Goal: Task Accomplishment & Management: Complete application form

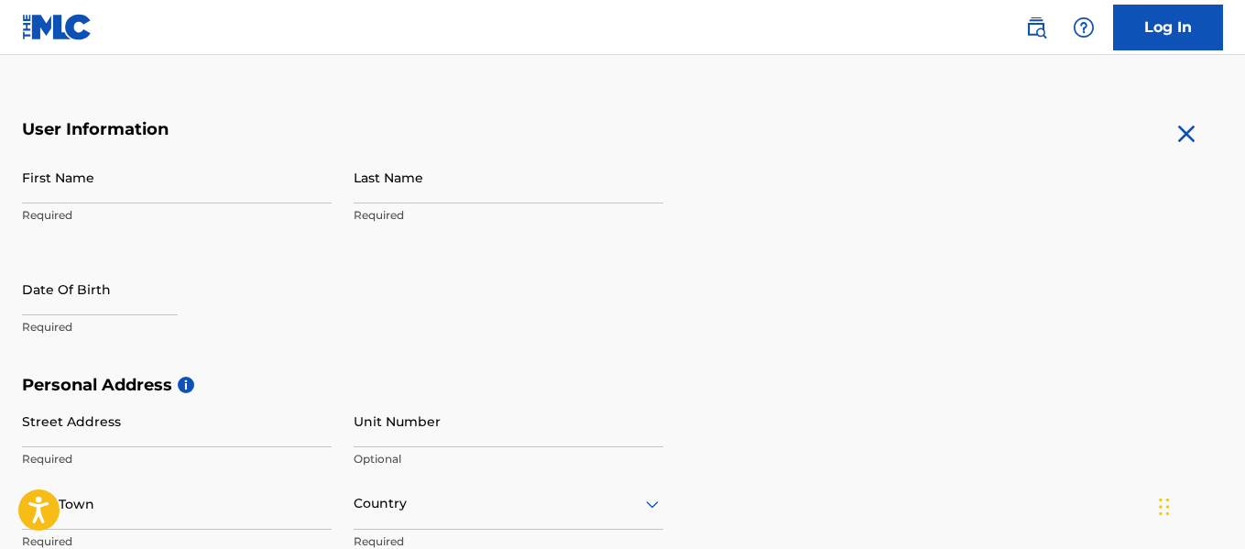
scroll to position [313, 0]
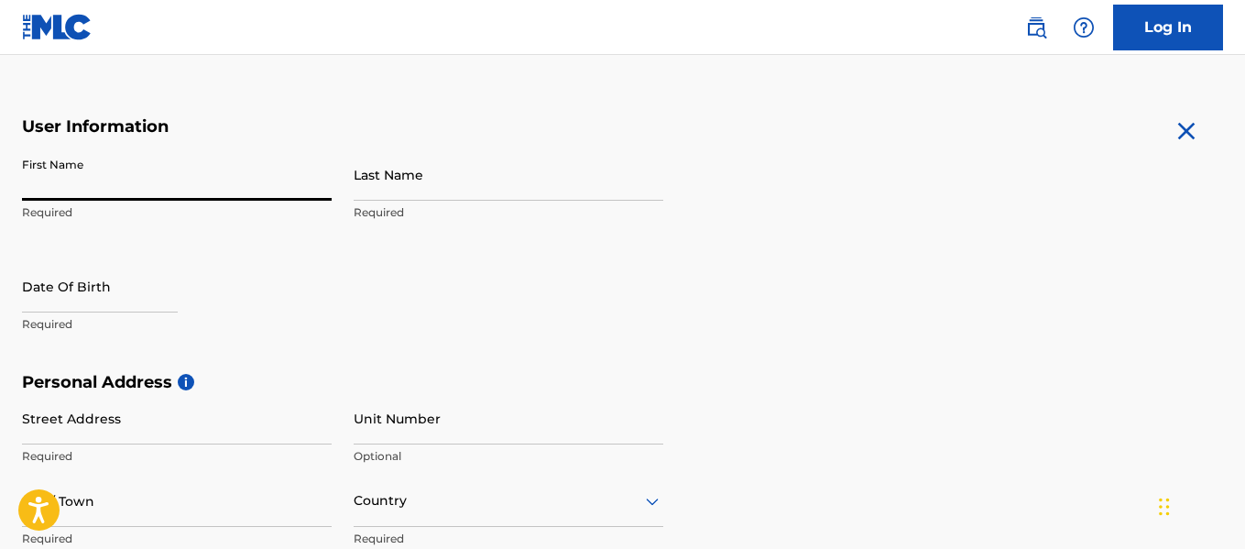
click at [139, 181] on input "First Name" at bounding box center [177, 174] width 310 height 52
type input "[DEMOGRAPHIC_DATA]"
type input "[PERSON_NAME]"
type input "[STREET_ADDRESS]"
type input "[PERSON_NAME] [PERSON_NAME]"
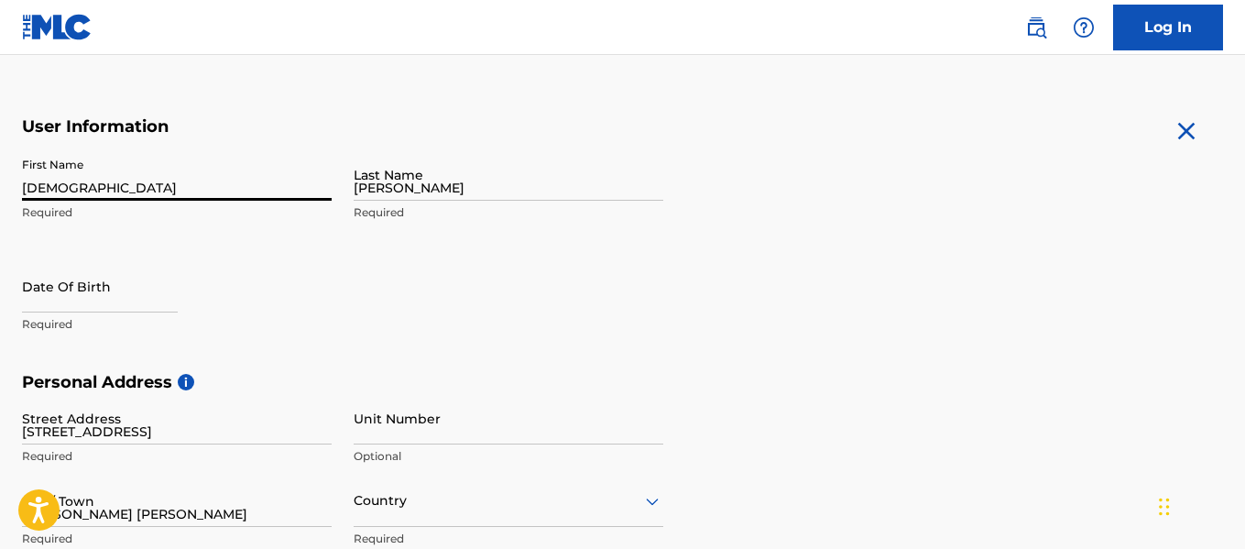
type input "[GEOGRAPHIC_DATA]"
type input "[US_STATE]"
type input "21117"
type input "401"
type input "3904202"
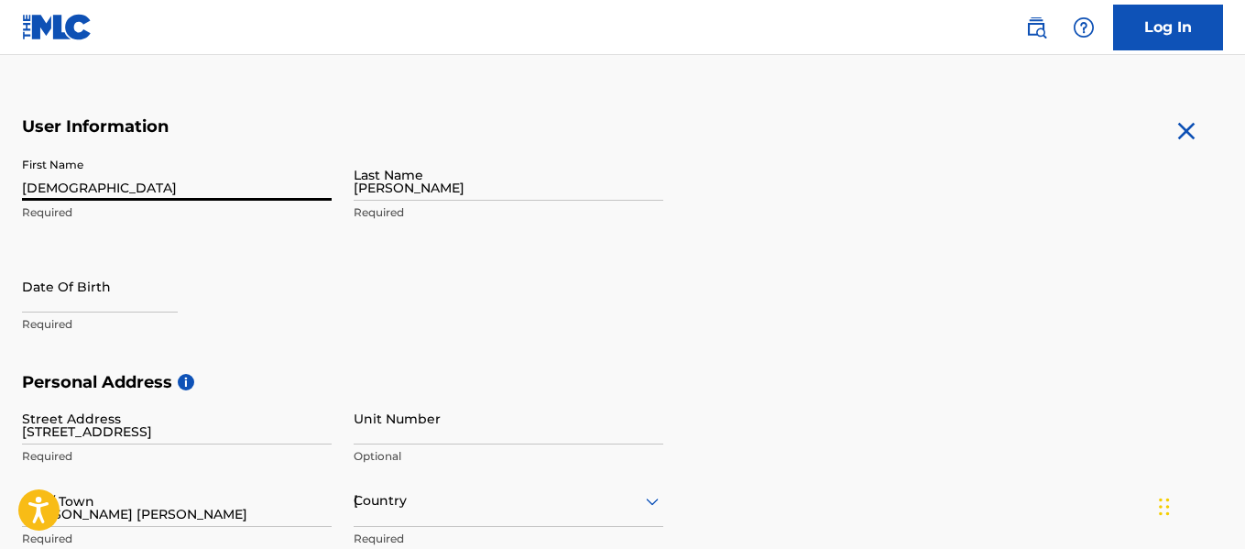
type input "[EMAIL_ADDRESS][DOMAIN_NAME]"
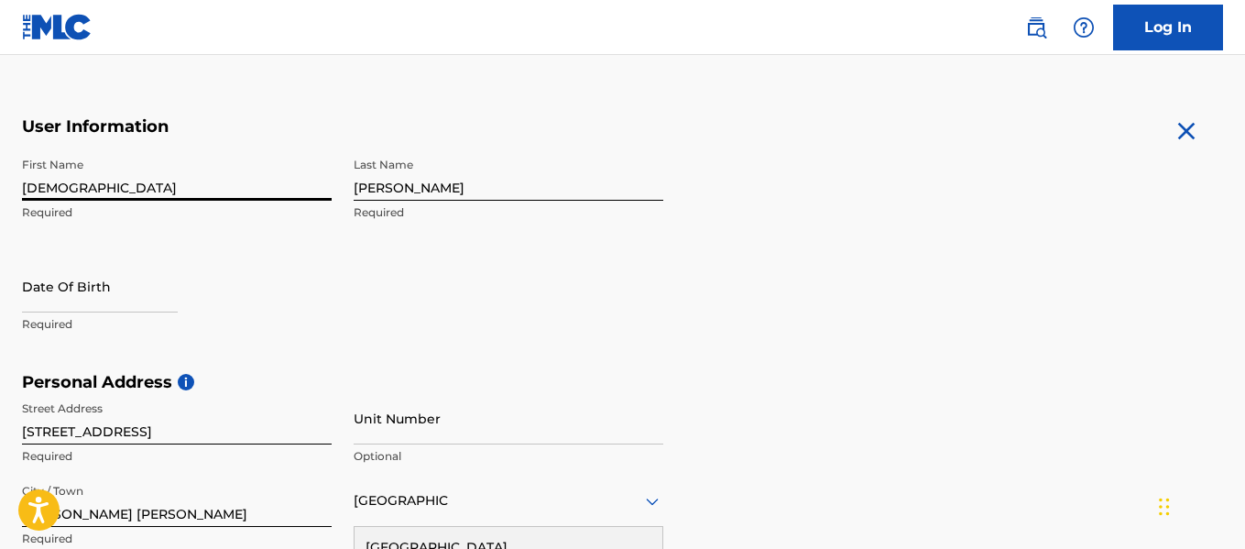
scroll to position [333, 0]
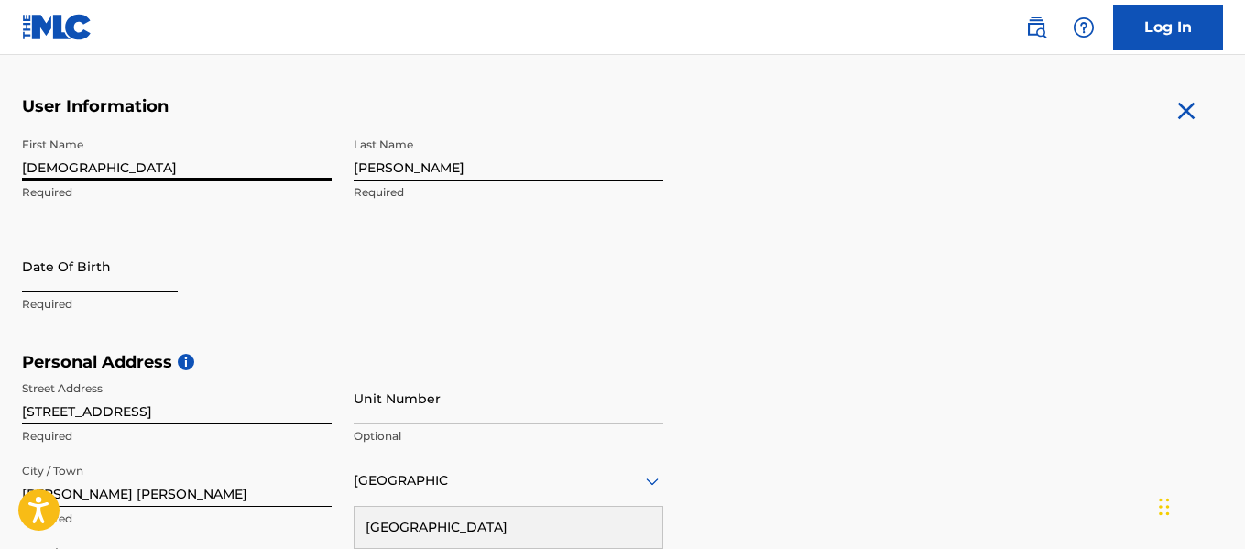
select select "8"
select select "2025"
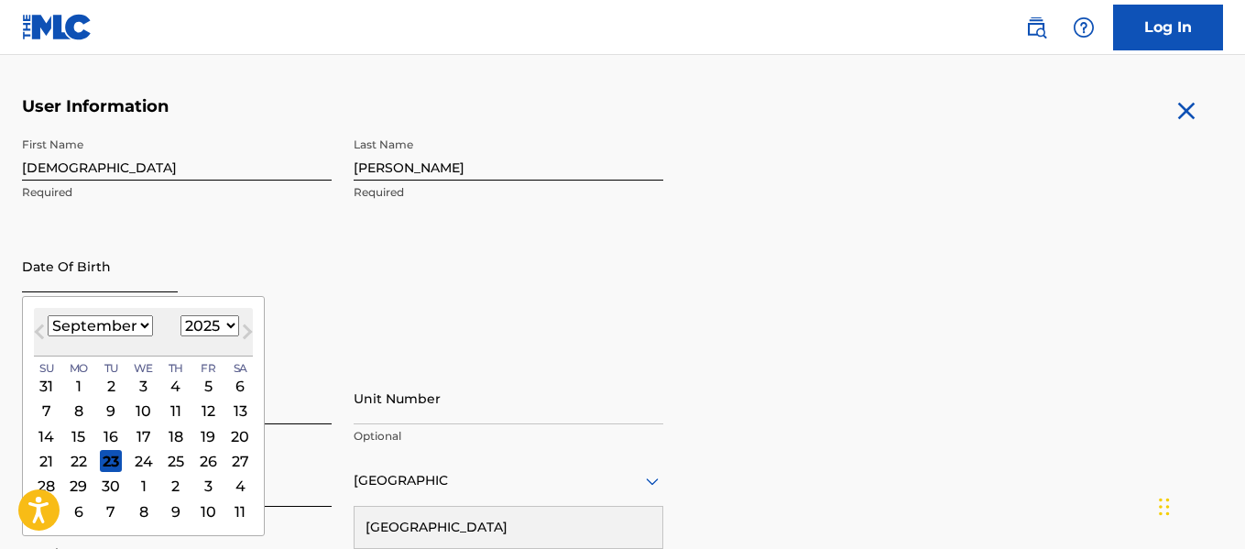
click at [93, 283] on input "text" at bounding box center [100, 266] width 156 height 52
type input "[DATE]"
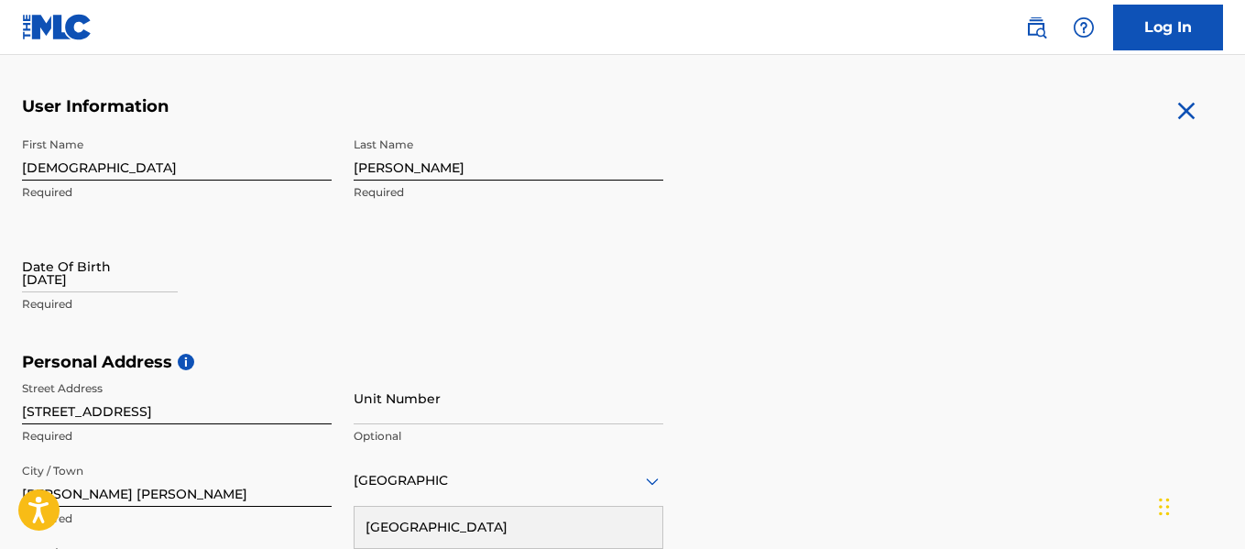
click at [207, 272] on div "Date Of Birth [DEMOGRAPHIC_DATA] Required" at bounding box center [177, 281] width 310 height 82
click at [150, 294] on div "[DATE]" at bounding box center [100, 268] width 156 height 56
select select "8"
select select "2025"
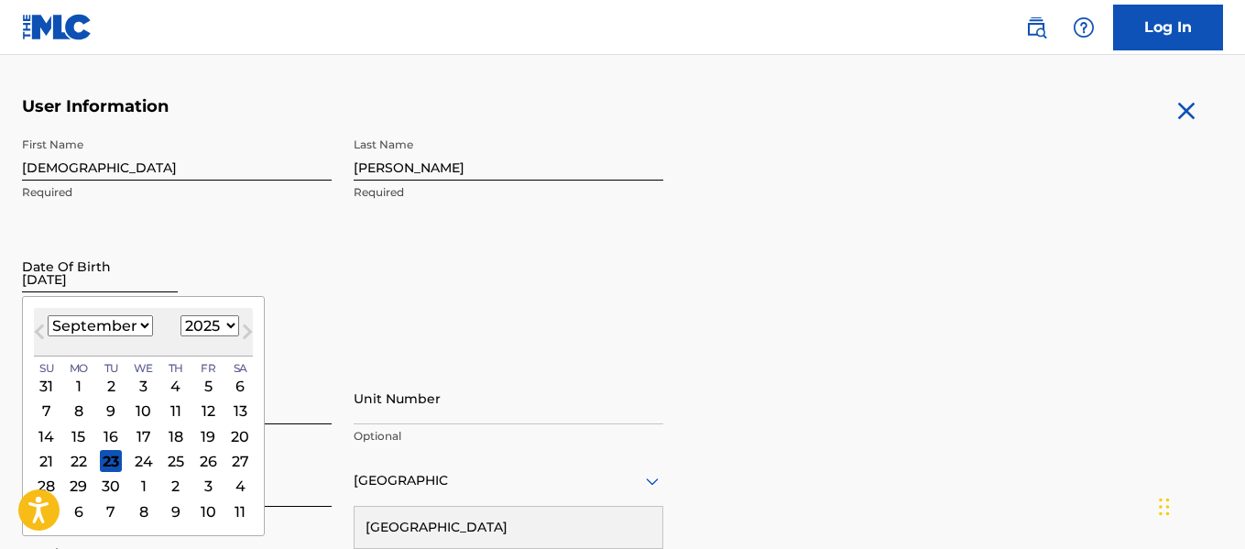
click at [145, 274] on input "[DATE]" at bounding box center [100, 266] width 156 height 52
click at [114, 328] on select "January February March April May June July August September October November De…" at bounding box center [100, 325] width 105 height 21
select select "9"
click at [48, 315] on select "January February March April May June July August September October November De…" at bounding box center [100, 325] width 105 height 21
click at [144, 481] on div "29" at bounding box center [144, 486] width 22 height 22
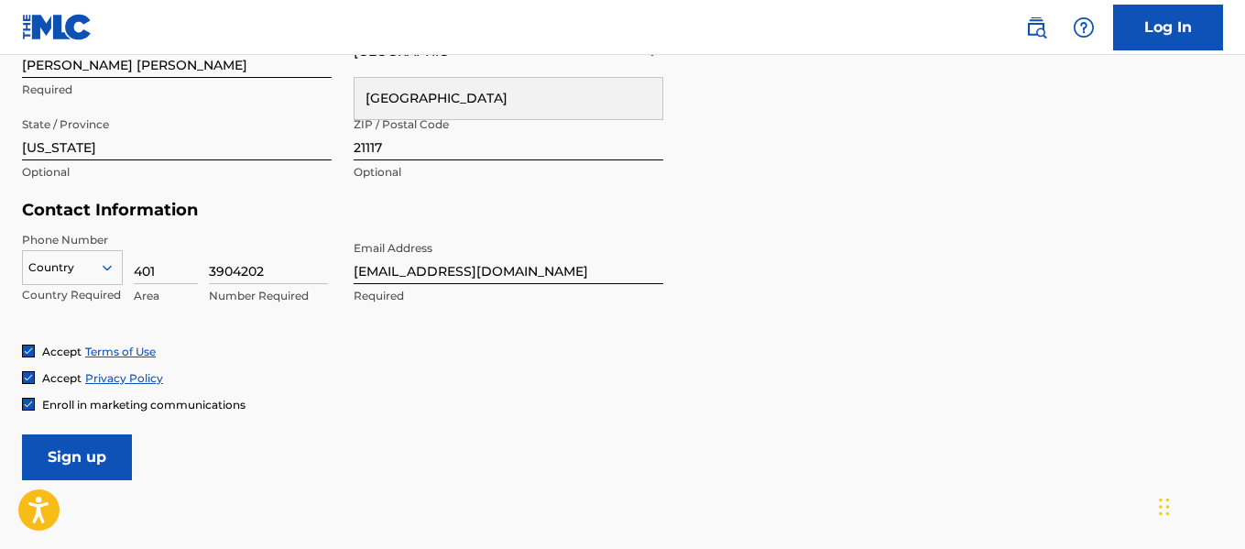
scroll to position [776, 0]
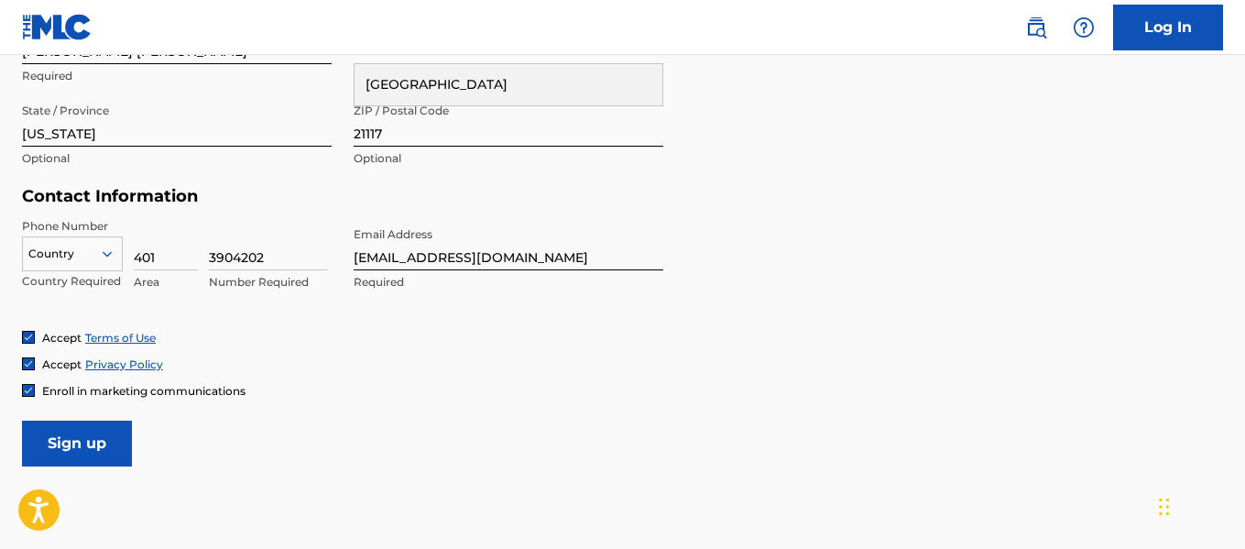
type input "[DATE]"
click at [655, 196] on h5 "Contact Information" at bounding box center [342, 196] width 641 height 21
click at [93, 435] on input "Sign up" at bounding box center [77, 443] width 110 height 46
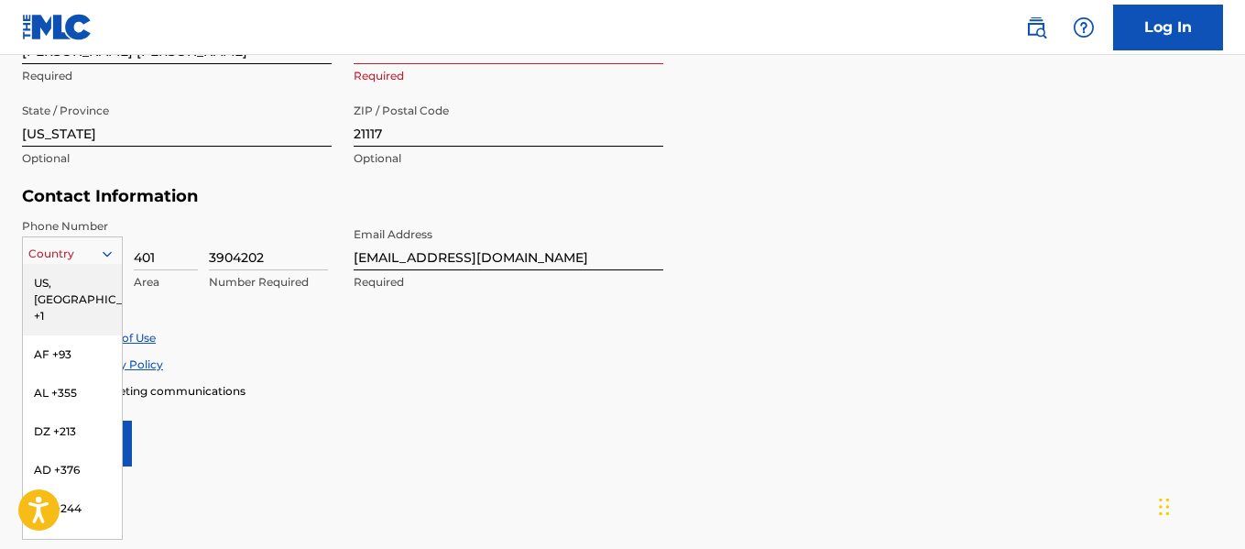
click at [85, 249] on div at bounding box center [72, 254] width 99 height 20
click at [70, 285] on div "US, [GEOGRAPHIC_DATA] +1" at bounding box center [72, 299] width 99 height 71
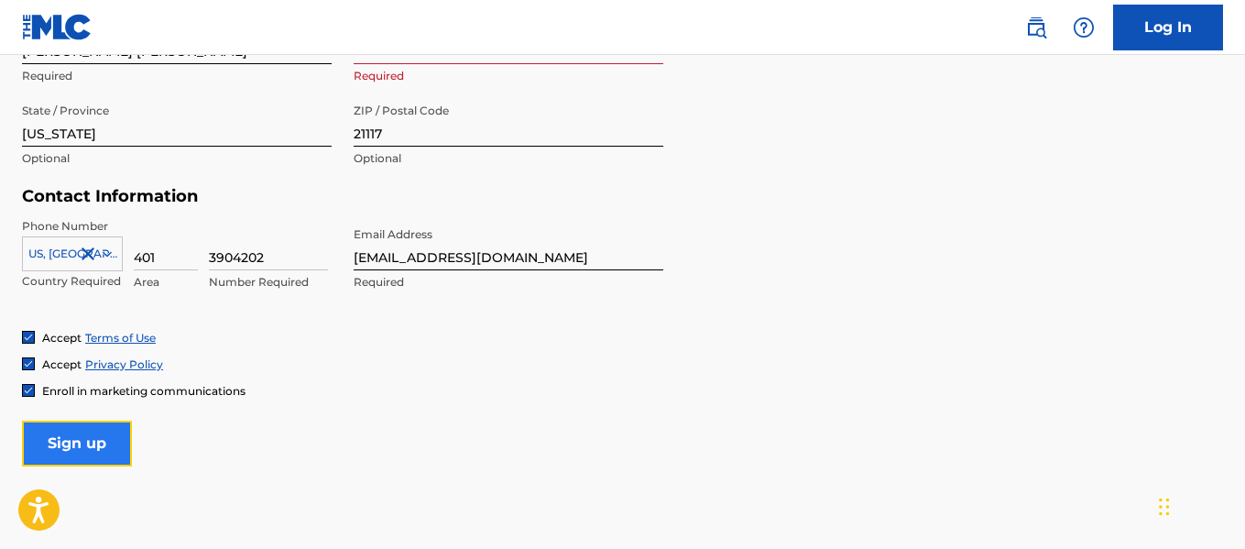
click at [62, 441] on input "Sign up" at bounding box center [77, 443] width 110 height 46
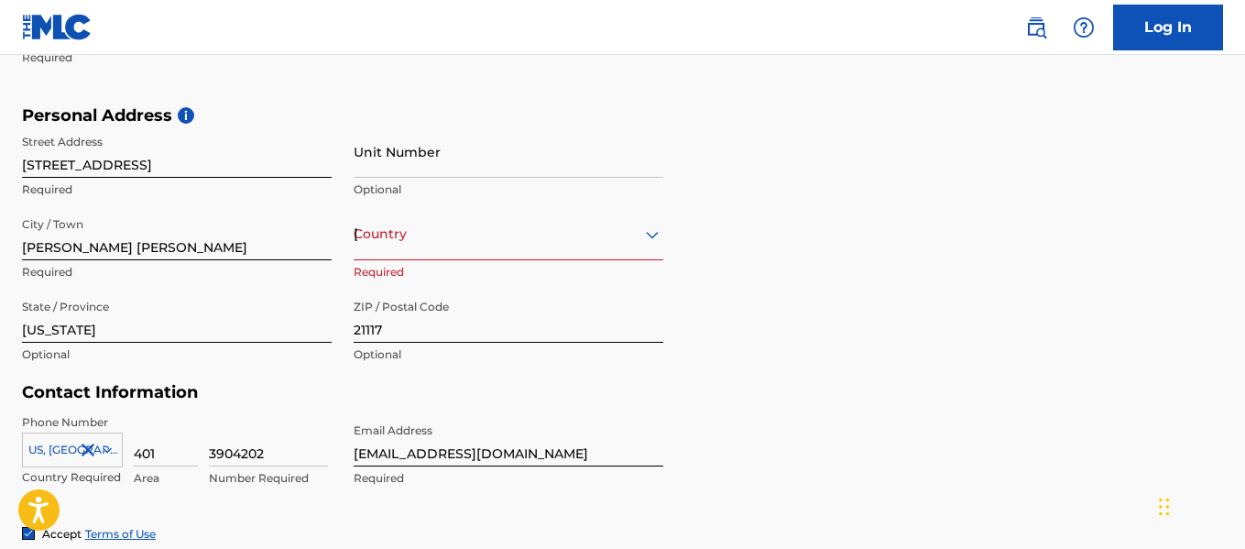
click at [515, 245] on div "Country [GEOGRAPHIC_DATA]" at bounding box center [509, 234] width 310 height 52
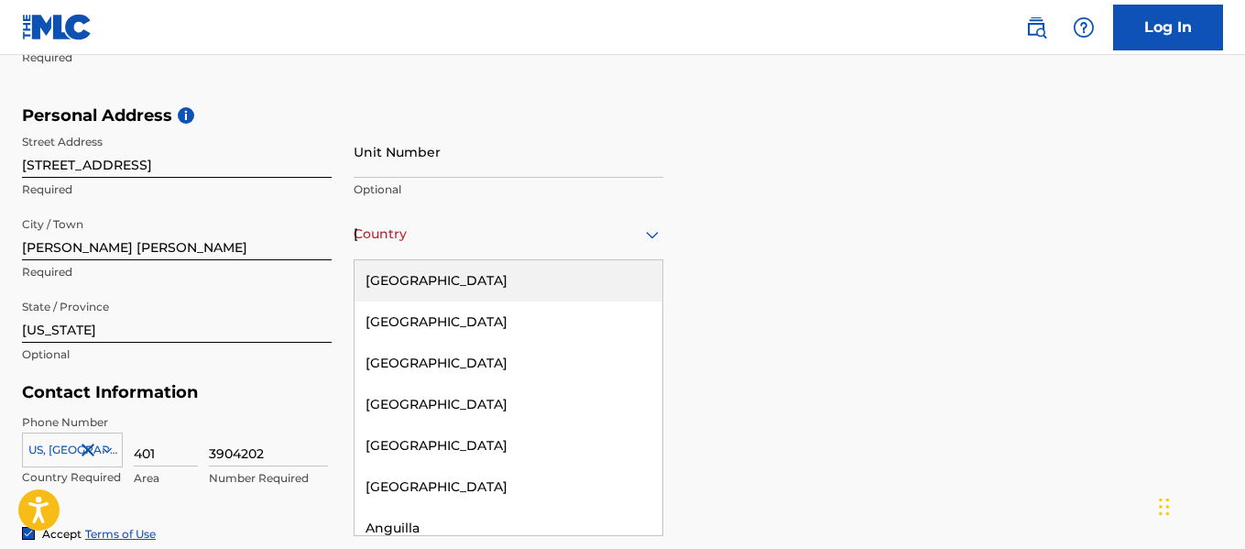
click at [486, 275] on div "[GEOGRAPHIC_DATA]" at bounding box center [508, 280] width 308 height 41
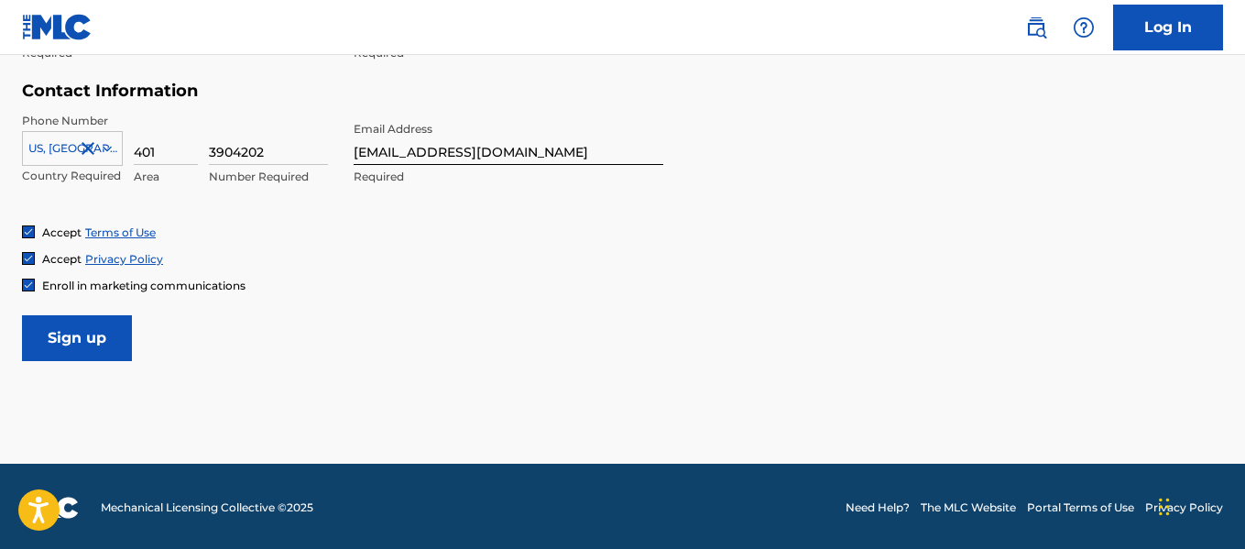
scroll to position [884, 0]
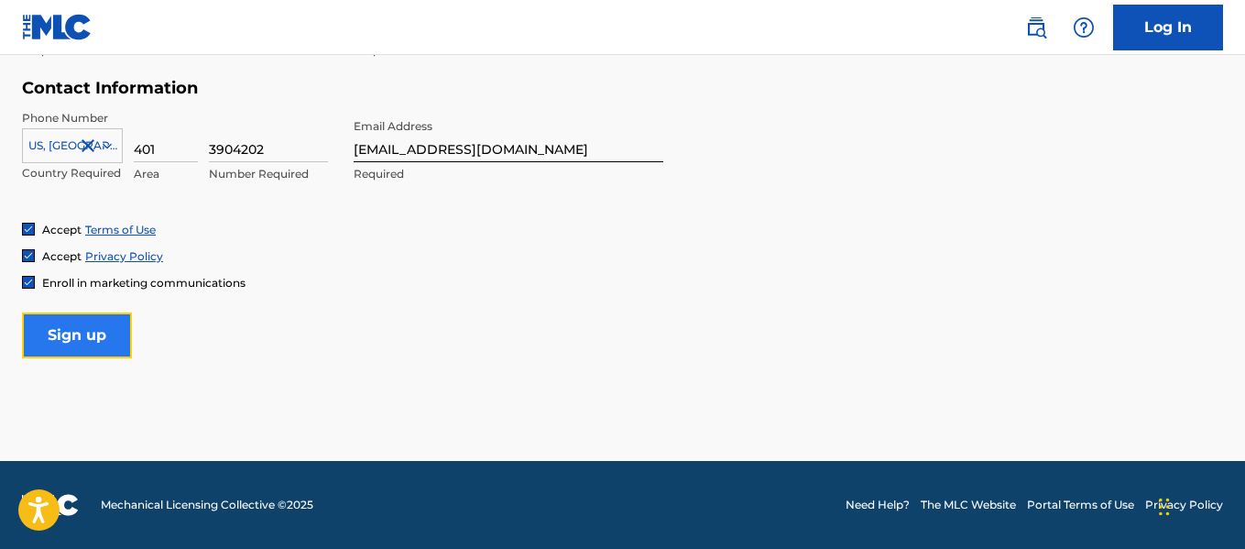
click at [91, 337] on input "Sign up" at bounding box center [77, 335] width 110 height 46
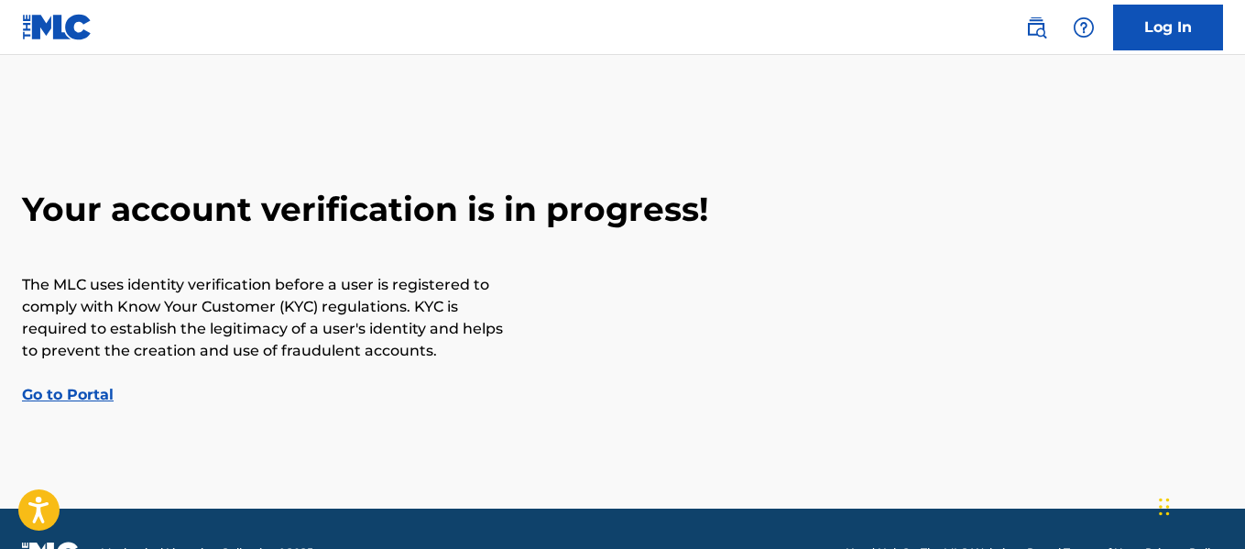
click at [99, 387] on link "Go to Portal" at bounding box center [68, 394] width 92 height 17
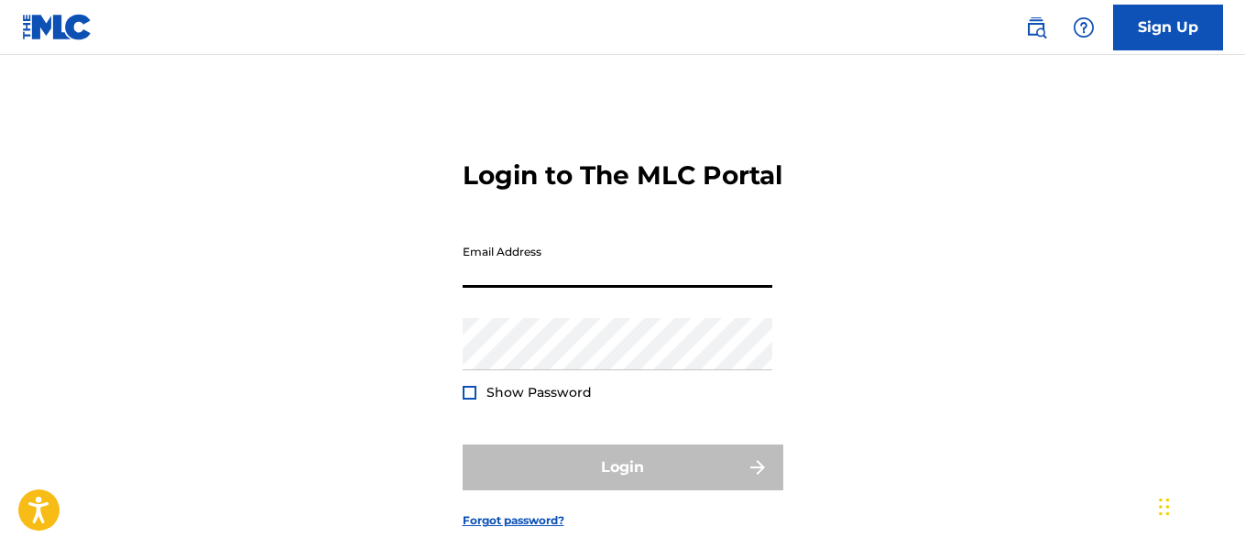
click at [562, 288] on input "Email Address" at bounding box center [618, 261] width 310 height 52
type input "[EMAIL_ADDRESS][DOMAIN_NAME]"
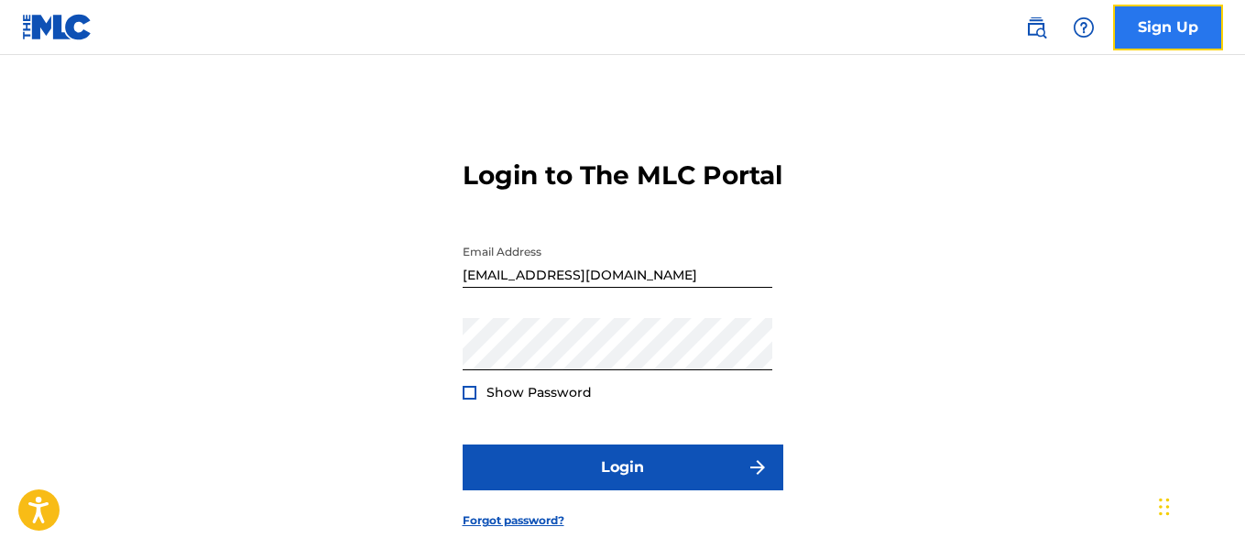
click at [1183, 39] on link "Sign Up" at bounding box center [1168, 28] width 110 height 46
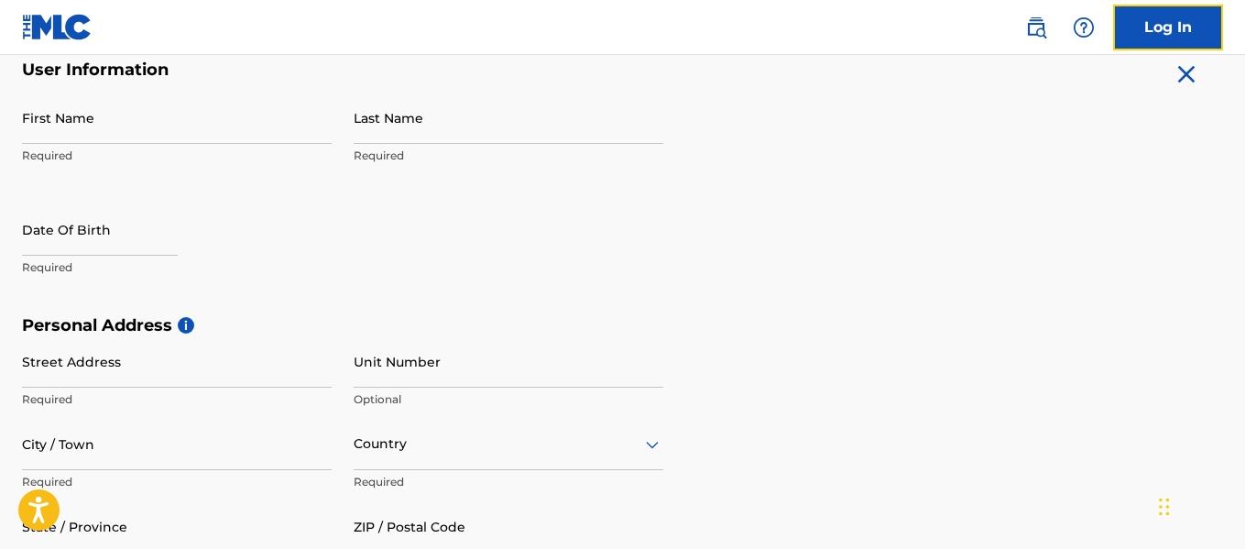
scroll to position [365, 0]
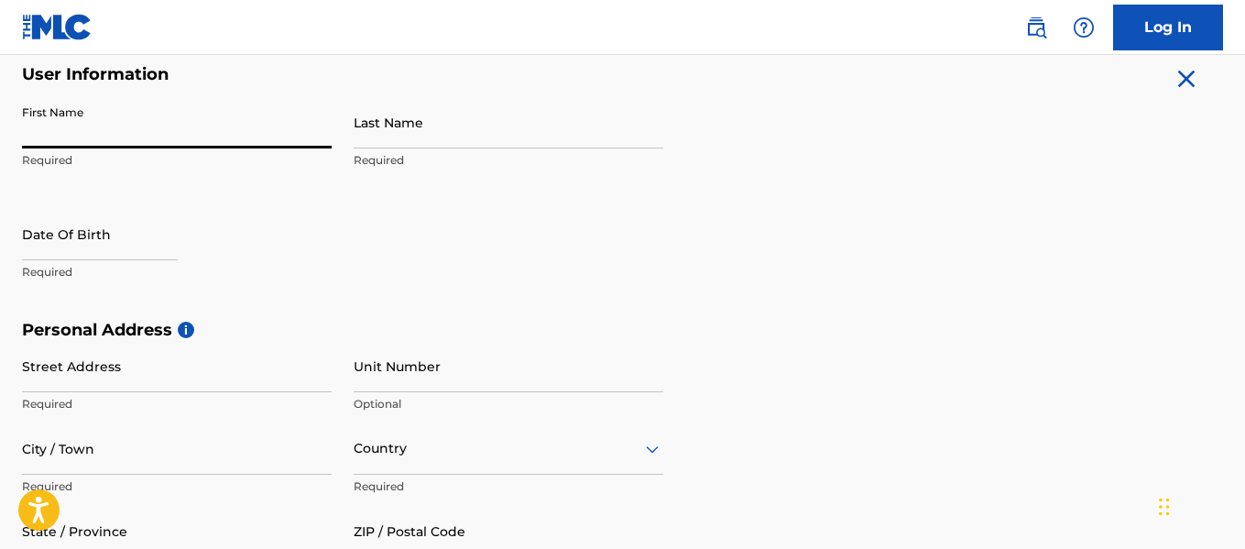
click at [204, 137] on input "First Name" at bounding box center [177, 122] width 310 height 52
type input "[DEMOGRAPHIC_DATA]"
type input "[PERSON_NAME]"
type input "[STREET_ADDRESS]"
type input "[PERSON_NAME] [PERSON_NAME]"
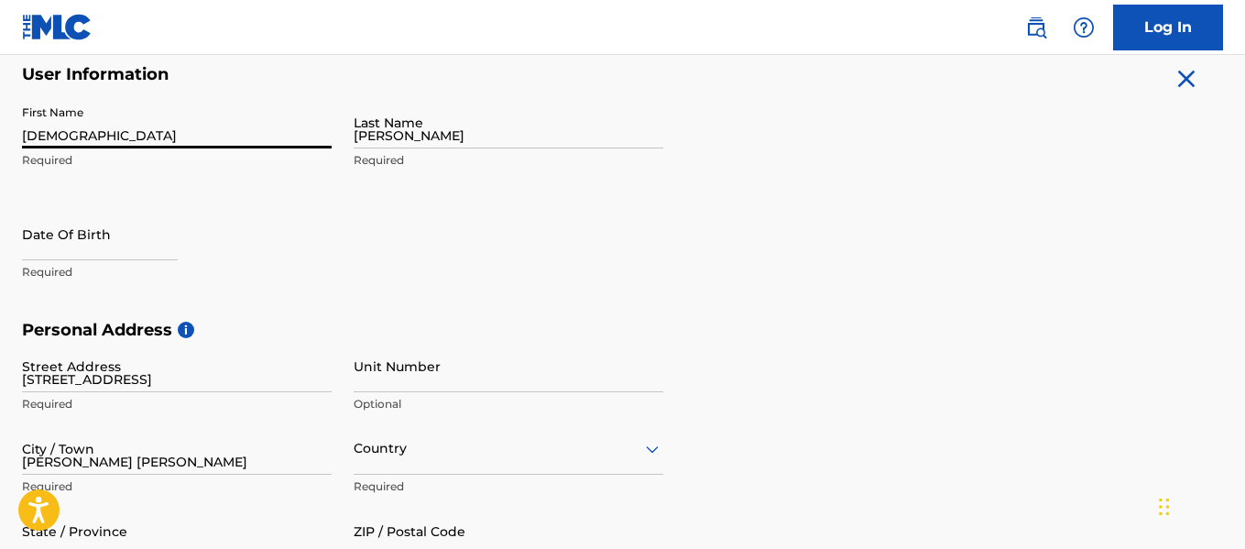
type input "[GEOGRAPHIC_DATA]"
type input "[US_STATE]"
type input "21117"
type input "401"
type input "3904202"
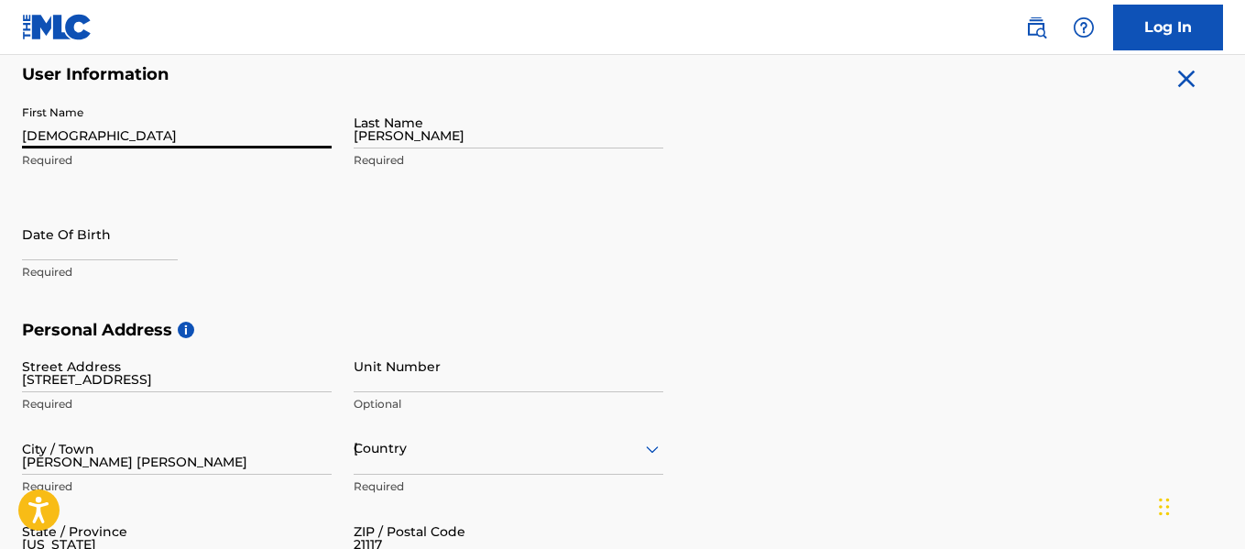
type input "[EMAIL_ADDRESS][DOMAIN_NAME]"
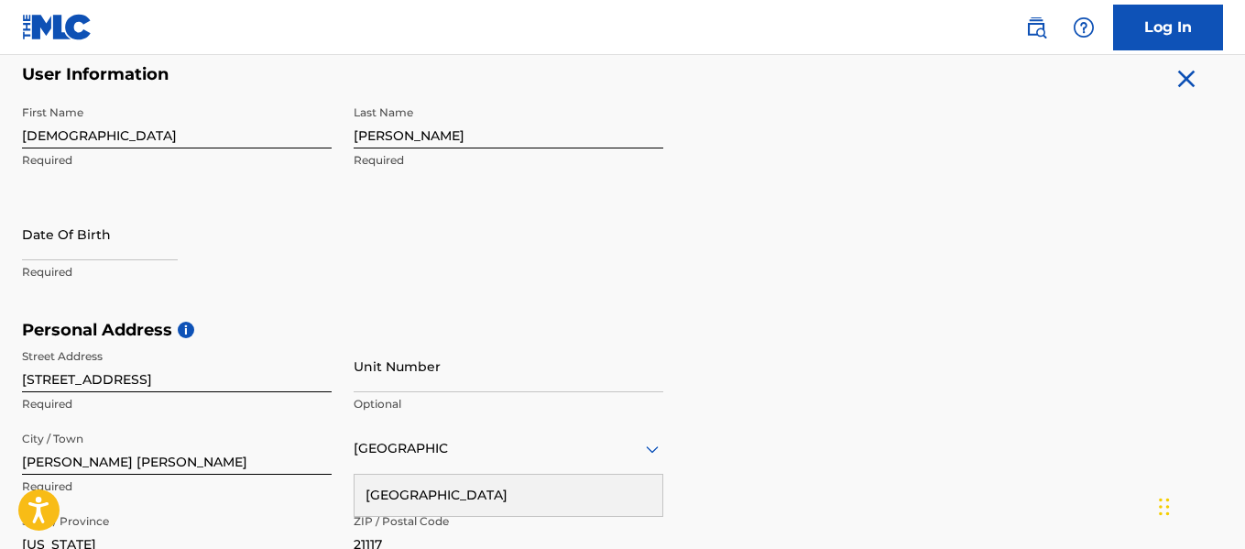
click at [472, 456] on div "[GEOGRAPHIC_DATA]" at bounding box center [509, 448] width 310 height 23
click at [443, 502] on div "[GEOGRAPHIC_DATA]" at bounding box center [508, 494] width 308 height 41
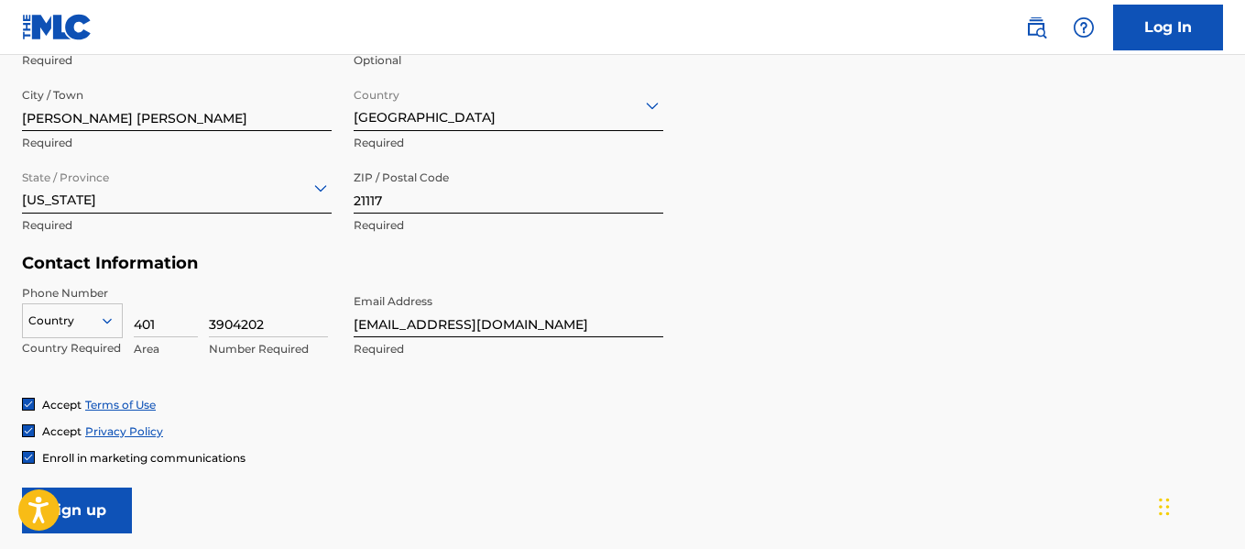
scroll to position [767, 0]
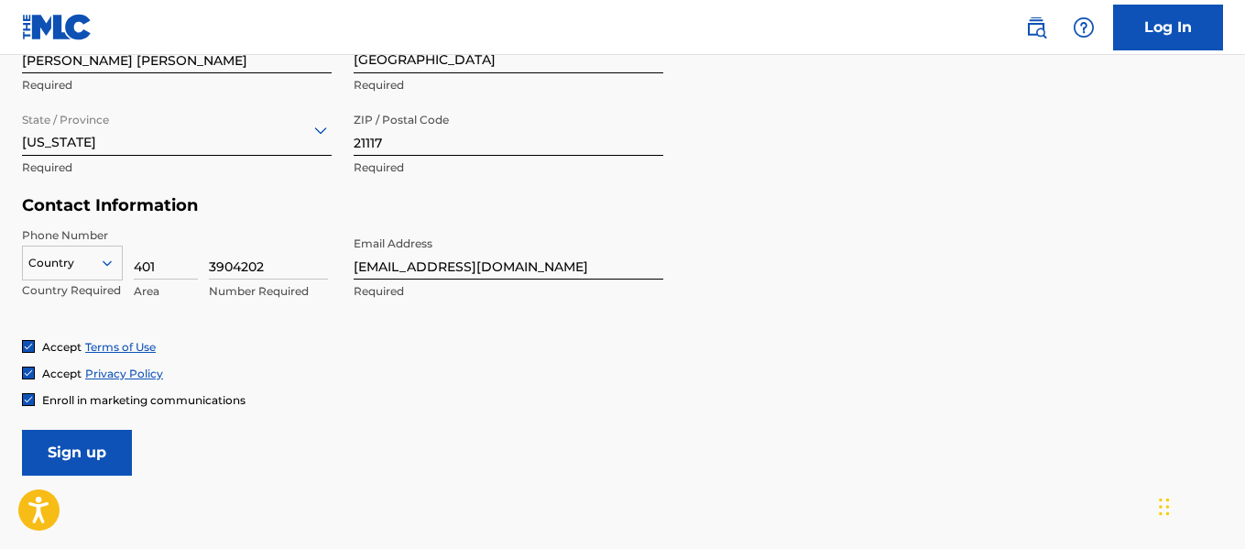
click at [75, 273] on div "Country" at bounding box center [72, 258] width 101 height 27
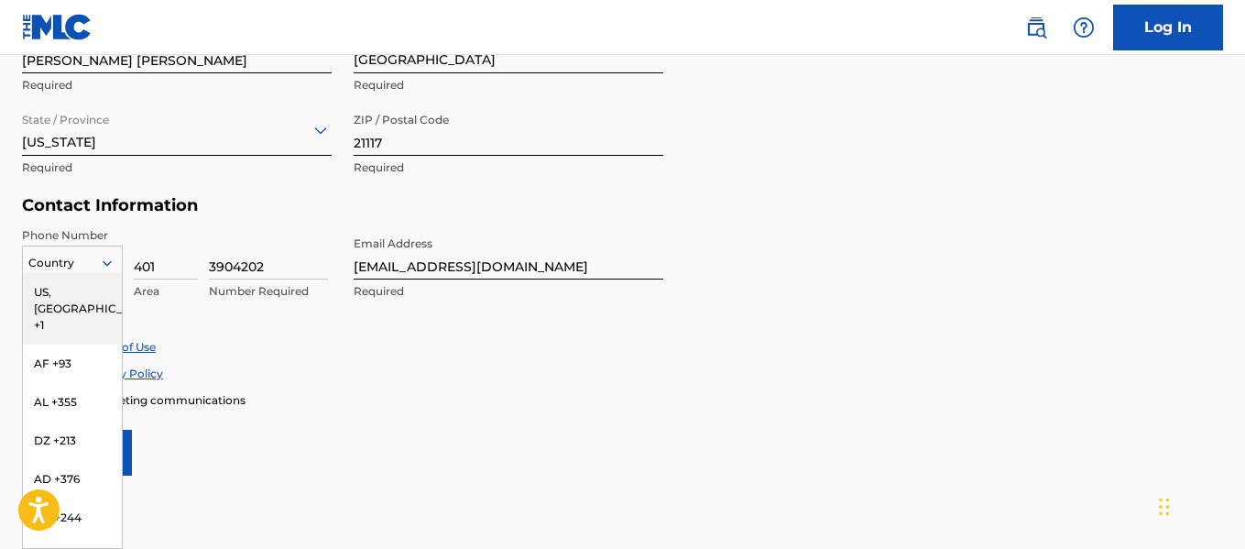
click at [81, 285] on div "US, [GEOGRAPHIC_DATA] +1" at bounding box center [72, 308] width 99 height 71
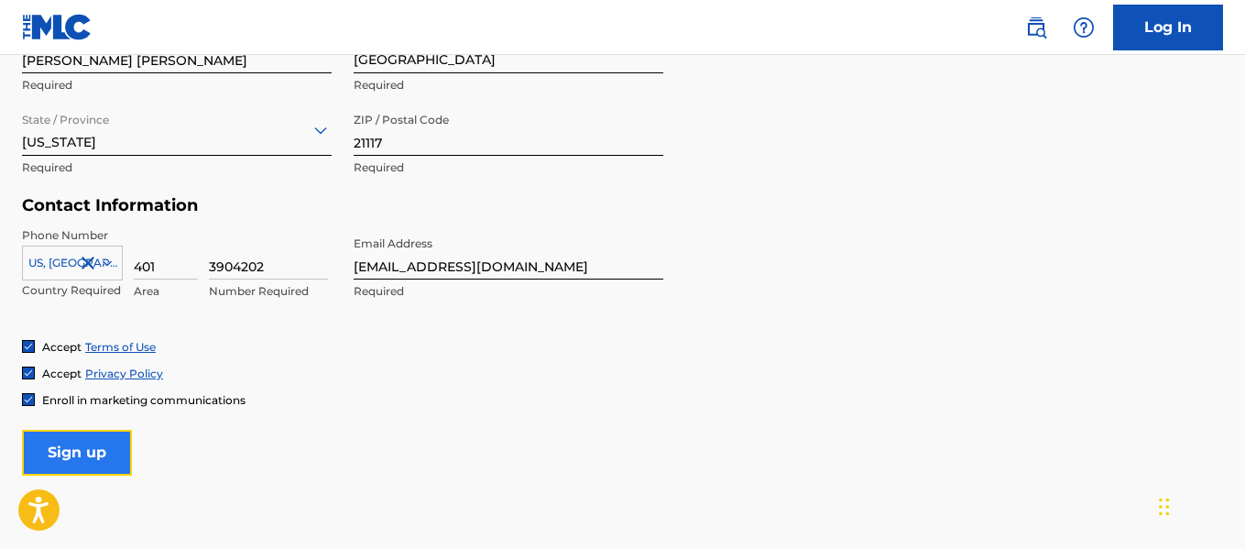
click at [90, 440] on input "Sign up" at bounding box center [77, 453] width 110 height 46
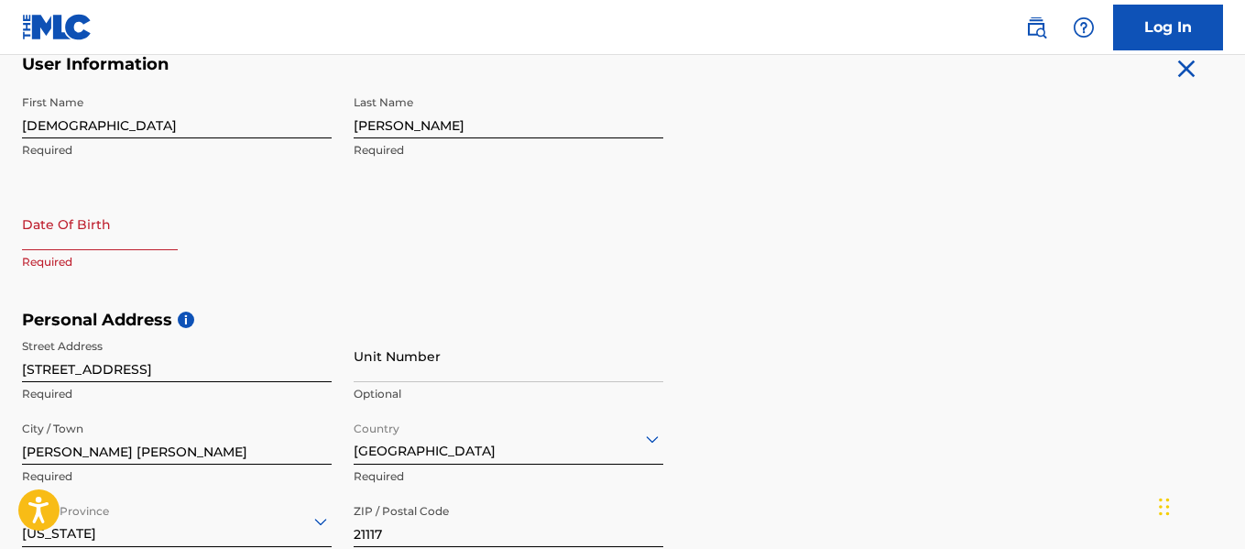
scroll to position [373, 0]
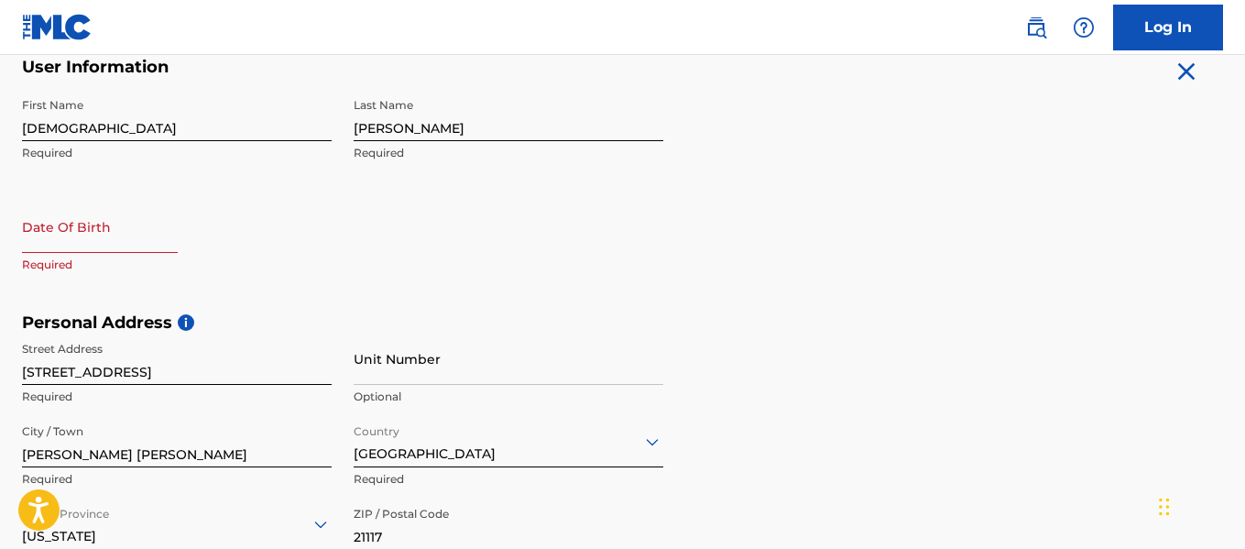
click at [143, 245] on input "text" at bounding box center [100, 227] width 156 height 52
select select "8"
select select "2025"
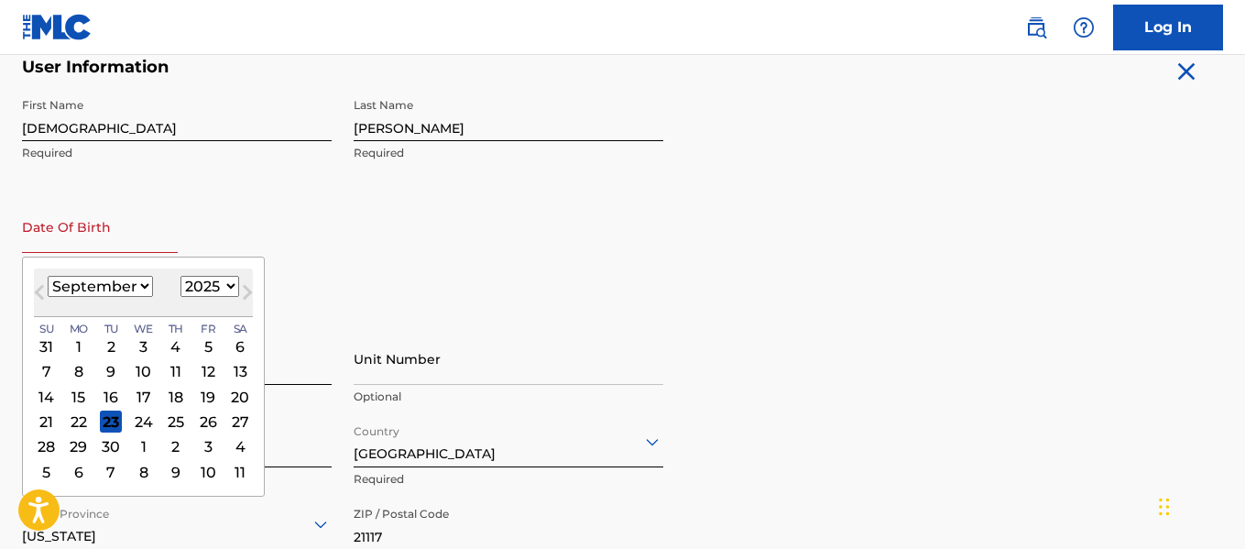
click at [69, 296] on select "January February March April May June July August September October November De…" at bounding box center [100, 286] width 105 height 21
select select "9"
click at [48, 276] on select "January February March April May June July August September October November De…" at bounding box center [100, 286] width 105 height 21
click at [216, 284] on select "1899 1900 1901 1902 1903 1904 1905 1906 1907 1908 1909 1910 1911 1912 1913 1914…" at bounding box center [209, 286] width 59 height 21
select select "1984"
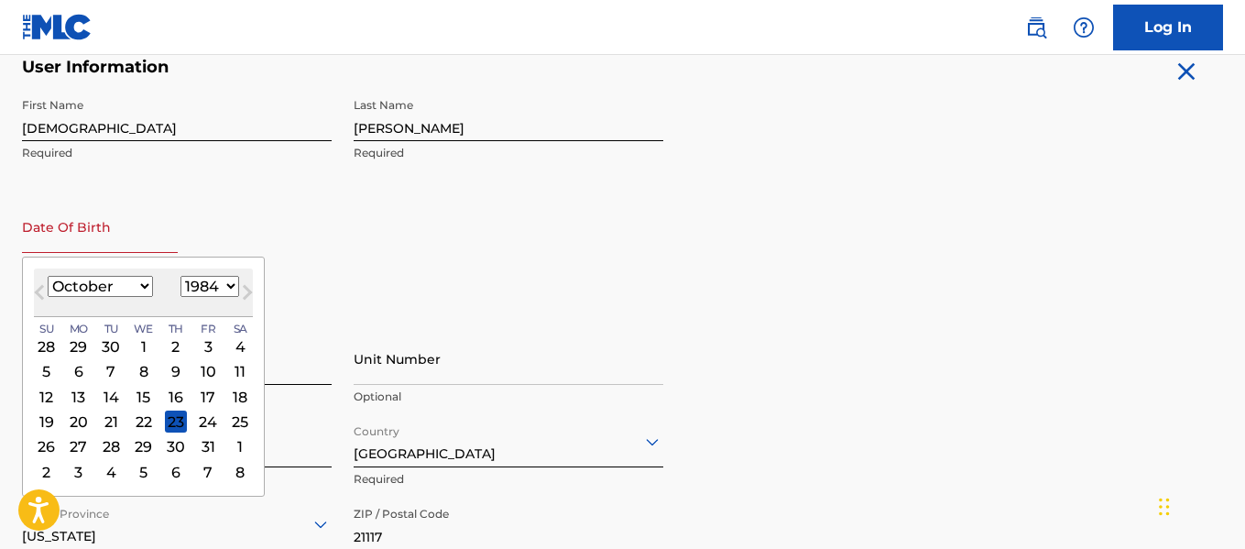
click at [180, 276] on select "1899 1900 1901 1902 1903 1904 1905 1906 1907 1908 1909 1910 1911 1912 1913 1914…" at bounding box center [209, 286] width 59 height 21
click at [70, 452] on div "29" at bounding box center [79, 447] width 22 height 22
type input "[DATE]"
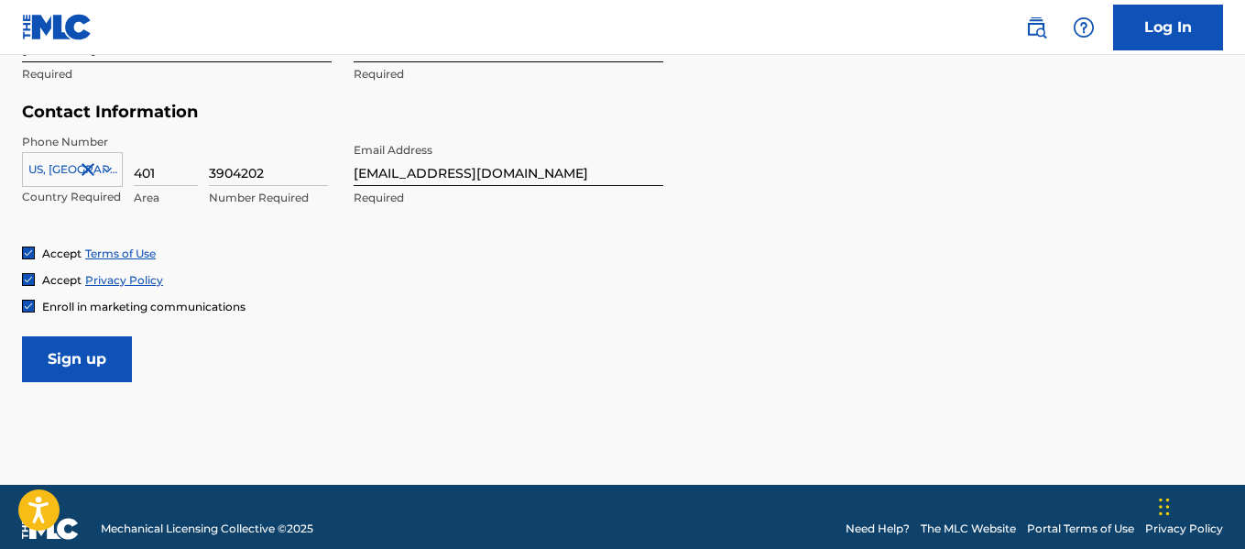
scroll to position [884, 0]
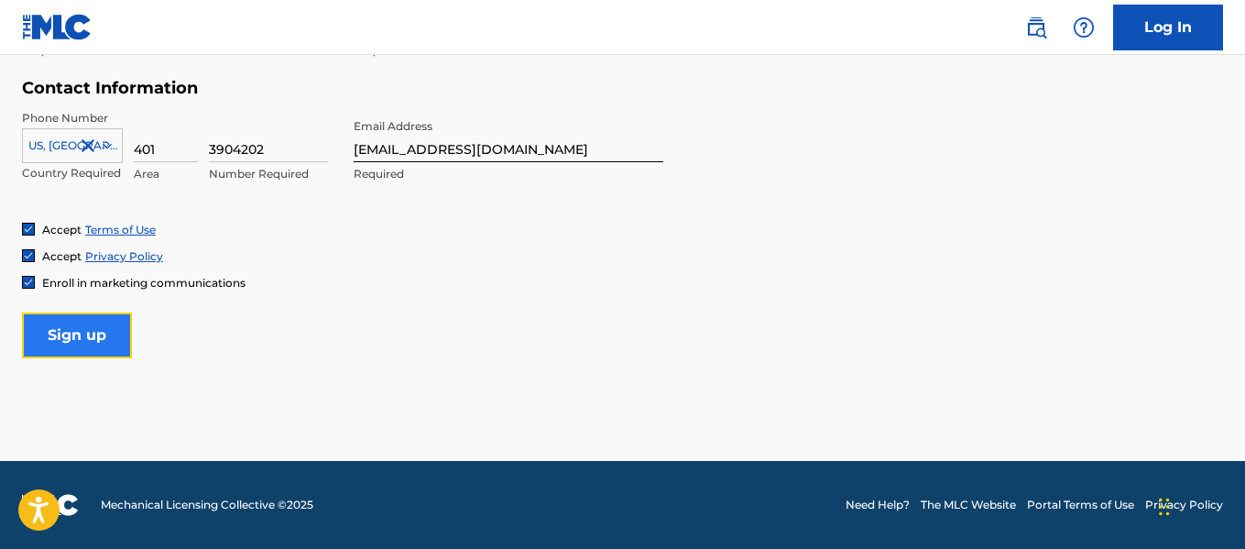
click at [96, 340] on input "Sign up" at bounding box center [77, 335] width 110 height 46
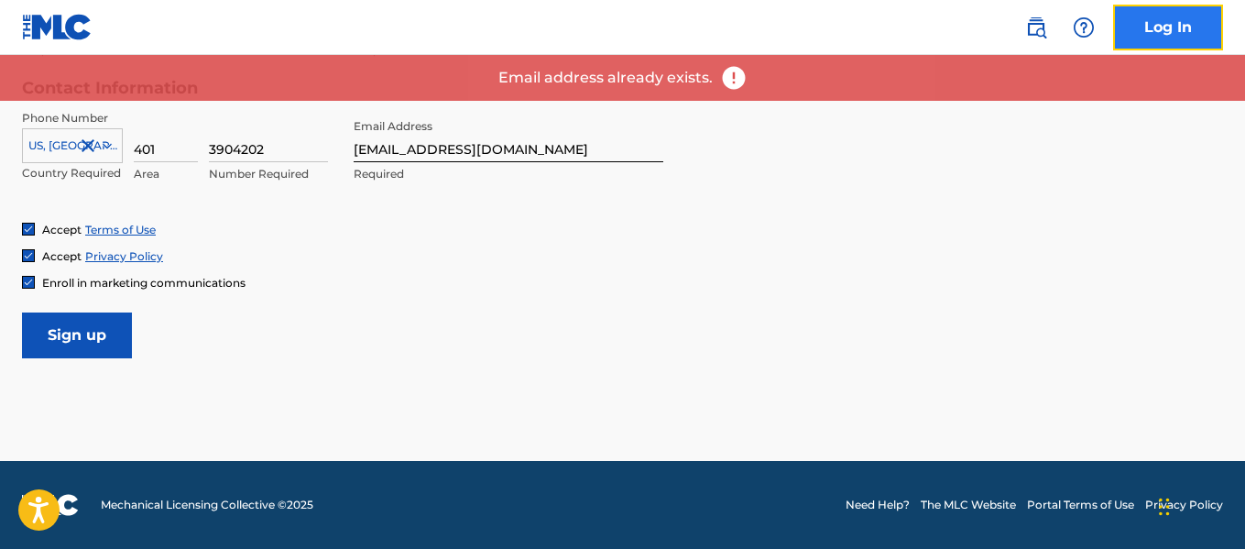
click at [1163, 38] on link "Log In" at bounding box center [1168, 28] width 110 height 46
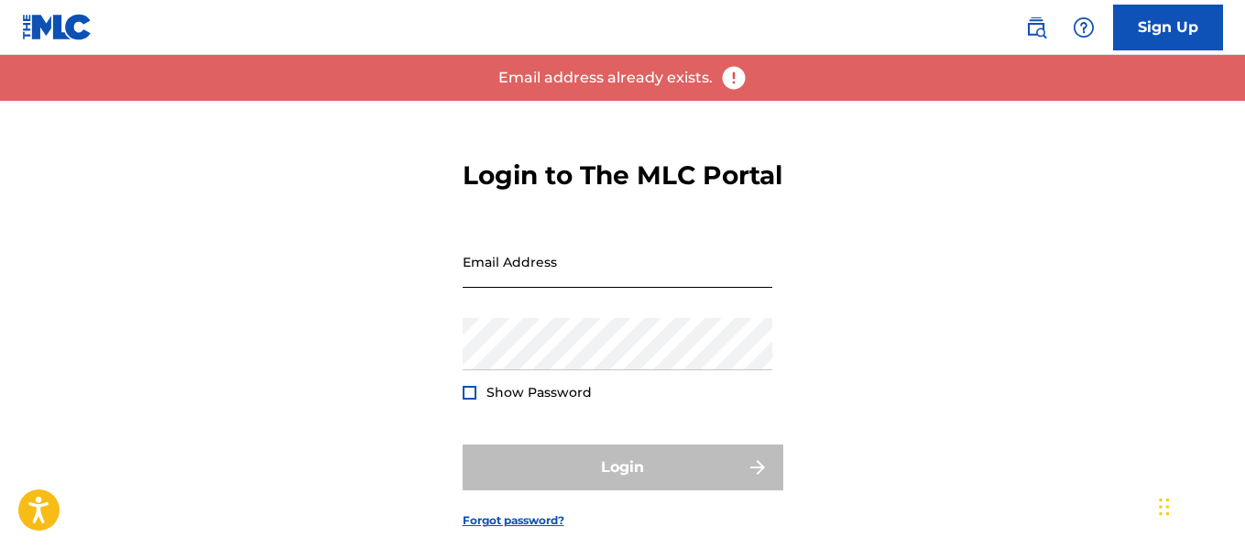
click at [486, 288] on input "Email Address" at bounding box center [618, 261] width 310 height 52
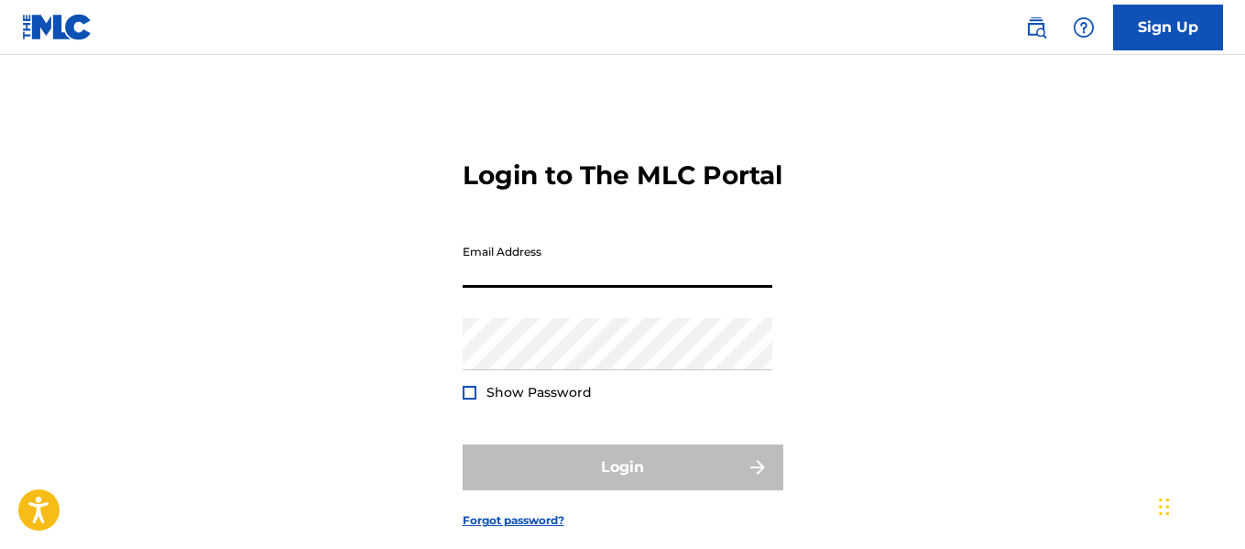
type input "[EMAIL_ADDRESS][DOMAIN_NAME]"
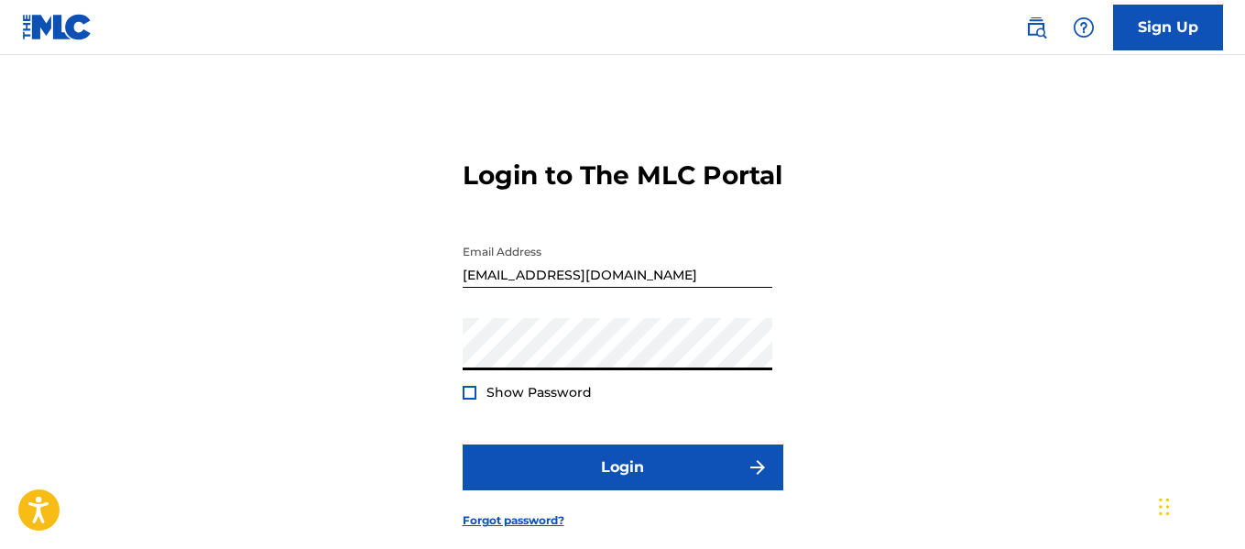
click at [463, 444] on button "Login" at bounding box center [623, 467] width 321 height 46
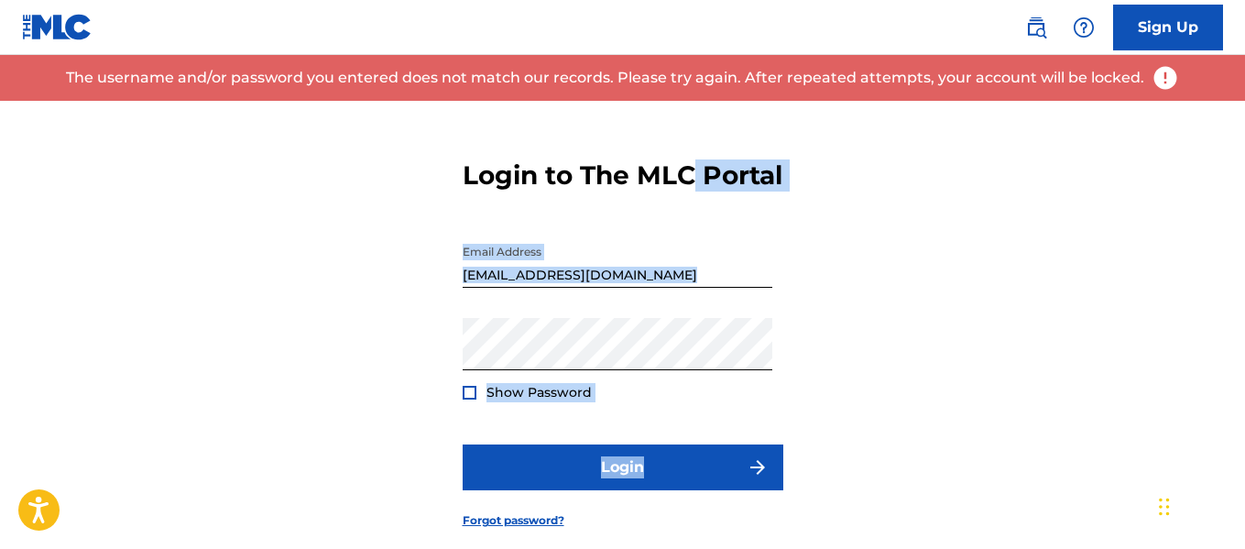
drag, startPoint x: 1242, startPoint y: 190, endPoint x: 1250, endPoint y: 382, distance: 192.5
click at [1244, 382] on html "Accessibility Screen-Reader Guide, Feedback, and Issue Reporting | New window C…" at bounding box center [622, 274] width 1245 height 549
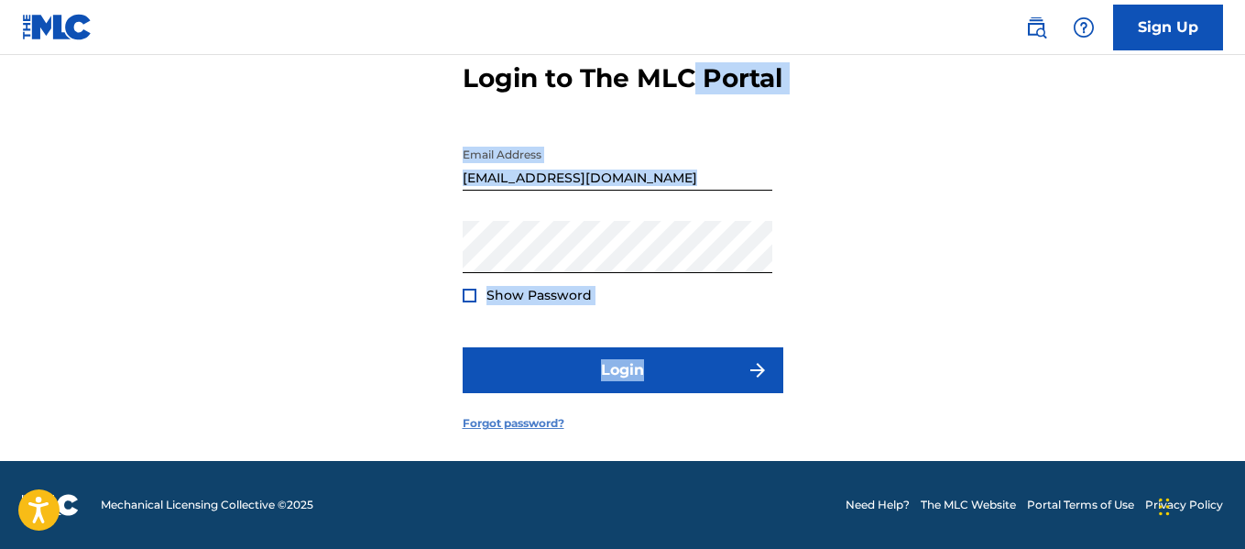
click at [535, 422] on link "Forgot password?" at bounding box center [514, 423] width 102 height 16
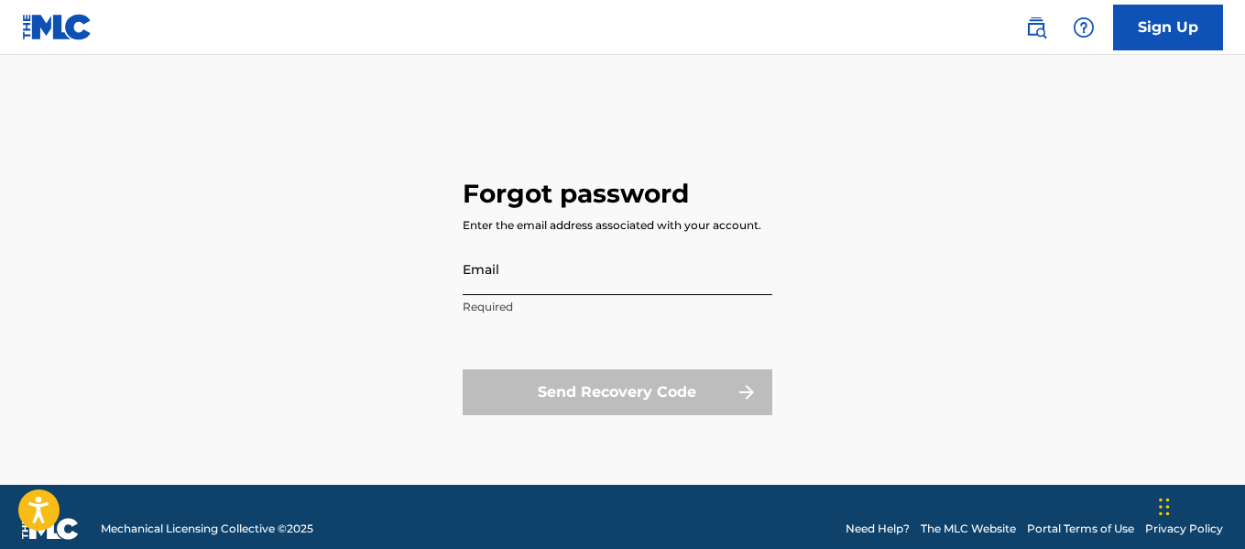
click at [537, 269] on input "Email" at bounding box center [618, 269] width 310 height 52
type input "[EMAIL_ADDRESS][DOMAIN_NAME]"
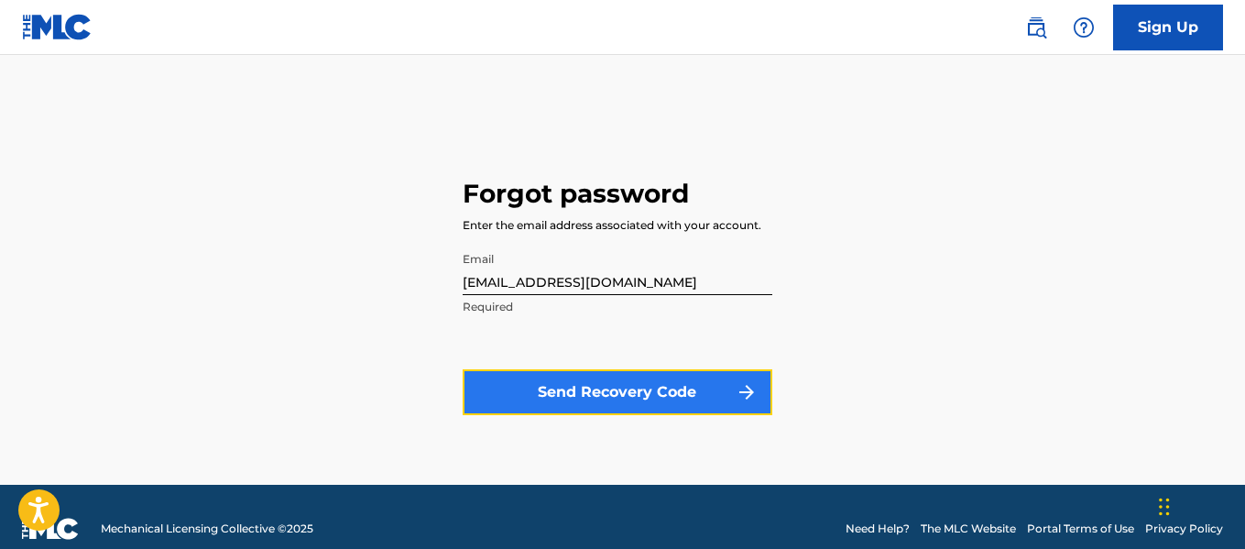
click at [587, 389] on button "Send Recovery Code" at bounding box center [618, 392] width 310 height 46
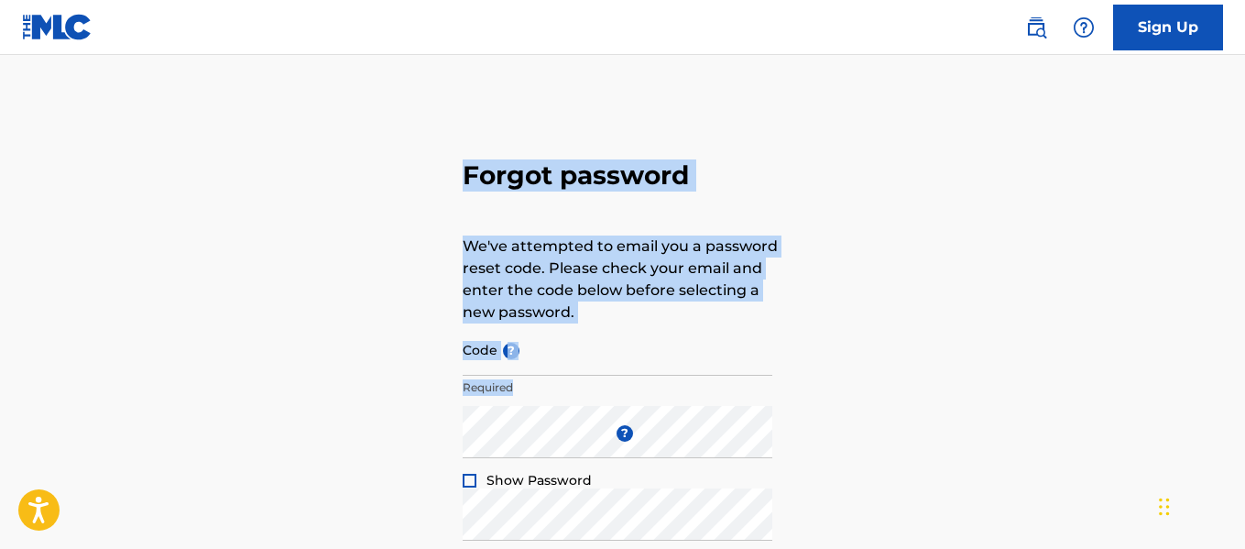
drag, startPoint x: 587, startPoint y: 389, endPoint x: 249, endPoint y: -31, distance: 539.4
click at [249, 0] on html "Accessibility Screen-Reader Guide, Feedback, and Issue Reporting | New window C…" at bounding box center [622, 274] width 1245 height 549
click at [286, 182] on div "Forgot password We've attempted to email you a password reset code. Please chec…" at bounding box center [622, 406] width 1245 height 611
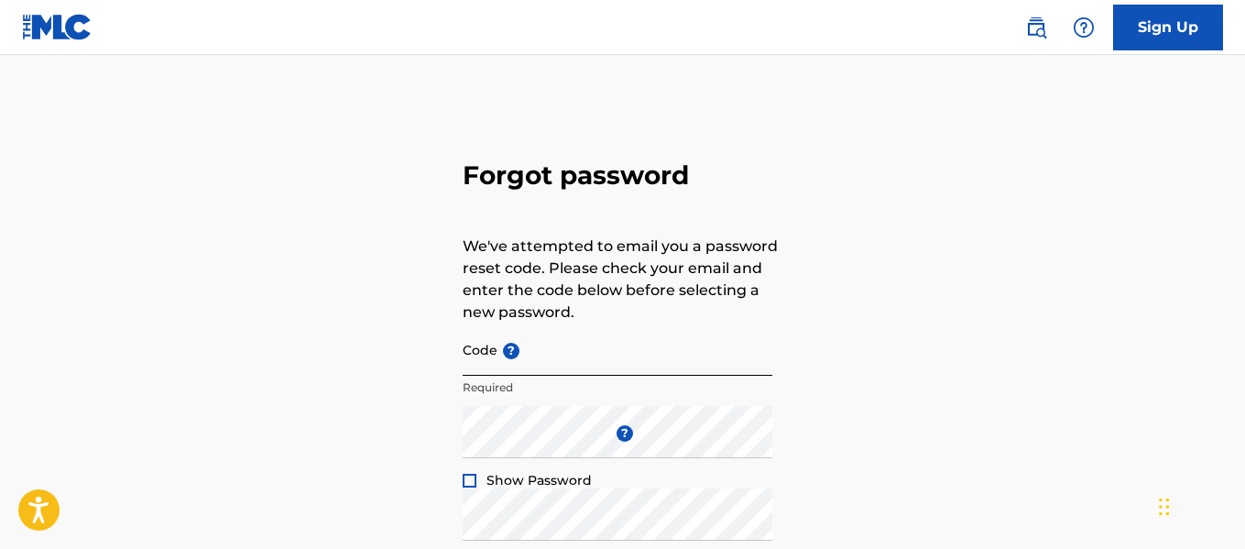
click at [512, 360] on input "Code ?" at bounding box center [618, 349] width 310 height 52
paste input "FP_a707ded2e02f7531f8d2ccef0764"
type input "FP_a707ded2e02f7531f8d2ccef0764"
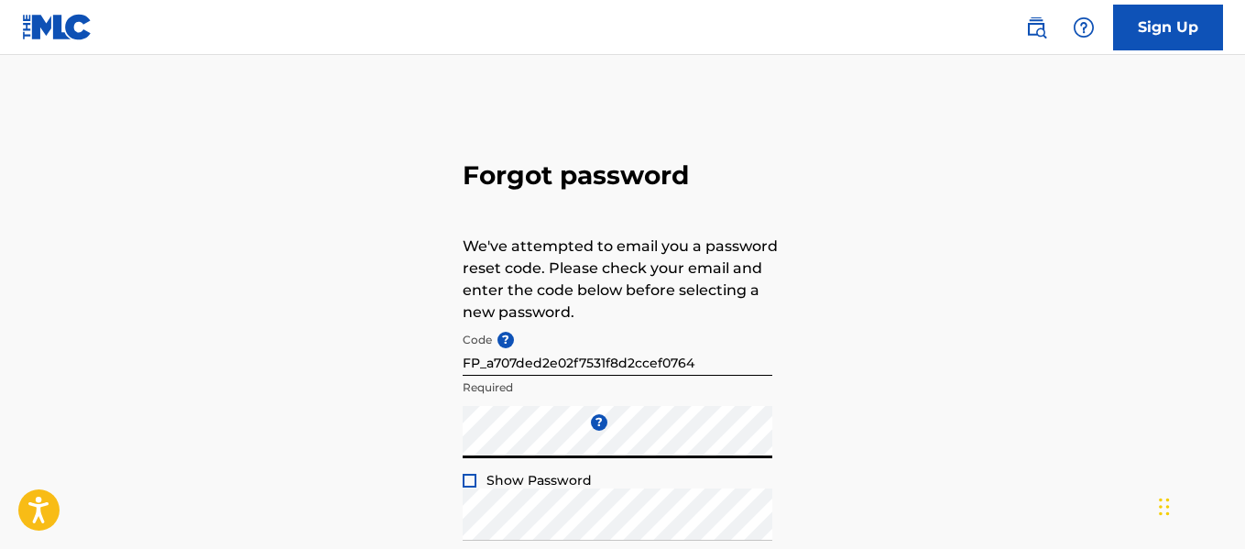
click at [470, 480] on div at bounding box center [470, 481] width 14 height 14
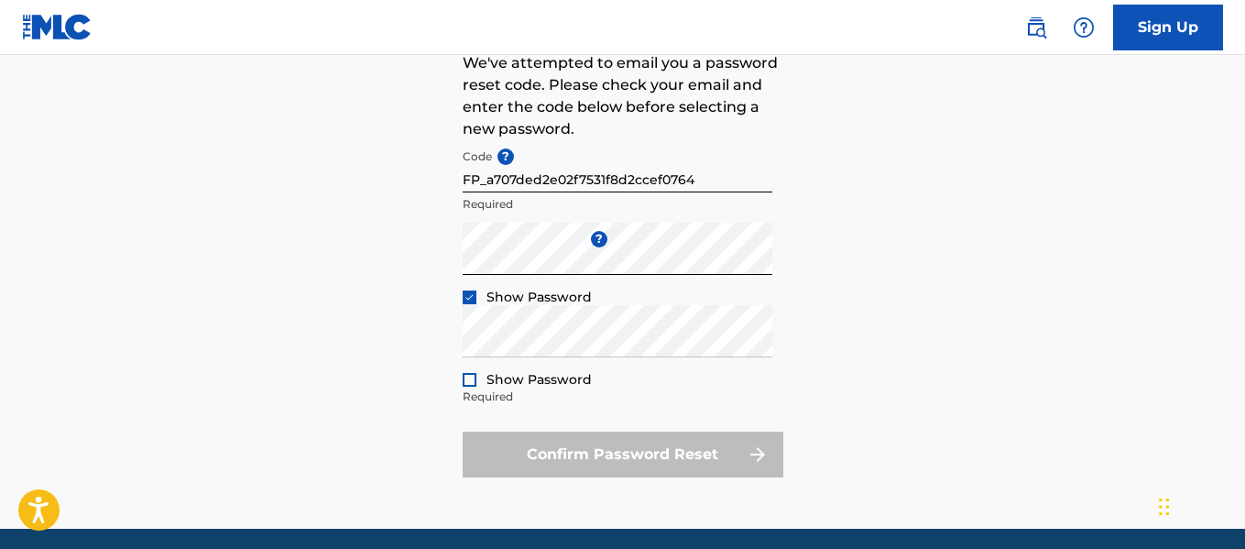
scroll to position [191, 0]
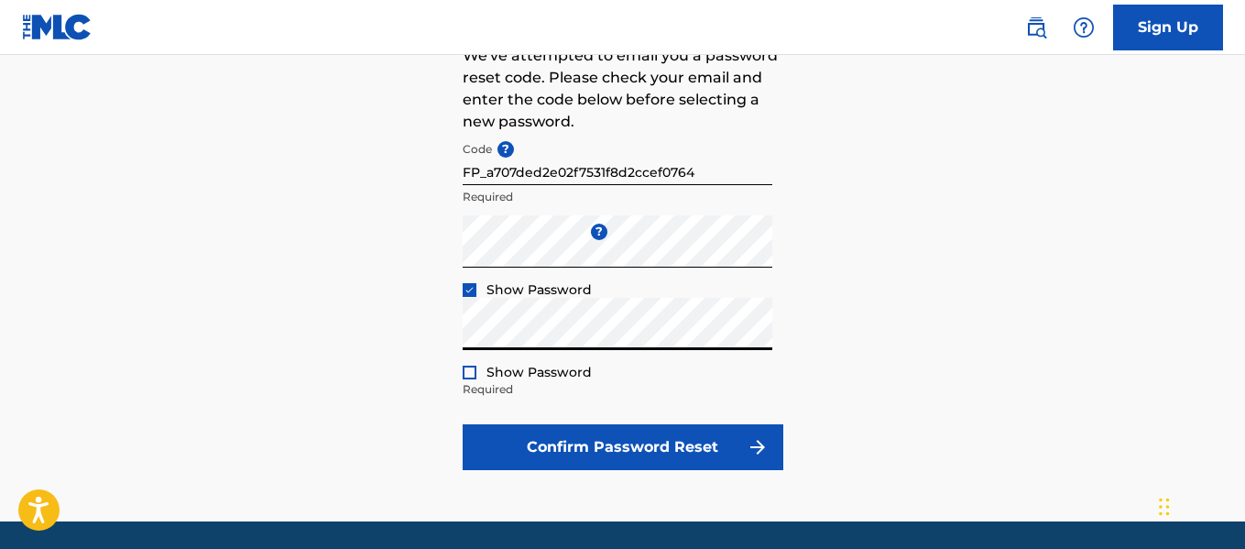
click at [471, 371] on div at bounding box center [470, 372] width 14 height 14
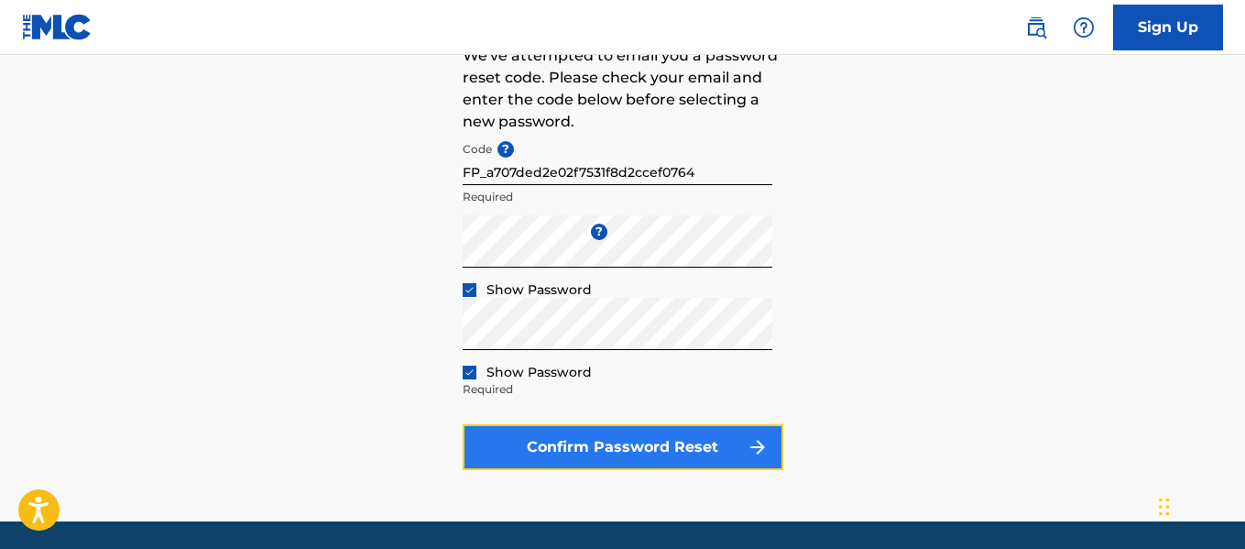
click at [578, 433] on button "Confirm Password Reset" at bounding box center [623, 447] width 321 height 46
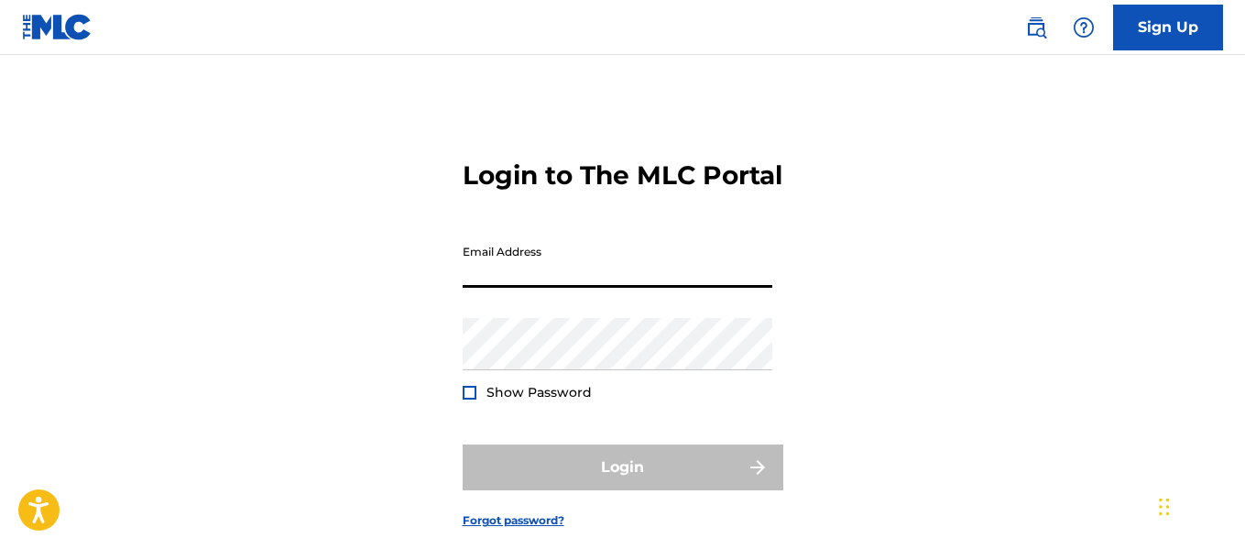
click at [550, 288] on input "Email Address" at bounding box center [618, 261] width 310 height 52
type input "[EMAIL_ADDRESS][DOMAIN_NAME]"
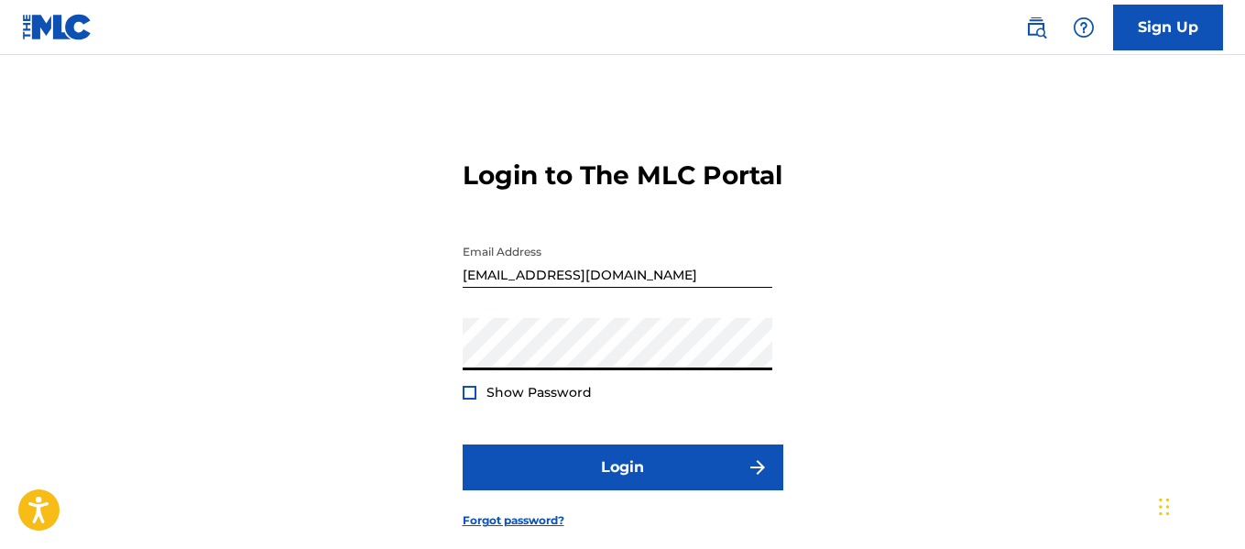
click at [532, 400] on span "Show Password" at bounding box center [538, 392] width 105 height 16
click at [502, 400] on span "Show Password" at bounding box center [538, 392] width 105 height 16
click at [460, 421] on div "Login to The MLC Portal Email Address [EMAIL_ADDRESS][DOMAIN_NAME] Password Sho…" at bounding box center [622, 329] width 1245 height 457
click at [474, 399] on div at bounding box center [470, 393] width 14 height 14
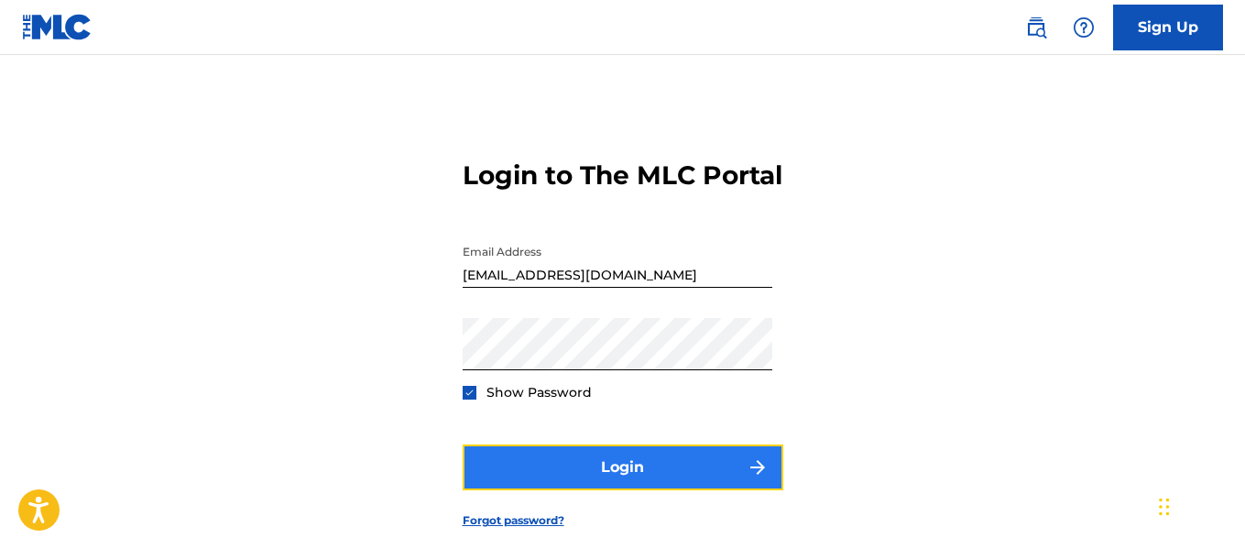
click at [525, 490] on button "Login" at bounding box center [623, 467] width 321 height 46
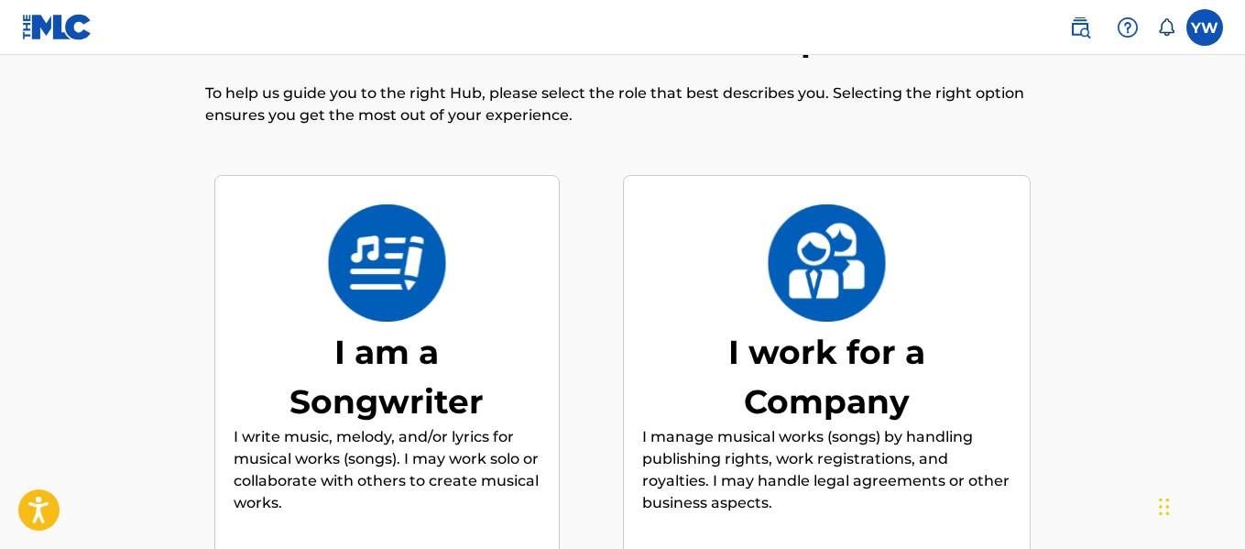
click at [428, 288] on img at bounding box center [387, 262] width 120 height 117
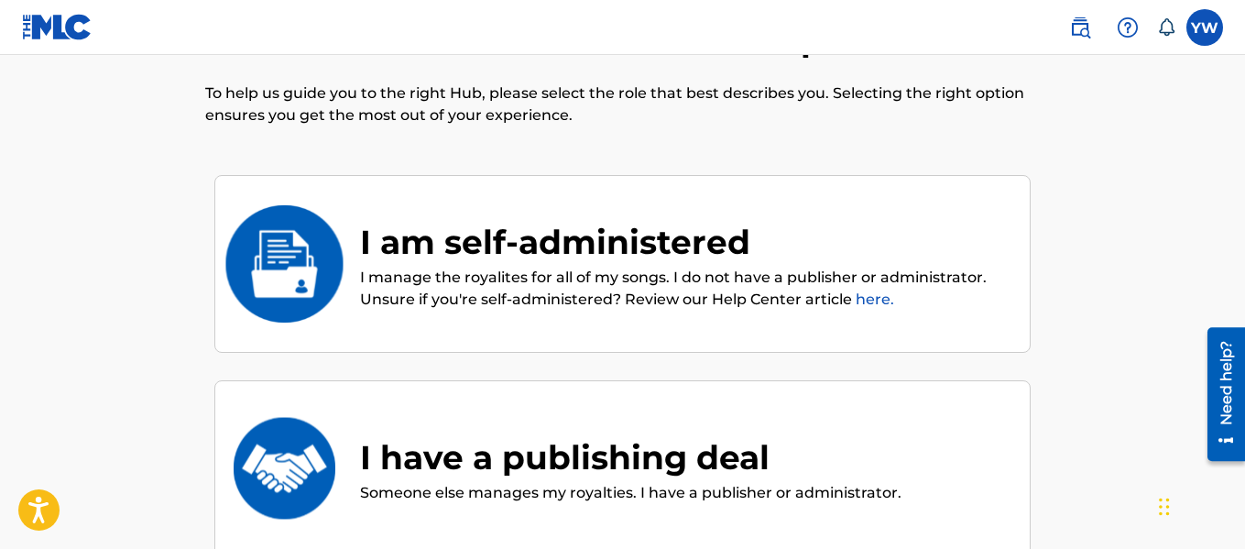
click at [562, 241] on div "I am self-administered" at bounding box center [685, 241] width 651 height 49
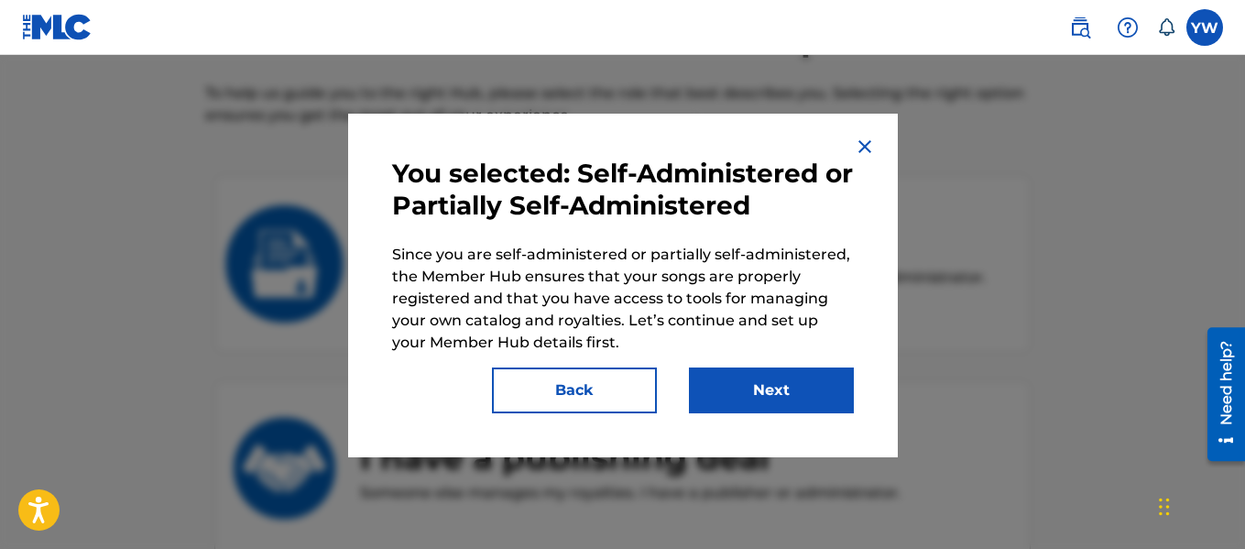
click at [870, 150] on img at bounding box center [865, 147] width 22 height 22
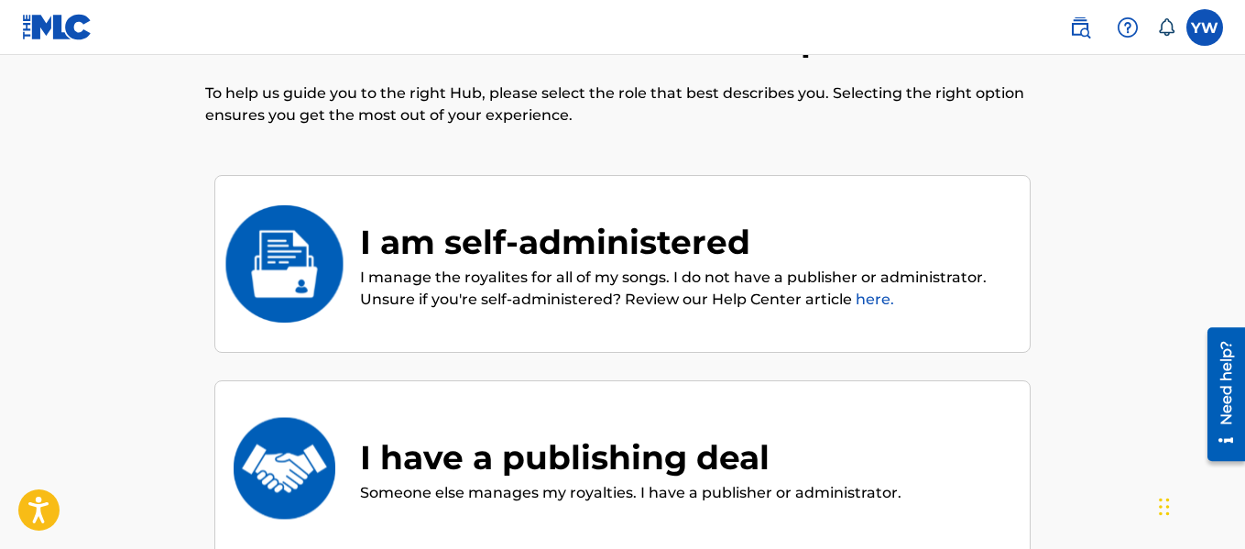
click at [743, 258] on div "I am self-administered" at bounding box center [685, 241] width 651 height 49
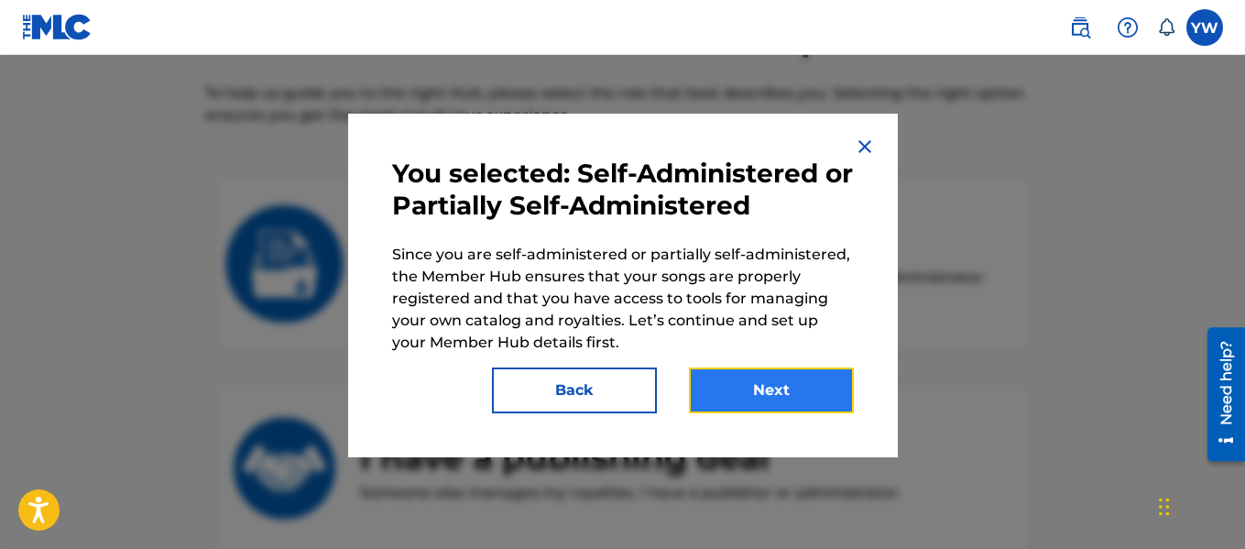
click at [778, 388] on button "Next" at bounding box center [771, 390] width 165 height 46
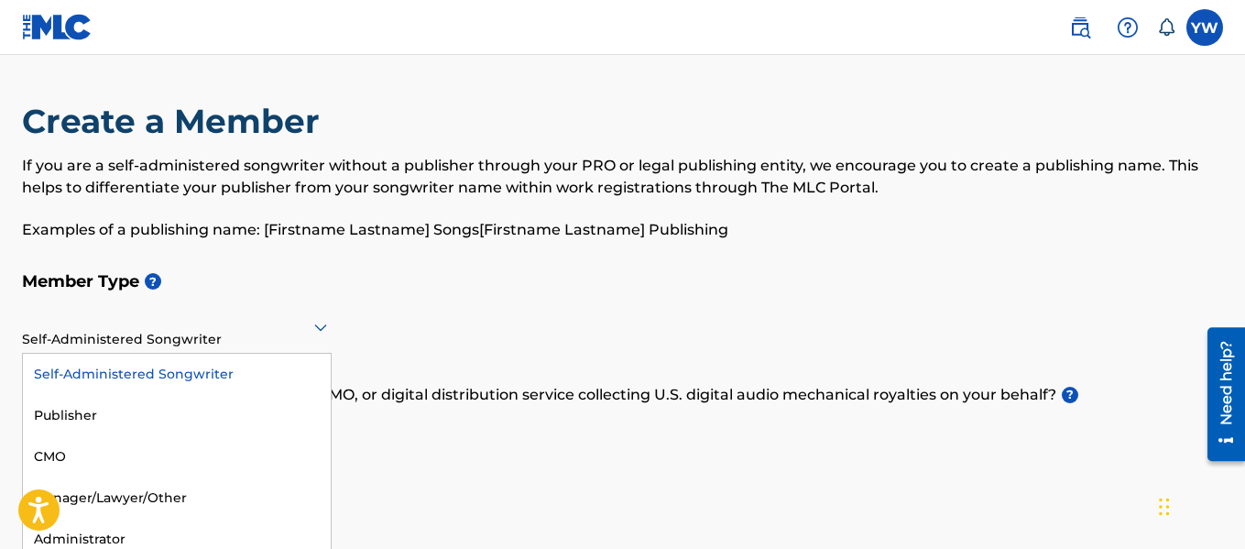
scroll to position [12, 0]
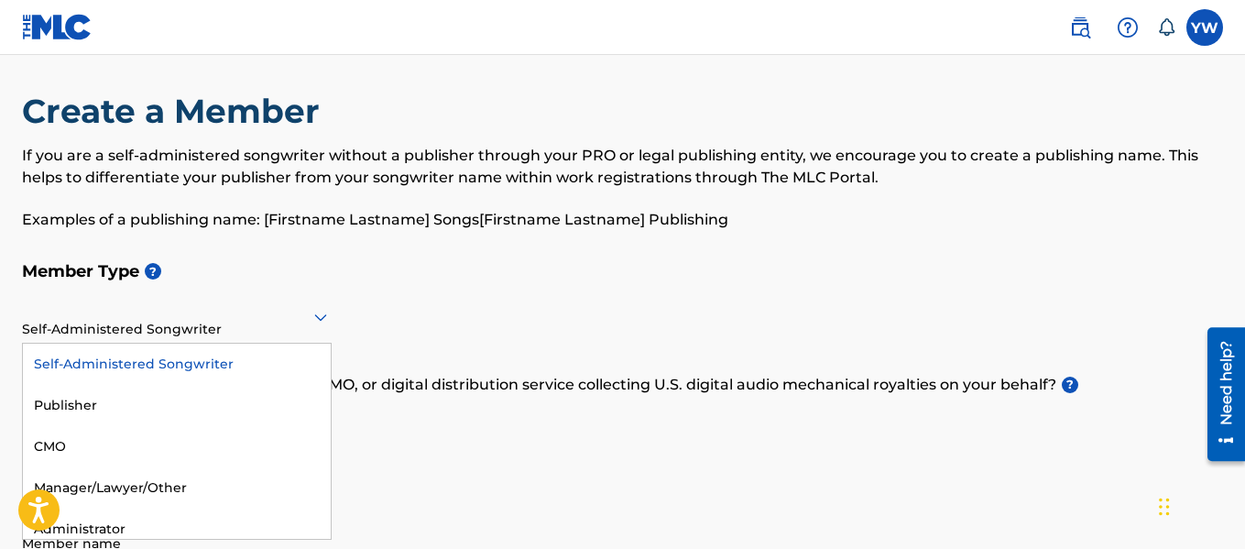
click at [292, 335] on div "Self-Administered Songwriter" at bounding box center [177, 317] width 310 height 52
click at [280, 361] on div "Self-Administered Songwriter" at bounding box center [177, 362] width 308 height 41
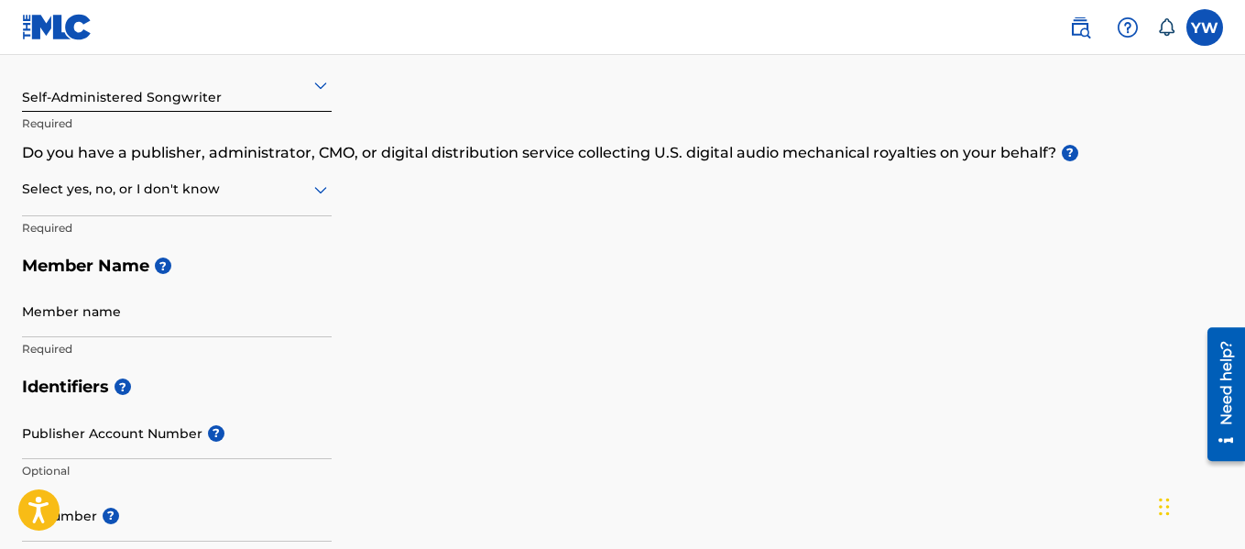
scroll to position [245, 0]
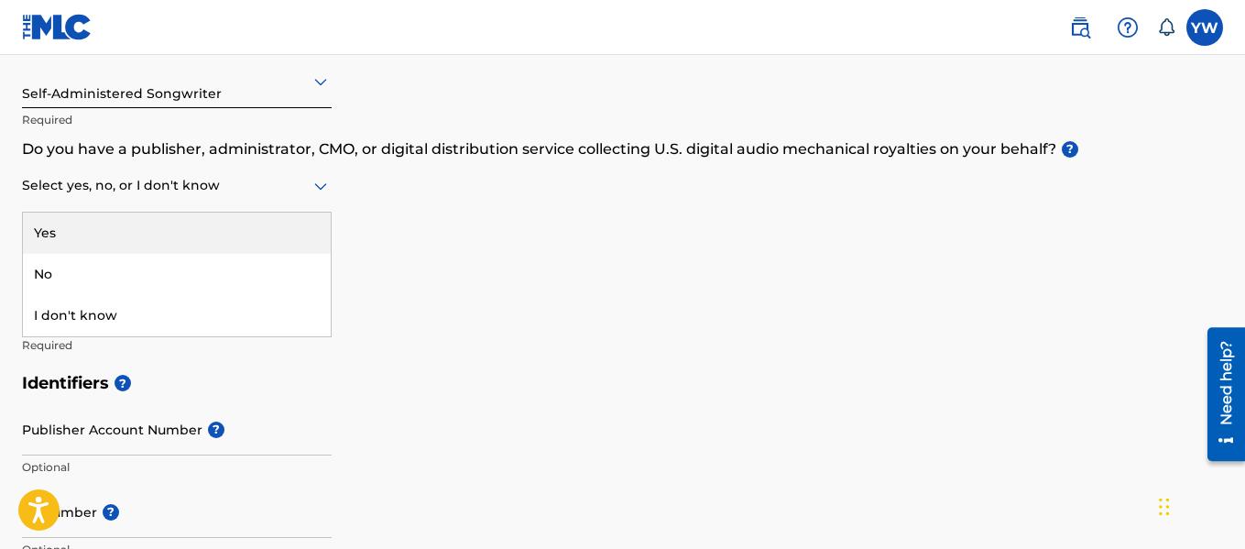
click at [293, 183] on div at bounding box center [177, 185] width 310 height 23
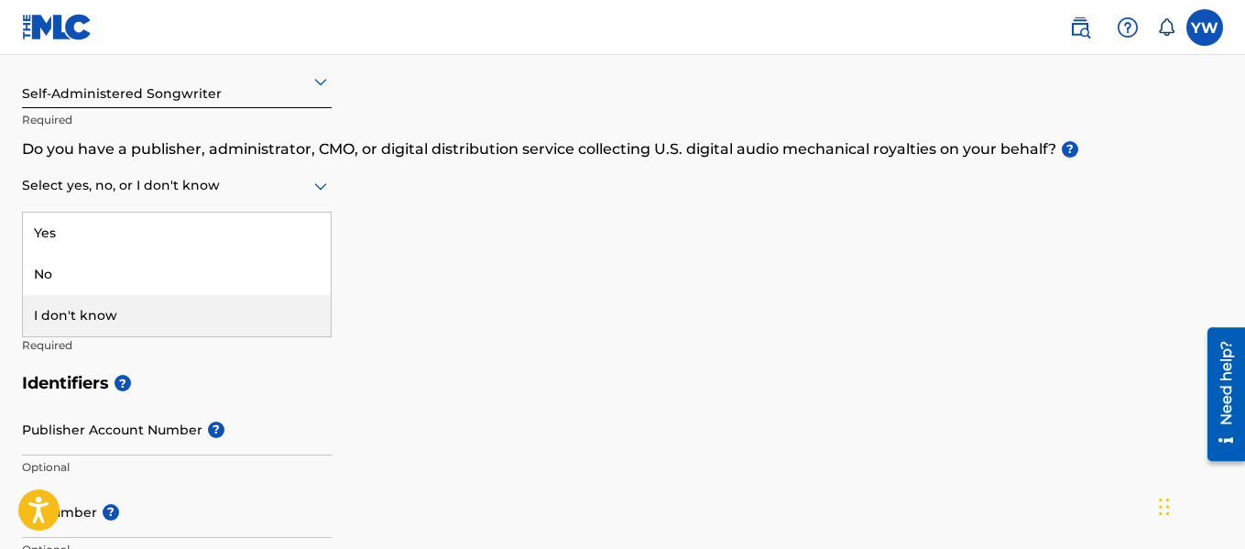
click at [202, 305] on div "I don't know" at bounding box center [177, 315] width 308 height 41
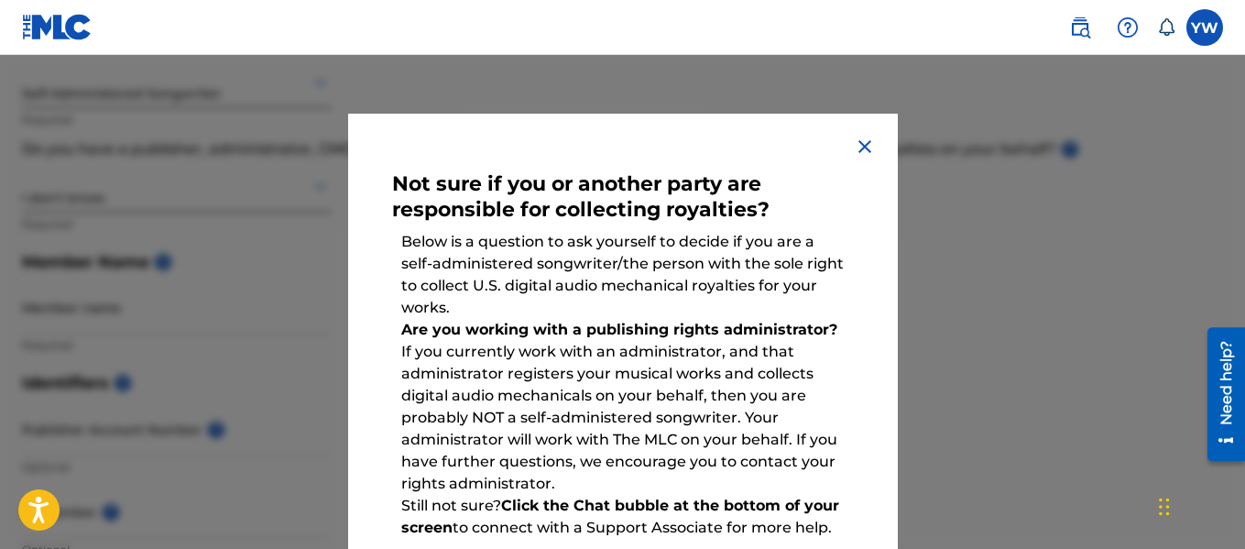
click at [856, 146] on img at bounding box center [865, 147] width 22 height 22
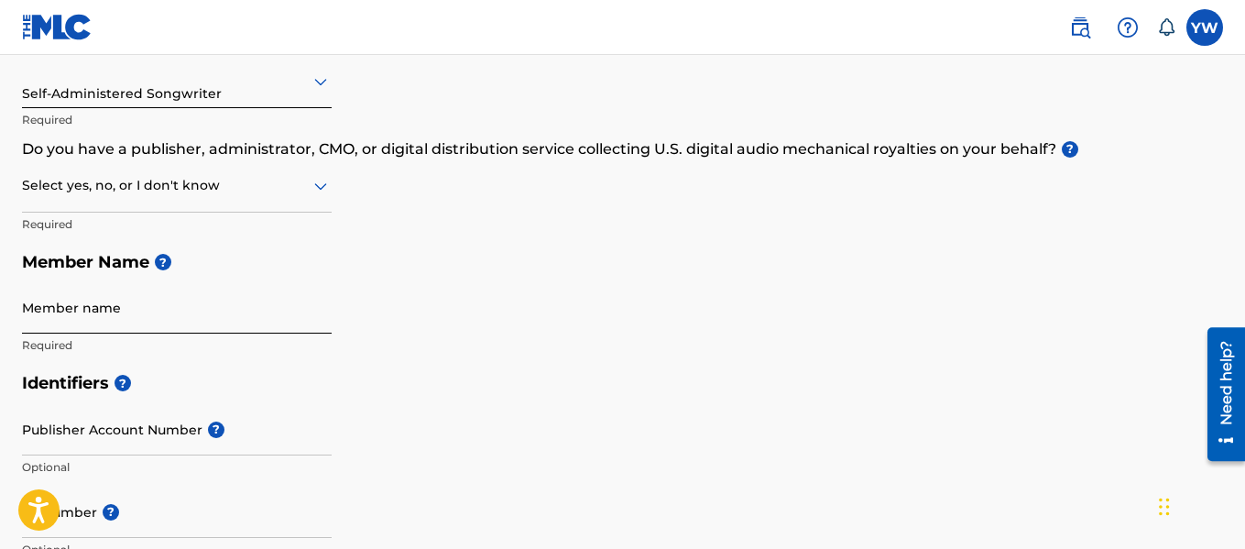
click at [149, 317] on input "Member name" at bounding box center [177, 307] width 310 height 52
click at [523, 341] on div "Member Type ? Self-Administered Songwriter Required Do you have a publisher, ad…" at bounding box center [622, 189] width 1201 height 347
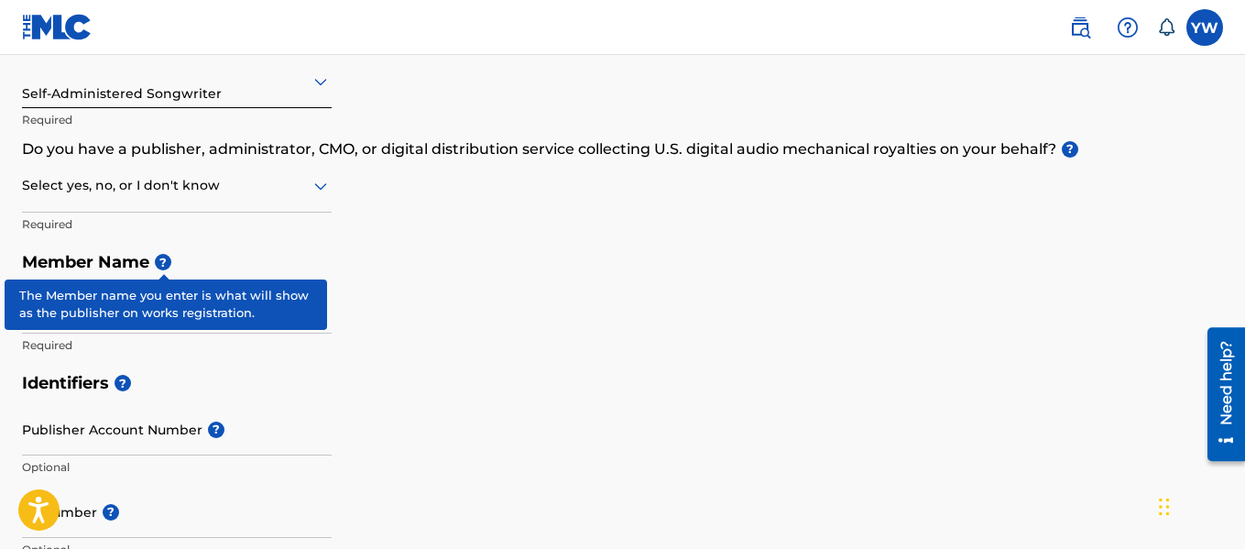
click at [165, 264] on span "?" at bounding box center [163, 262] width 16 height 16
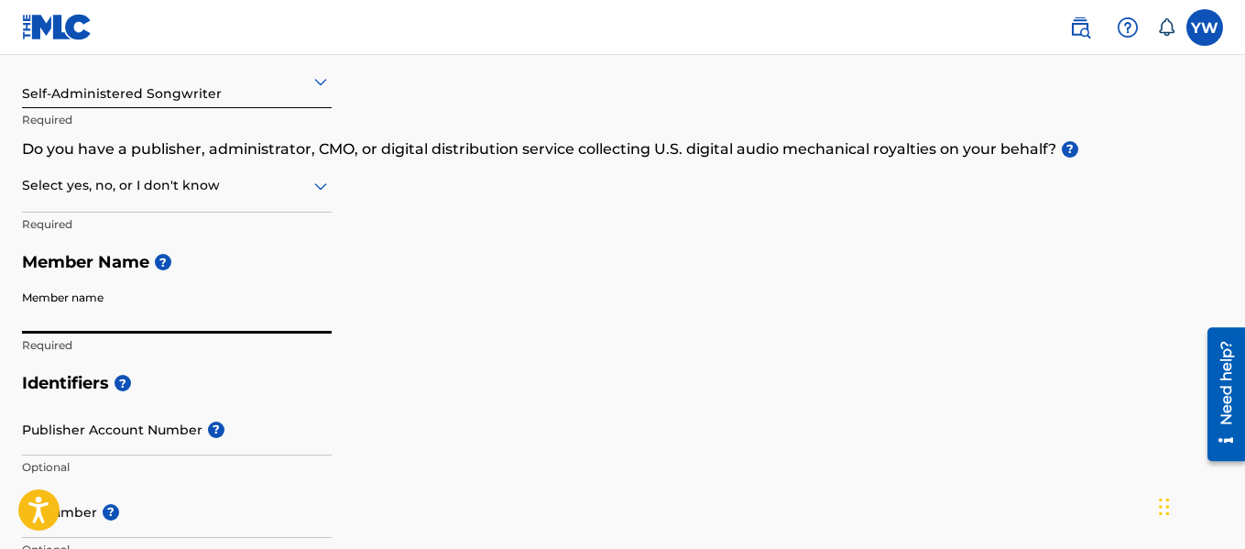
click at [217, 318] on input "Member name" at bounding box center [177, 307] width 310 height 52
drag, startPoint x: 217, startPoint y: 318, endPoint x: 212, endPoint y: 339, distance: 21.8
click at [212, 339] on div "Member name Required" at bounding box center [177, 322] width 310 height 82
type input "[PERSON_NAME]"
type input "[STREET_ADDRESS]"
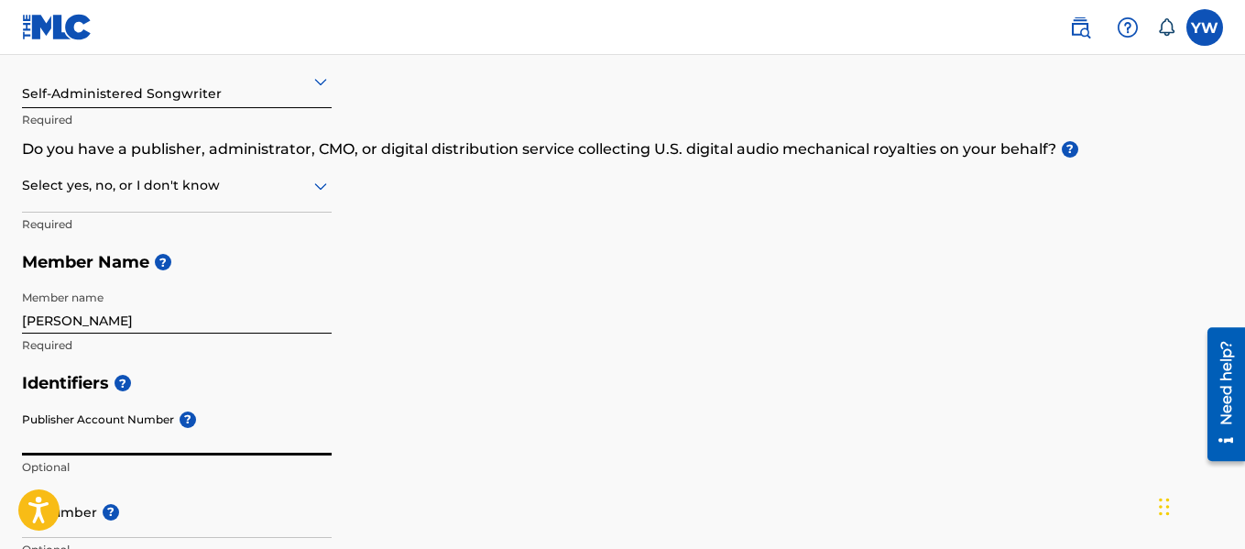
click at [142, 444] on input "Publisher Account Number ?" at bounding box center [177, 429] width 310 height 52
paste input "00552056469"
type input "00552056469"
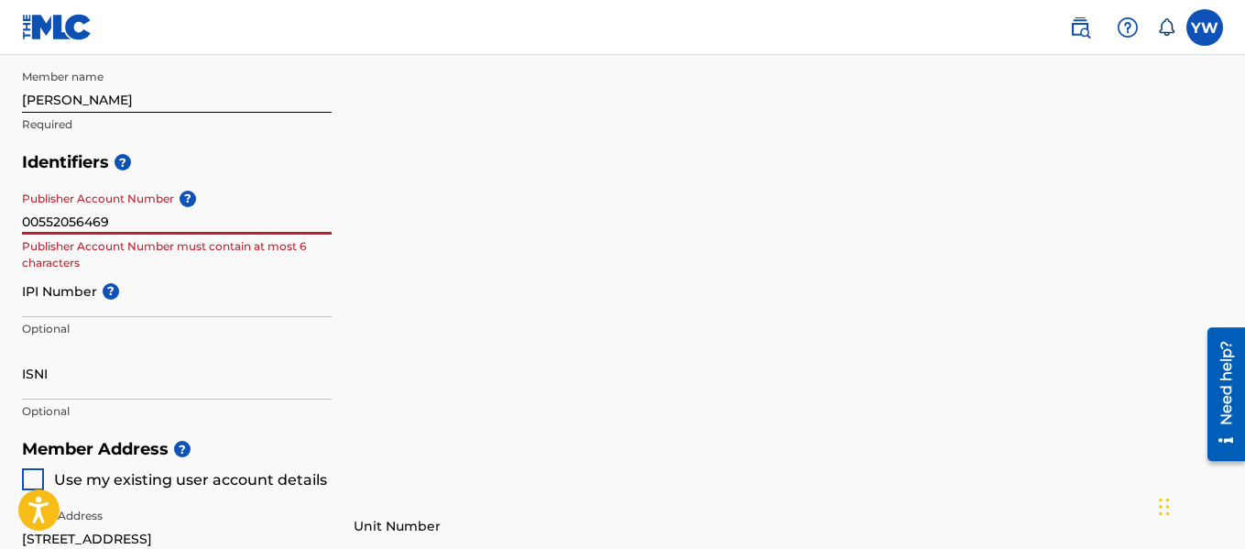
scroll to position [463, 0]
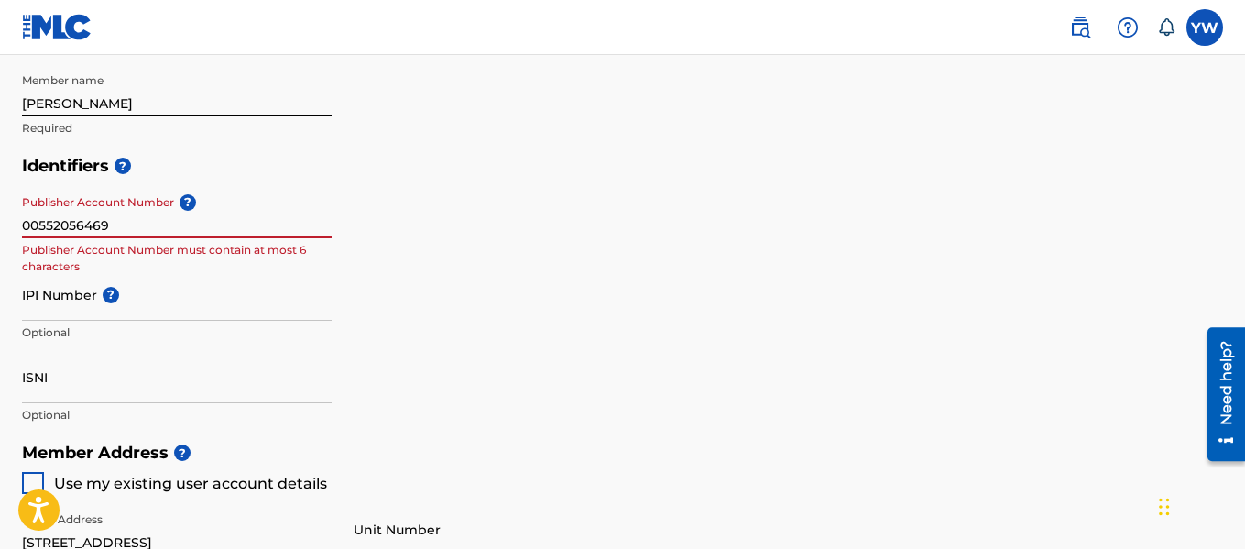
click at [107, 234] on input "00552056469" at bounding box center [177, 212] width 310 height 52
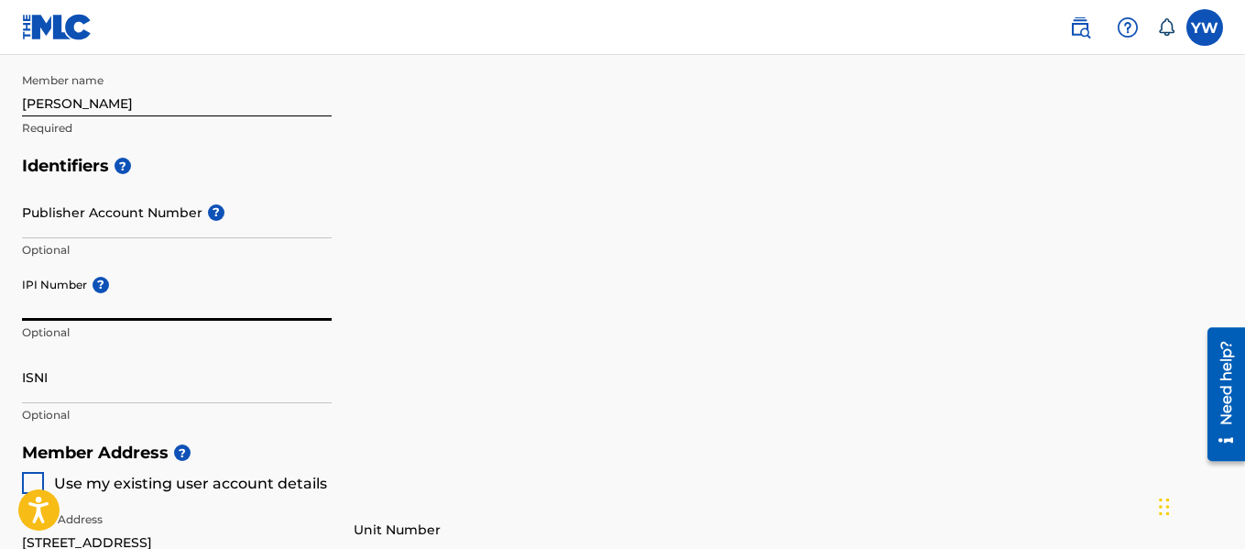
click at [90, 311] on input "IPI Number ?" at bounding box center [177, 294] width 310 height 52
paste input "00552056469"
type input "00552056469"
click at [348, 354] on div "Identifiers ? Publisher Account Number ? Optional IPI Number ? 00552056469 Opti…" at bounding box center [622, 290] width 1201 height 287
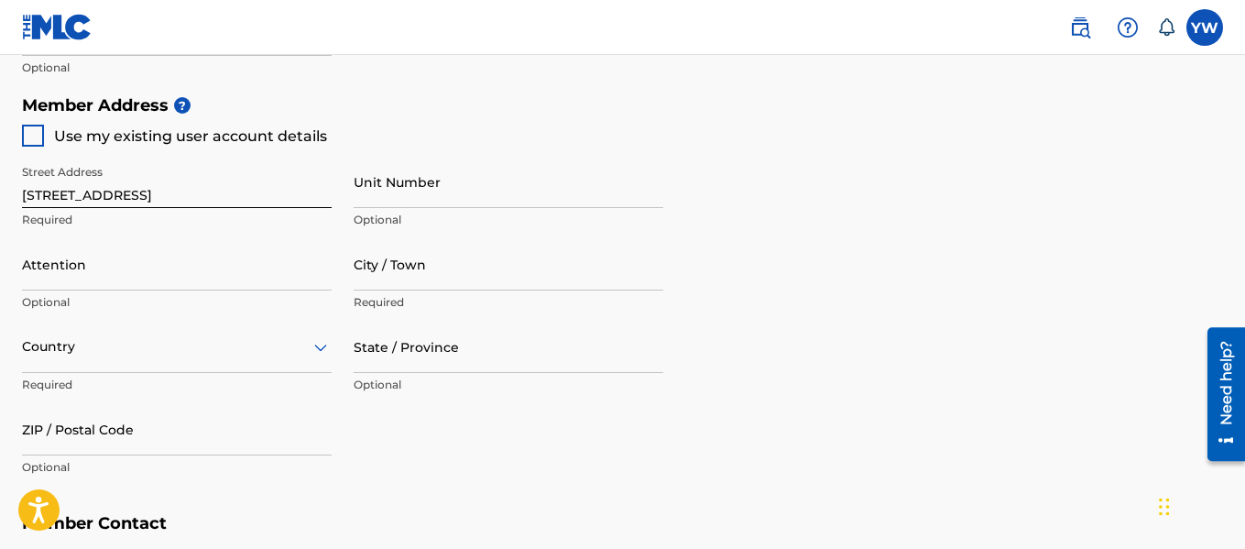
scroll to position [824, 0]
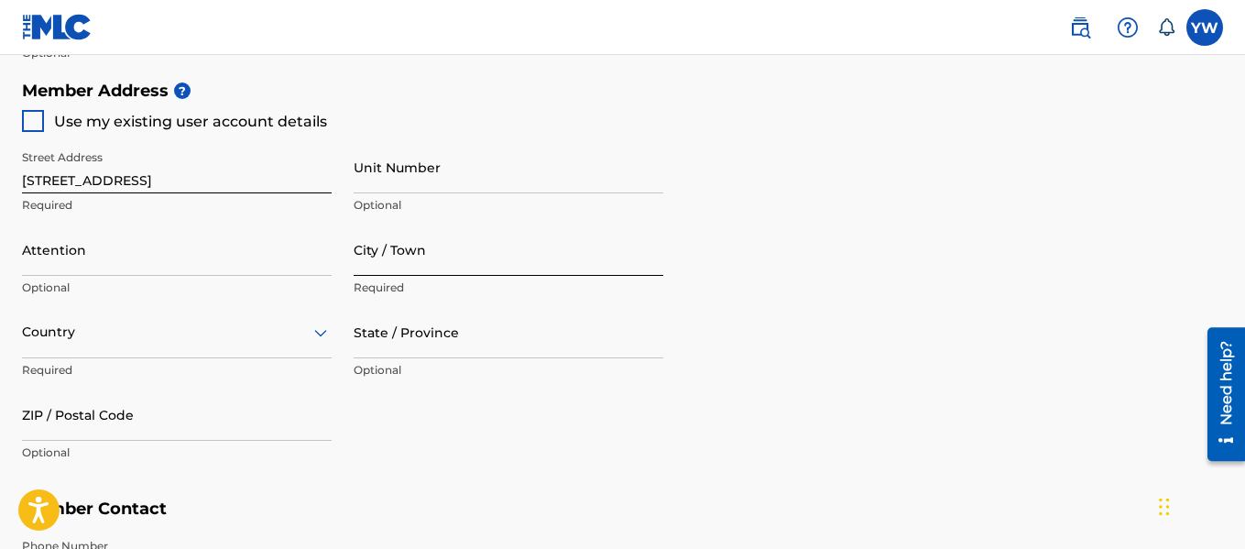
click at [464, 259] on input "City / Town" at bounding box center [509, 249] width 310 height 52
type input "[PERSON_NAME] [PERSON_NAME]"
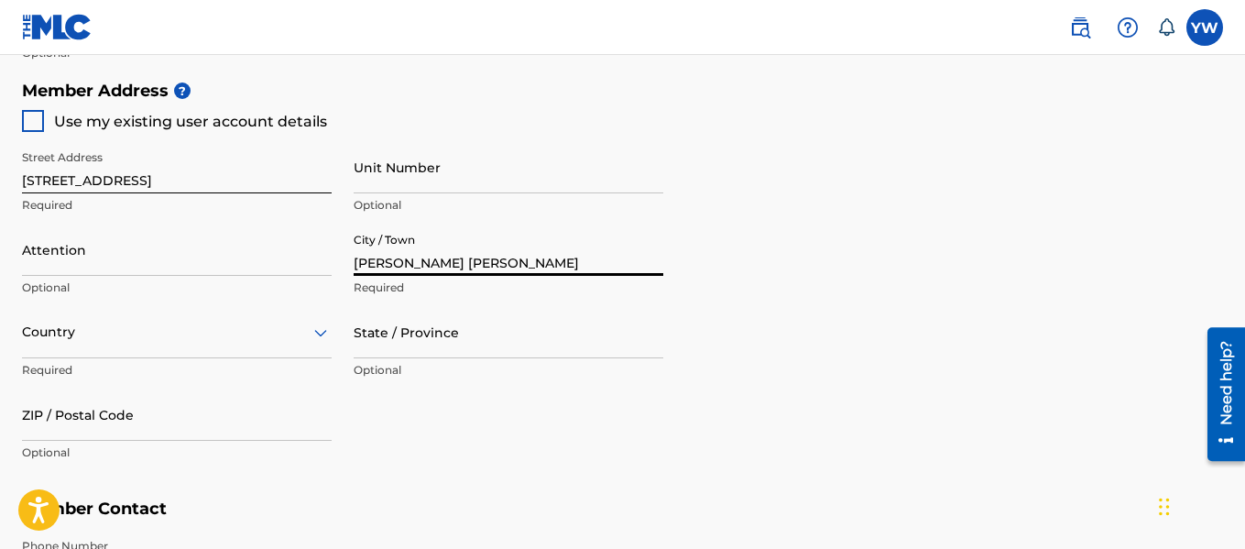
type input "[PERSON_NAME]"
type input "[GEOGRAPHIC_DATA]"
type input "[US_STATE]"
type input "21117"
type input "401"
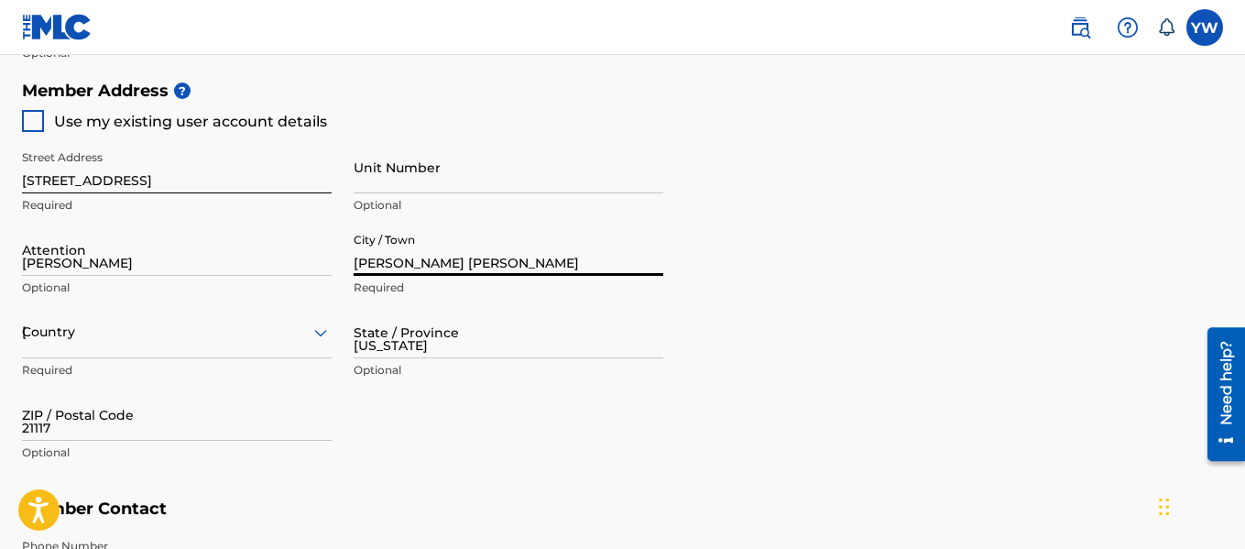
type input "3904202"
type input "[EMAIL_ADDRESS][DOMAIN_NAME]"
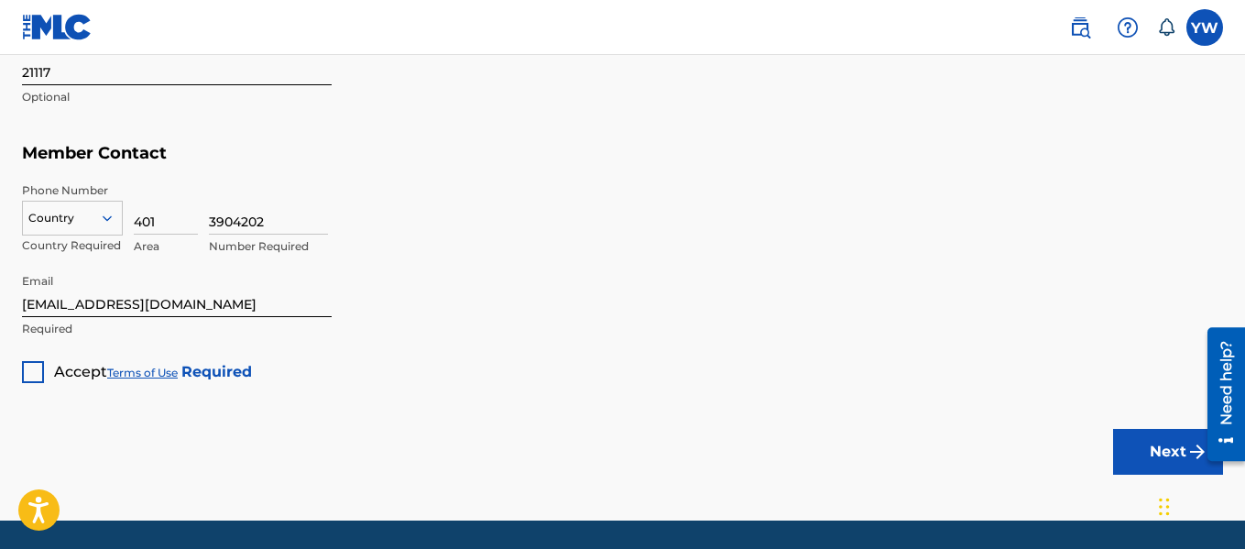
scroll to position [1185, 0]
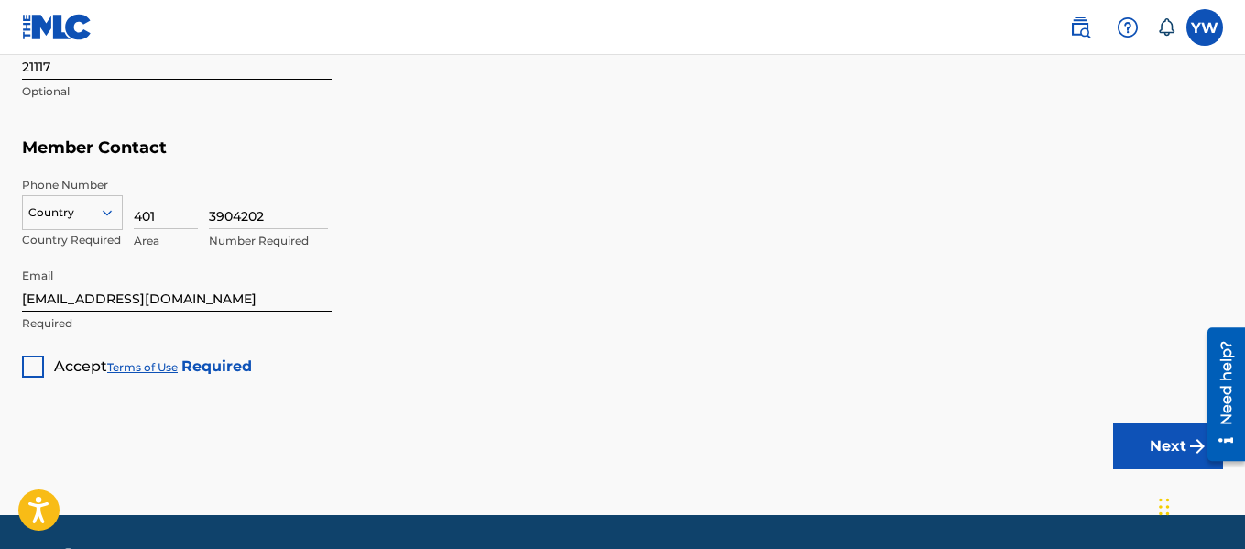
click at [78, 211] on div at bounding box center [72, 212] width 99 height 20
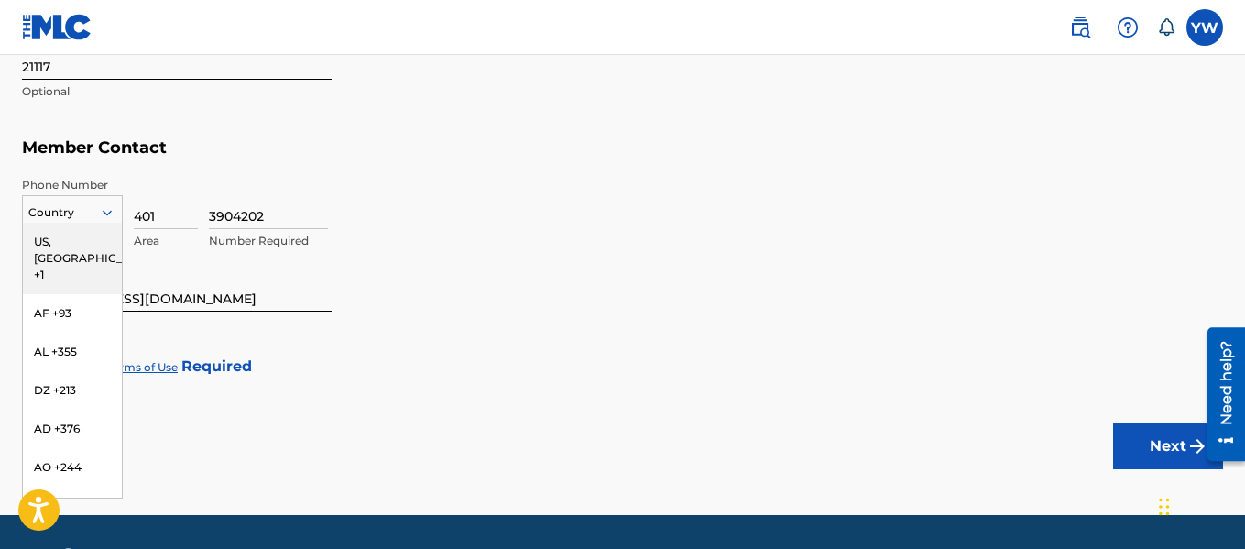
click at [86, 246] on div "US, [GEOGRAPHIC_DATA] +1" at bounding box center [72, 258] width 99 height 71
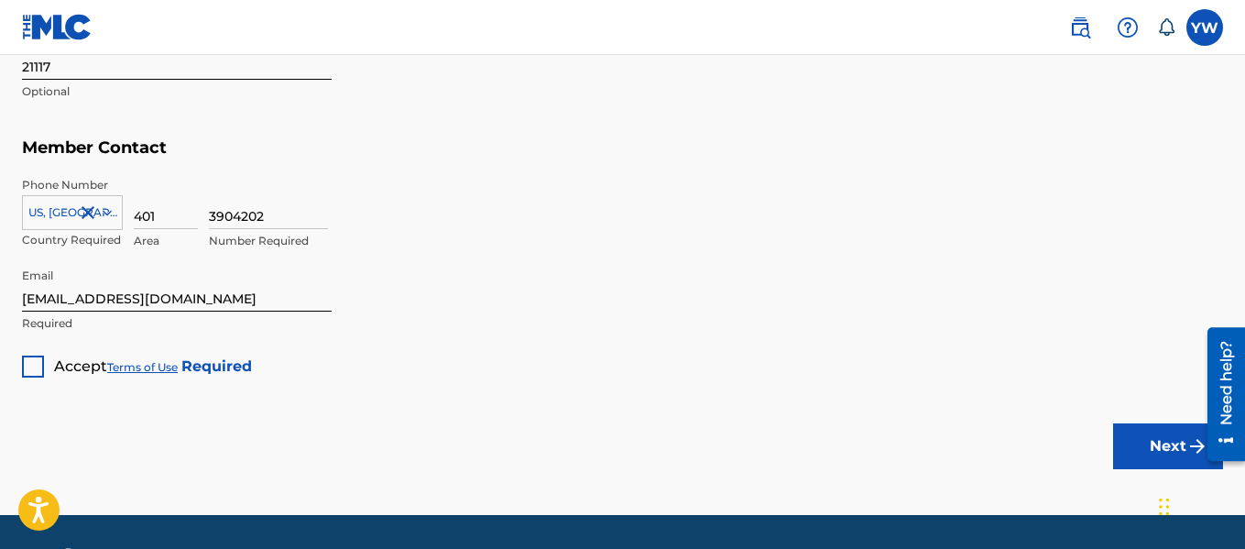
click at [35, 370] on div at bounding box center [33, 366] width 22 height 22
click at [1147, 441] on button "Next" at bounding box center [1168, 446] width 110 height 46
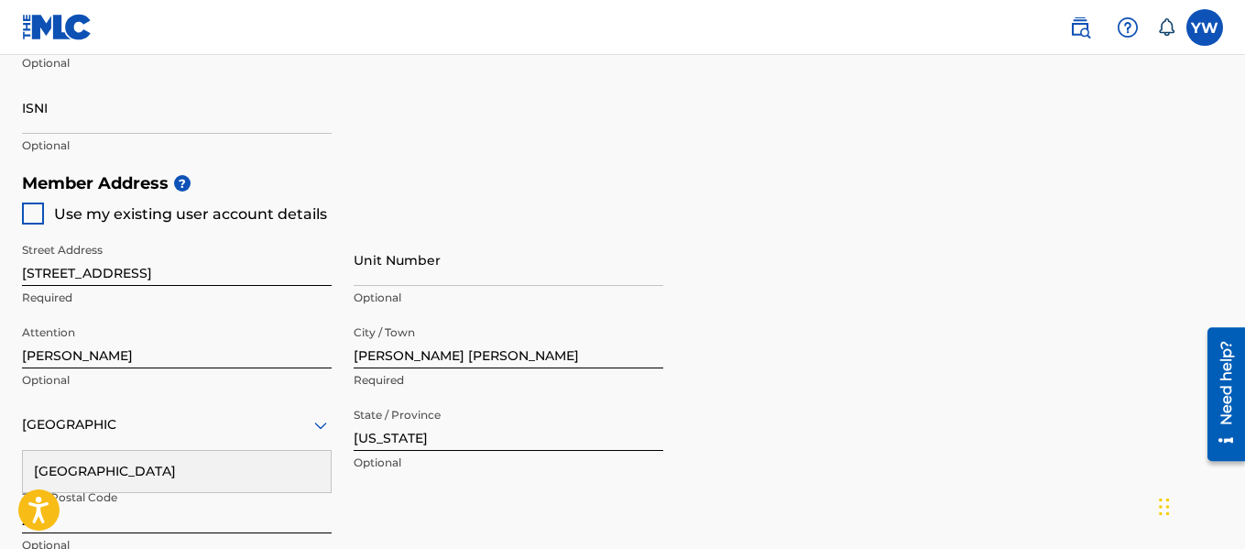
scroll to position [765, 0]
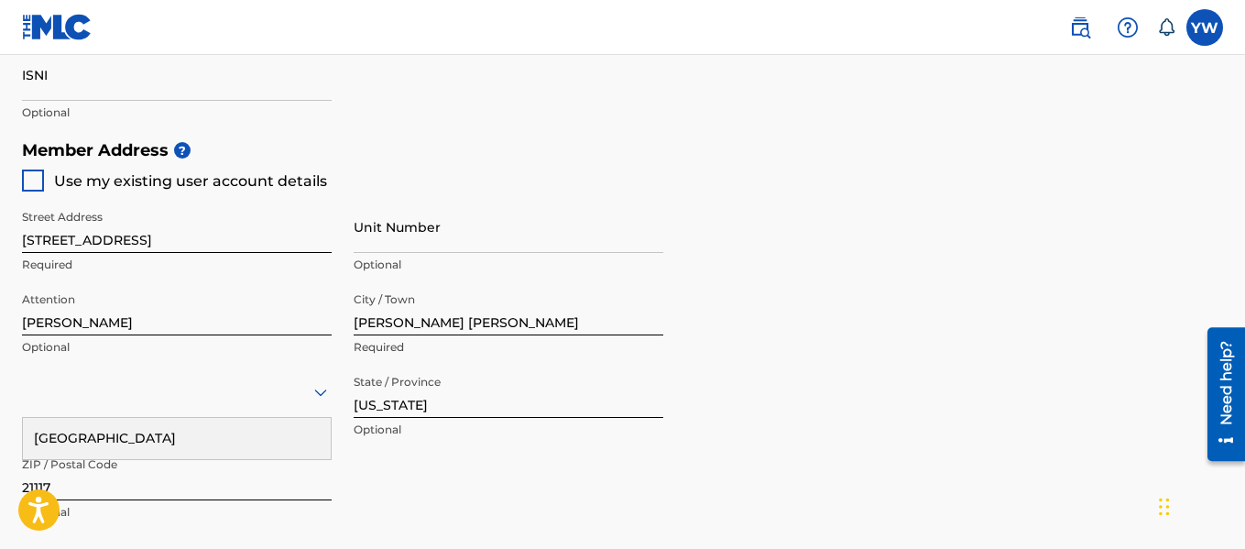
click at [32, 180] on div at bounding box center [33, 180] width 22 height 22
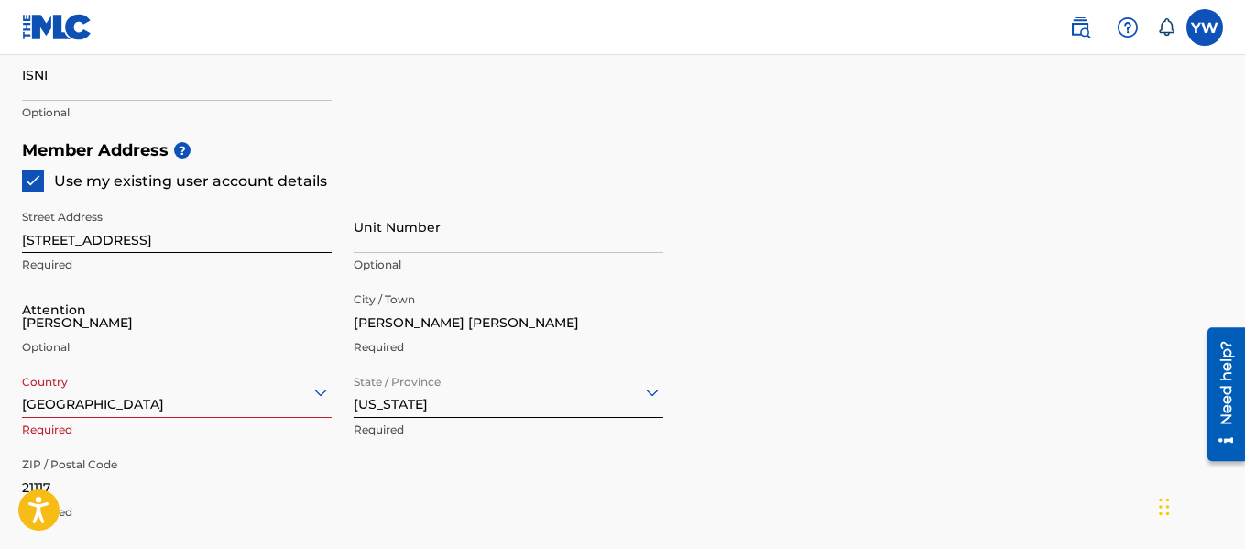
scroll to position [910, 0]
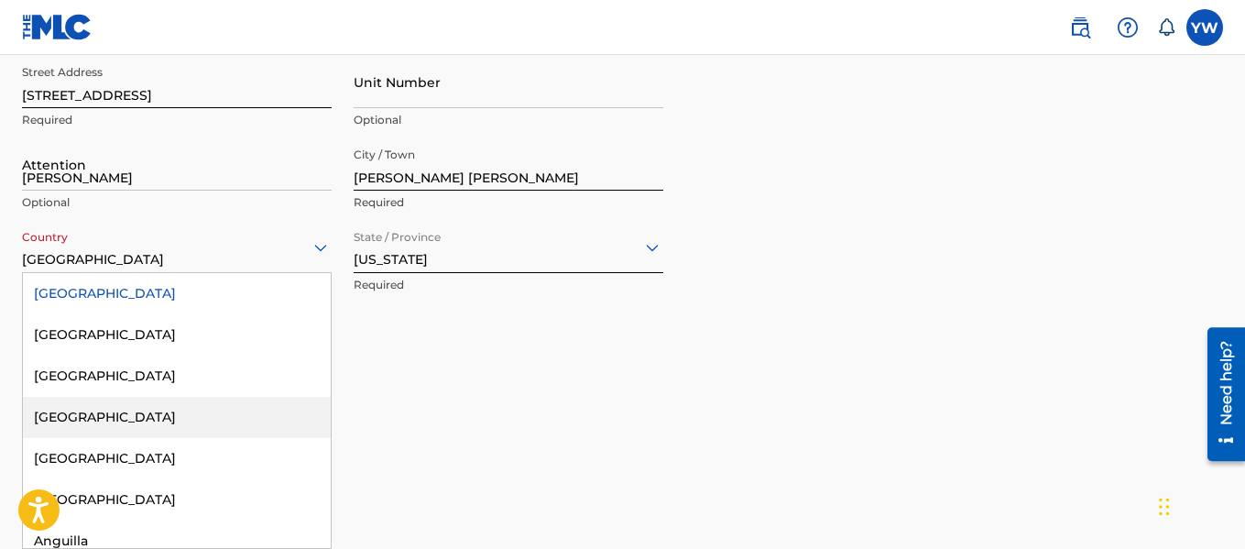
click at [267, 273] on div "223 results available. Use Up and Down to choose options, press Enter to select…" at bounding box center [177, 247] width 310 height 52
click at [169, 296] on div "[GEOGRAPHIC_DATA]" at bounding box center [177, 293] width 308 height 41
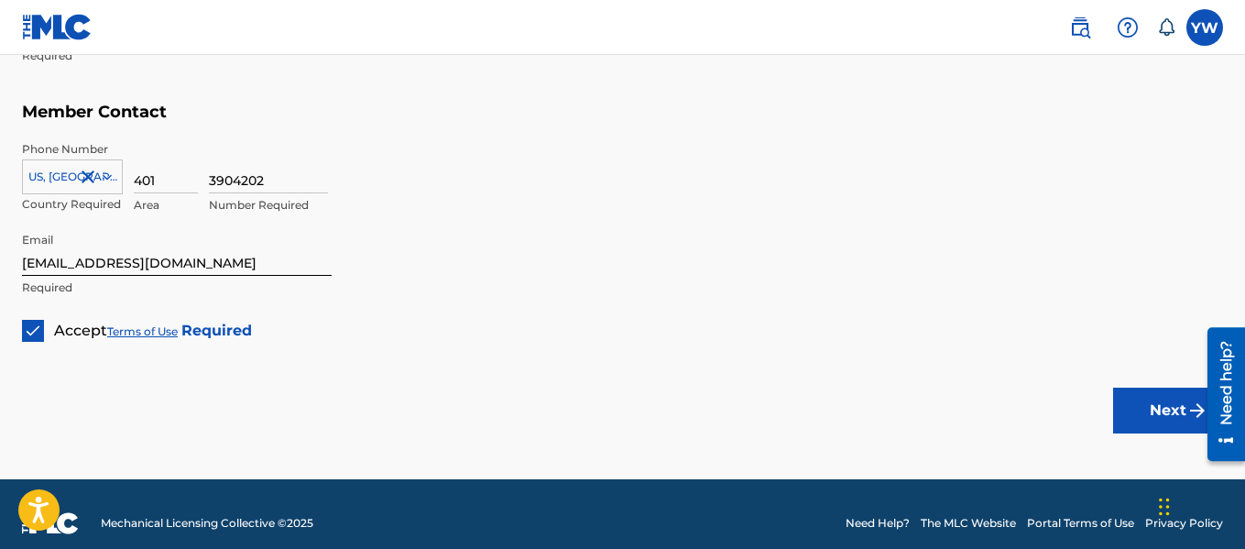
scroll to position [1237, 0]
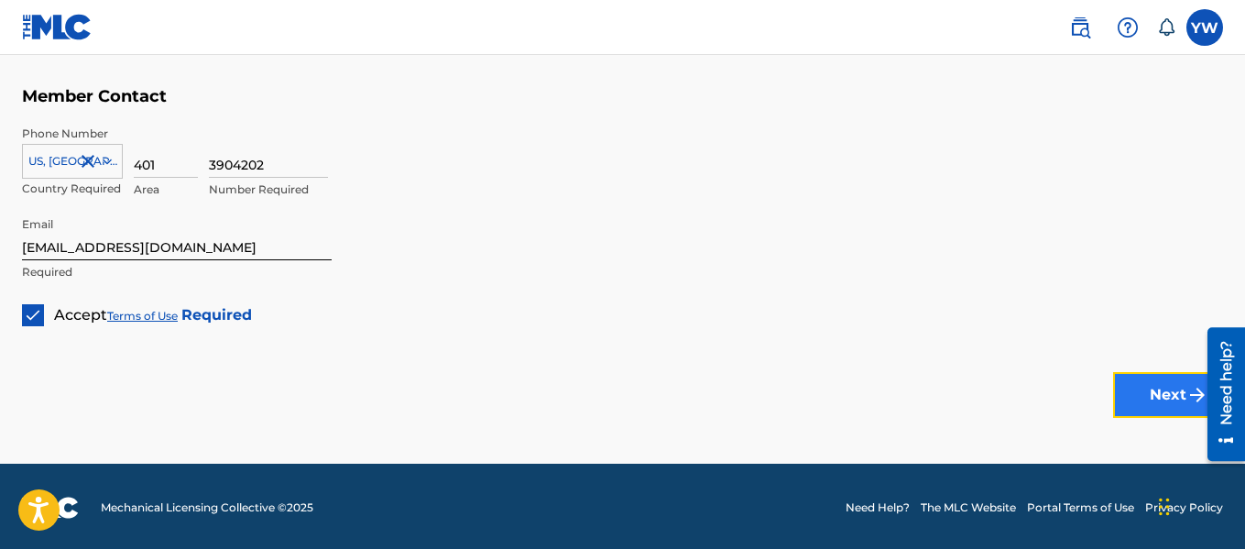
click at [1158, 394] on button "Next" at bounding box center [1168, 395] width 110 height 46
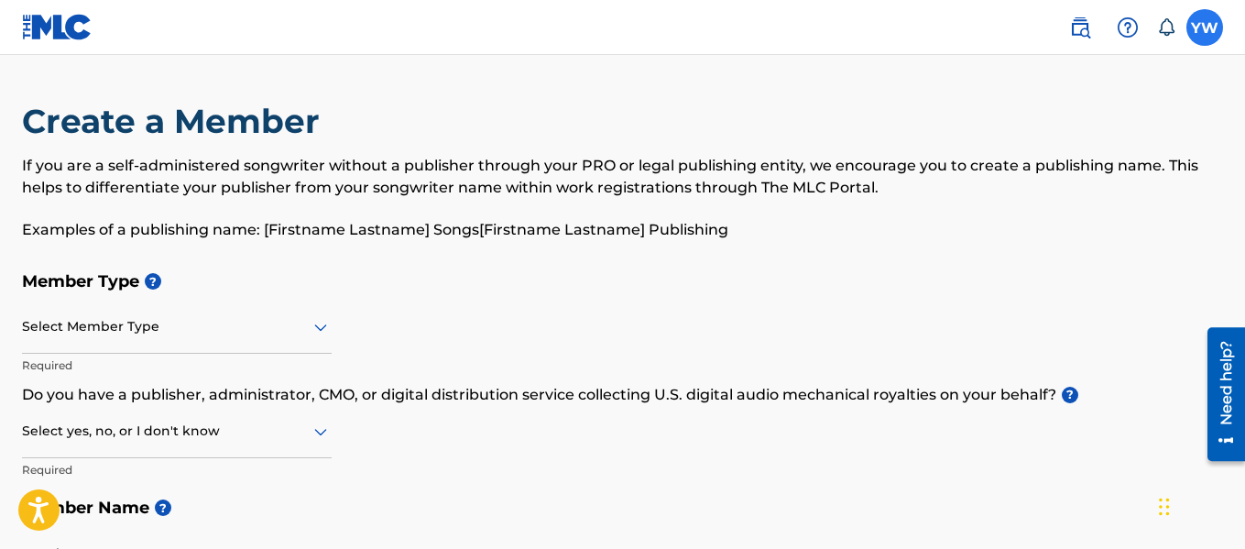
click at [1202, 36] on label at bounding box center [1204, 27] width 37 height 37
click at [1204, 27] on input "YW [PERSON_NAME] [EMAIL_ADDRESS][DOMAIN_NAME] Notification Preferences Profile …" at bounding box center [1204, 27] width 0 height 0
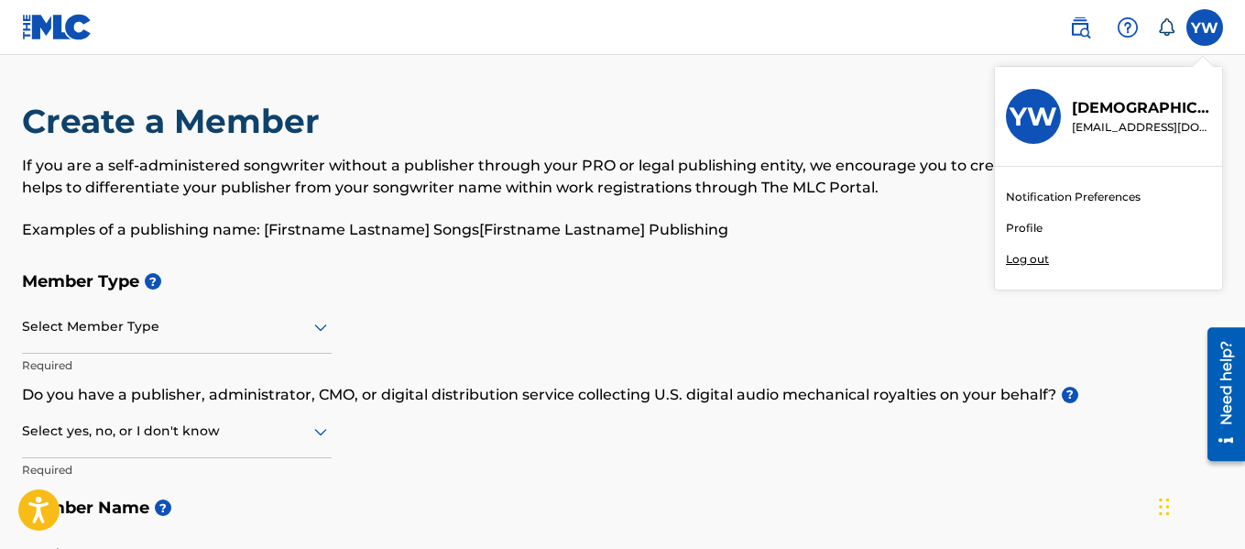
click at [1026, 223] on link "Profile" at bounding box center [1024, 228] width 37 height 16
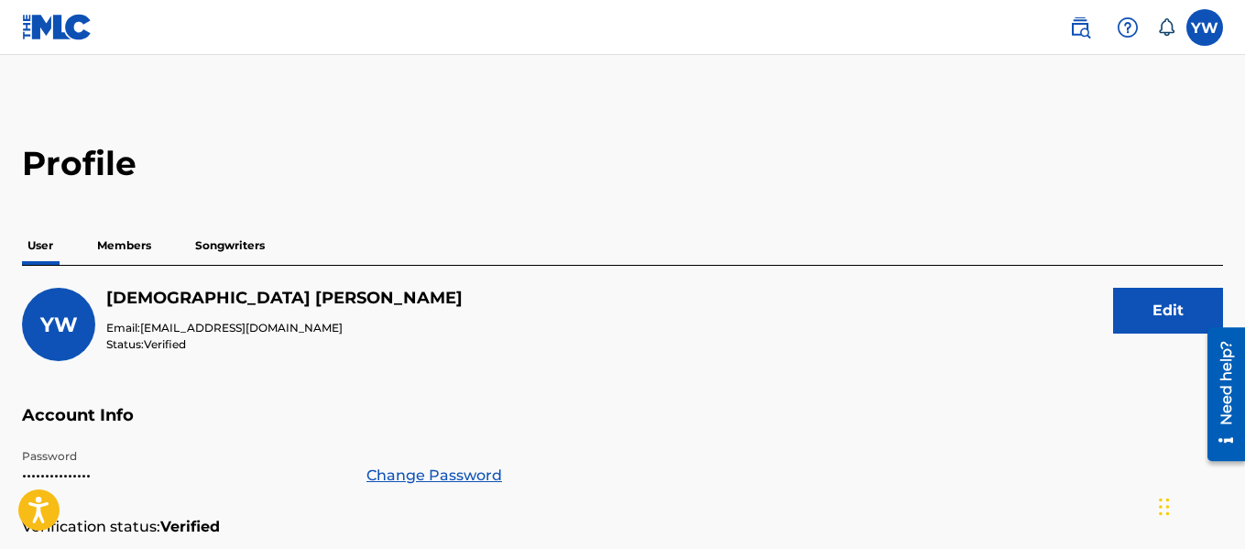
click at [130, 237] on p "Members" at bounding box center [124, 245] width 65 height 38
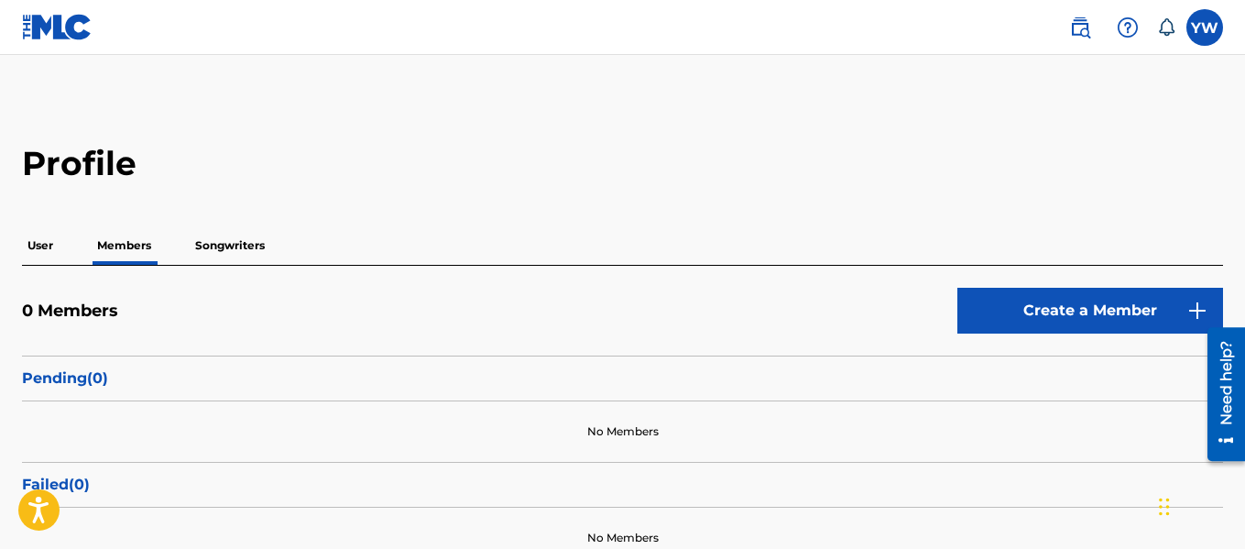
scroll to position [151, 0]
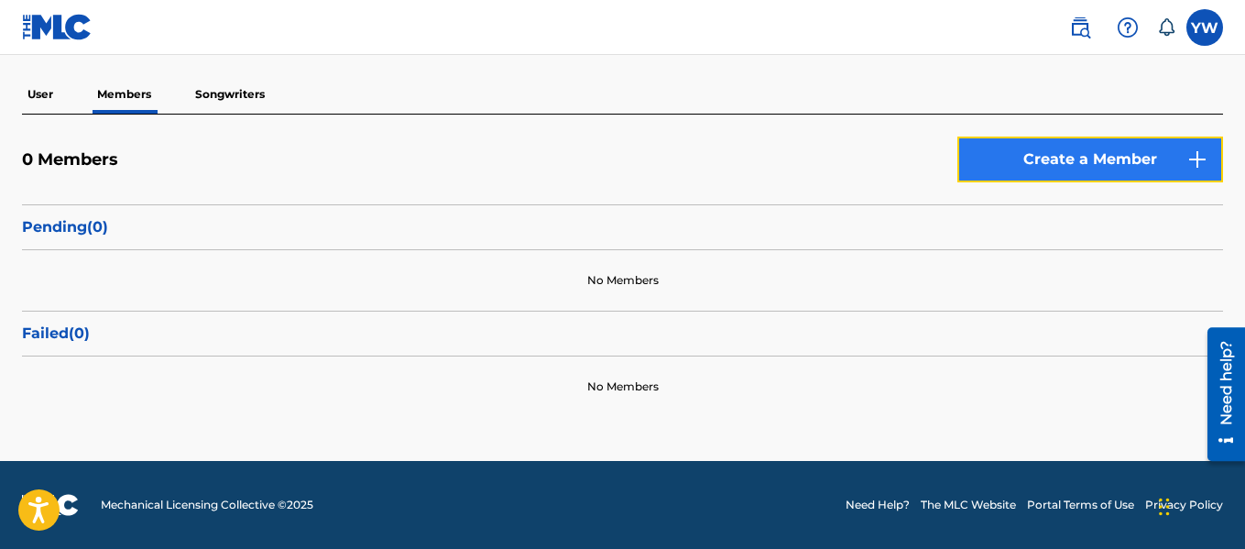
click at [1140, 154] on link "Create a Member" at bounding box center [1090, 159] width 266 height 46
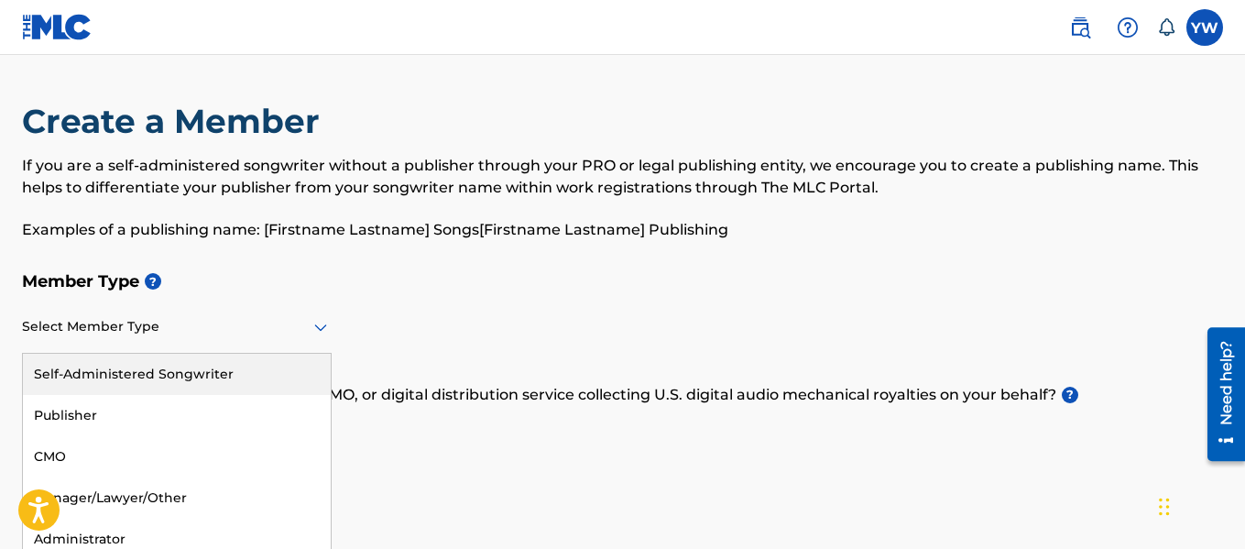
click at [311, 325] on icon at bounding box center [321, 327] width 22 height 22
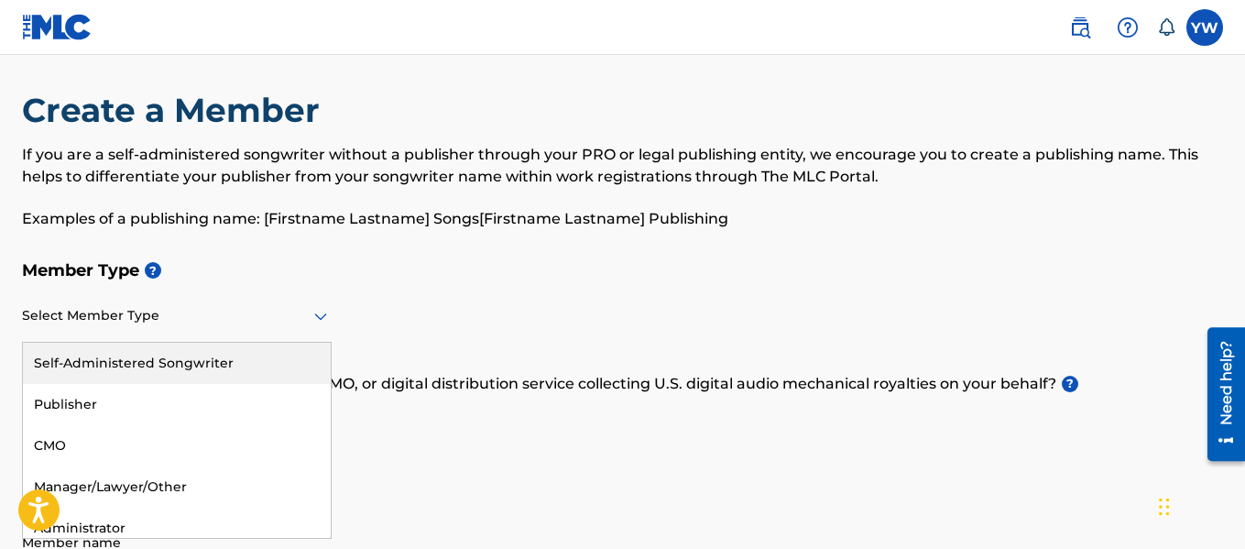
scroll to position [12, 0]
click at [270, 359] on div "Self-Administered Songwriter" at bounding box center [177, 362] width 308 height 41
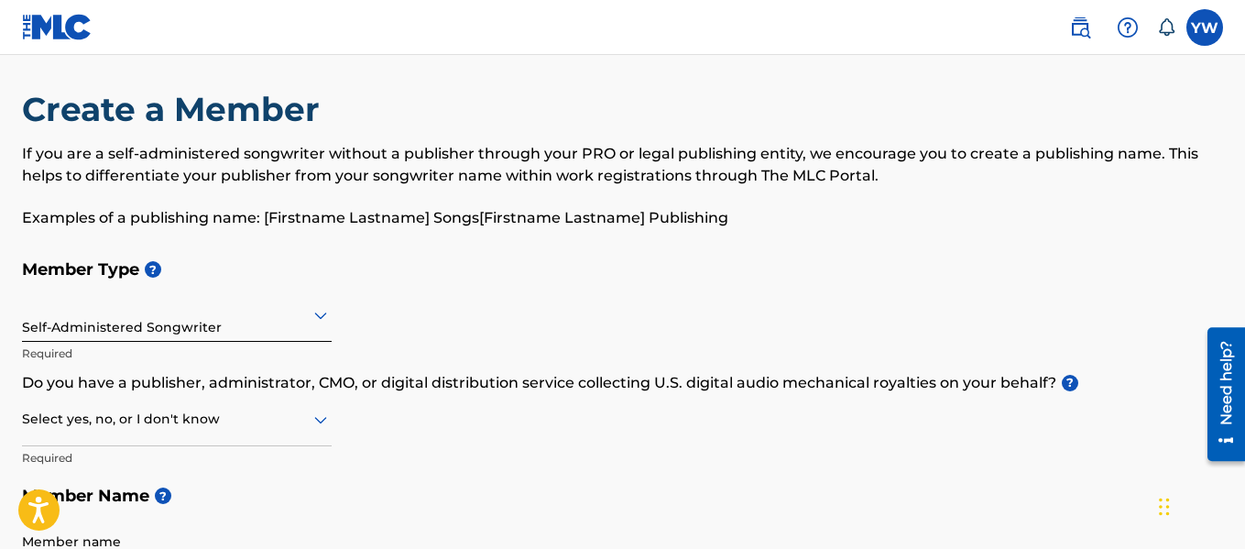
scroll to position [34, 0]
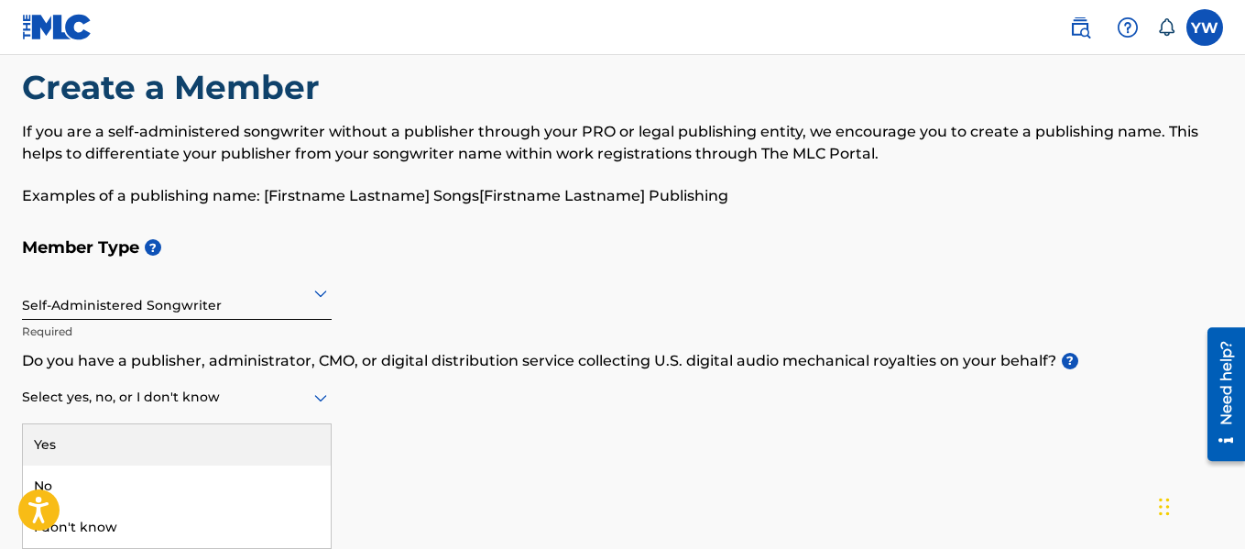
click at [309, 424] on div "3 results available. Use Up and Down to choose options, press Enter to select t…" at bounding box center [177, 398] width 310 height 52
click at [274, 432] on div "Yes" at bounding box center [177, 444] width 308 height 41
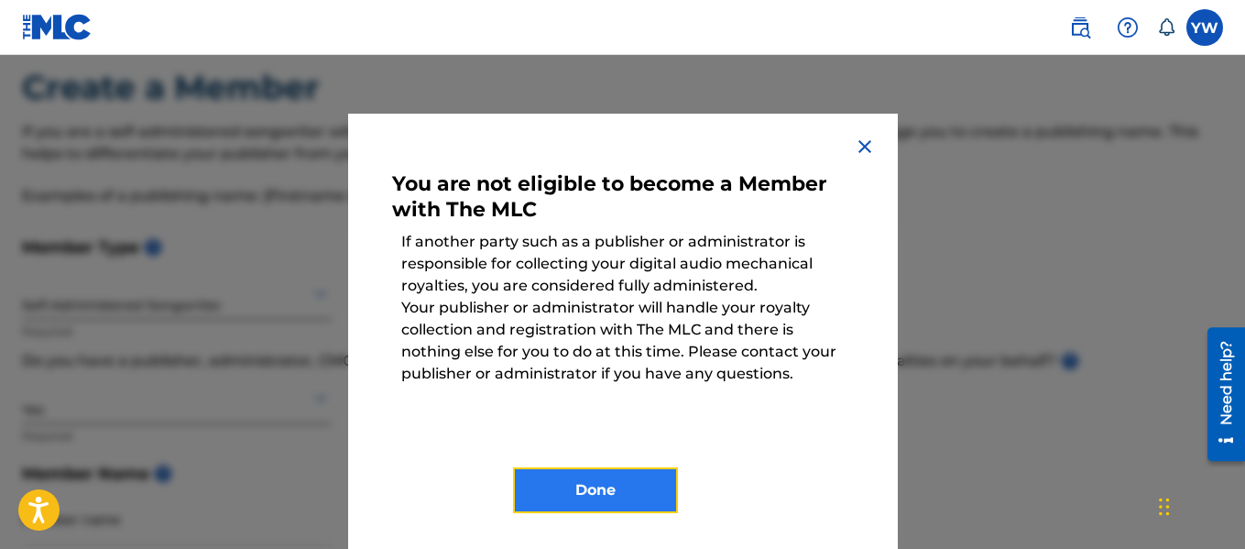
click at [586, 485] on button "Done" at bounding box center [595, 490] width 165 height 46
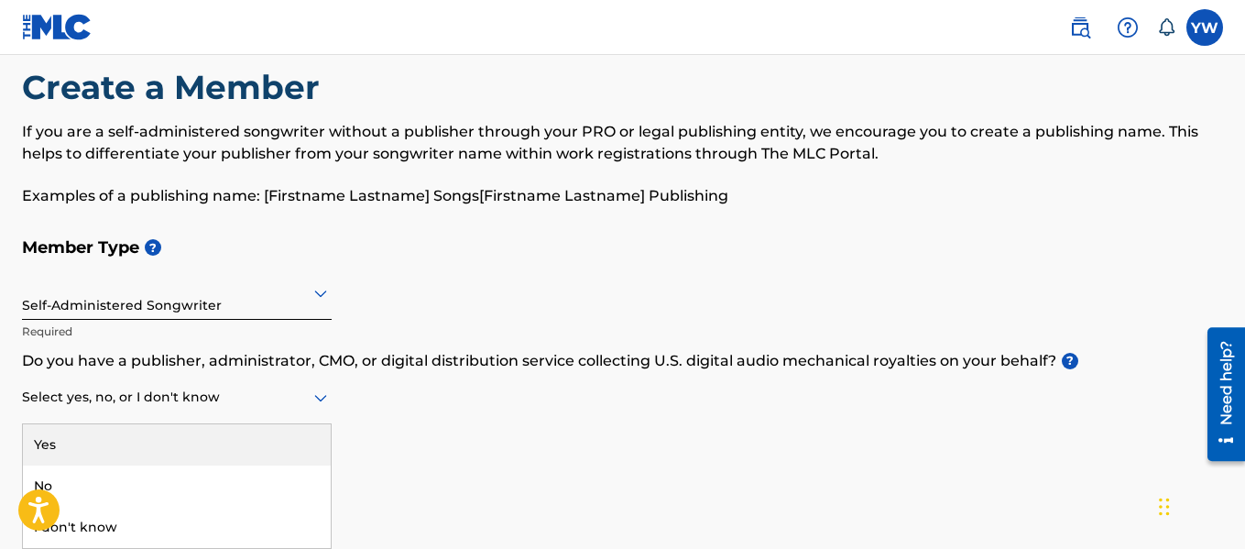
click at [258, 389] on div at bounding box center [177, 397] width 310 height 23
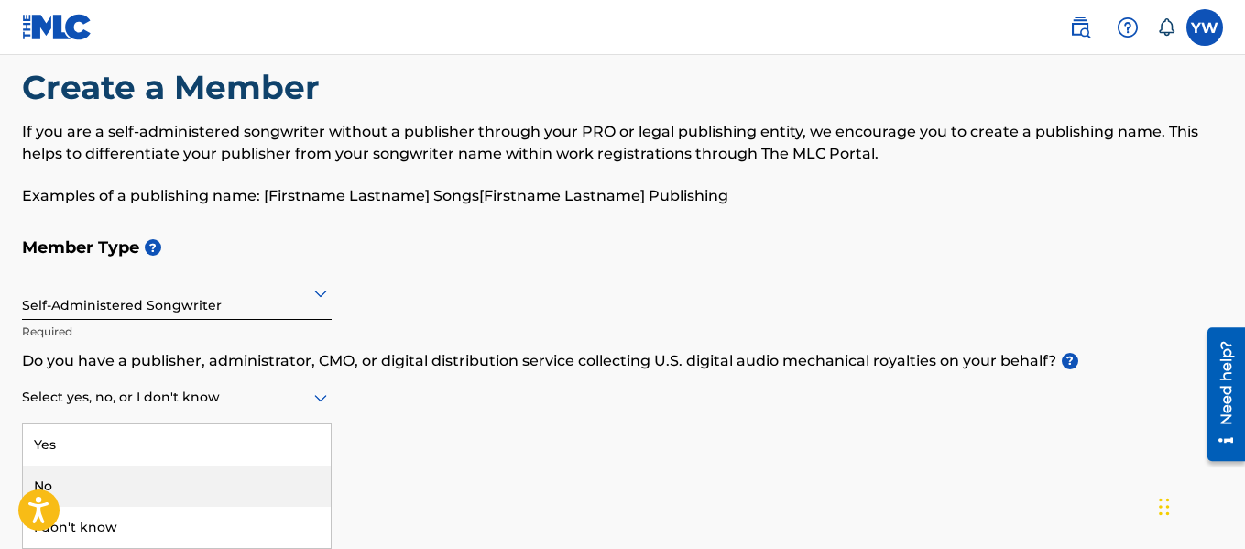
click at [173, 488] on div "No" at bounding box center [177, 485] width 308 height 41
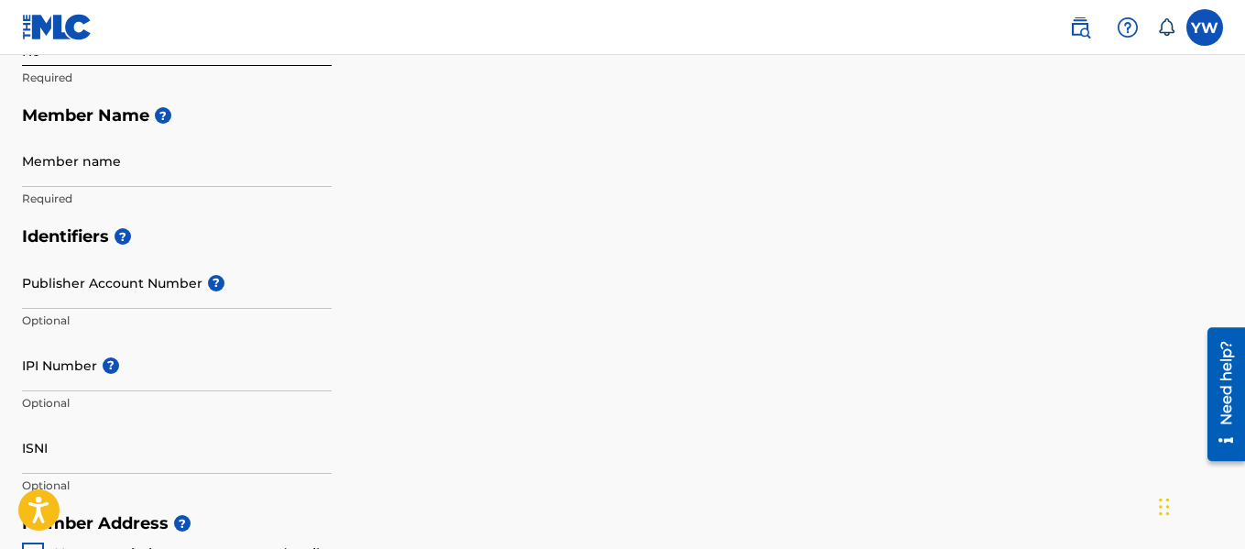
scroll to position [406, 0]
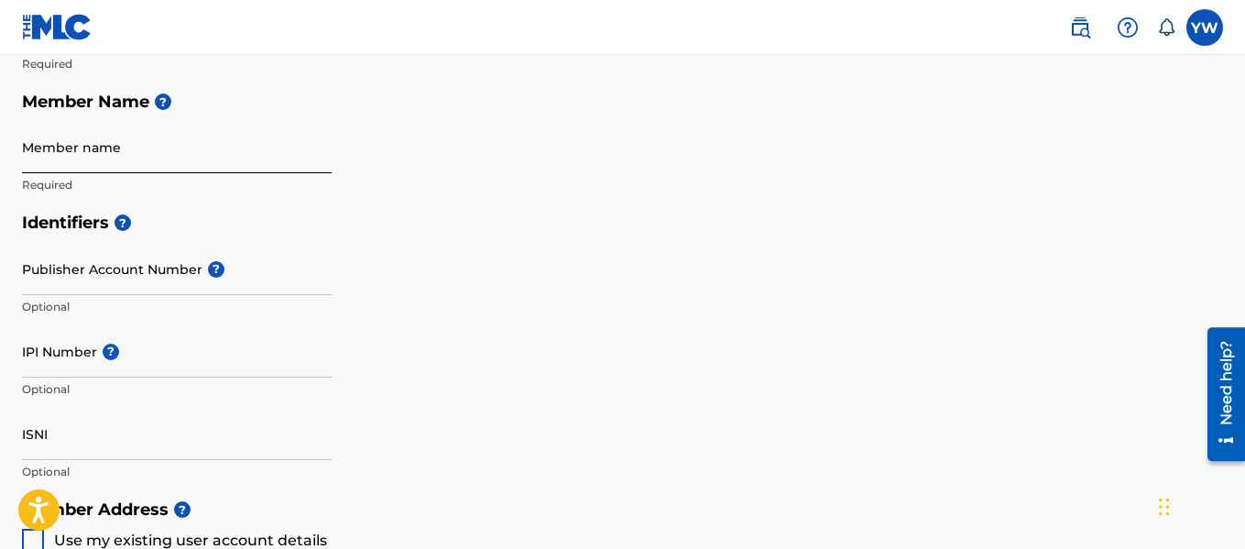
click at [164, 151] on input "Member name" at bounding box center [177, 147] width 310 height 52
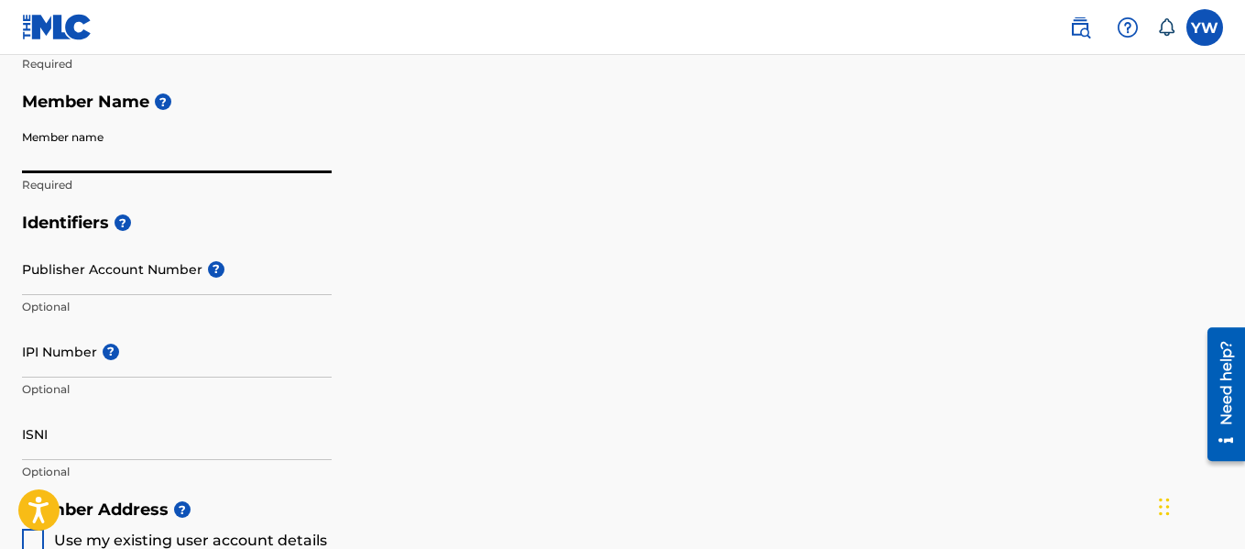
type input "[PERSON_NAME]"
type input "[STREET_ADDRESS]"
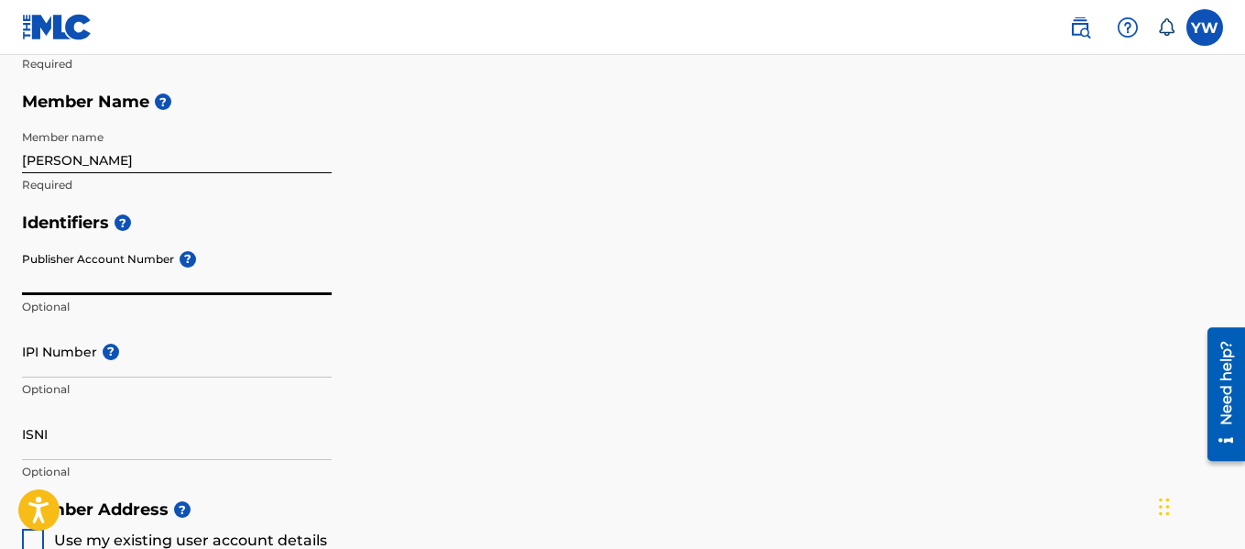
click at [151, 286] on input "Publisher Account Number ?" at bounding box center [177, 269] width 310 height 52
click at [83, 395] on p "Optional" at bounding box center [177, 389] width 310 height 16
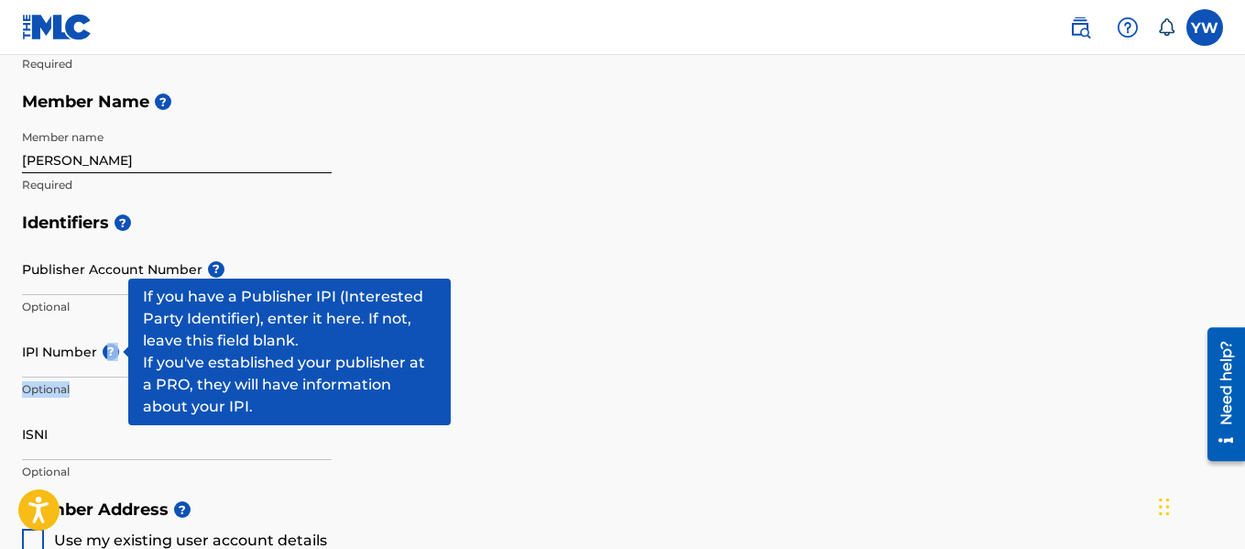
drag, startPoint x: 86, startPoint y: 388, endPoint x: 104, endPoint y: 344, distance: 47.3
click at [104, 344] on div "IPI Number ? Optional" at bounding box center [177, 366] width 310 height 82
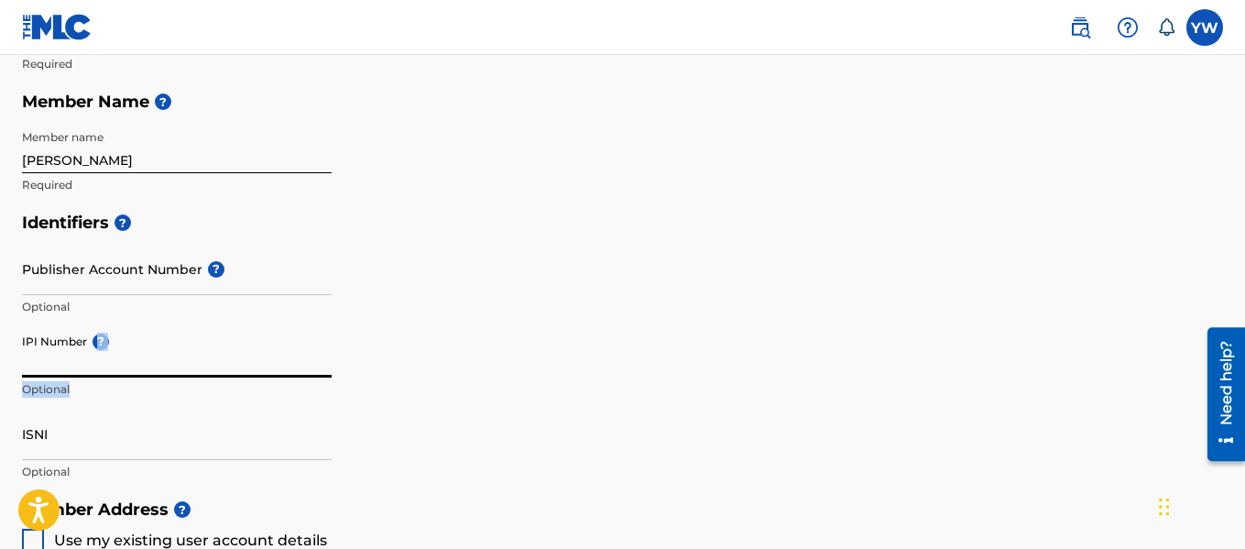
click at [82, 365] on input "IPI Number ?" at bounding box center [177, 351] width 310 height 52
type input "00552056469"
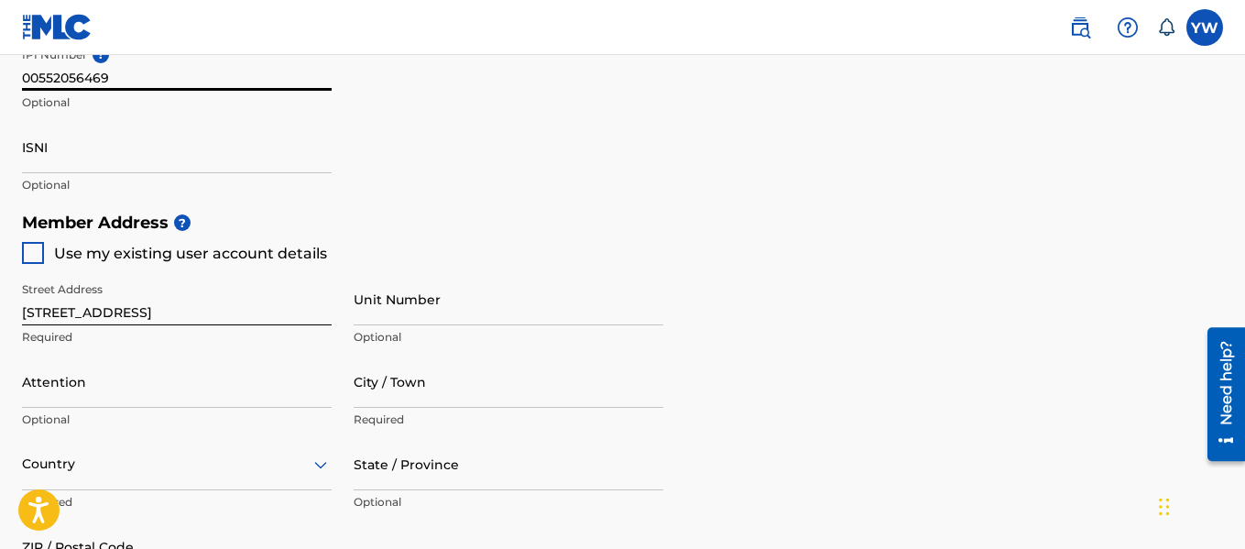
scroll to position [699, 0]
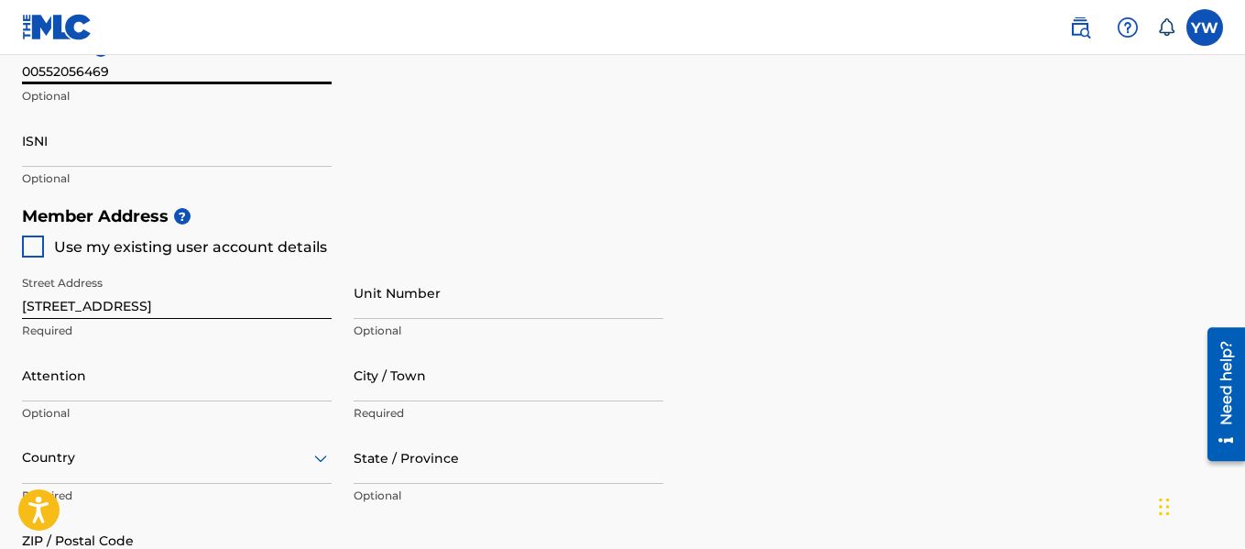
click at [34, 250] on div at bounding box center [33, 246] width 22 height 22
type input "[PERSON_NAME] [PERSON_NAME]"
type input "21117"
type input "401"
type input "3904202"
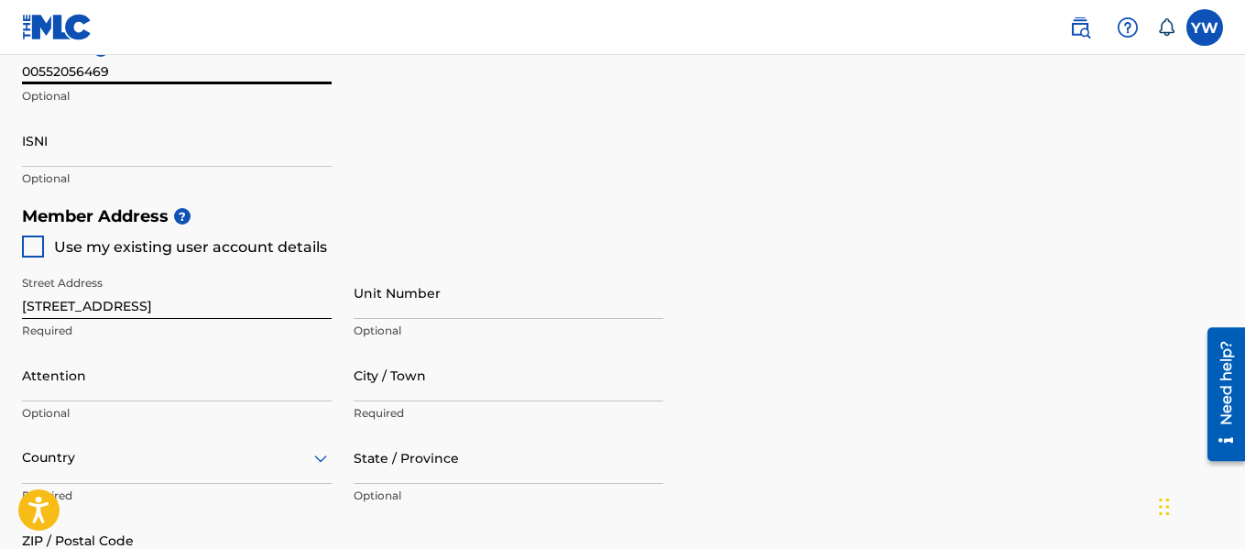
type input "[EMAIL_ADDRESS][DOMAIN_NAME]"
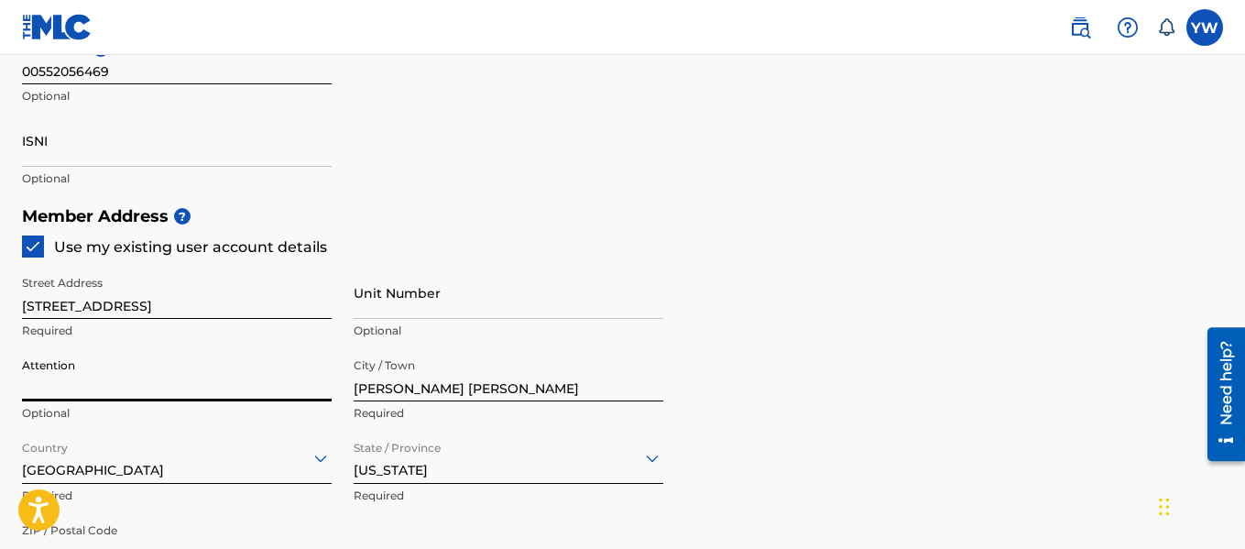
click at [185, 384] on input "Attention" at bounding box center [177, 375] width 310 height 52
type input "[PERSON_NAME]"
type input "[GEOGRAPHIC_DATA]"
type input "[US_STATE]"
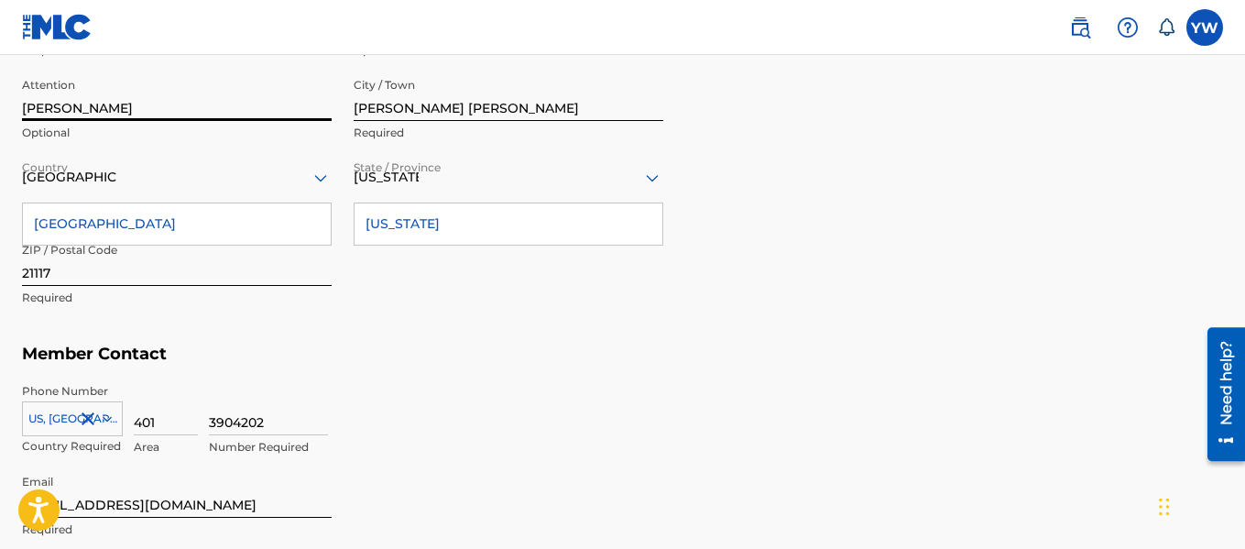
scroll to position [986, 0]
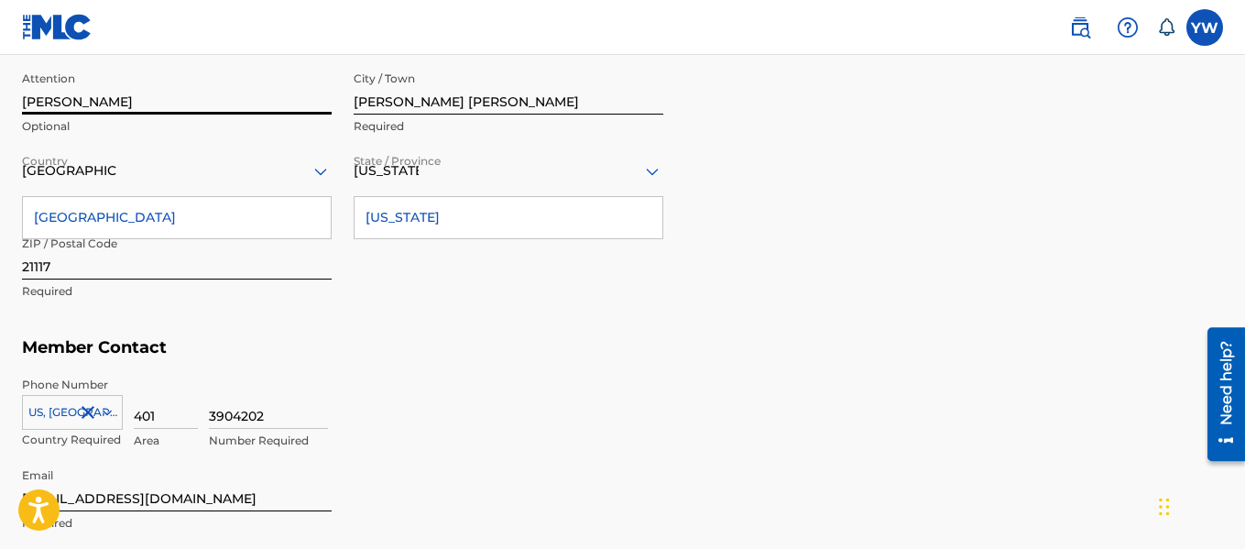
click at [217, 209] on div "[GEOGRAPHIC_DATA]" at bounding box center [177, 217] width 308 height 41
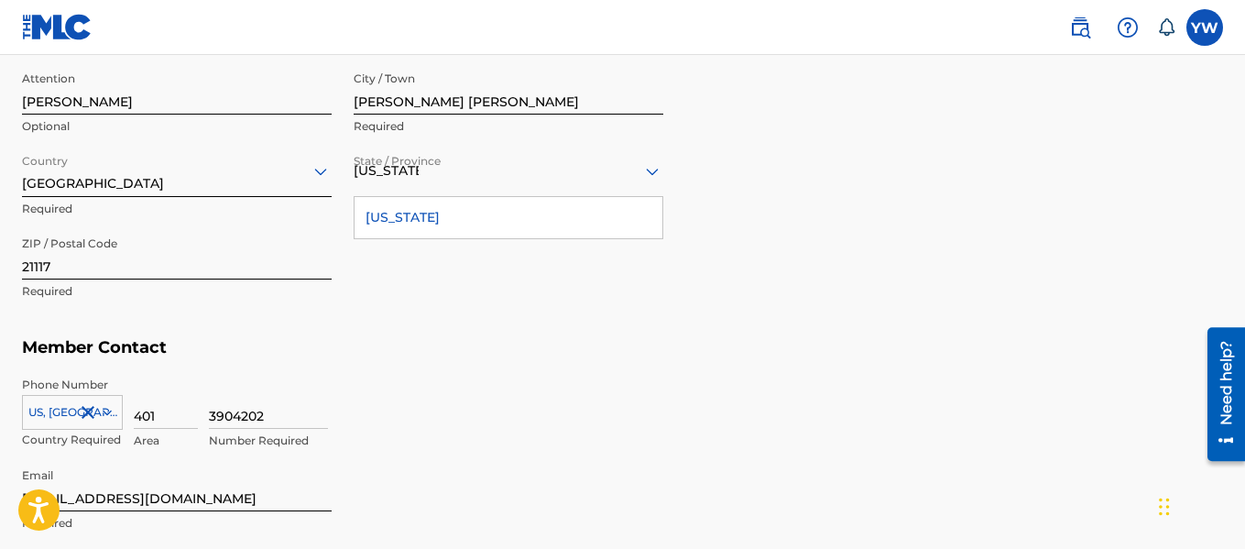
click at [225, 176] on div at bounding box center [177, 170] width 310 height 23
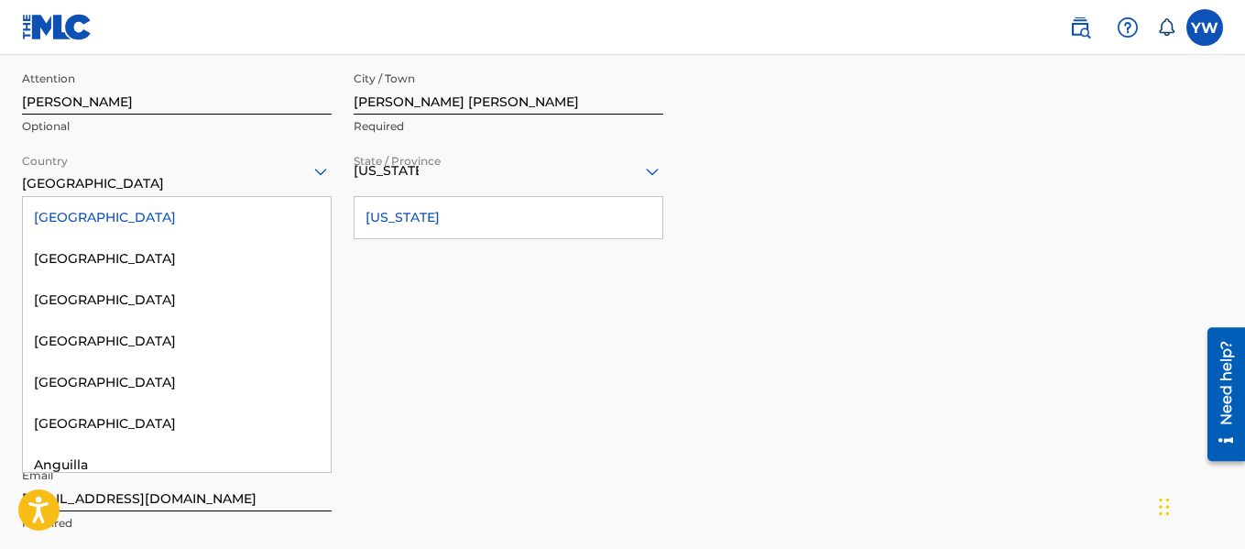
click at [198, 210] on div "[GEOGRAPHIC_DATA]" at bounding box center [177, 217] width 308 height 41
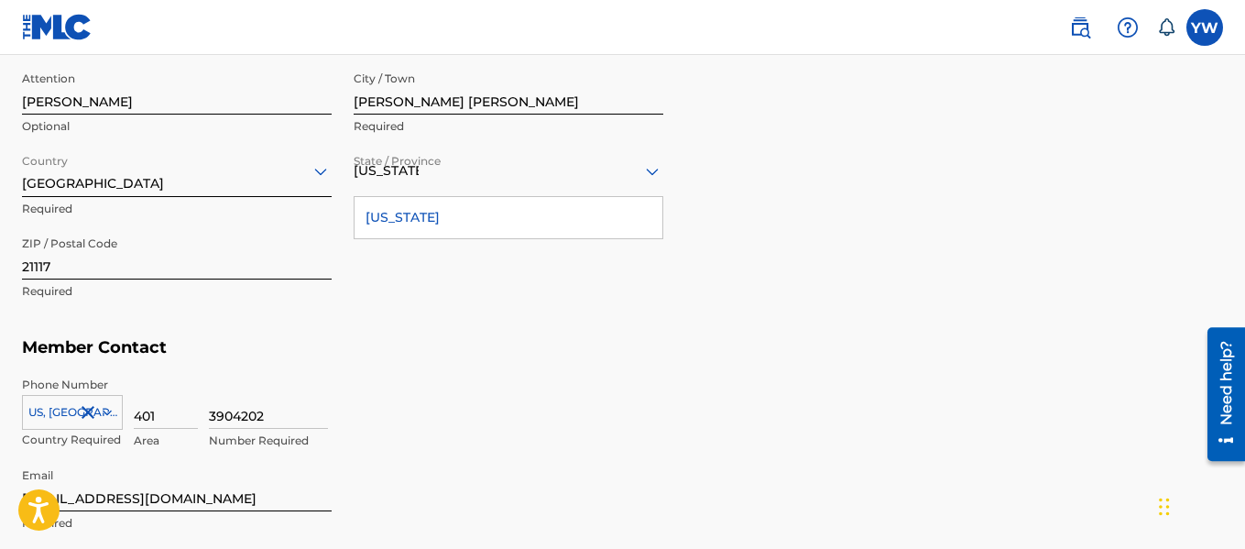
click at [435, 219] on div "[US_STATE]" at bounding box center [508, 217] width 308 height 41
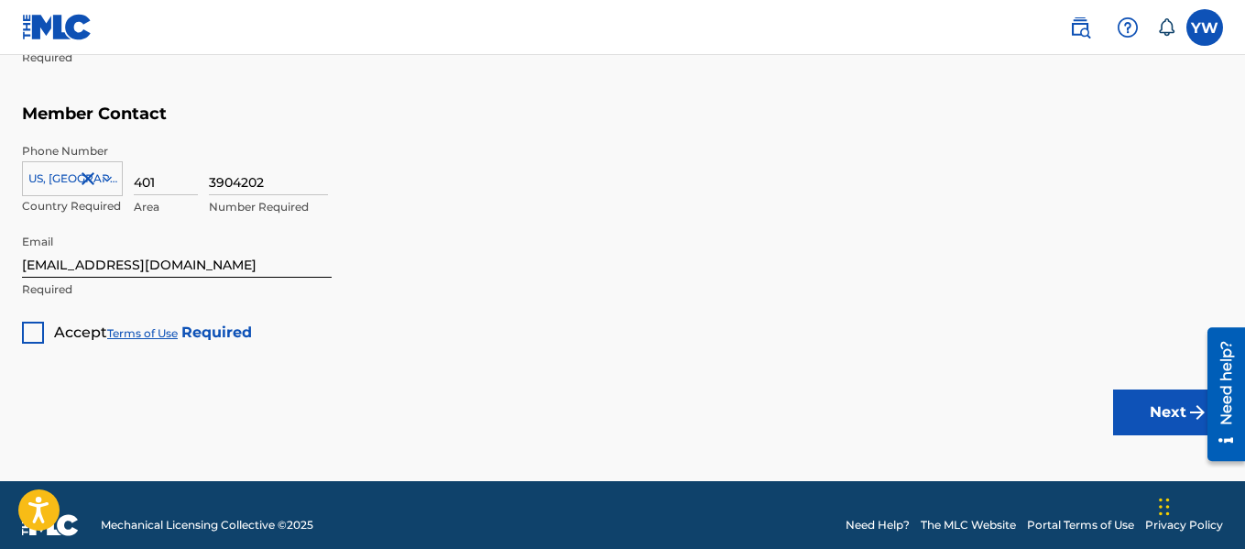
scroll to position [1225, 0]
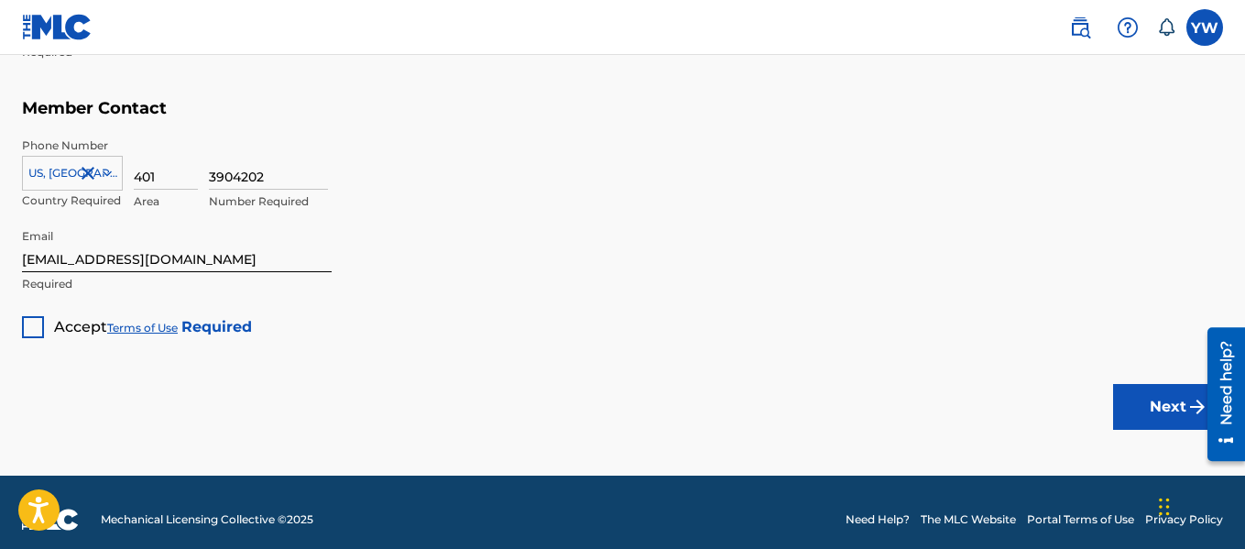
click at [34, 323] on div at bounding box center [33, 327] width 22 height 22
click at [1171, 404] on button "Next" at bounding box center [1168, 407] width 110 height 46
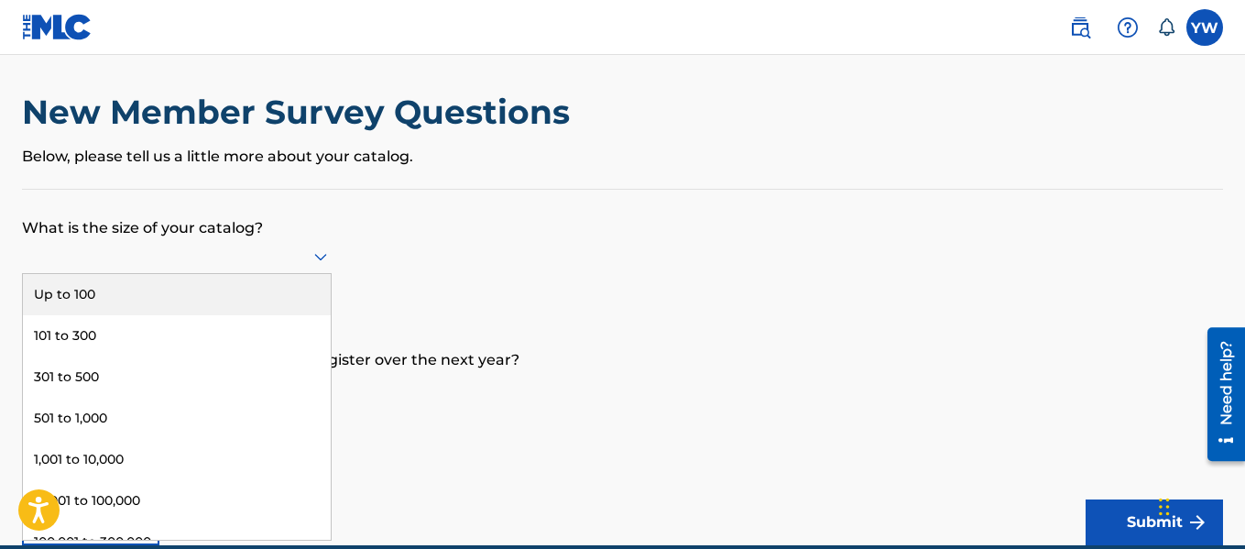
click at [320, 265] on icon at bounding box center [321, 256] width 22 height 22
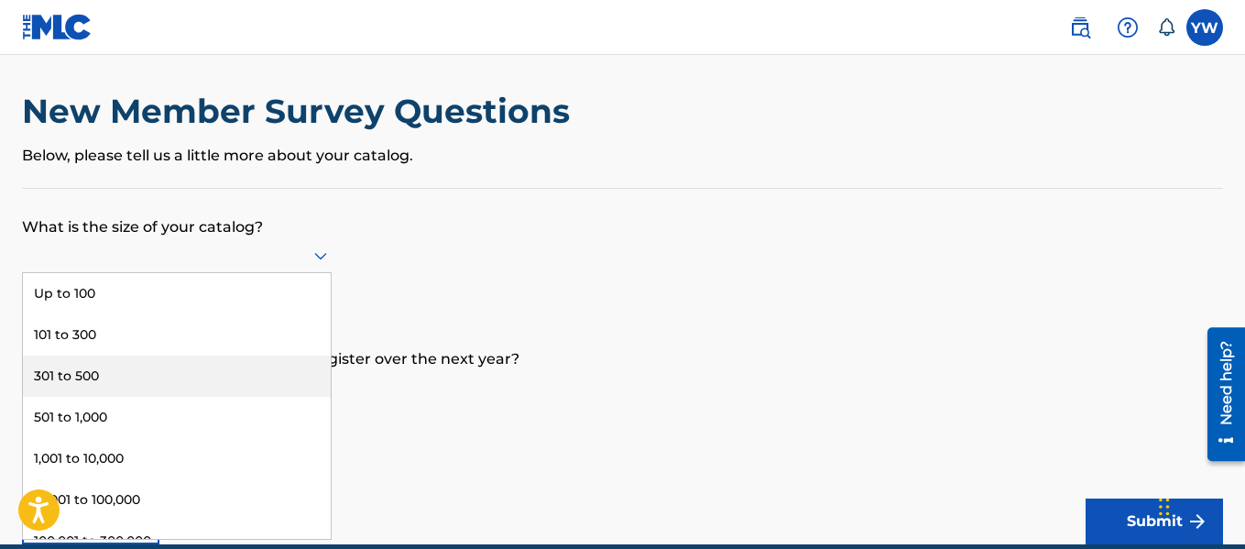
click at [252, 374] on div "301 to 500" at bounding box center [177, 375] width 308 height 41
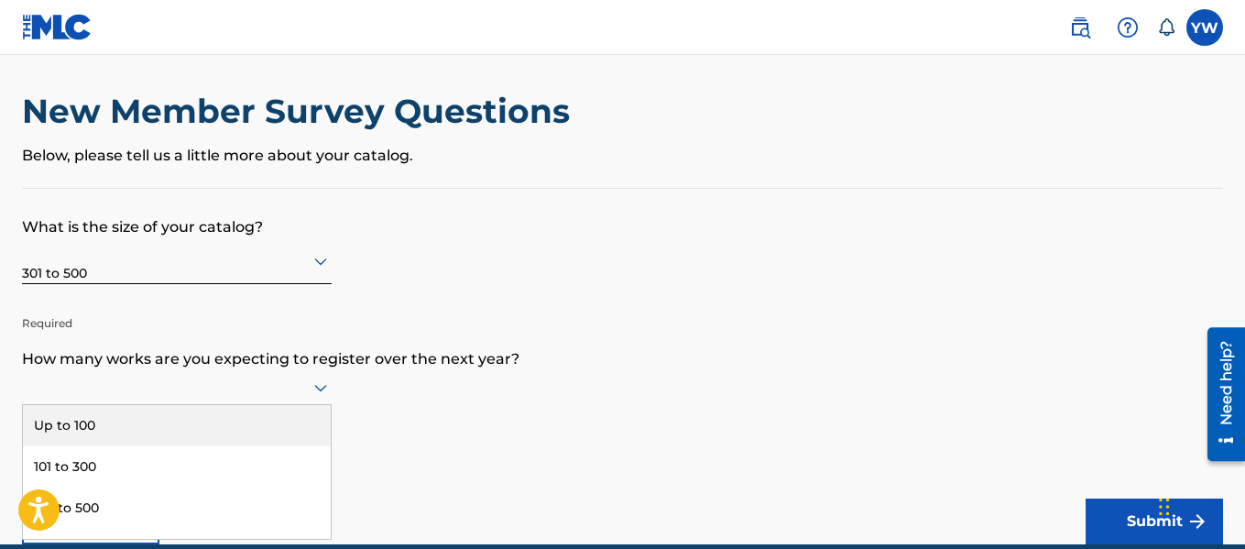
scroll to position [93, 0]
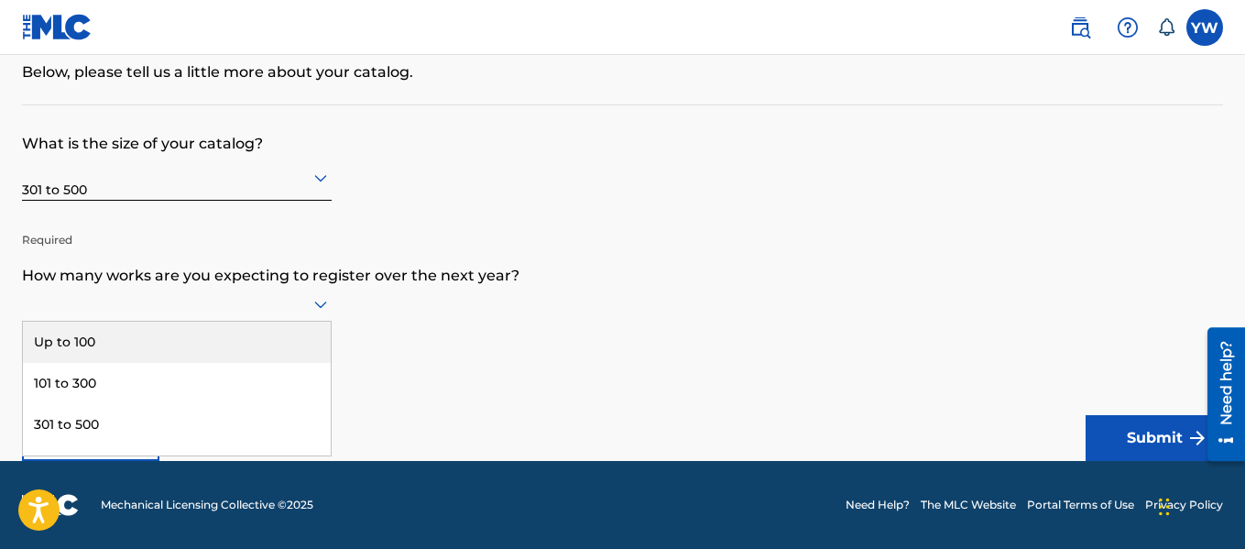
click at [321, 321] on div "9 results available. Use Up and Down to choose options, press Enter to select t…" at bounding box center [177, 304] width 310 height 35
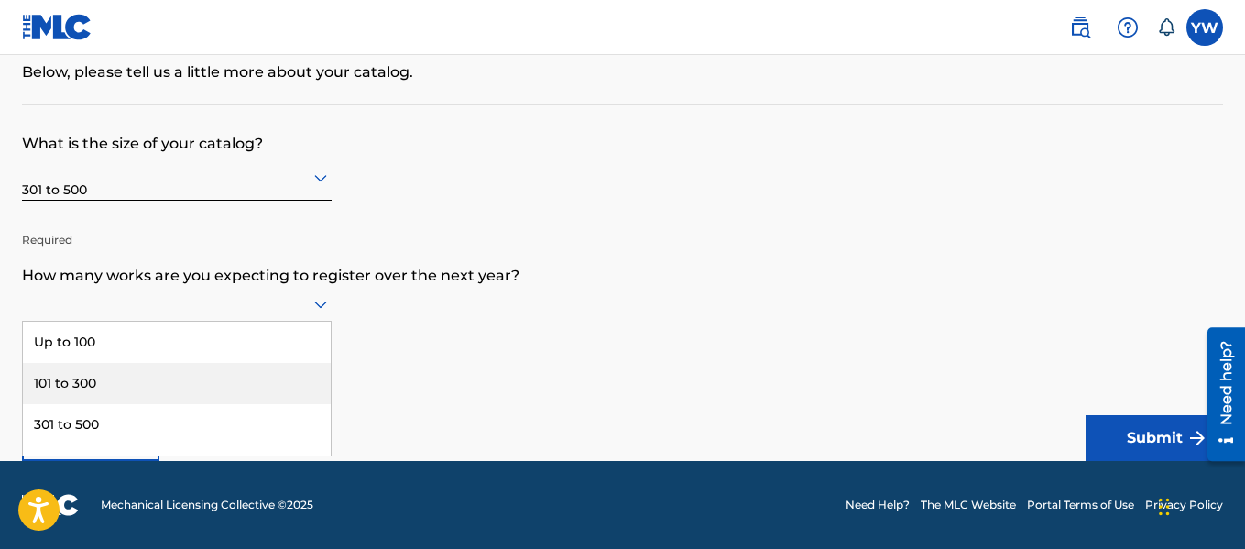
click at [256, 376] on div "101 to 300" at bounding box center [177, 383] width 308 height 41
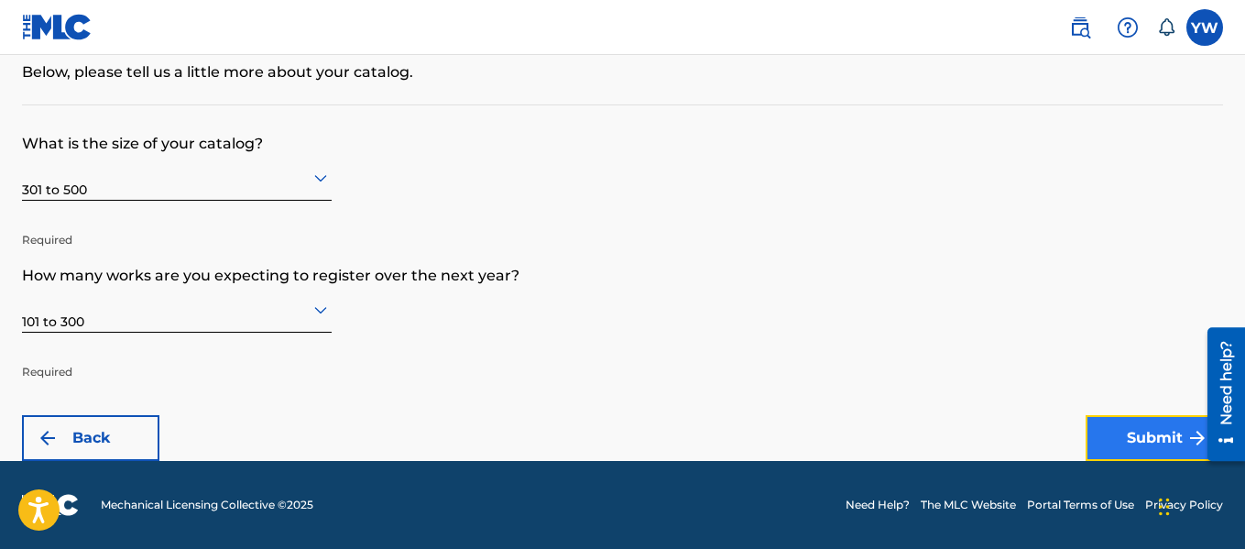
click at [1152, 447] on button "Submit" at bounding box center [1153, 438] width 137 height 46
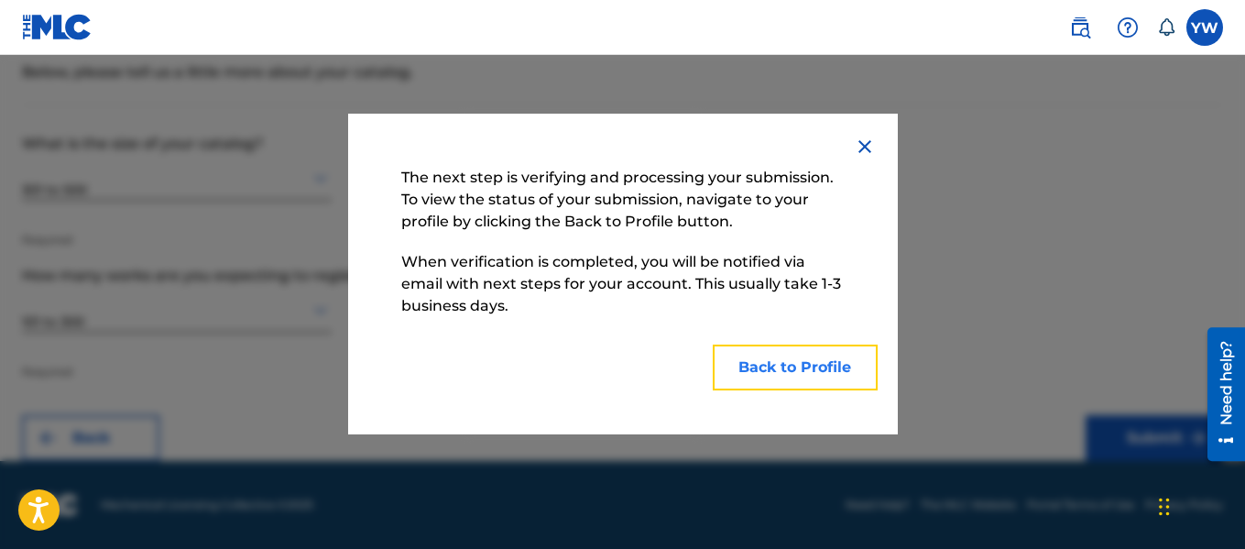
click at [831, 361] on button "Back to Profile" at bounding box center [795, 367] width 165 height 46
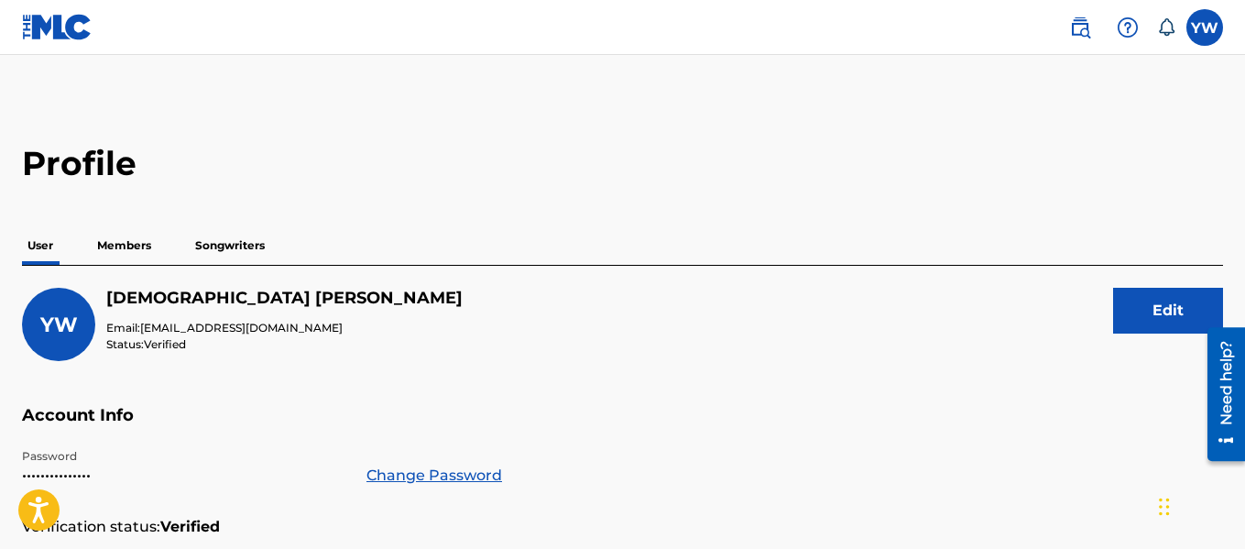
click at [143, 247] on p "Members" at bounding box center [124, 245] width 65 height 38
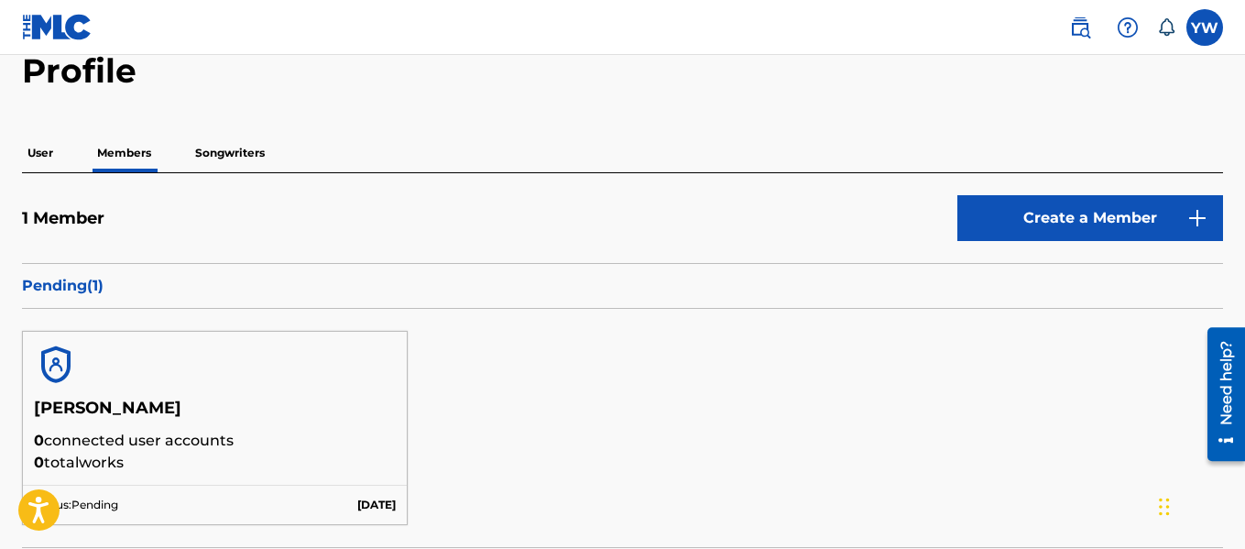
scroll to position [91, 0]
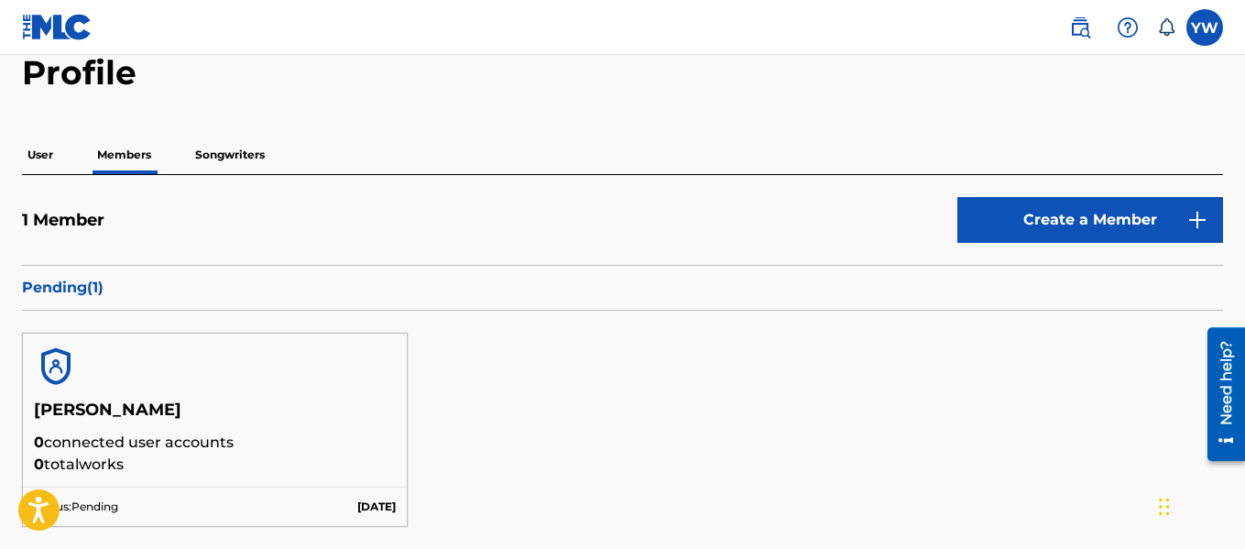
click at [238, 155] on p "Songwriters" at bounding box center [230, 155] width 81 height 38
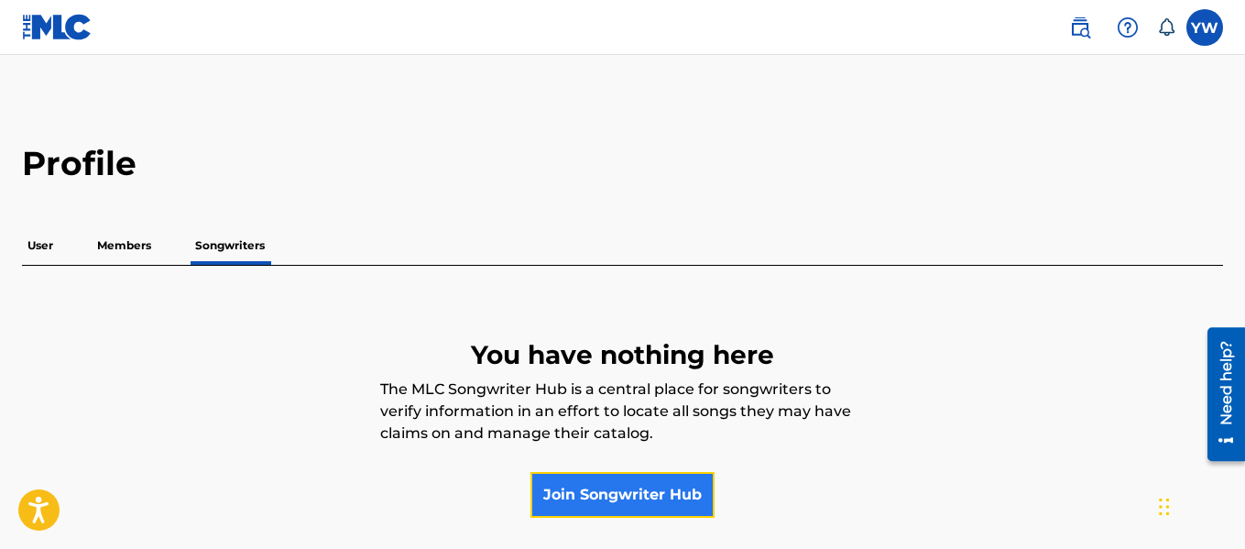
click at [624, 496] on link "Join Songwriter Hub" at bounding box center [622, 495] width 184 height 46
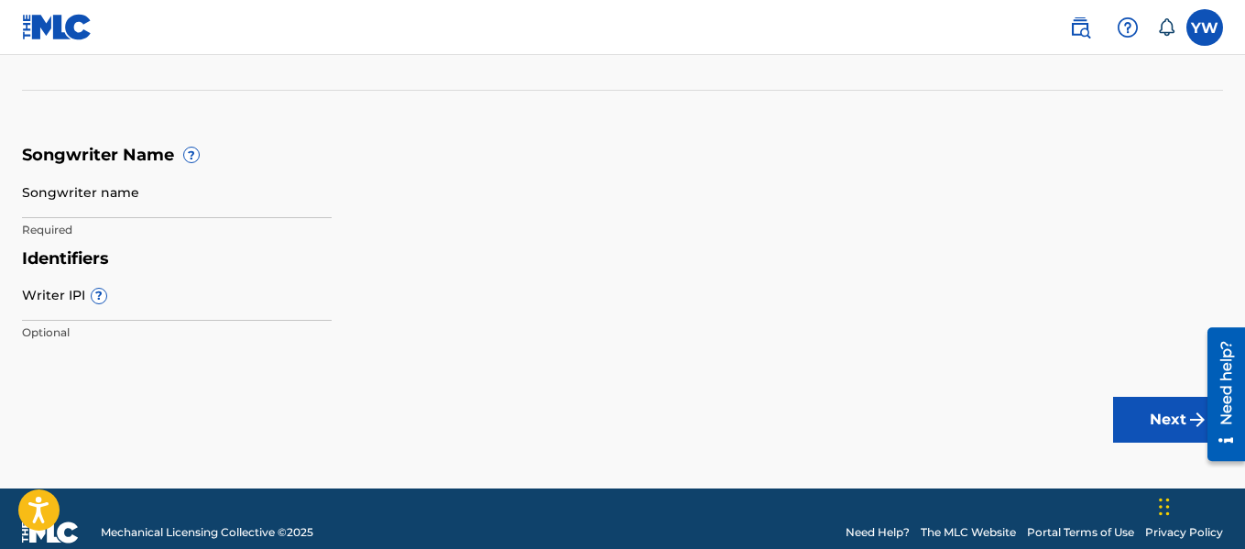
scroll to position [253, 0]
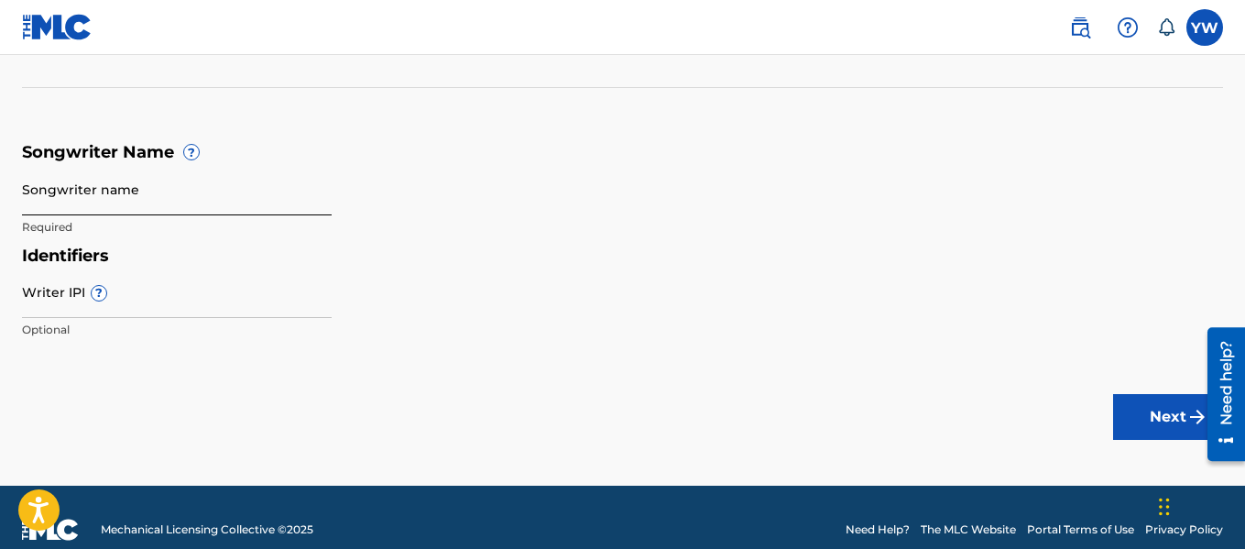
click at [161, 202] on input "Songwriter name" at bounding box center [177, 189] width 310 height 52
type input "p-[PERSON_NAME]"
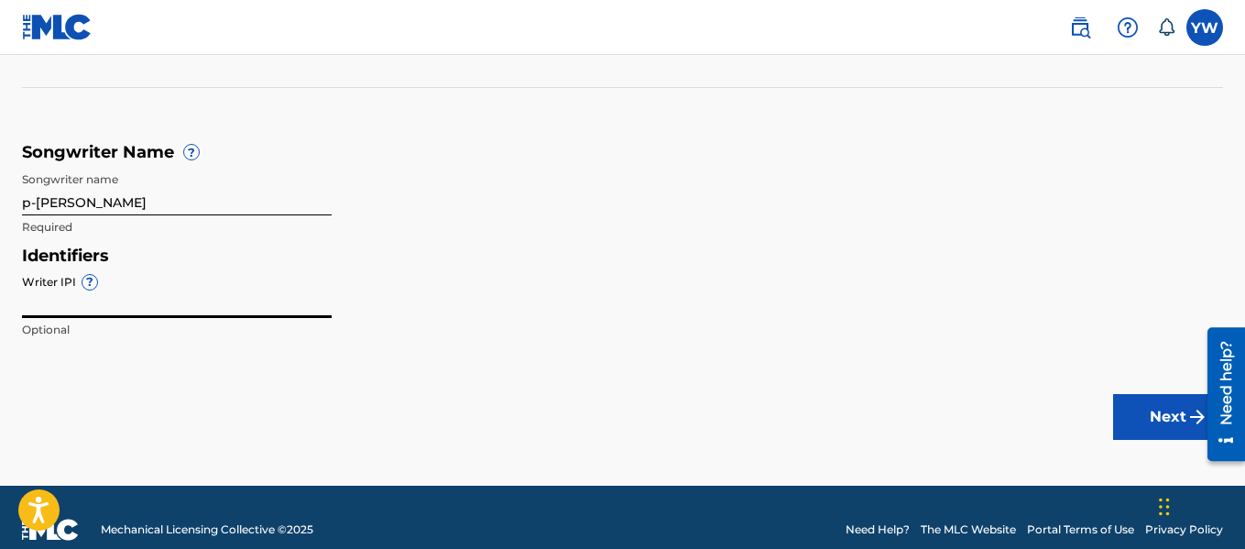
click at [90, 311] on input "Writer IPI ?" at bounding box center [177, 292] width 310 height 52
type input "00552056469"
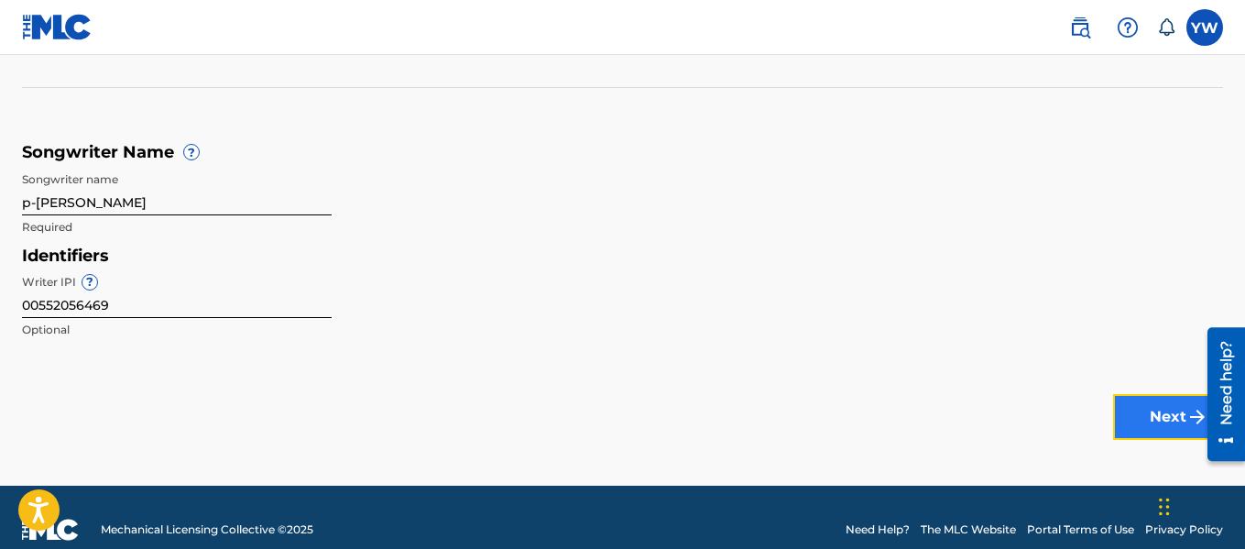
click at [1158, 426] on button "Next" at bounding box center [1168, 417] width 110 height 46
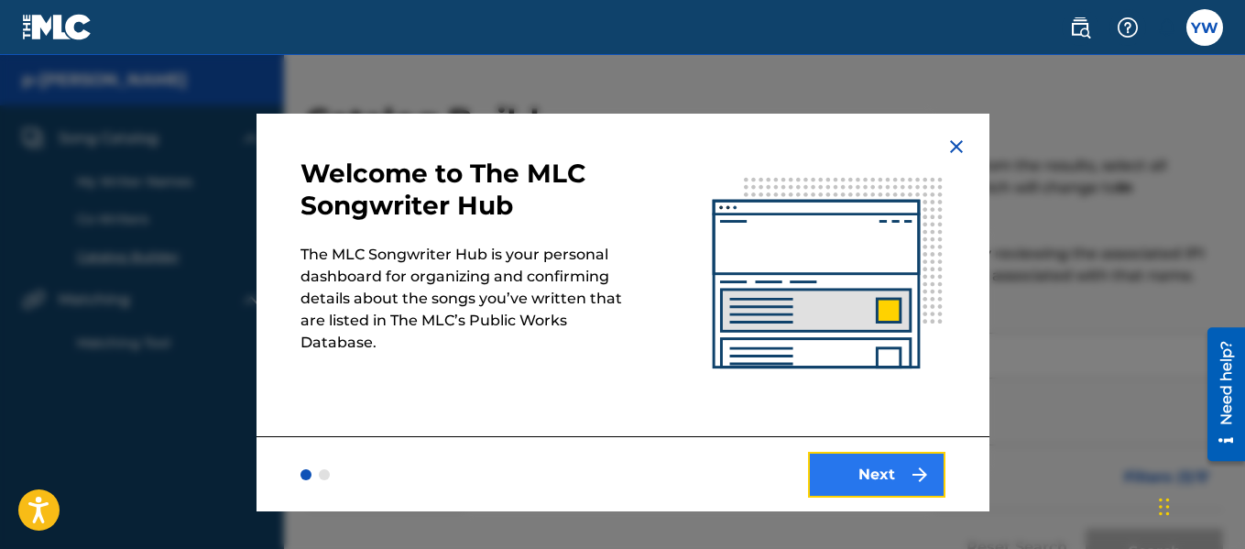
click at [849, 466] on button "Next" at bounding box center [876, 475] width 137 height 46
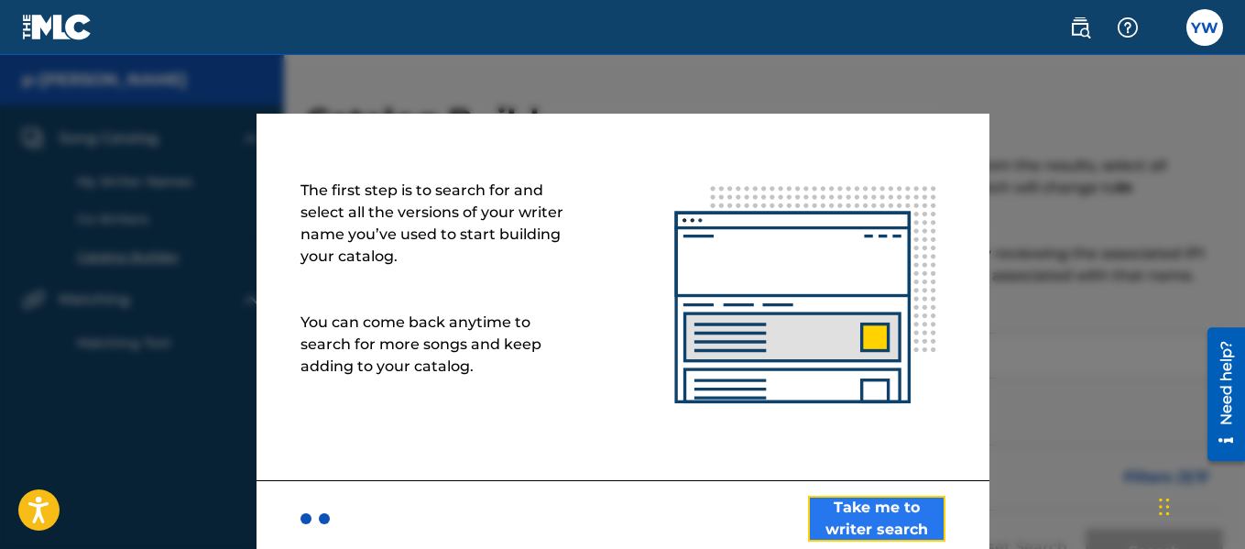
click at [900, 517] on button "Take me to writer search" at bounding box center [876, 519] width 137 height 46
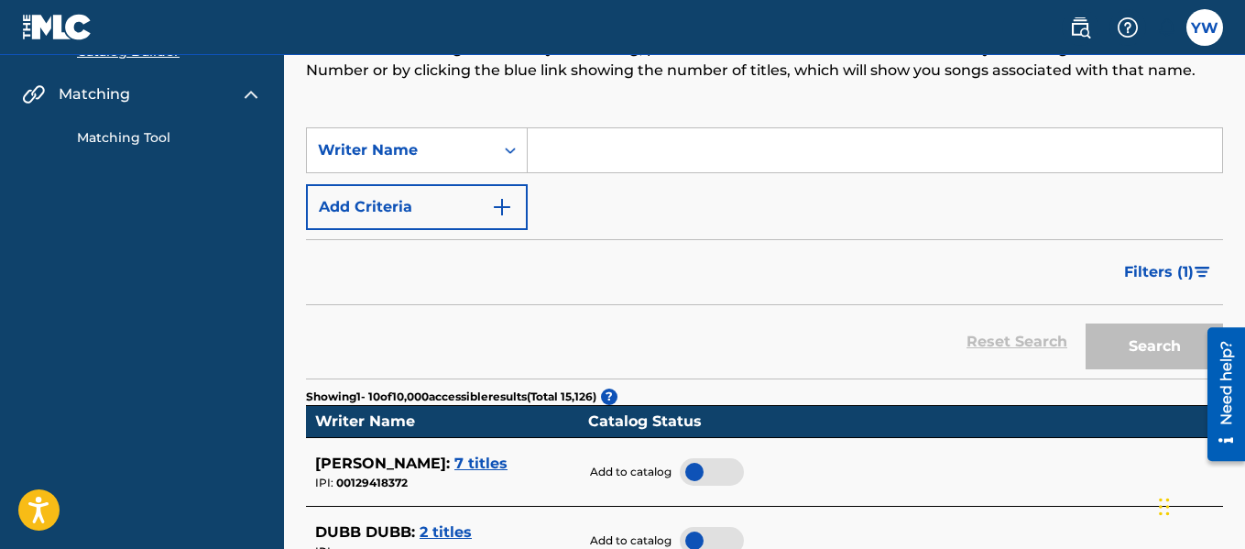
scroll to position [206, 0]
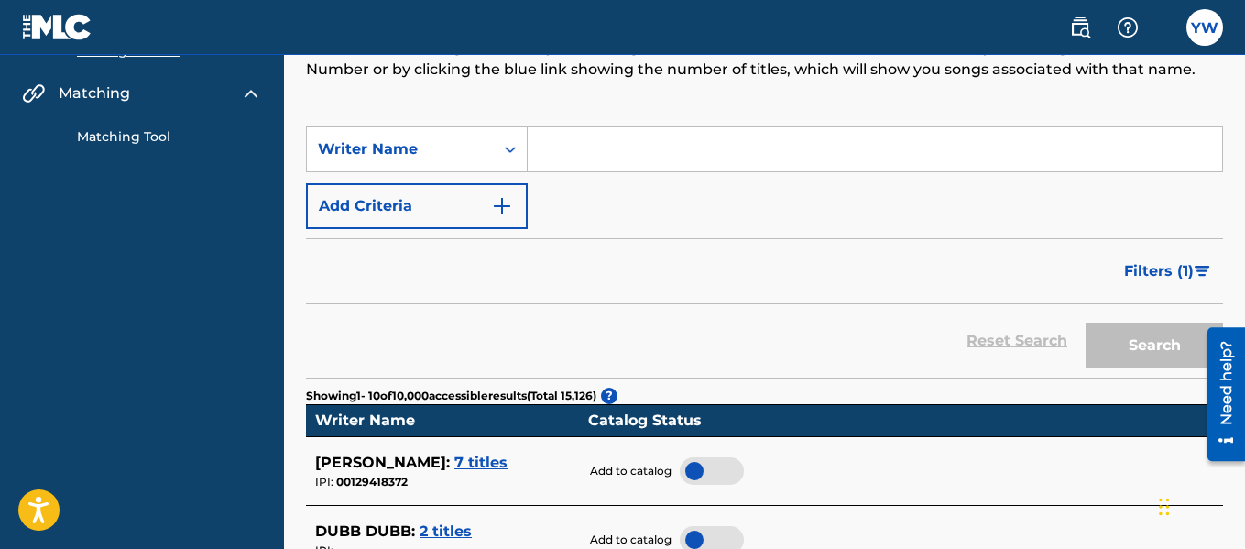
click at [846, 143] on input "Search Form" at bounding box center [875, 149] width 694 height 44
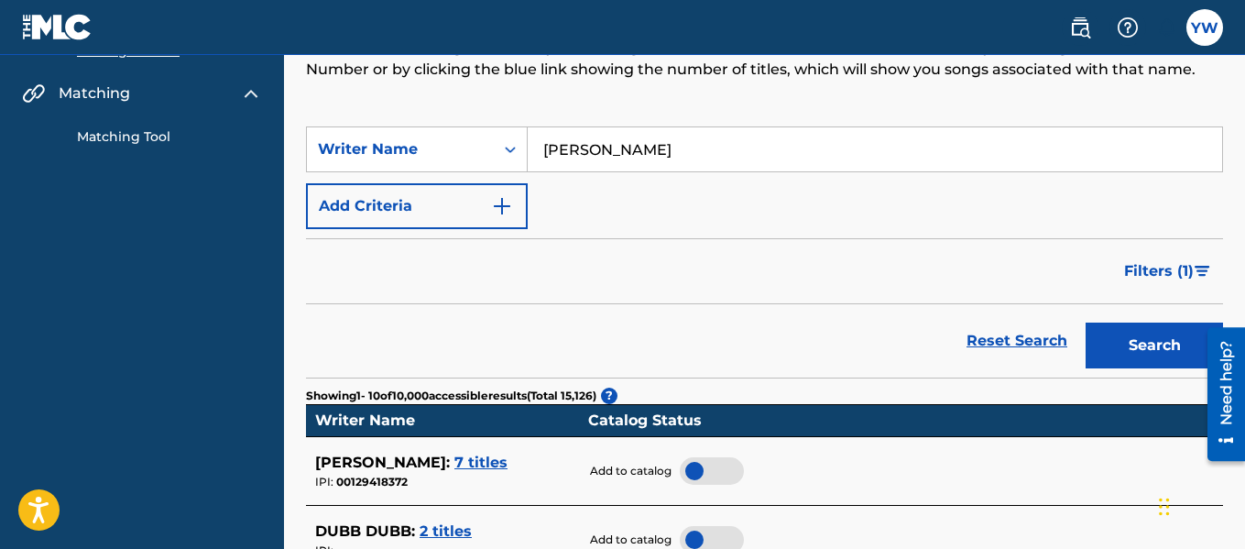
type input "[PERSON_NAME]"
click at [1085, 322] on button "Search" at bounding box center [1153, 345] width 137 height 46
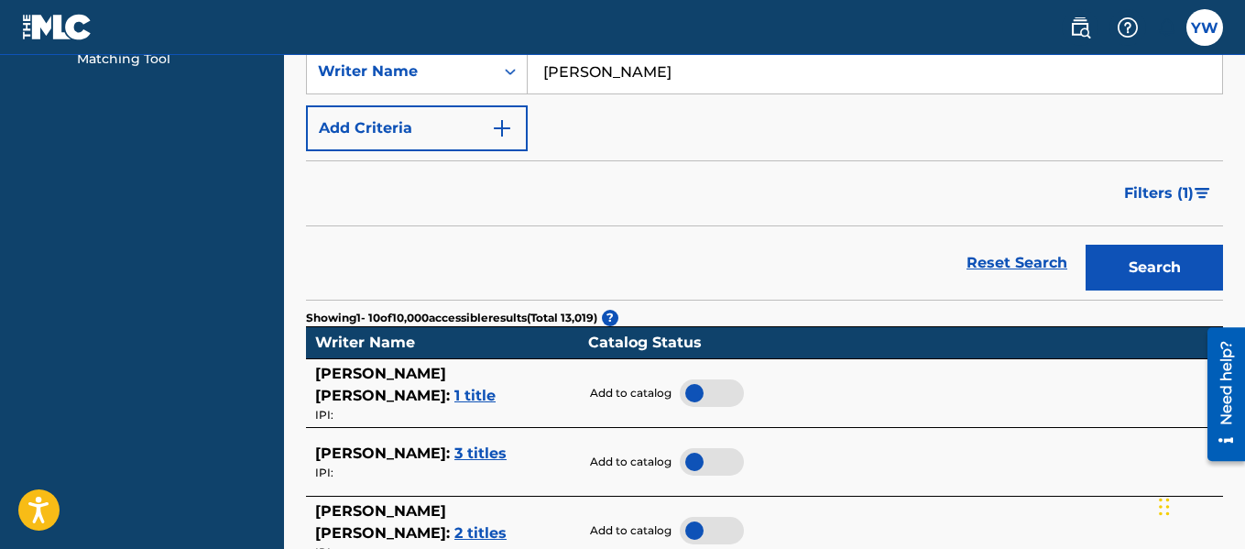
scroll to position [98, 0]
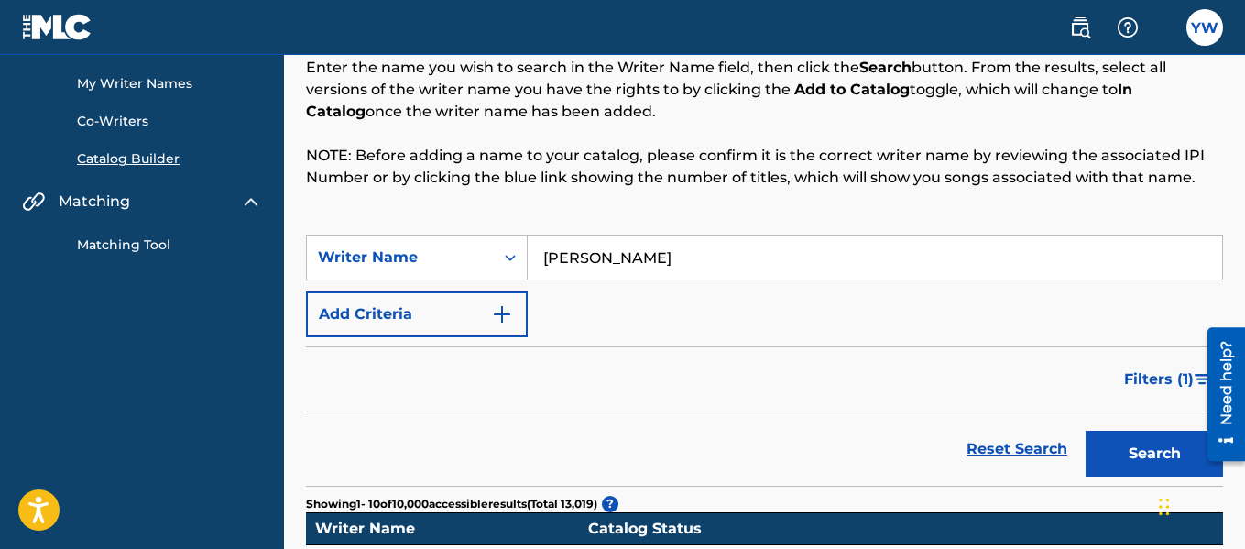
click at [681, 255] on input "[PERSON_NAME]" at bounding box center [875, 257] width 694 height 44
click at [1085, 430] on button "Search" at bounding box center [1153, 453] width 137 height 46
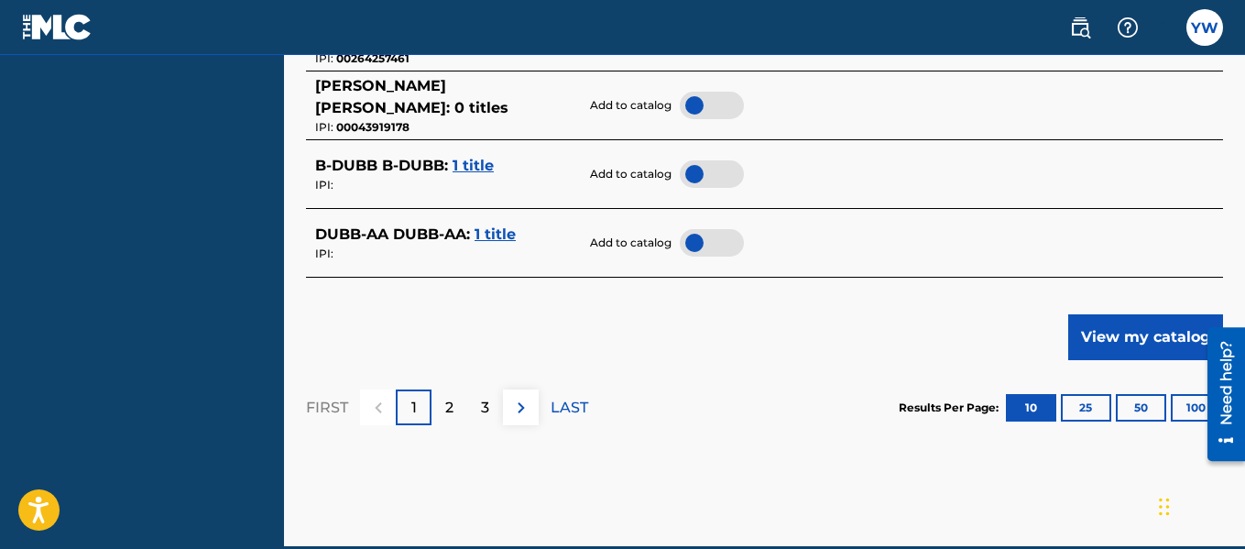
scroll to position [1056, 0]
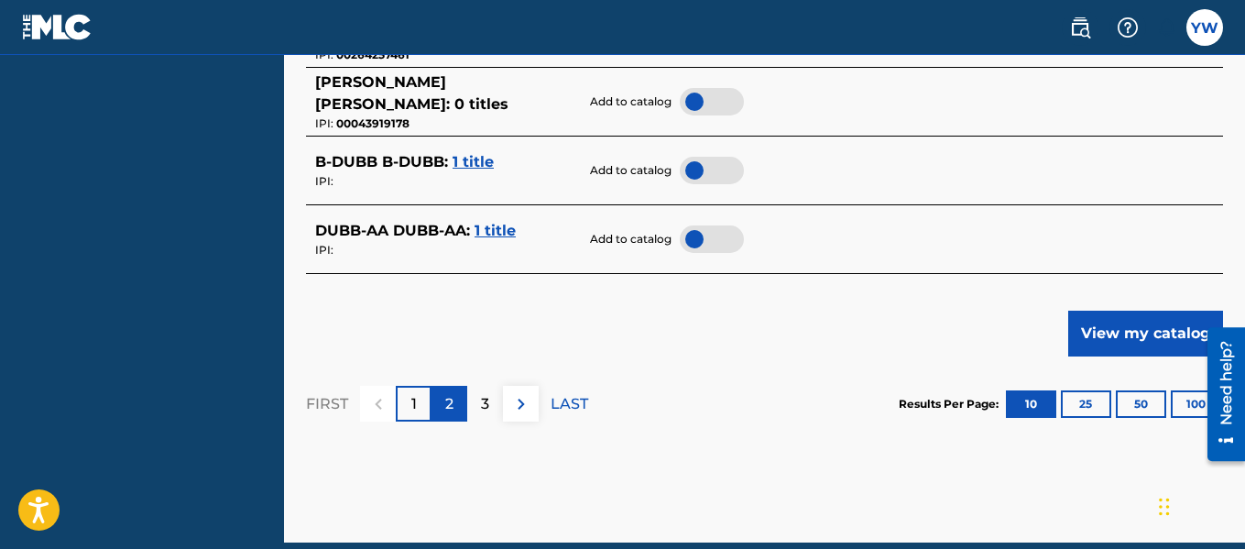
click at [440, 404] on div "2" at bounding box center [449, 404] width 36 height 36
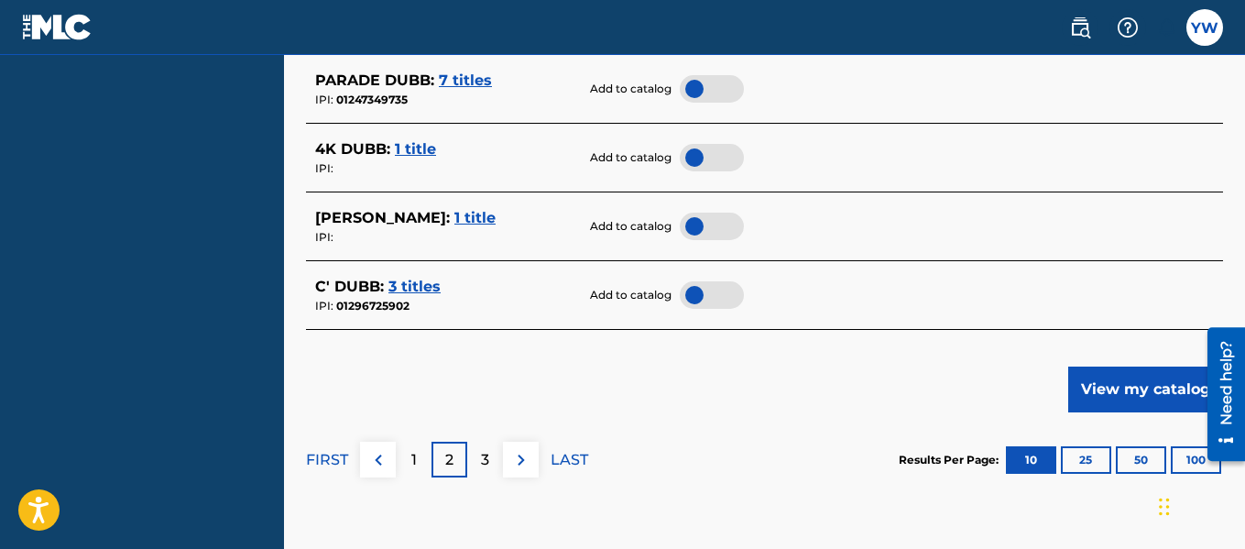
scroll to position [1002, 0]
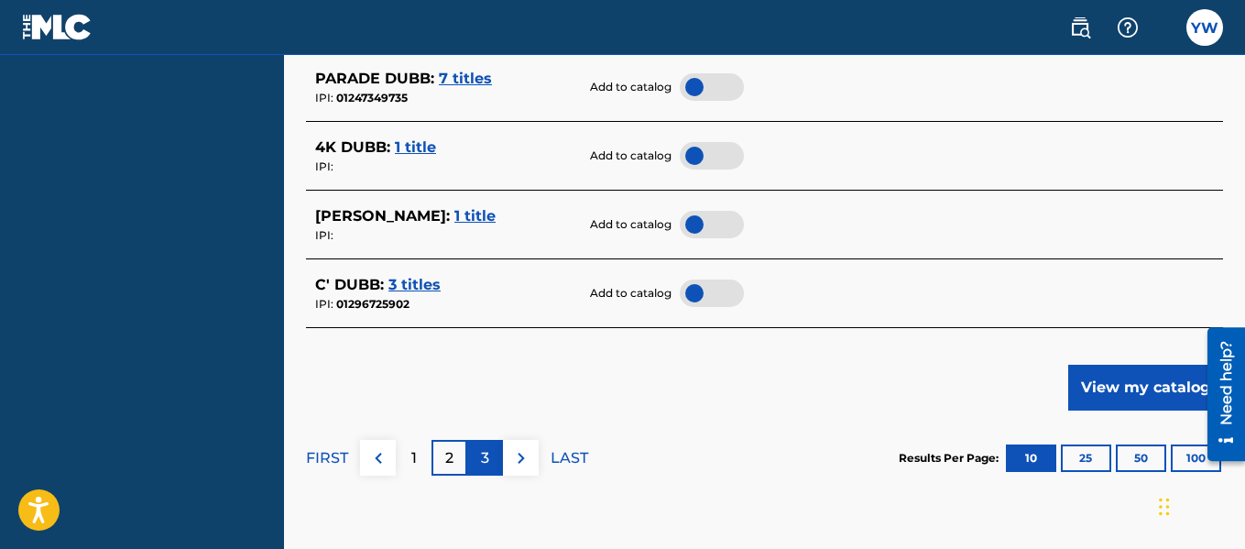
click at [481, 453] on p "3" at bounding box center [485, 458] width 8 height 22
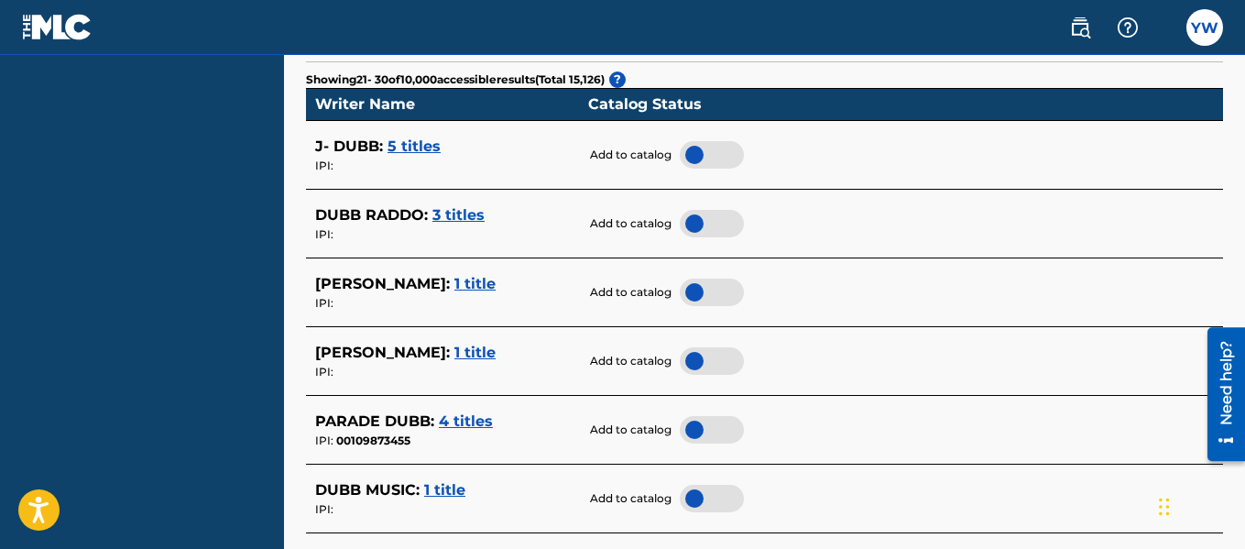
scroll to position [42, 0]
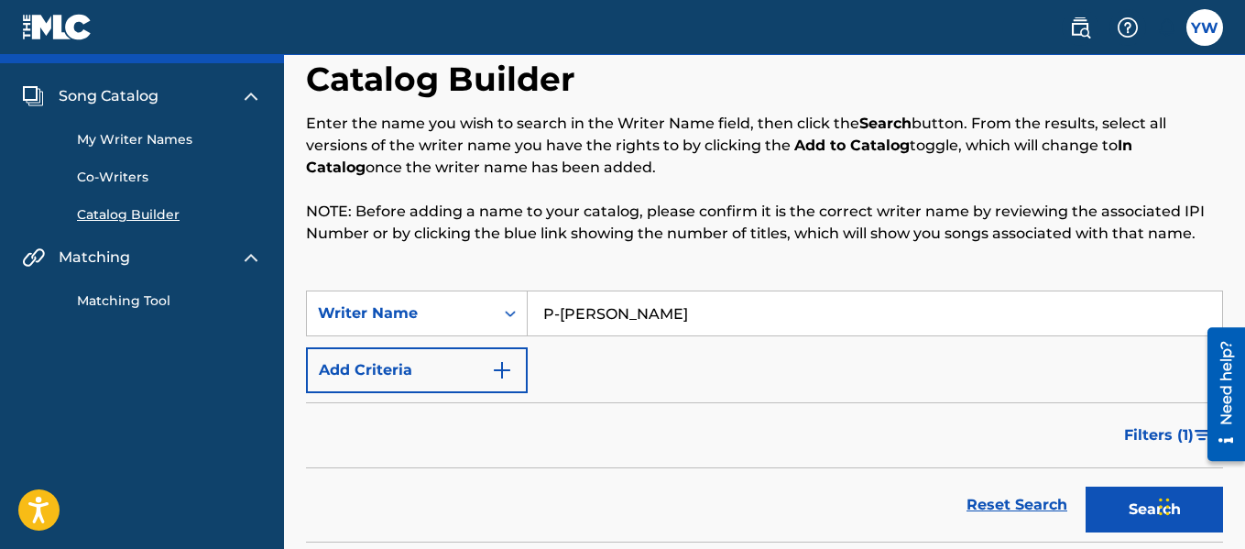
click at [724, 321] on input "P-[PERSON_NAME]" at bounding box center [875, 313] width 694 height 44
click at [1085, 486] on button "Search" at bounding box center [1153, 509] width 137 height 46
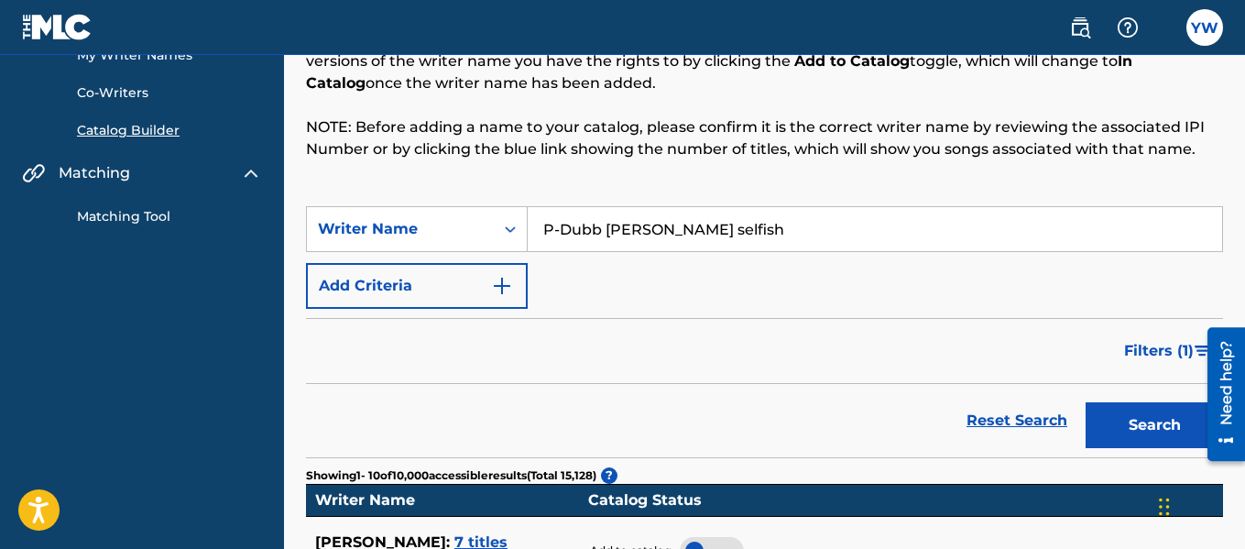
scroll to position [121, 0]
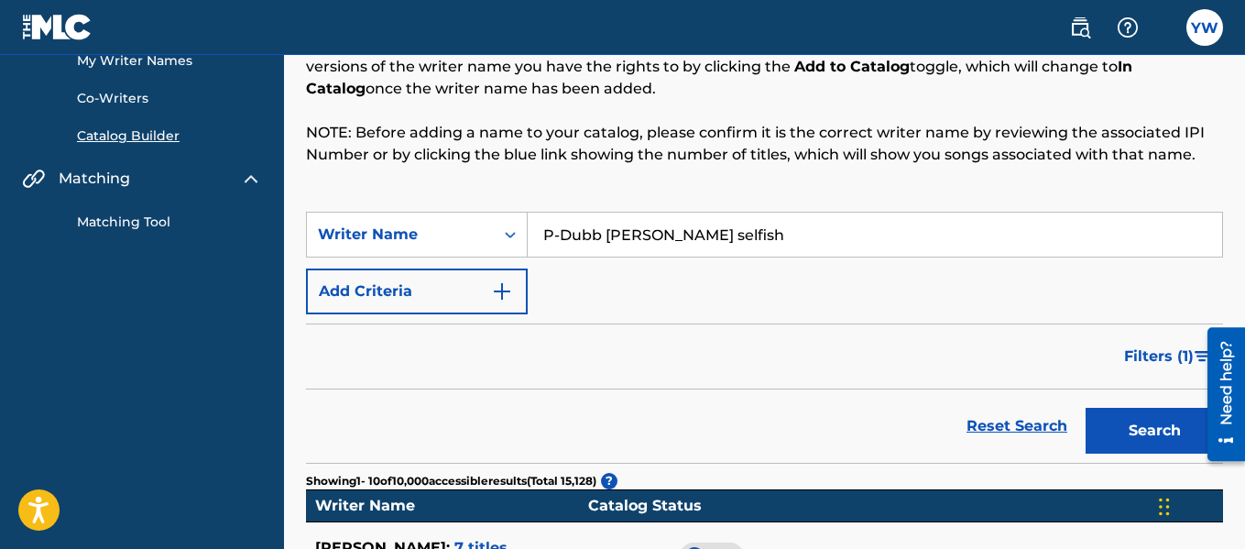
click at [748, 227] on input "P-Dubb [PERSON_NAME] selfish" at bounding box center [875, 234] width 694 height 44
click at [1085, 408] on button "Search" at bounding box center [1153, 431] width 137 height 46
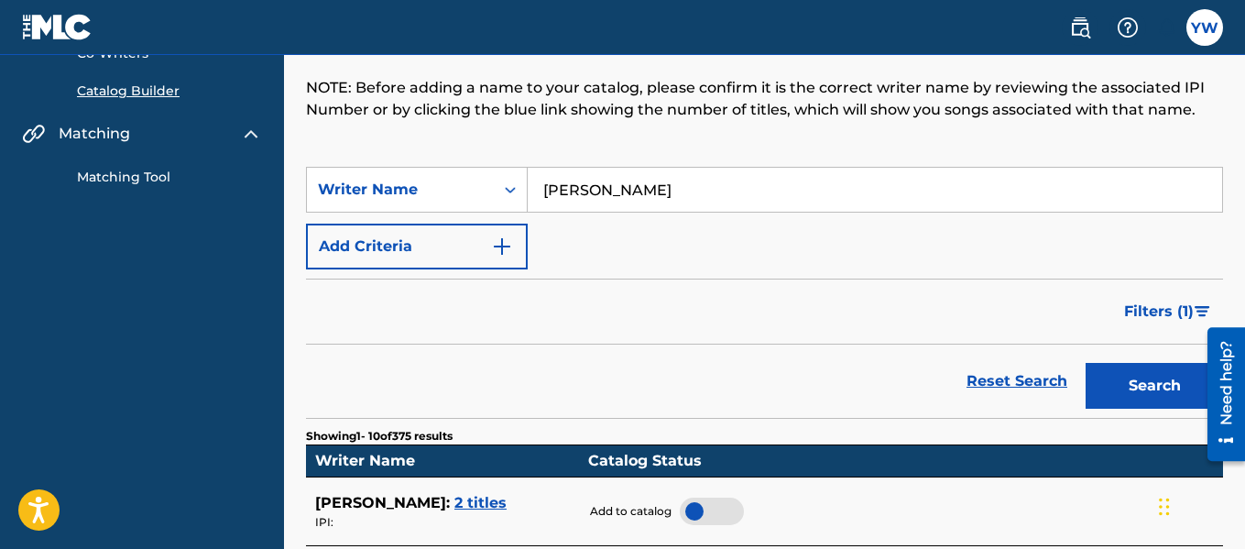
scroll to position [155, 0]
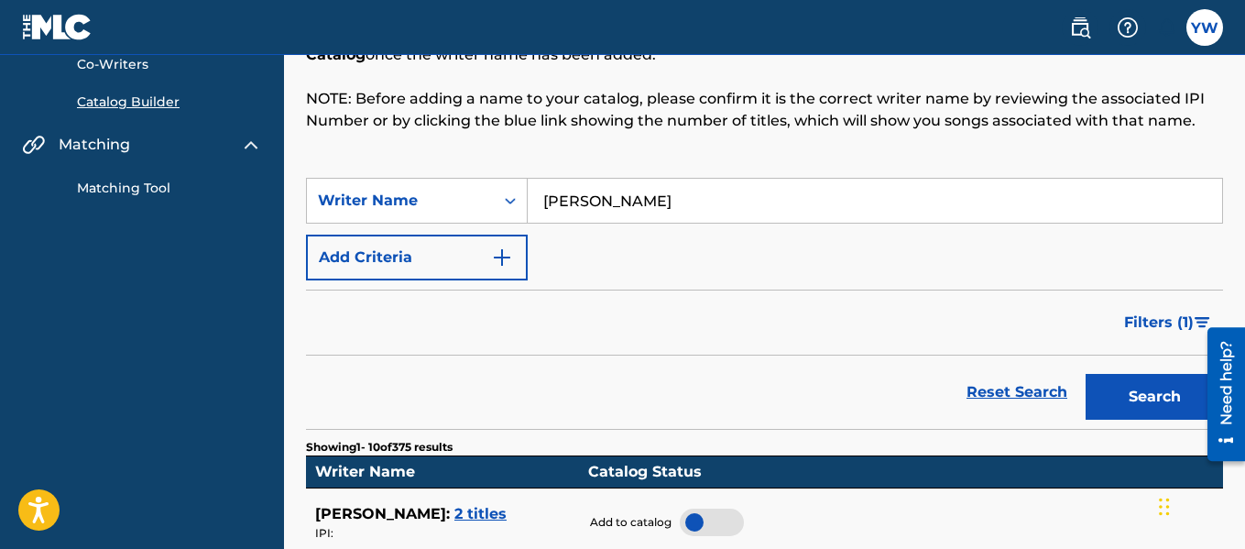
click at [703, 205] on input "[PERSON_NAME]" at bounding box center [875, 201] width 694 height 44
click at [1085, 374] on button "Search" at bounding box center [1153, 397] width 137 height 46
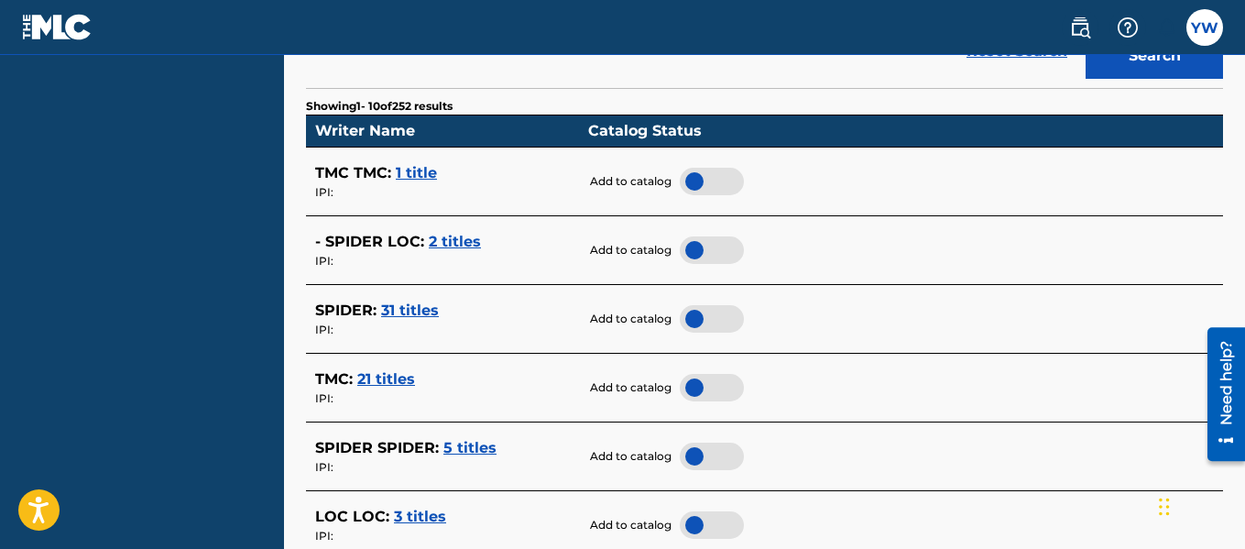
scroll to position [498, 0]
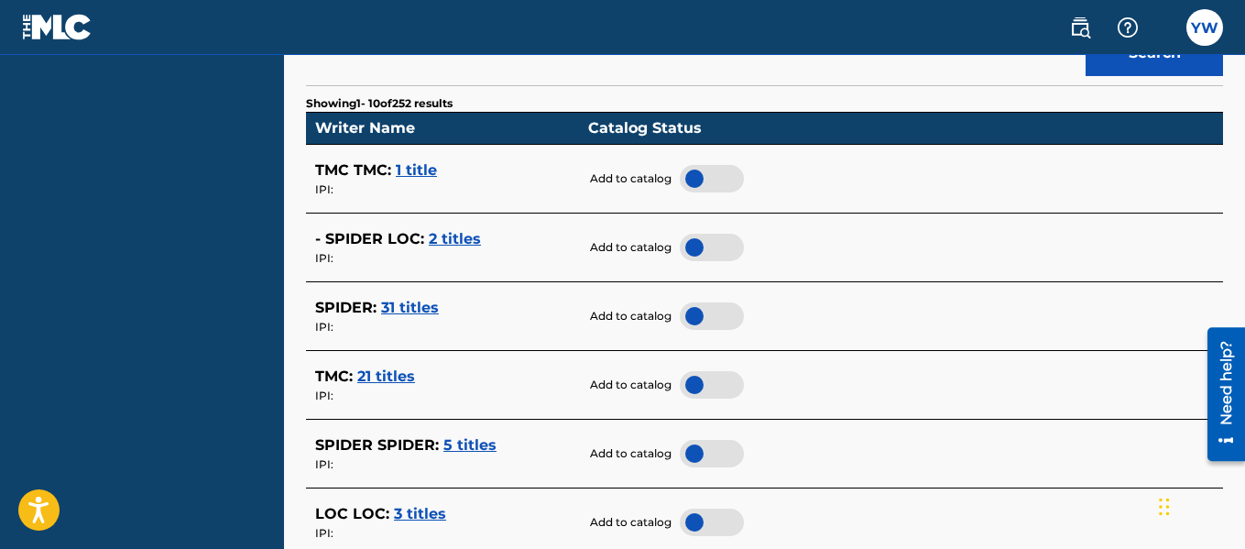
click at [454, 241] on span "2 titles" at bounding box center [455, 238] width 52 height 17
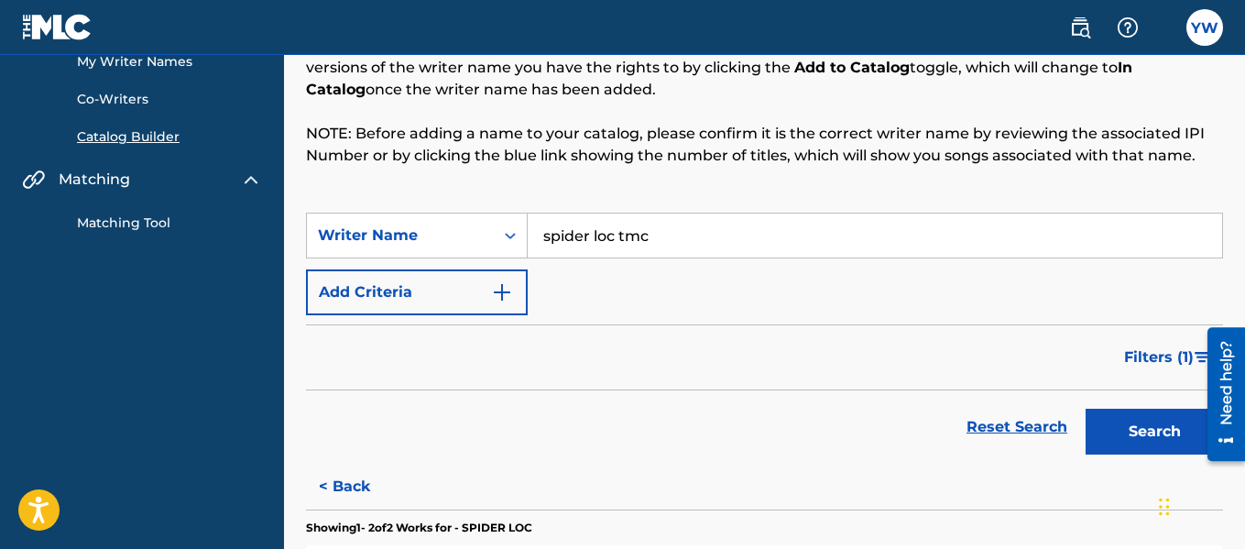
scroll to position [112, 0]
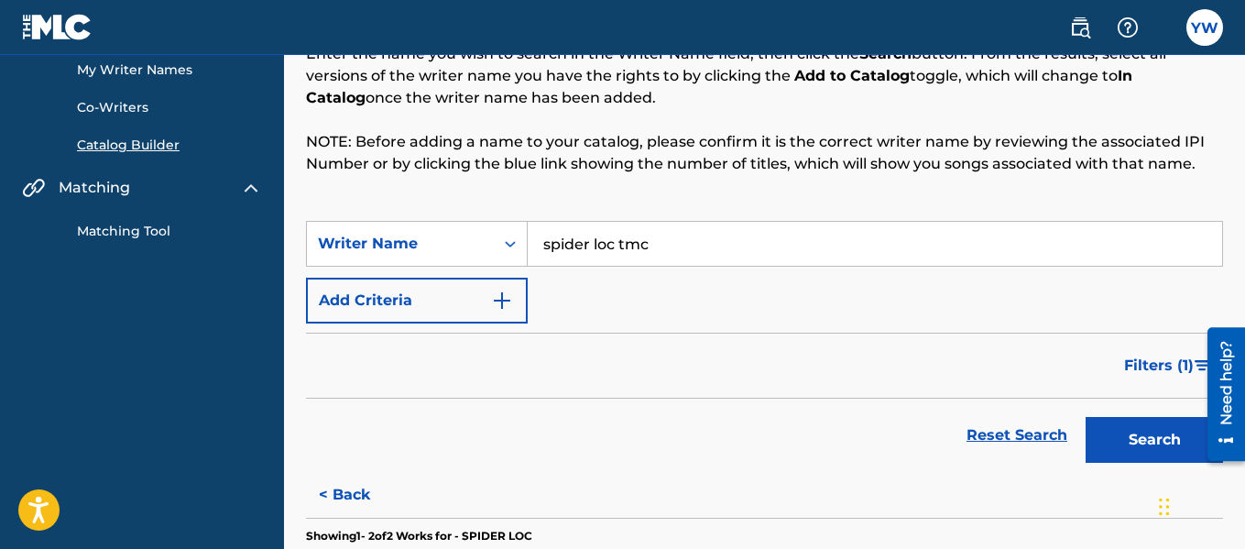
click at [667, 250] on input "spider loc tmc" at bounding box center [875, 244] width 694 height 44
type input "dubb my favorite thing"
click at [1085, 417] on button "Search" at bounding box center [1153, 440] width 137 height 46
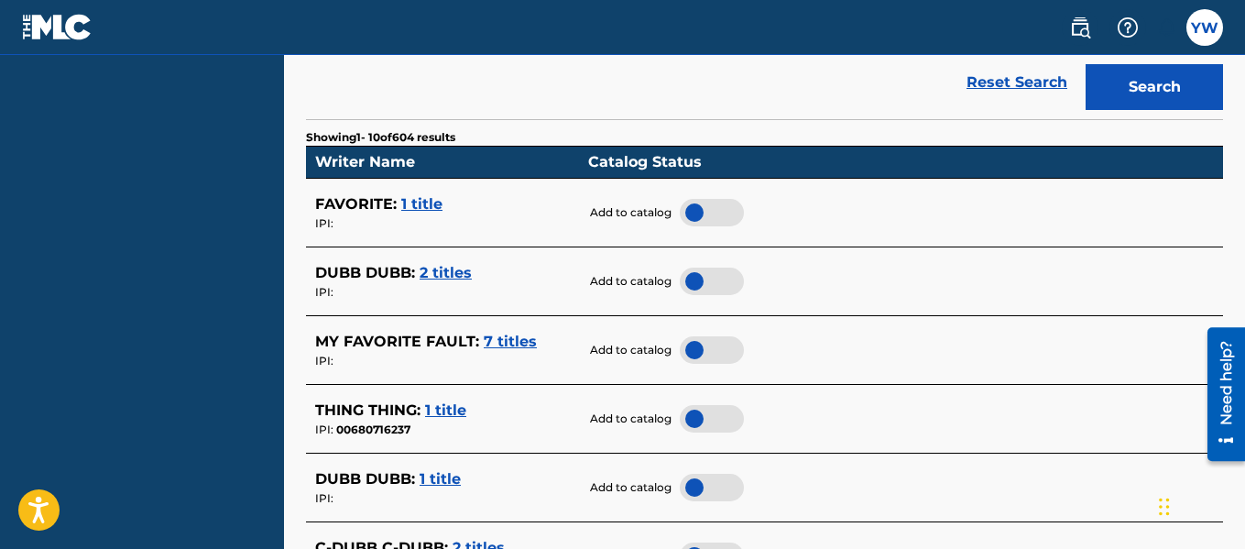
scroll to position [486, 0]
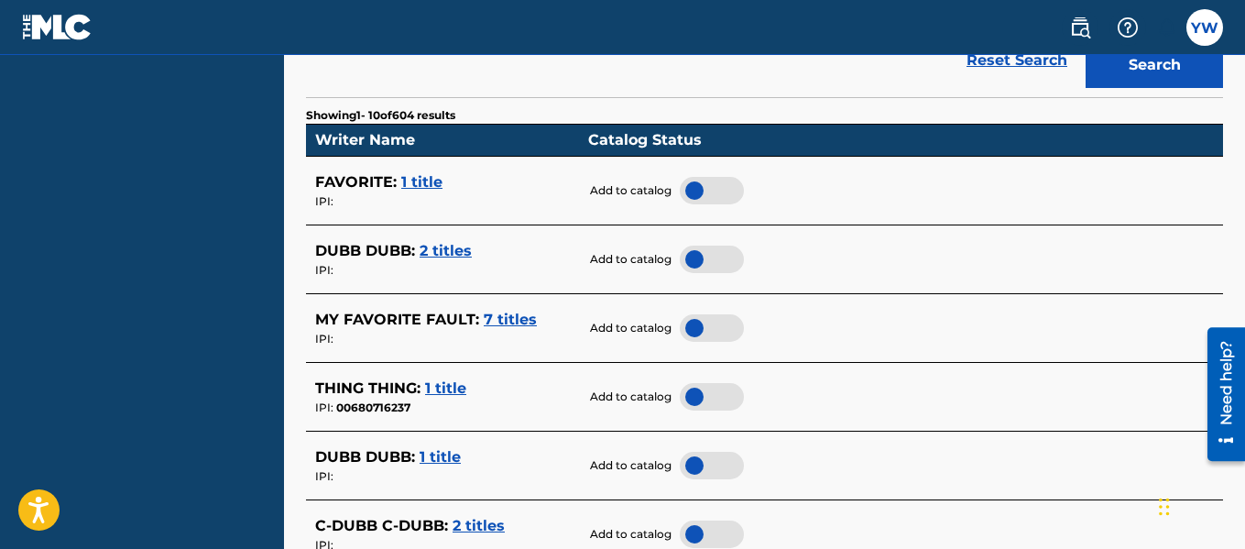
click at [438, 249] on span "2 titles" at bounding box center [446, 250] width 52 height 17
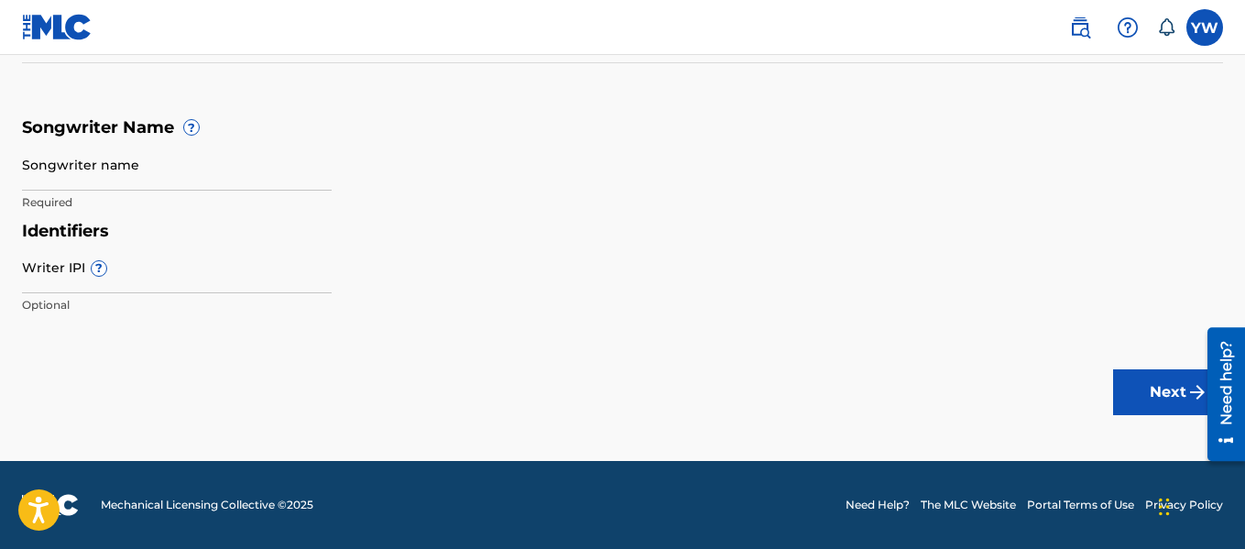
scroll to position [253, 0]
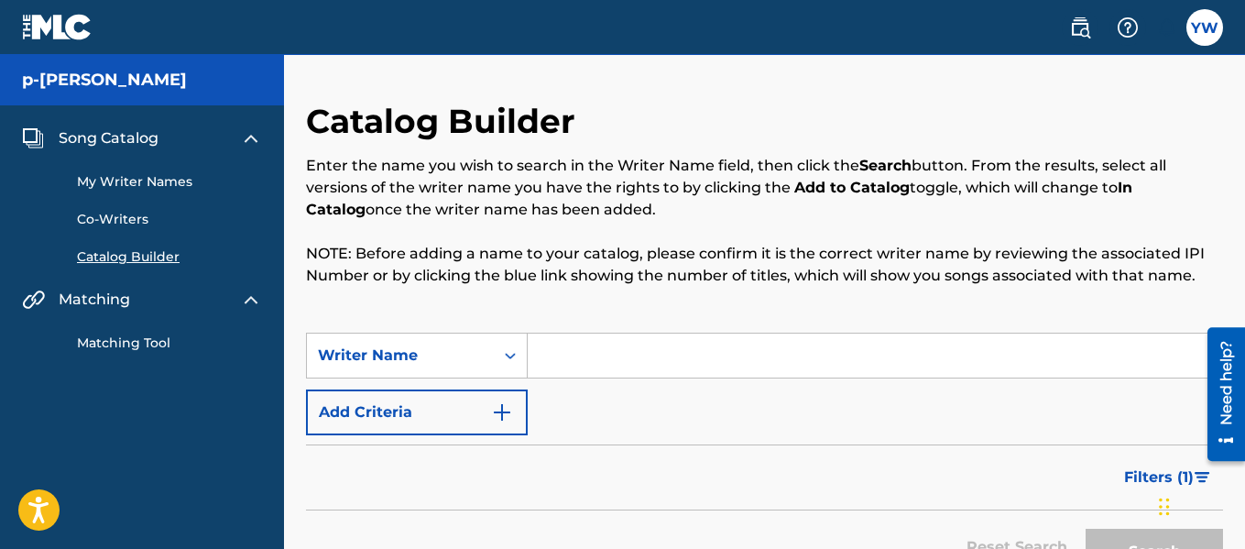
click at [608, 346] on input "Search Form" at bounding box center [875, 355] width 694 height 44
type input "[PERSON_NAME]"
click at [1085, 529] on button "Search" at bounding box center [1153, 552] width 137 height 46
click at [767, 357] on input "[PERSON_NAME]" at bounding box center [875, 355] width 694 height 44
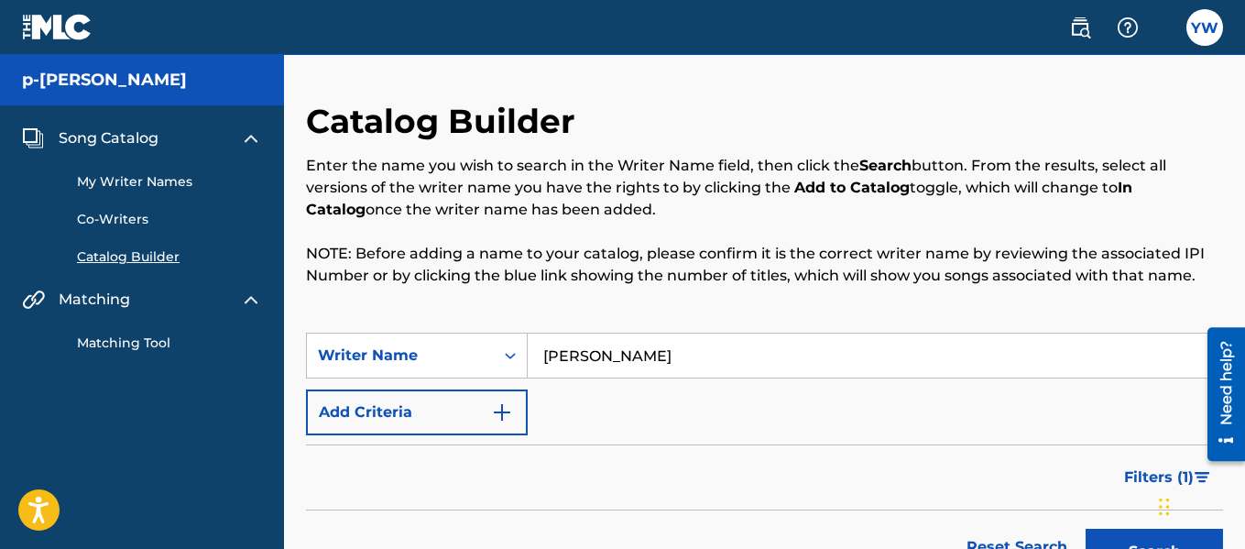
click at [767, 357] on input "[PERSON_NAME]" at bounding box center [875, 355] width 694 height 44
click at [174, 182] on link "My Writer Names" at bounding box center [169, 181] width 185 height 19
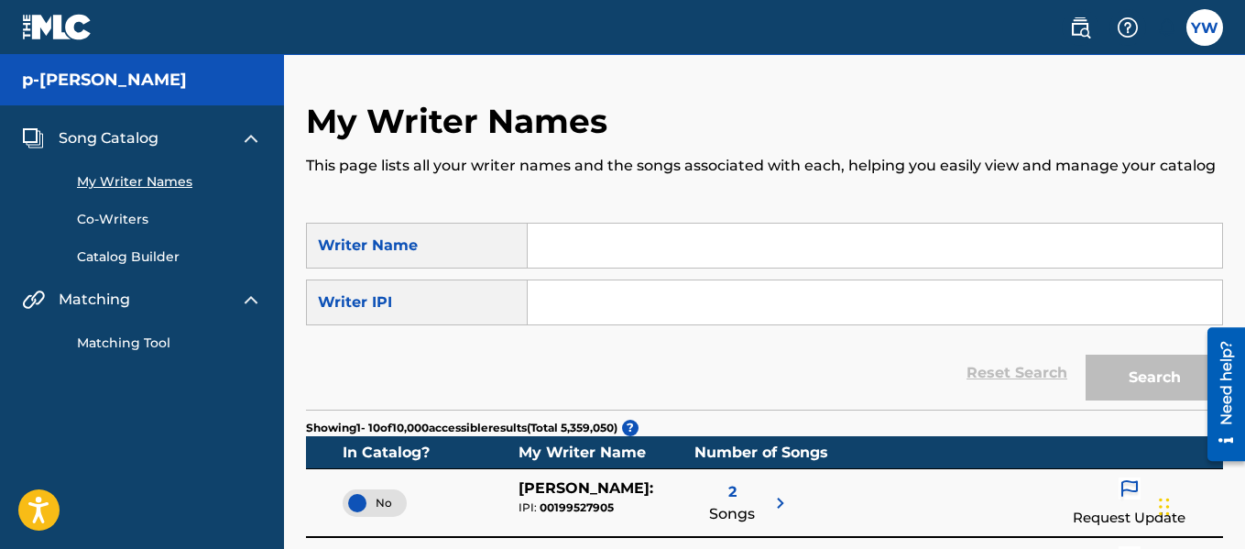
click at [591, 250] on input "Search Form" at bounding box center [875, 245] width 694 height 44
type input "[PERSON_NAME]"
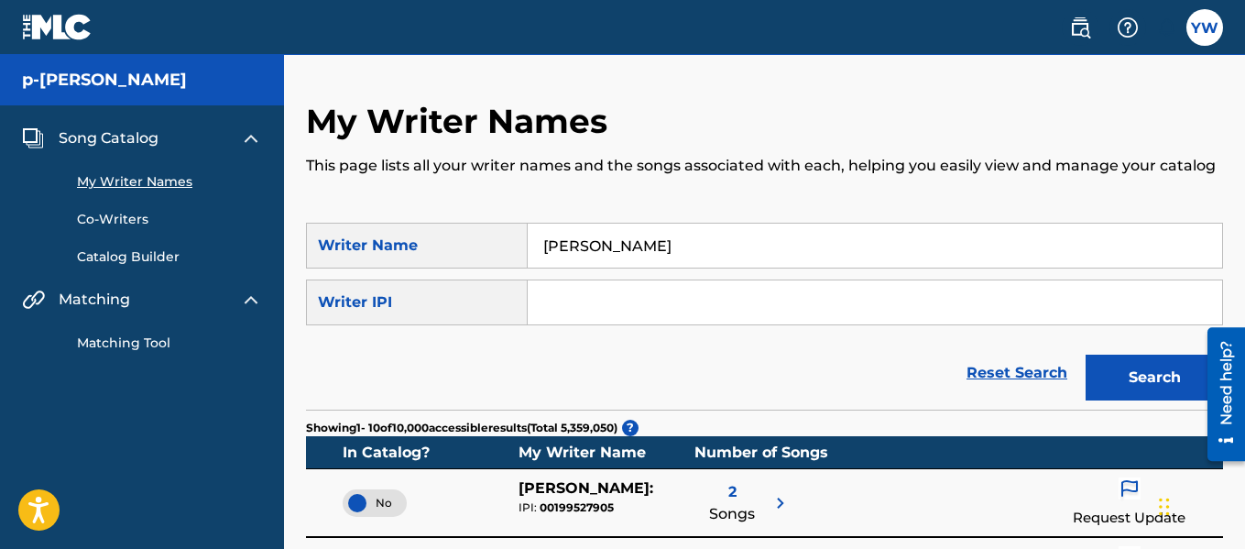
click at [613, 312] on input "Search Form" at bounding box center [875, 302] width 694 height 44
paste input "00552056469"
type input "00552056469"
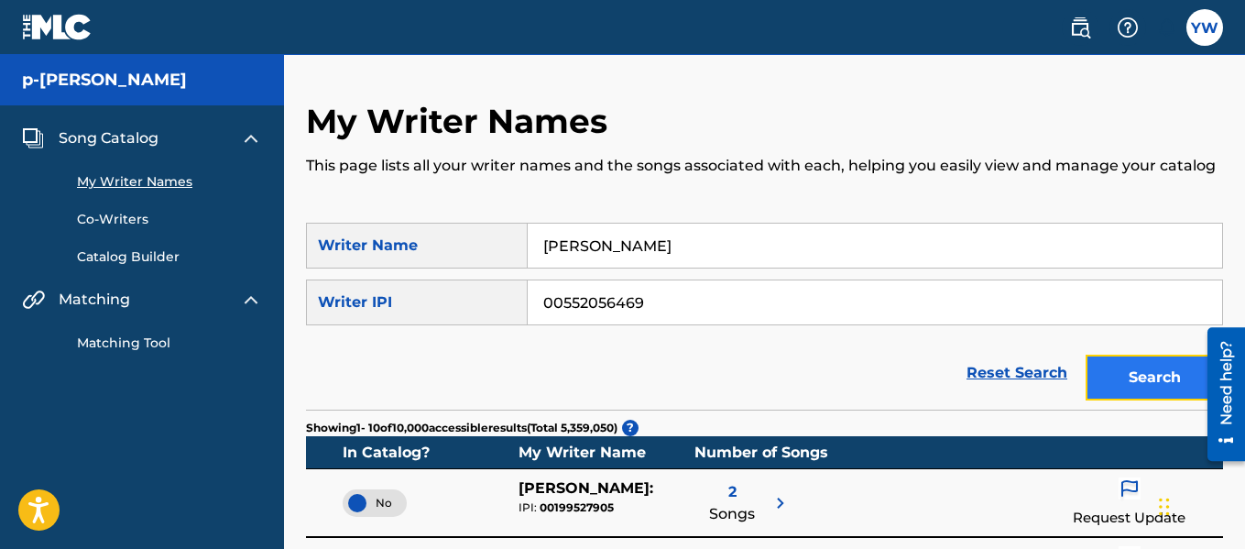
click at [1119, 371] on button "Search" at bounding box center [1153, 377] width 137 height 46
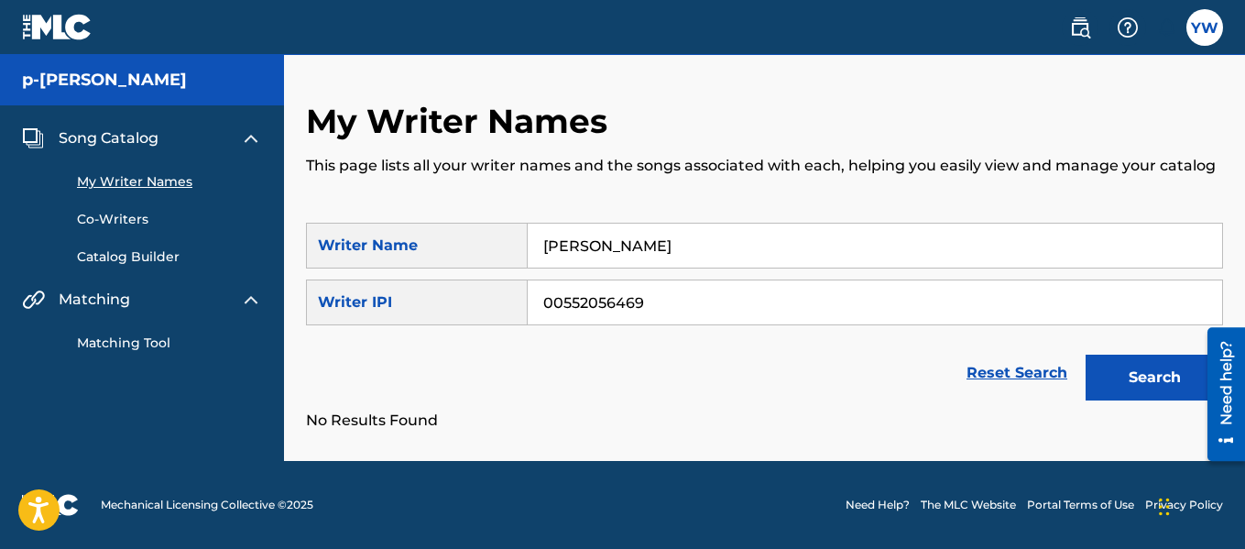
click at [739, 237] on input "[PERSON_NAME]" at bounding box center [875, 245] width 694 height 44
type input "P-[PERSON_NAME]"
click at [1085, 354] on button "Search" at bounding box center [1153, 377] width 137 height 46
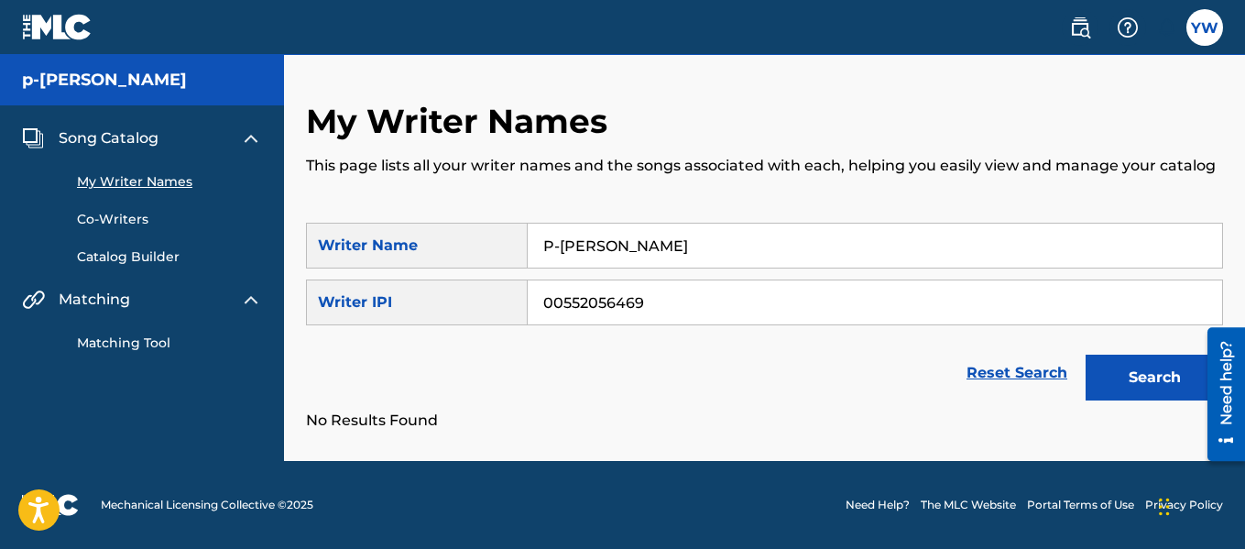
click at [711, 300] on input "00552056469" at bounding box center [875, 302] width 694 height 44
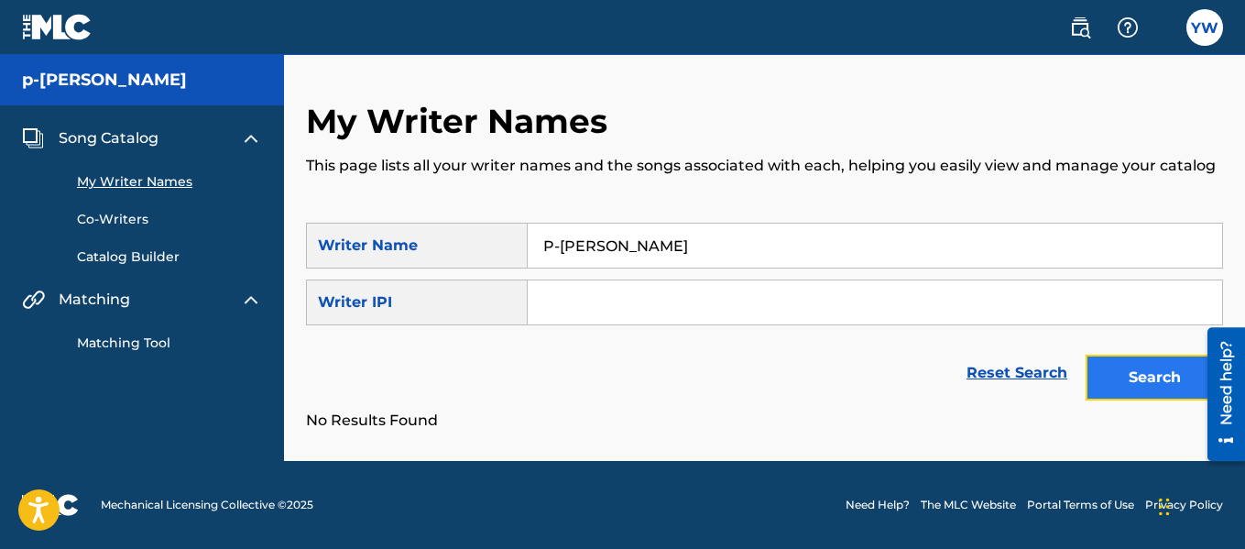
click at [1175, 383] on button "Search" at bounding box center [1153, 377] width 137 height 46
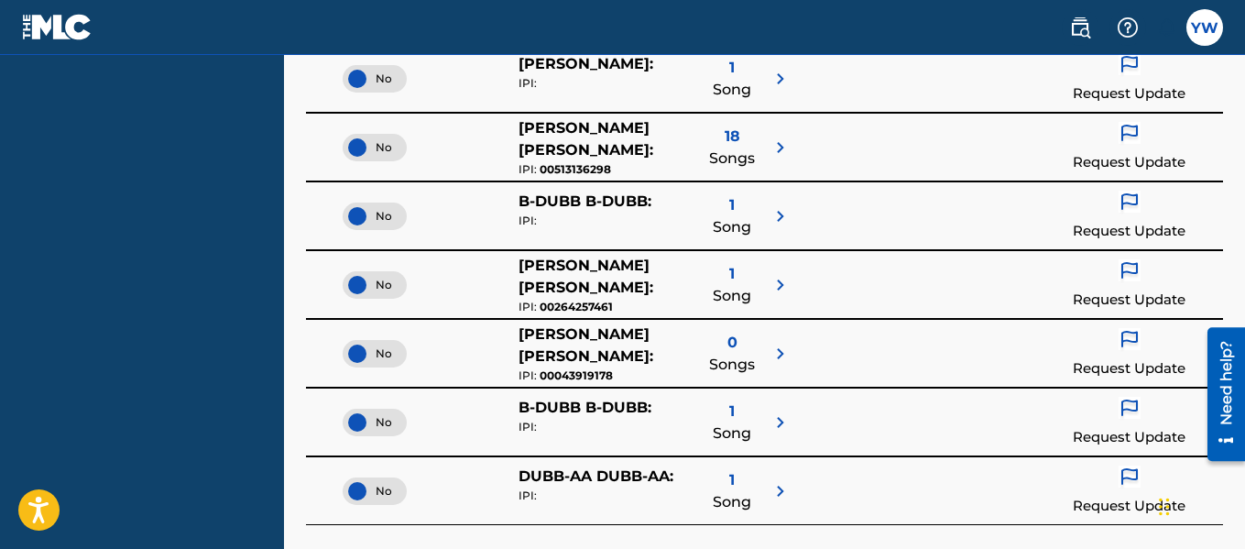
scroll to position [637, 0]
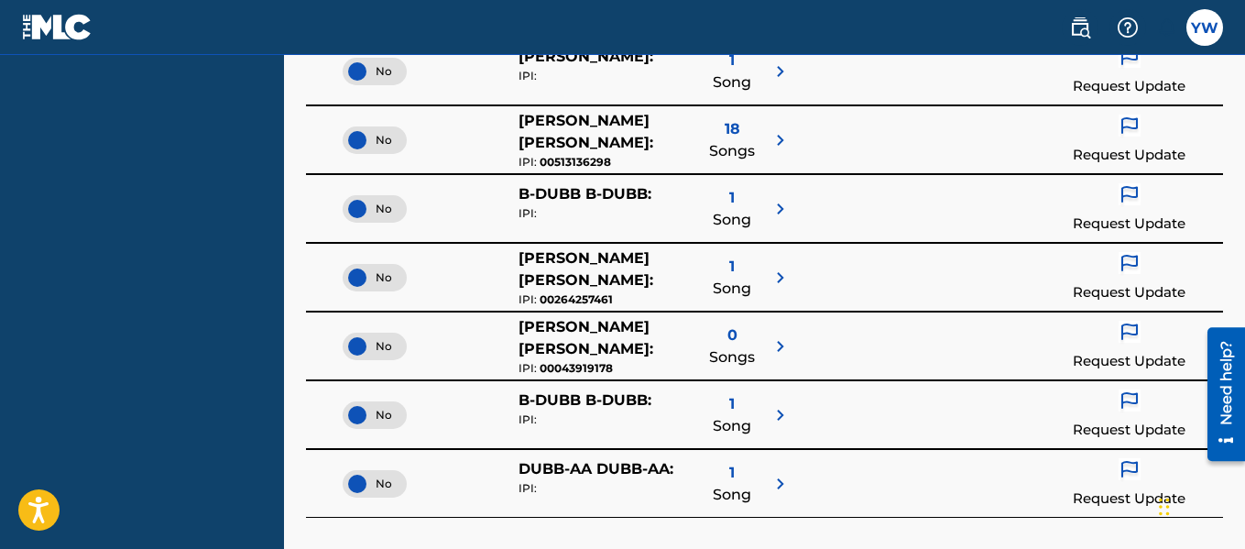
click at [736, 136] on span "18" at bounding box center [733, 129] width 16 height 22
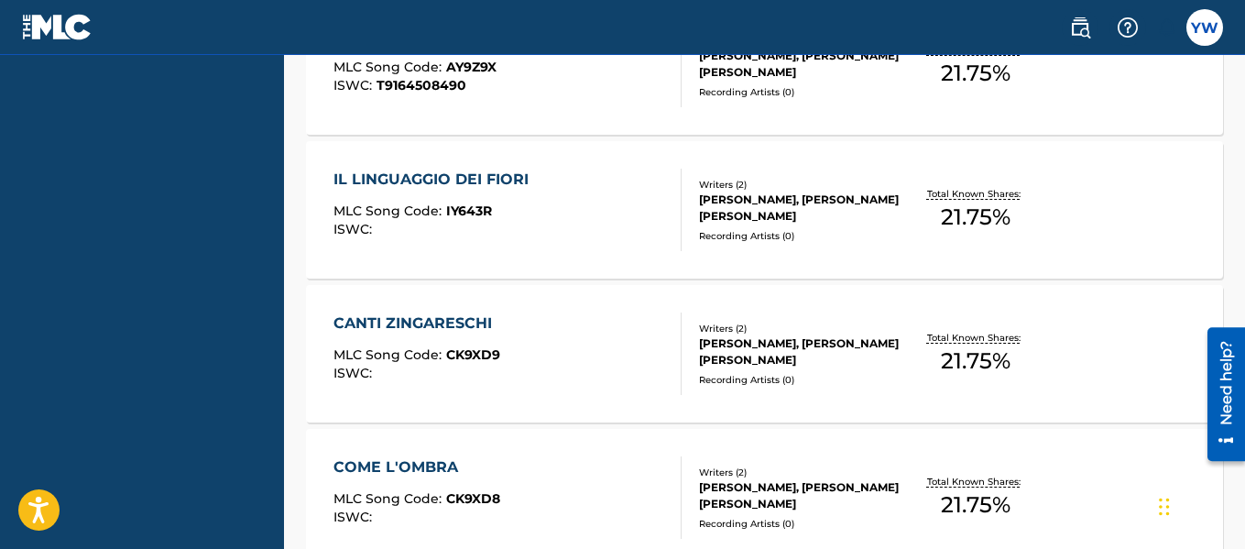
scroll to position [158, 0]
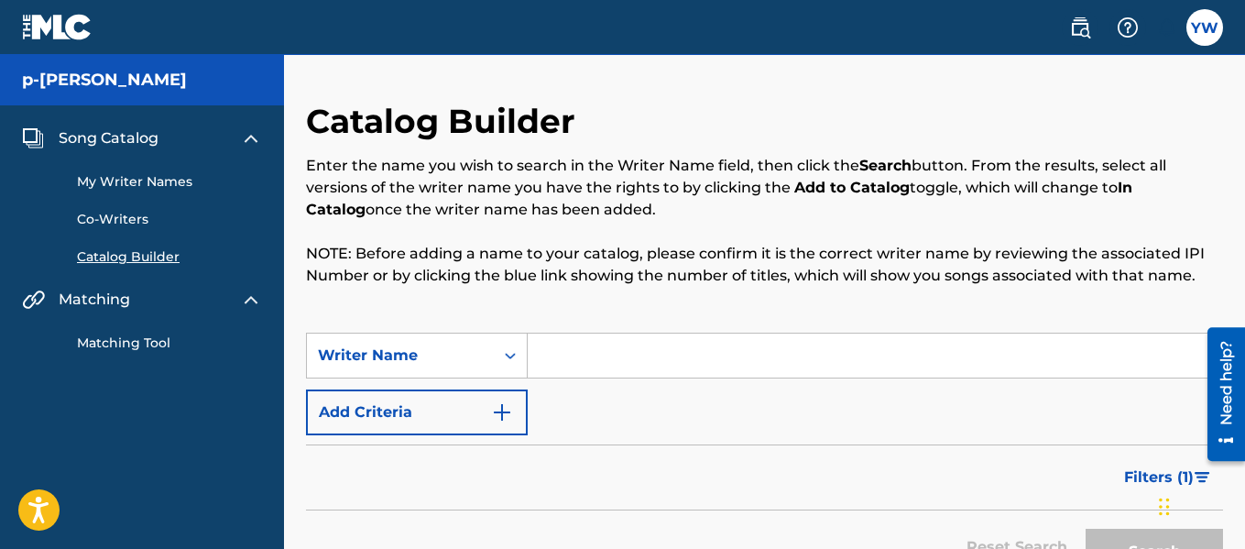
drag, startPoint x: 1249, startPoint y: 176, endPoint x: 721, endPoint y: 379, distance: 566.3
drag, startPoint x: 721, startPoint y: 379, endPoint x: 701, endPoint y: 360, distance: 27.9
click at [701, 360] on input "Search Form" at bounding box center [875, 355] width 694 height 44
type input "[PERSON_NAME]"
drag, startPoint x: 1112, startPoint y: 534, endPoint x: 1120, endPoint y: 541, distance: 11.0
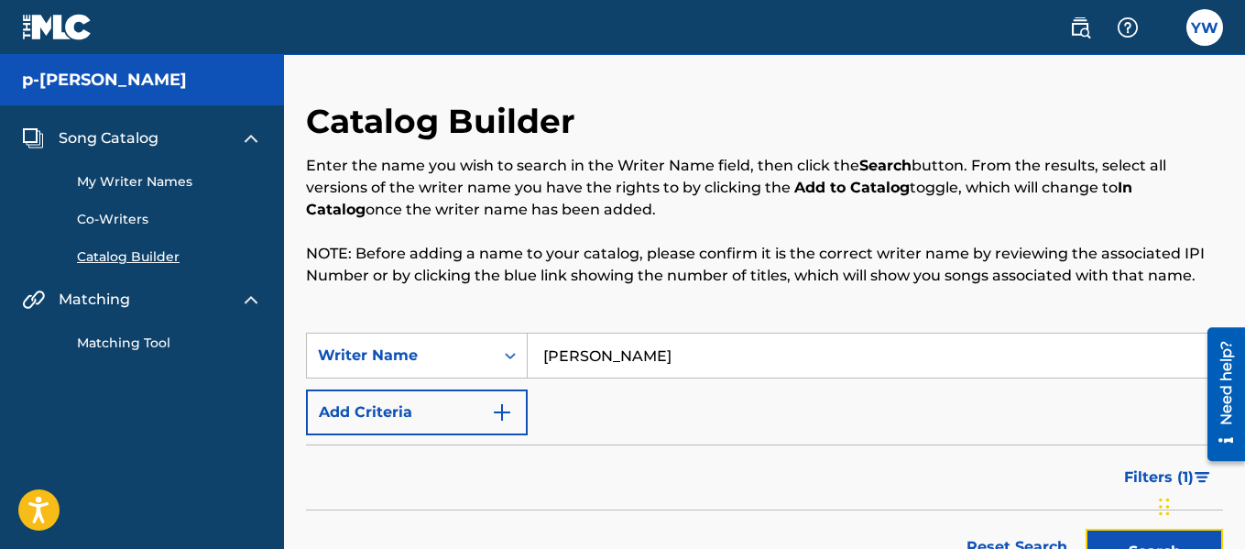
click at [1120, 541] on button "Search" at bounding box center [1153, 552] width 137 height 46
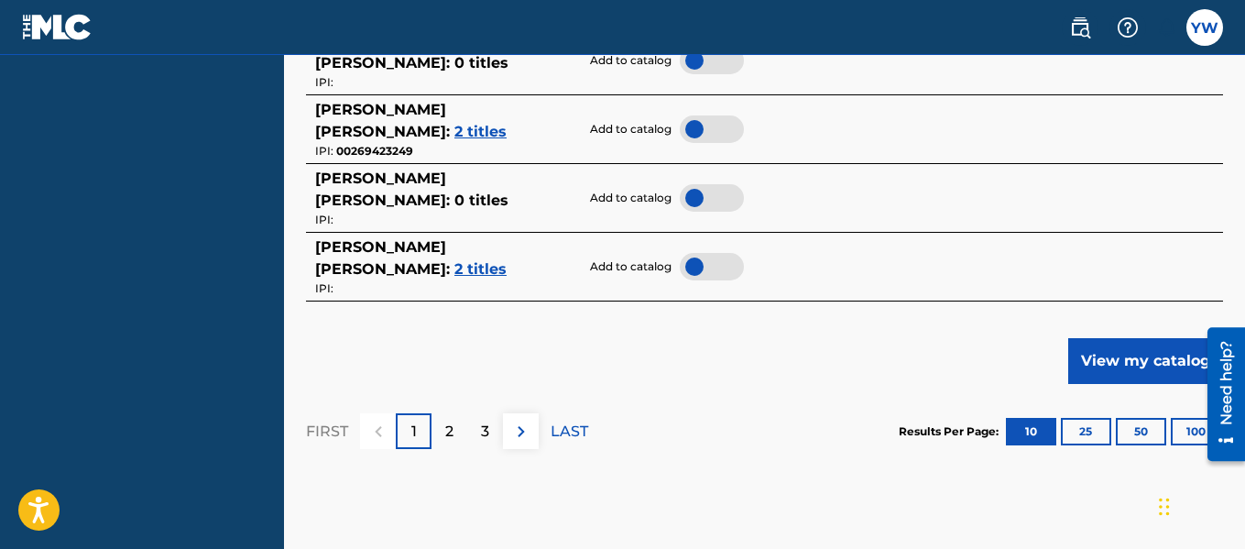
scroll to position [1036, 0]
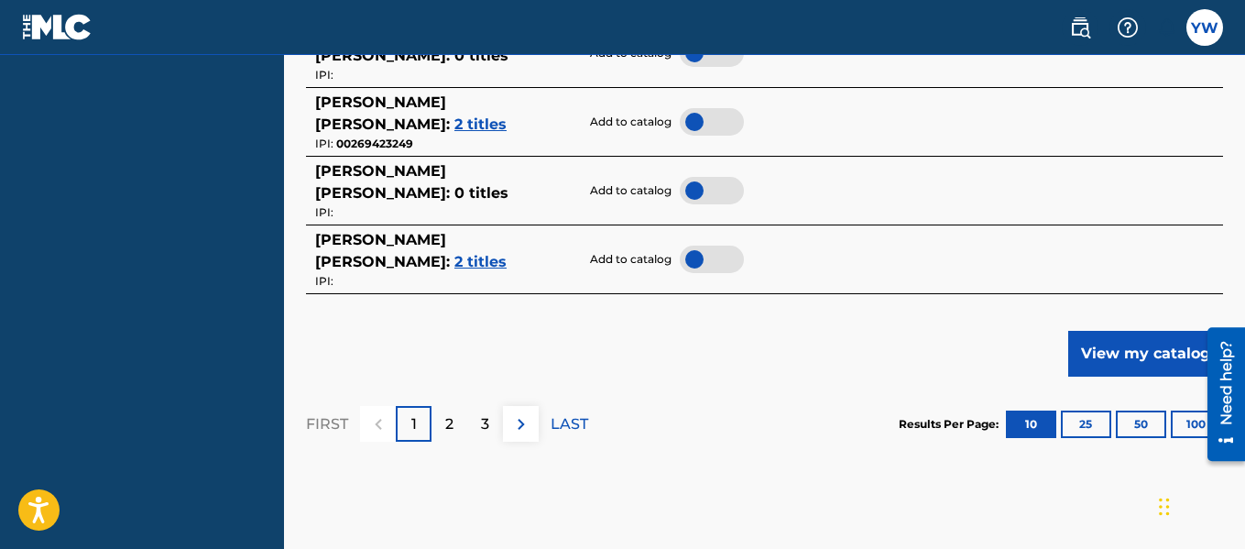
click at [507, 253] on span "2 titles" at bounding box center [480, 261] width 52 height 17
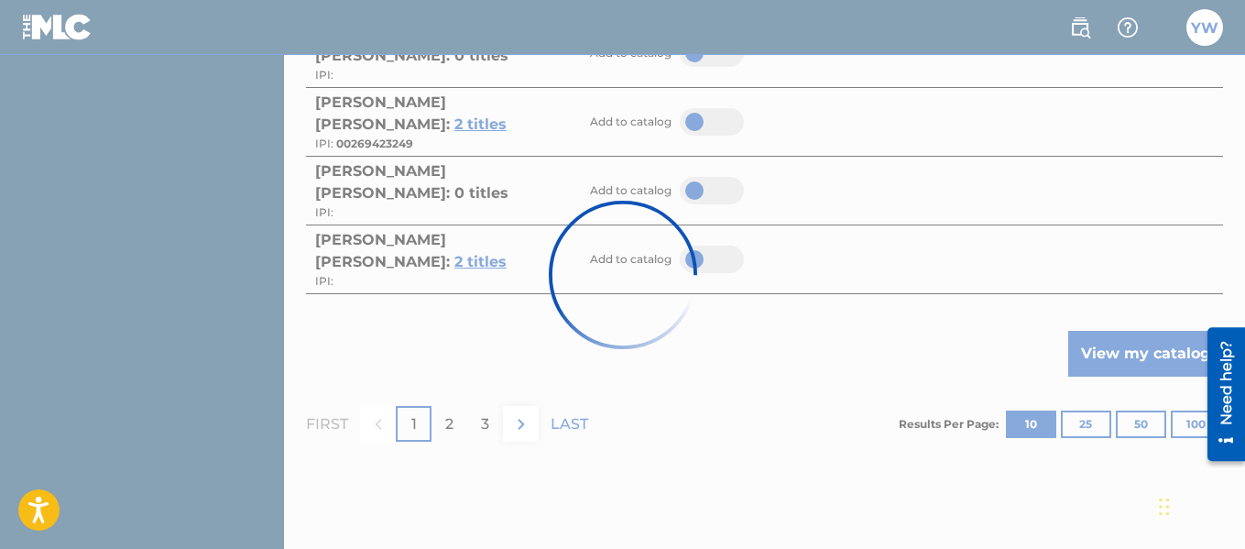
scroll to position [572, 0]
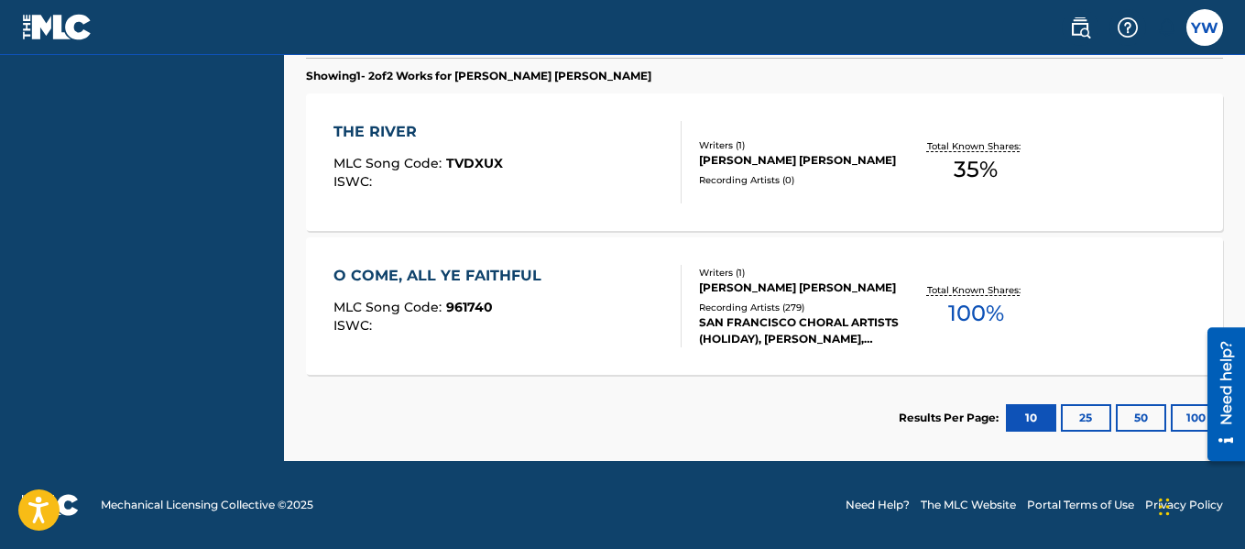
scroll to position [253, 0]
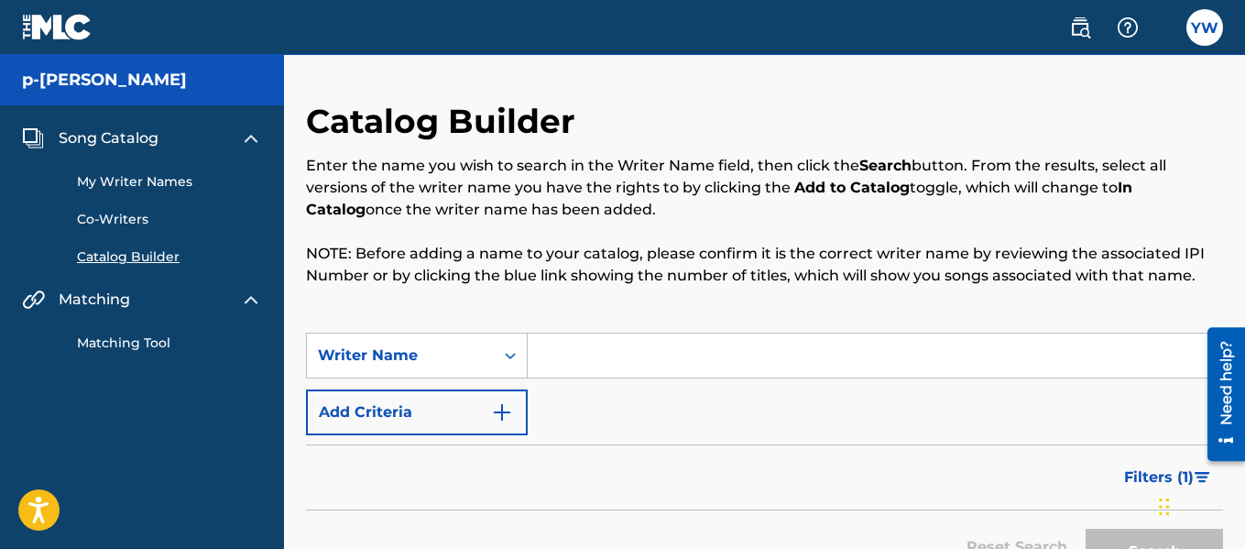
click at [158, 181] on link "My Writer Names" at bounding box center [169, 181] width 185 height 19
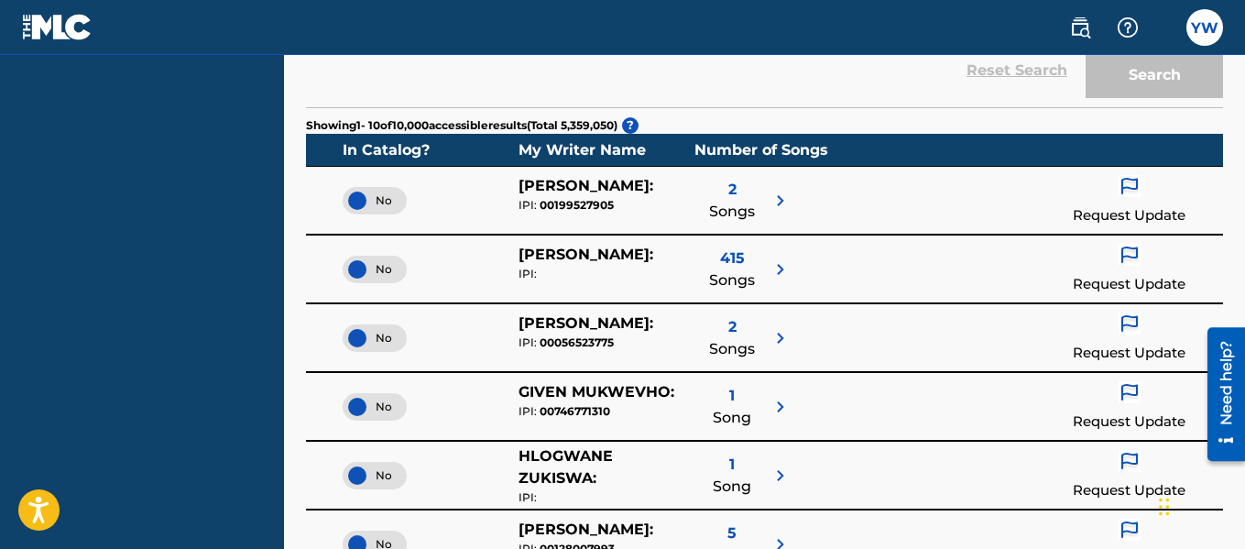
scroll to position [298, 0]
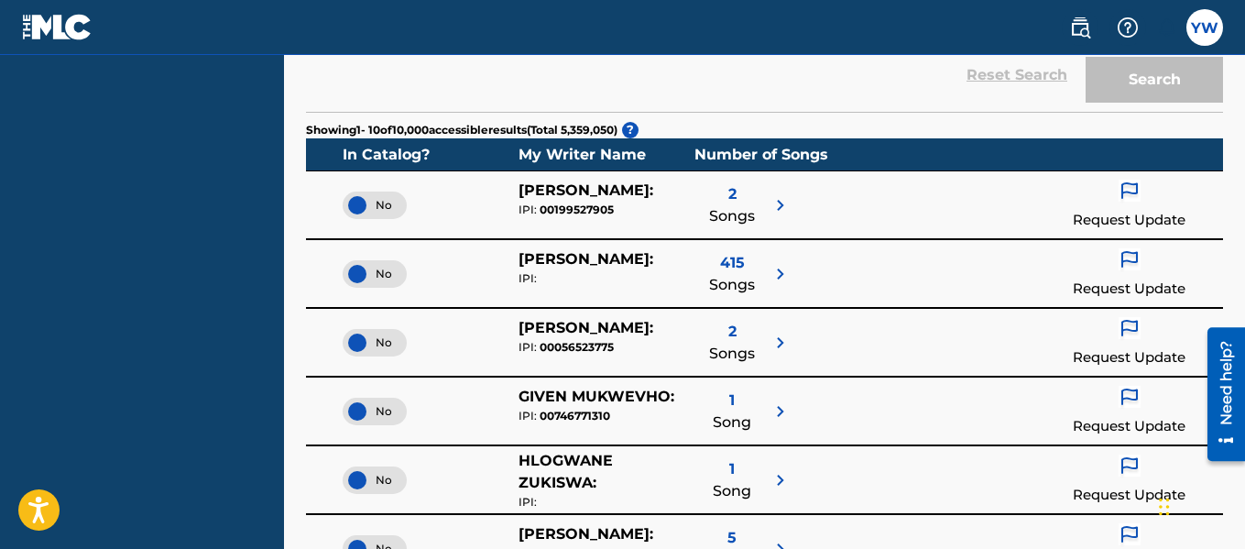
click at [729, 193] on span "2" at bounding box center [732, 194] width 8 height 22
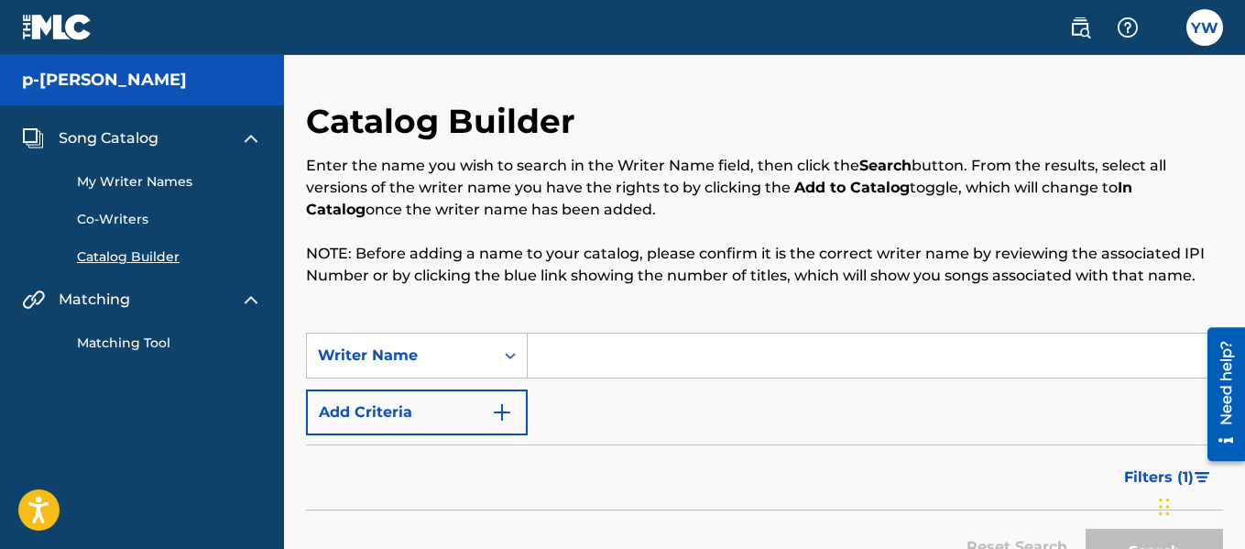
click at [185, 177] on link "My Writer Names" at bounding box center [169, 181] width 185 height 19
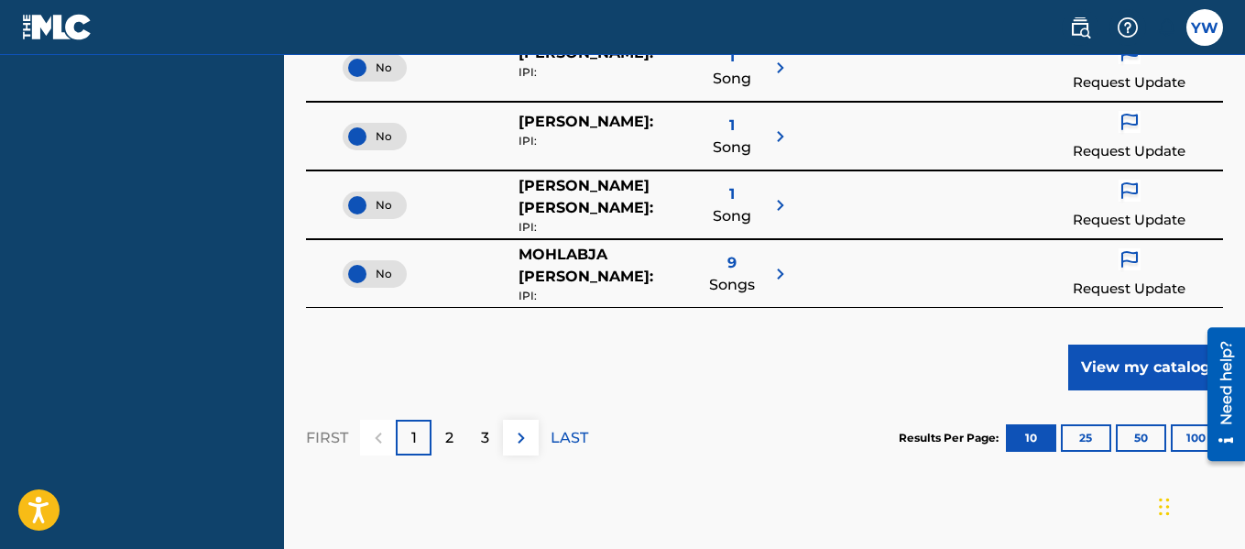
scroll to position [855, 0]
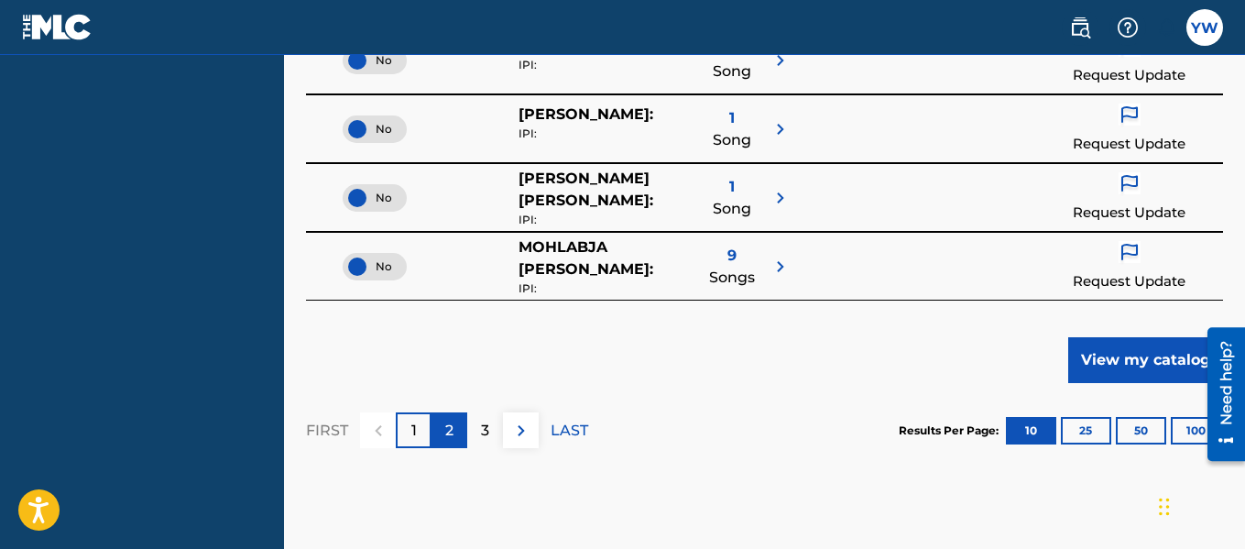
click at [443, 428] on div "2" at bounding box center [449, 430] width 36 height 36
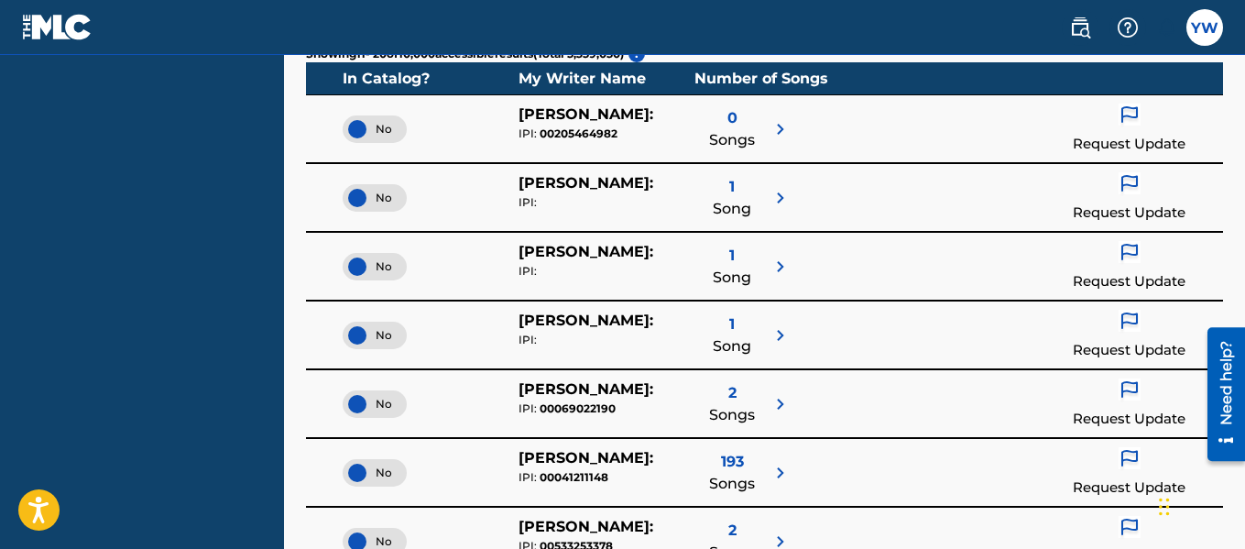
scroll to position [0, 0]
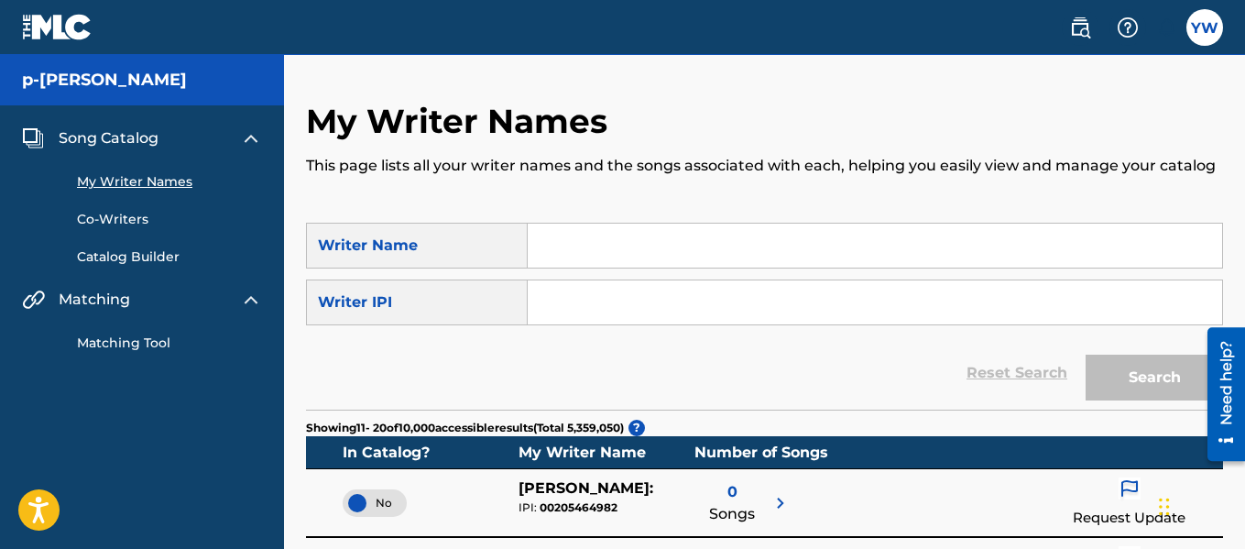
click at [734, 245] on input "Search Form" at bounding box center [875, 245] width 694 height 44
type input "[PERSON_NAME]"
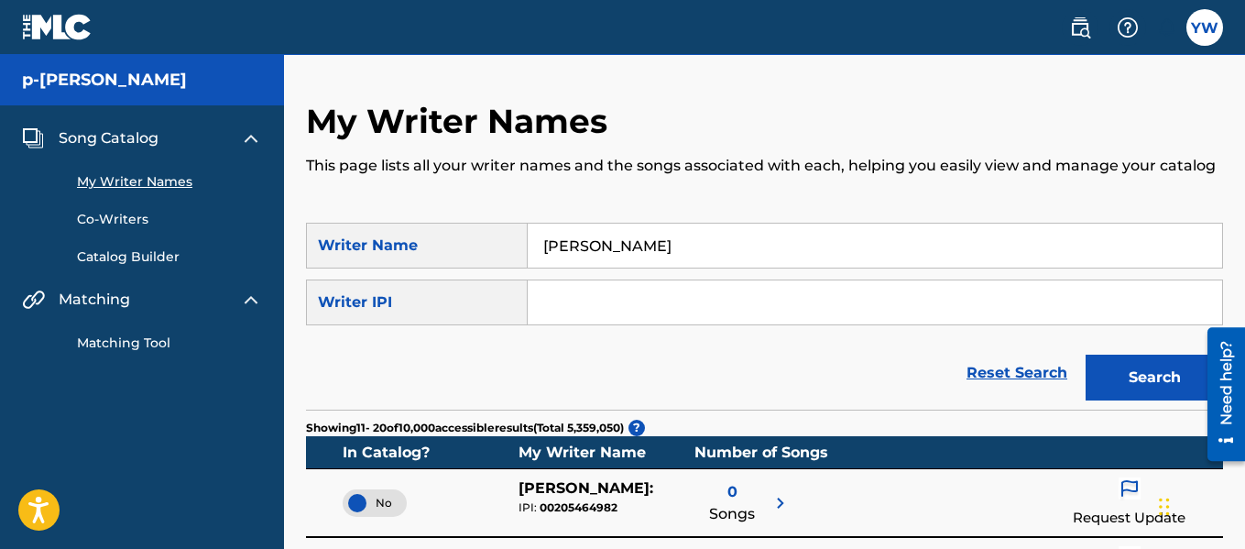
click at [1085, 354] on button "Search" at bounding box center [1153, 377] width 137 height 46
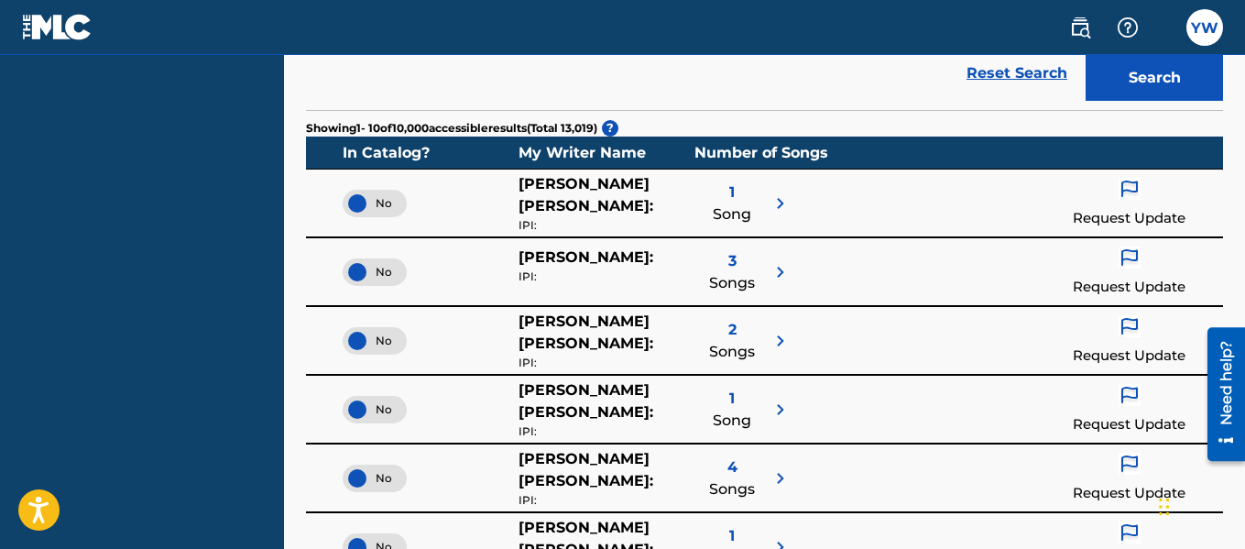
scroll to position [302, 0]
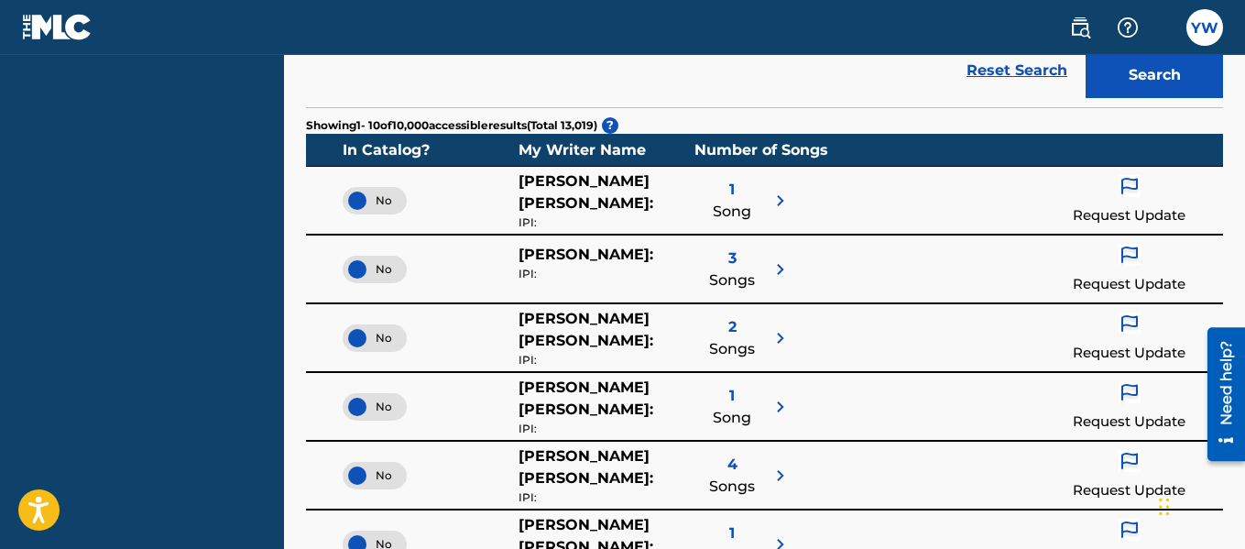
click at [723, 266] on div "3 Songs" at bounding box center [732, 269] width 46 height 51
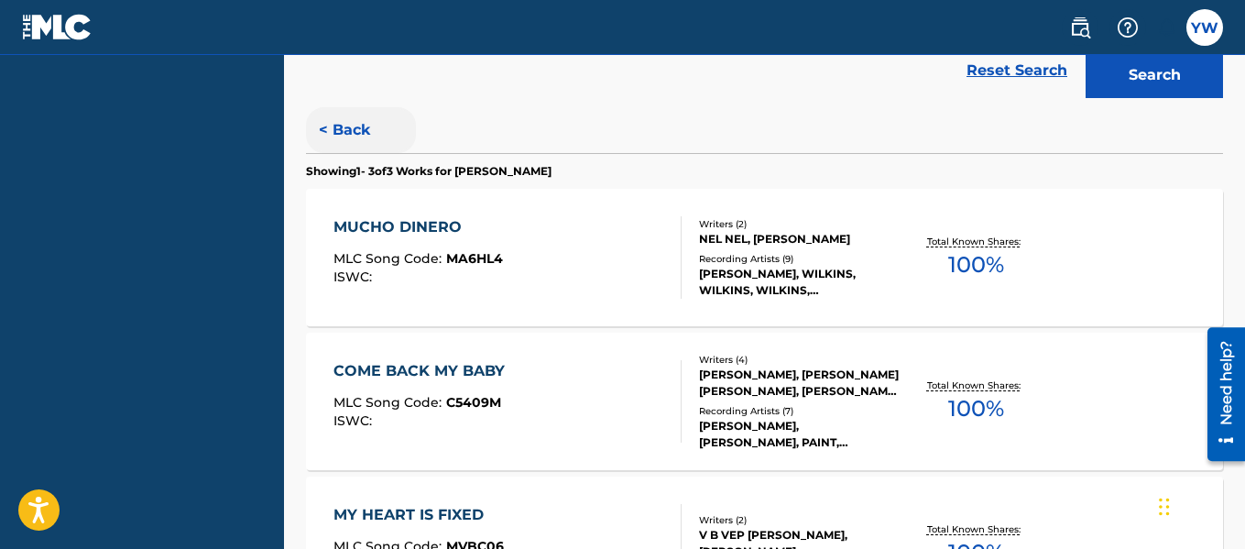
click at [358, 124] on button "< Back" at bounding box center [361, 130] width 110 height 46
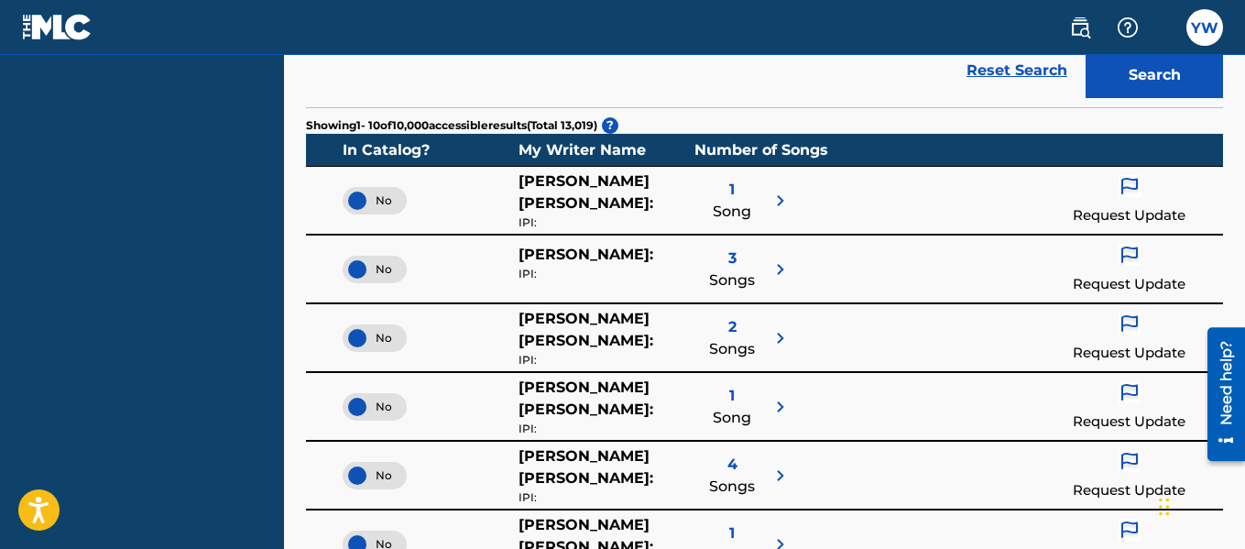
click at [735, 338] on span "Songs" at bounding box center [732, 349] width 46 height 22
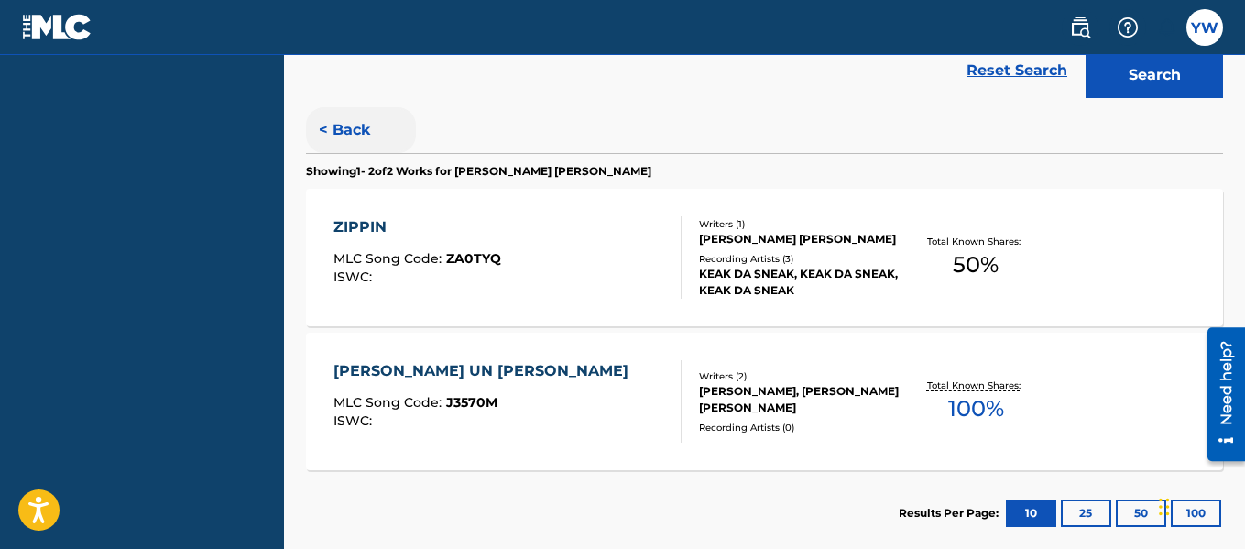
click at [356, 127] on button "< Back" at bounding box center [361, 130] width 110 height 46
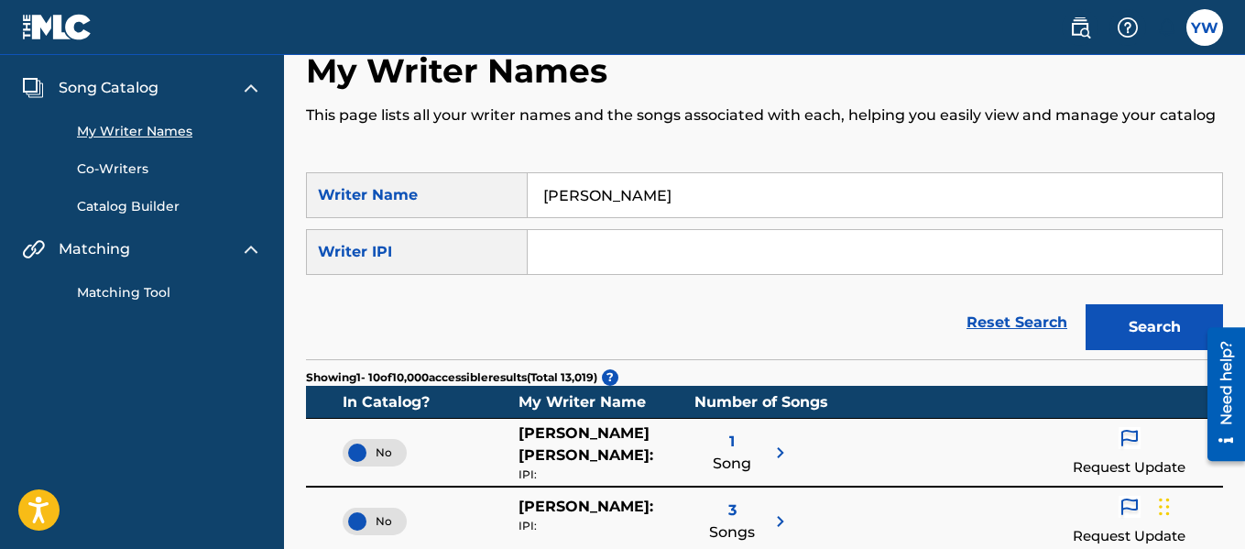
scroll to position [26, 0]
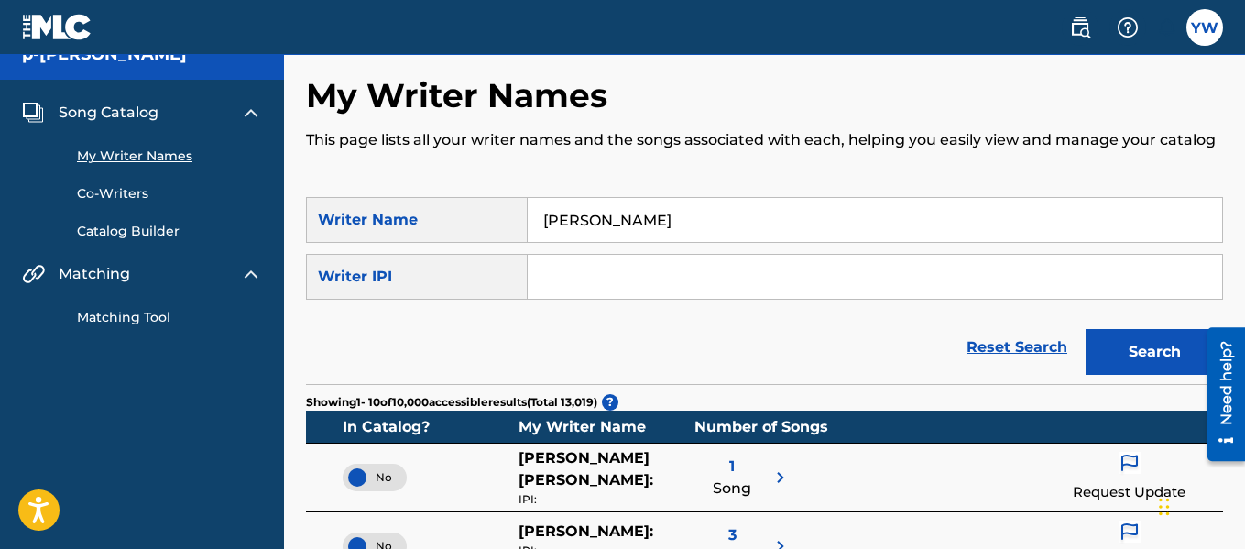
click at [133, 189] on link "Co-Writers" at bounding box center [169, 193] width 185 height 19
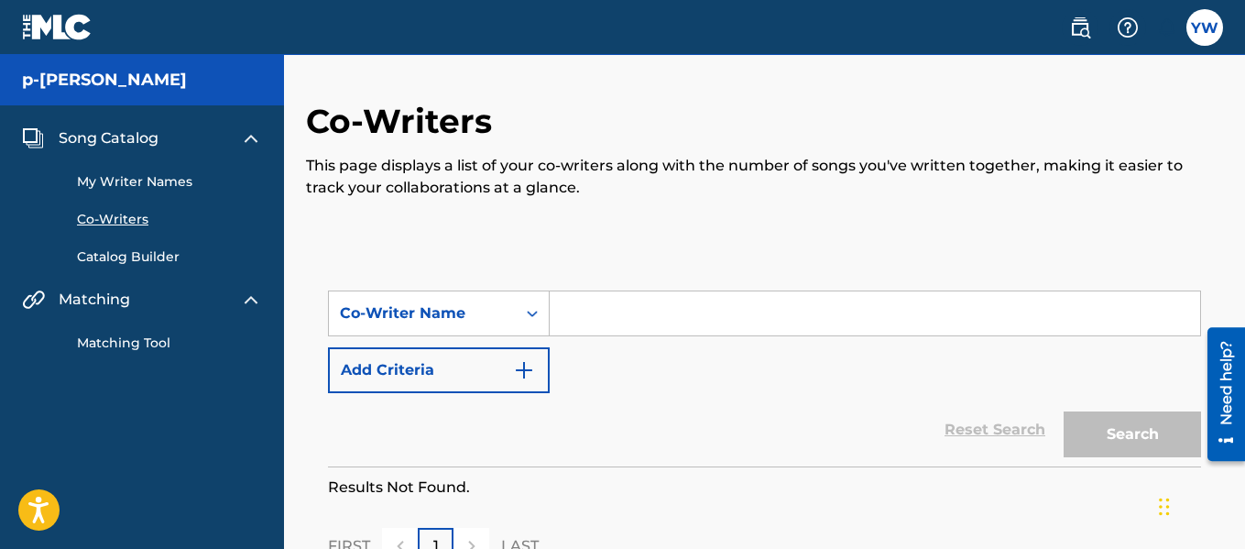
click at [616, 310] on input "Search Form" at bounding box center [875, 313] width 650 height 44
type input "[PERSON_NAME]"
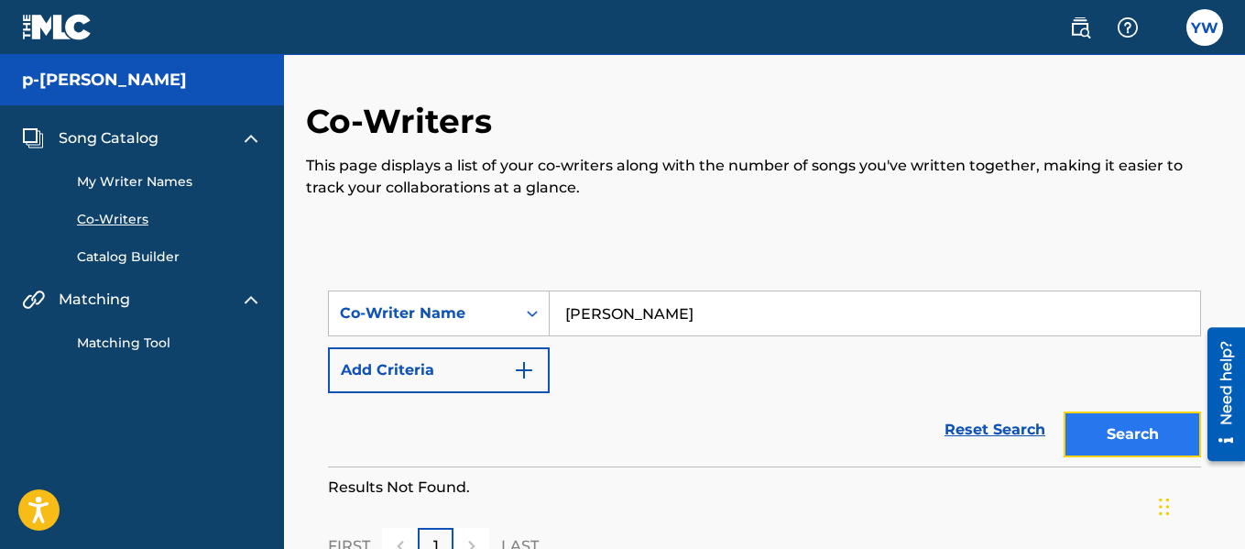
click at [1186, 428] on button "Search" at bounding box center [1131, 434] width 137 height 46
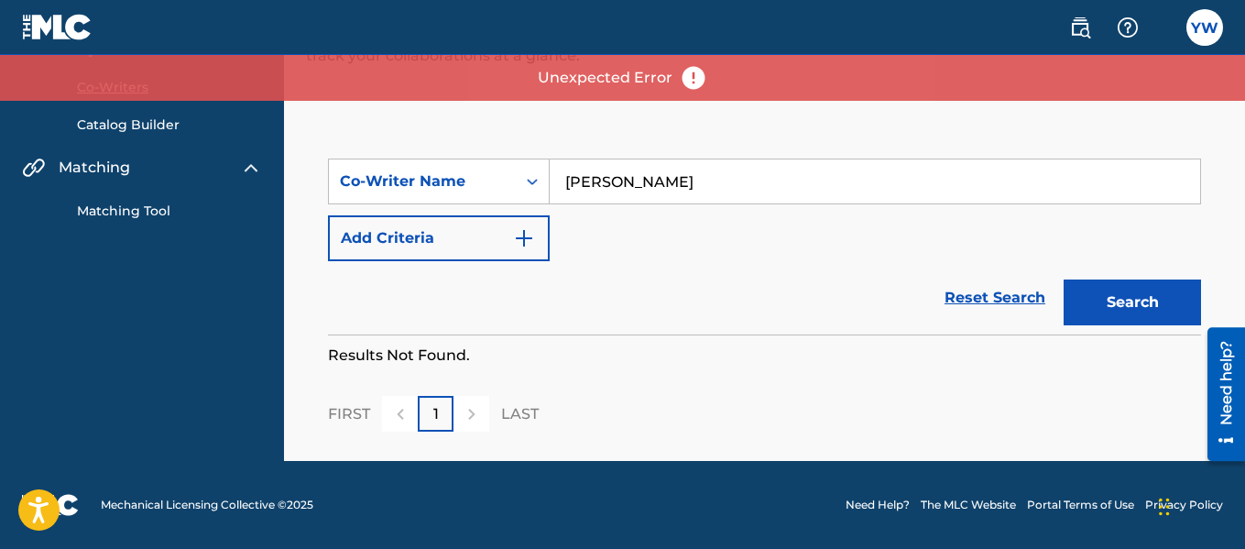
scroll to position [16, 0]
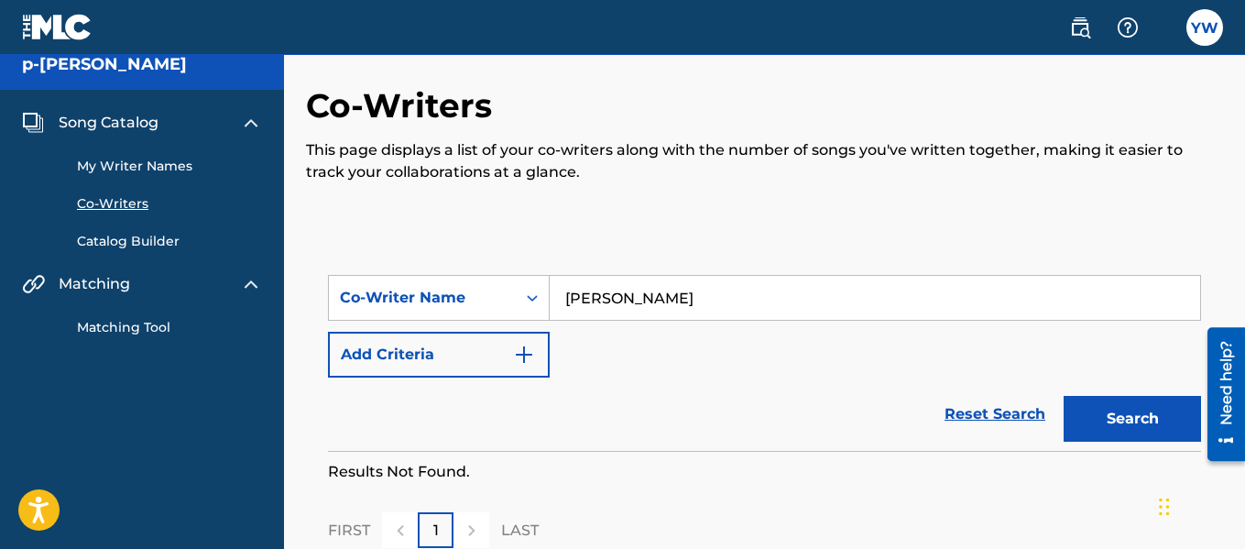
click at [121, 332] on link "Matching Tool" at bounding box center [169, 327] width 185 height 19
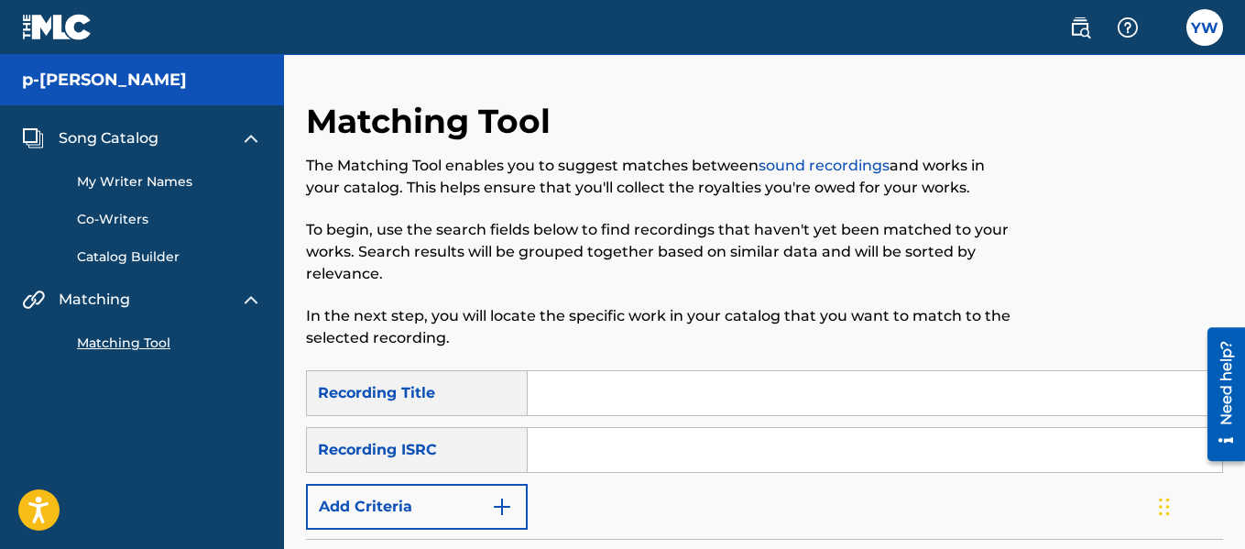
click at [567, 384] on input "Search Form" at bounding box center [875, 393] width 694 height 44
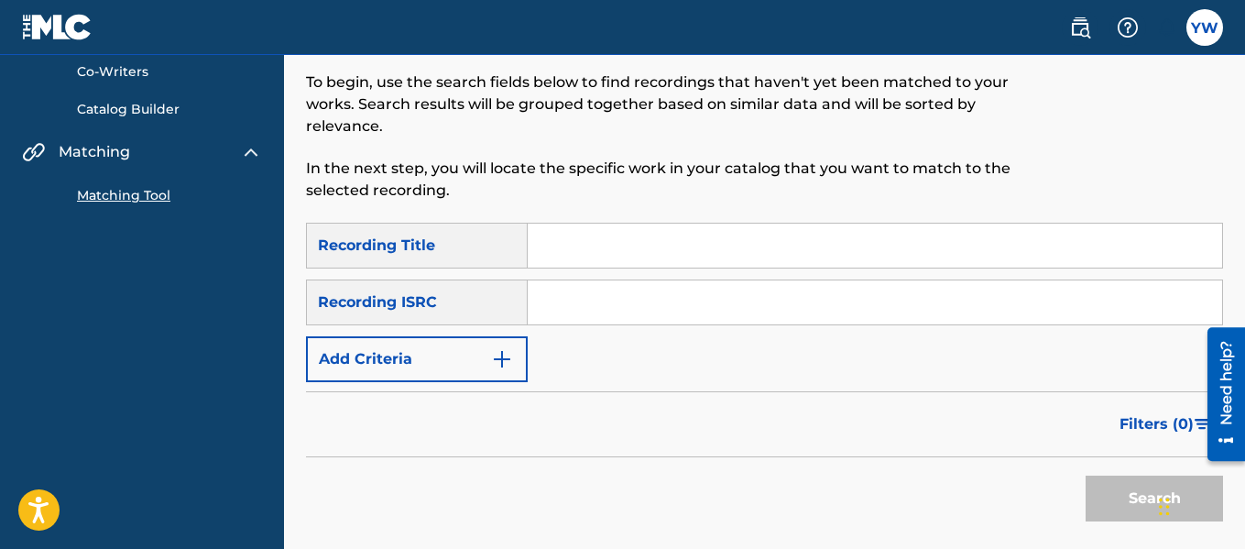
scroll to position [175, 0]
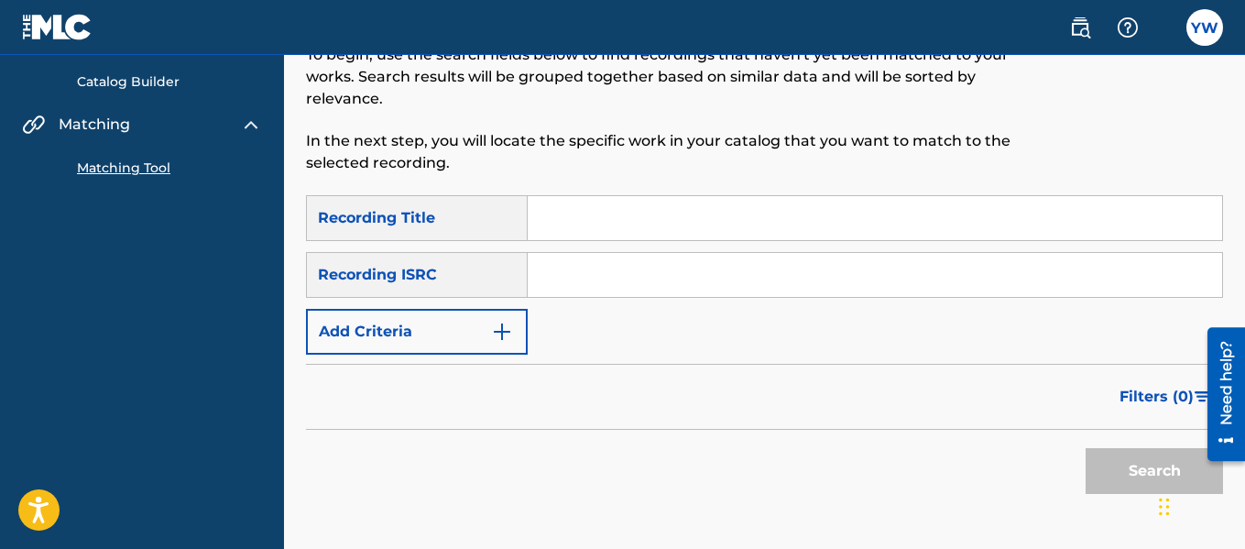
click at [981, 226] on input "Search Form" at bounding box center [875, 218] width 694 height 44
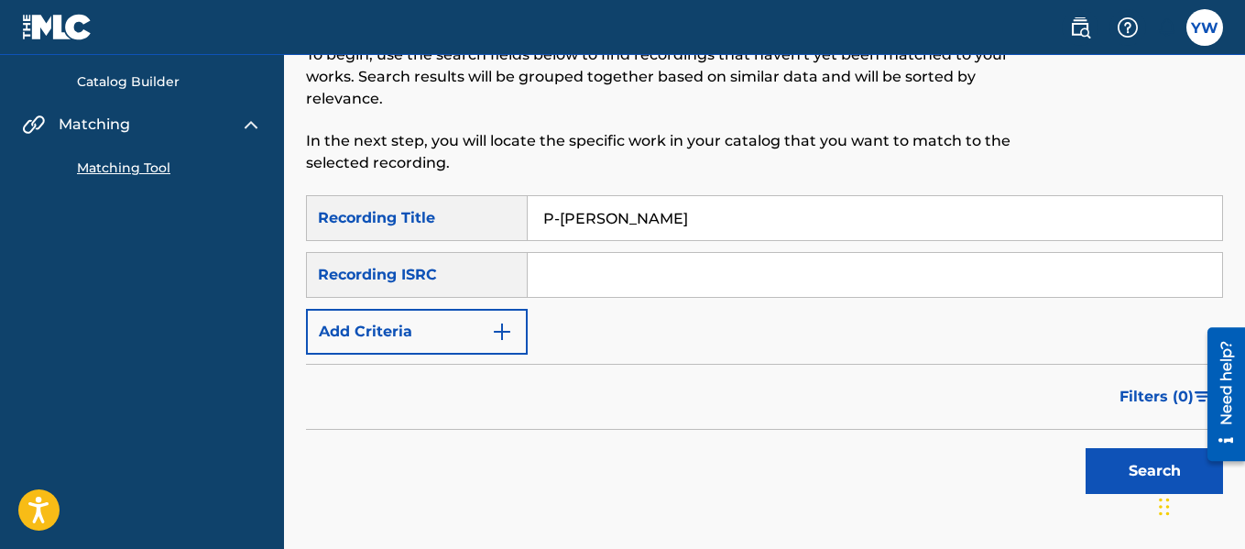
click at [1085, 448] on button "Search" at bounding box center [1153, 471] width 137 height 46
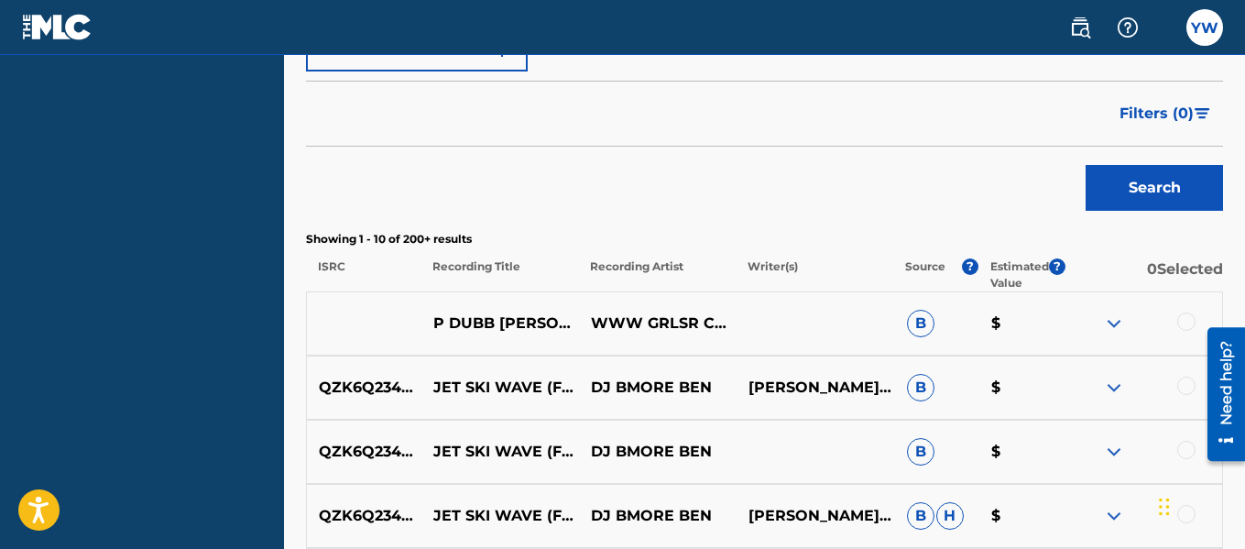
scroll to position [459, 0]
click at [541, 322] on p "P DUBB [PERSON_NAME] SHE GOT ME" at bounding box center [500, 322] width 158 height 66
drag, startPoint x: 1241, startPoint y: 224, endPoint x: 897, endPoint y: 188, distance: 346.3
click at [897, 188] on div "Search" at bounding box center [764, 182] width 917 height 73
click at [1117, 326] on img at bounding box center [1114, 322] width 22 height 22
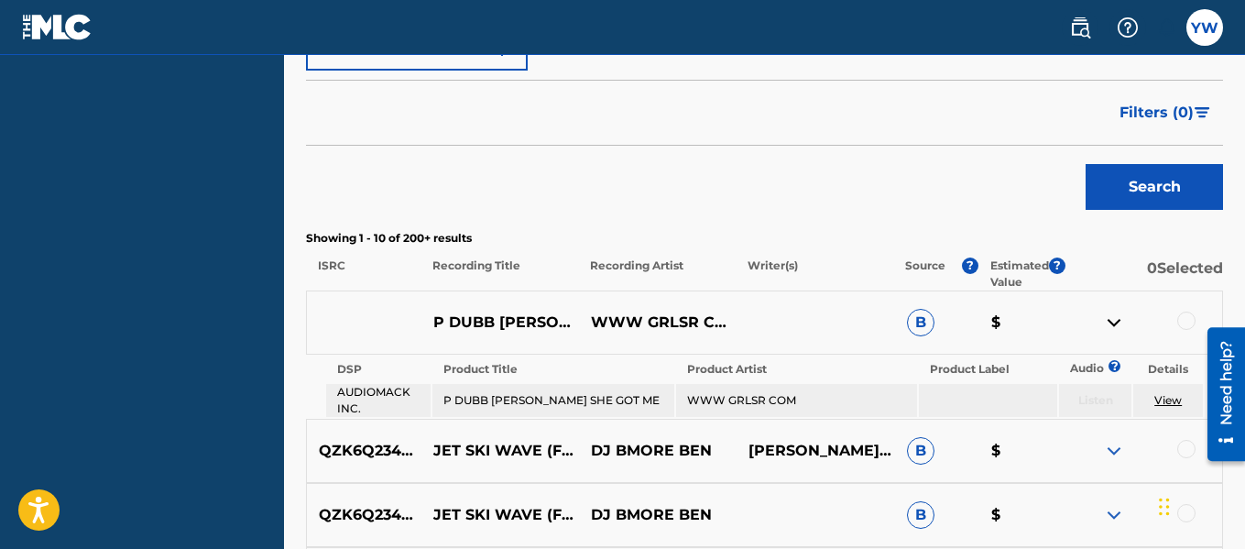
click at [1172, 403] on link "View" at bounding box center [1167, 400] width 27 height 14
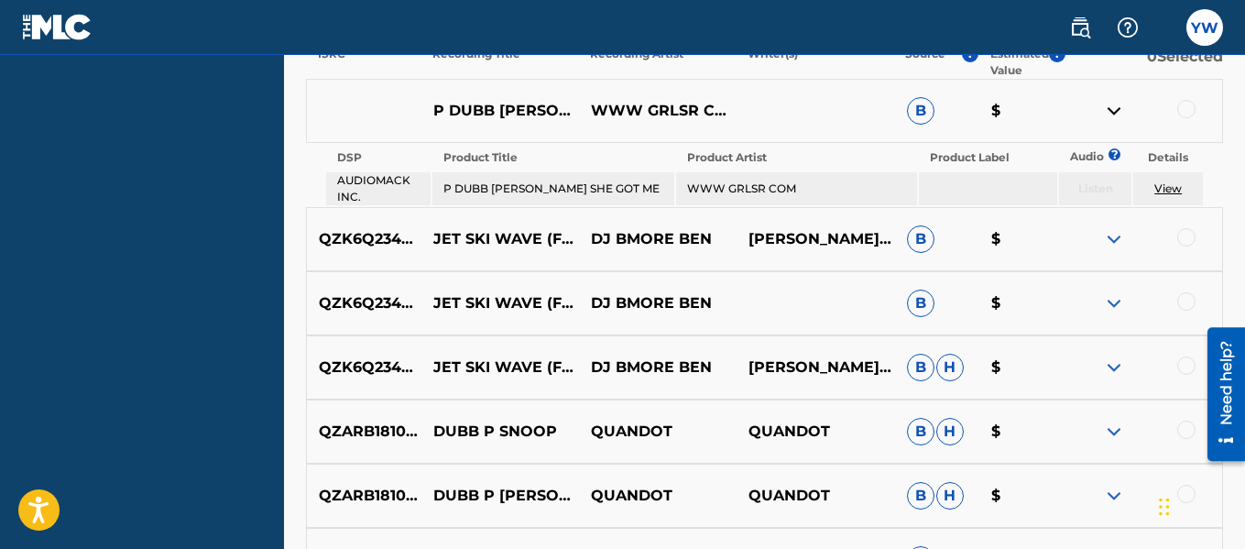
scroll to position [648, 0]
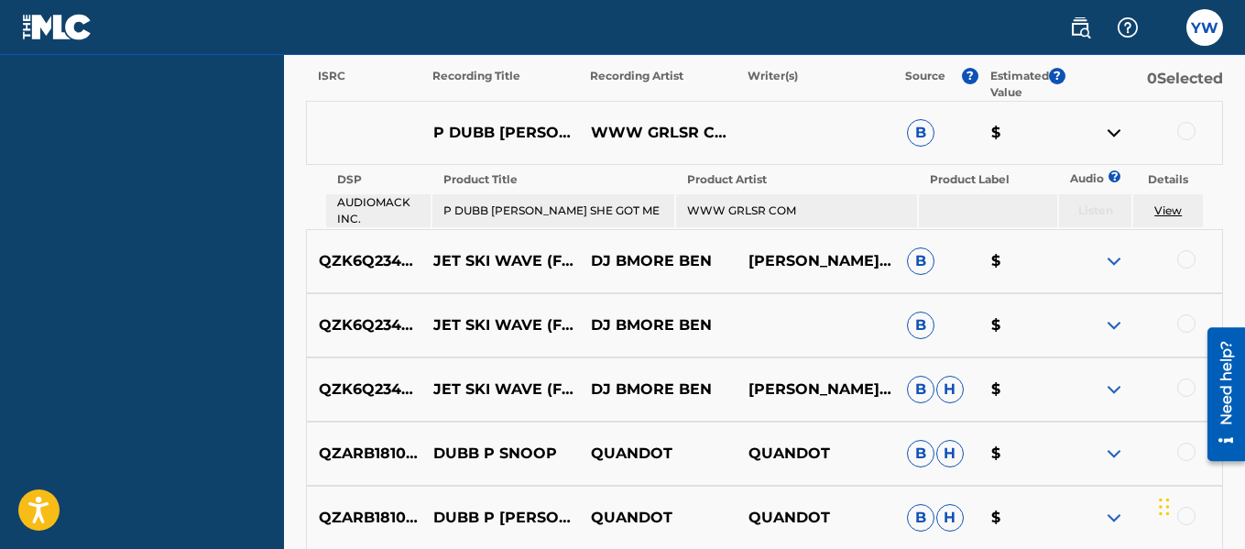
click at [1118, 260] on img at bounding box center [1114, 261] width 22 height 22
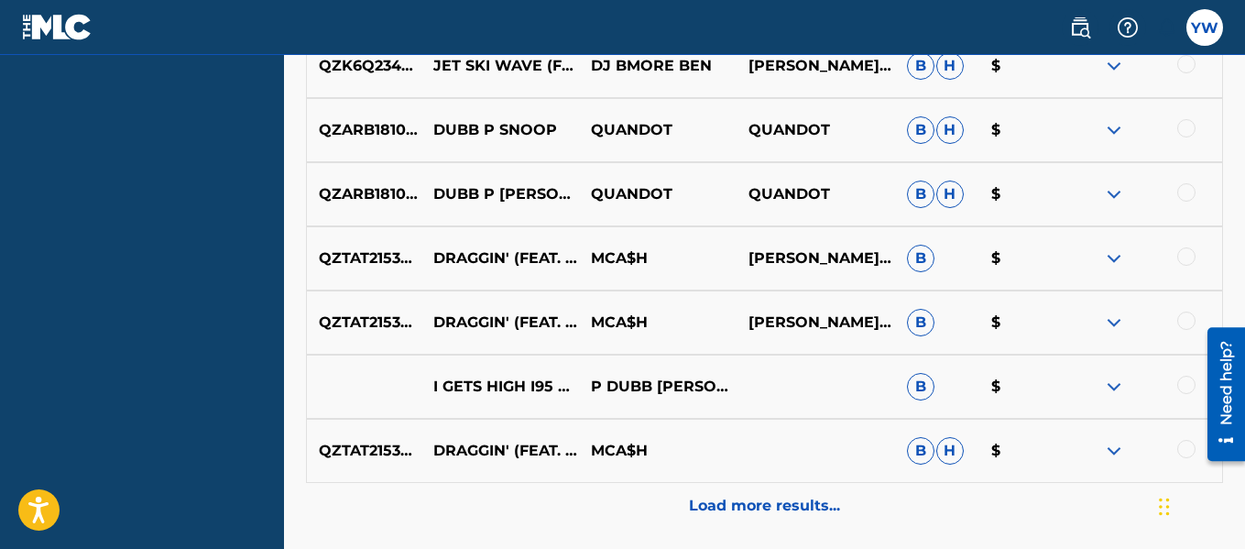
scroll to position [1038, 0]
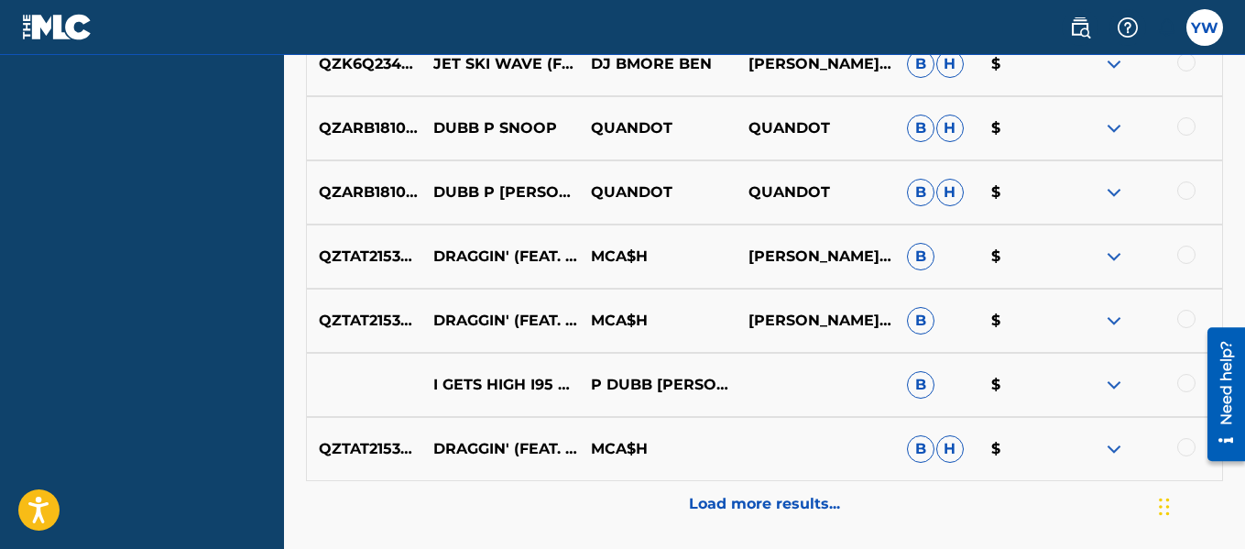
click at [871, 288] on div "QZTAT2153457 [PERSON_NAME]' (FEAT. IRBAN PHYR, P-DUBB [PERSON_NAME] & [PERSON_N…" at bounding box center [764, 256] width 917 height 64
drag, startPoint x: 908, startPoint y: 278, endPoint x: 923, endPoint y: 255, distance: 28.5
click at [923, 255] on div "QZTAT2153457 [PERSON_NAME]' (FEAT. IRBAN PHYR, P-DUBB [PERSON_NAME] & [PERSON_N…" at bounding box center [764, 256] width 917 height 64
click at [923, 255] on span "B" at bounding box center [920, 256] width 27 height 27
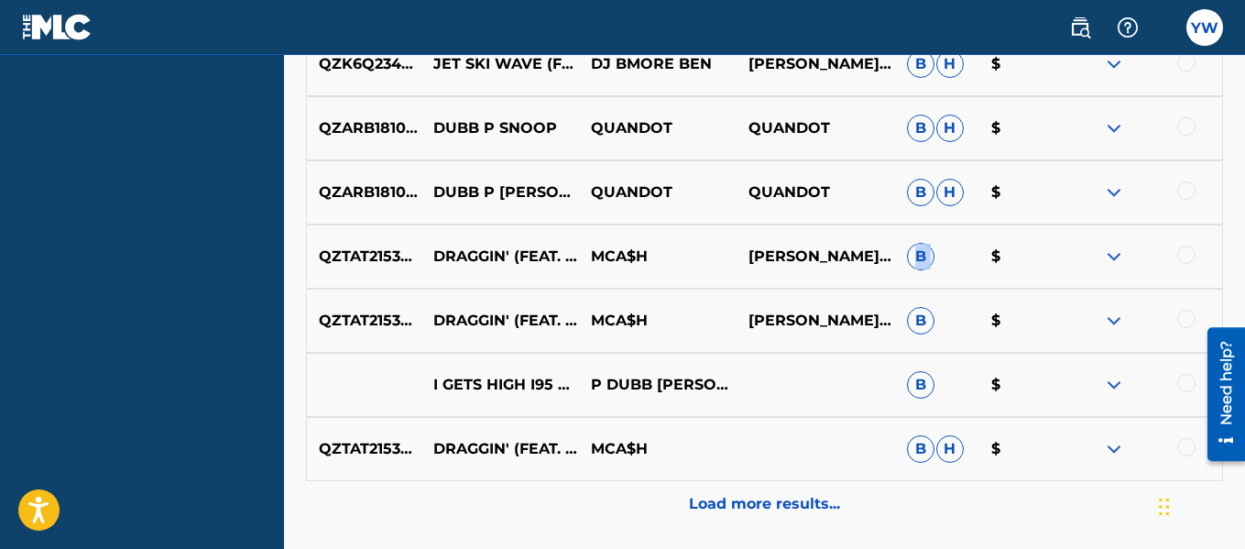
click at [923, 255] on span "B" at bounding box center [920, 256] width 27 height 27
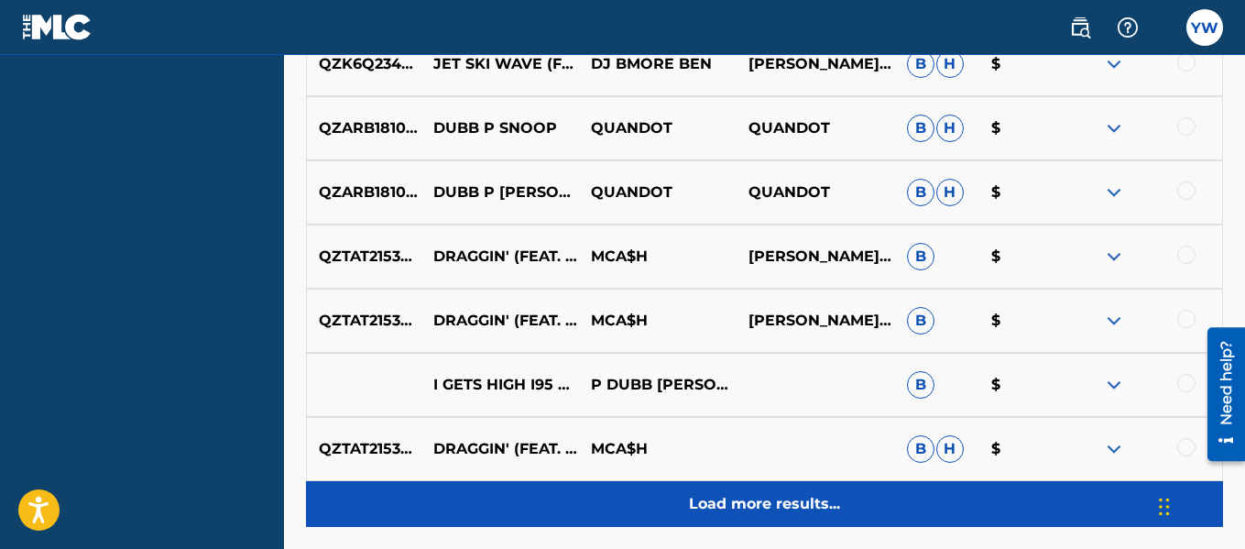
click at [790, 508] on p "Load more results..." at bounding box center [764, 504] width 151 height 22
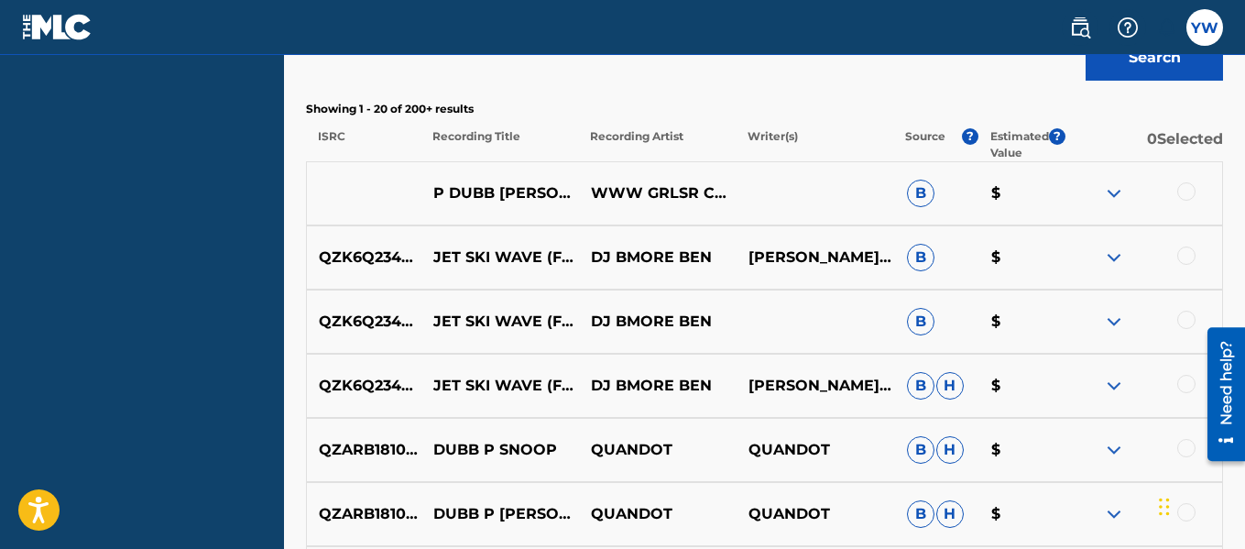
scroll to position [592, 0]
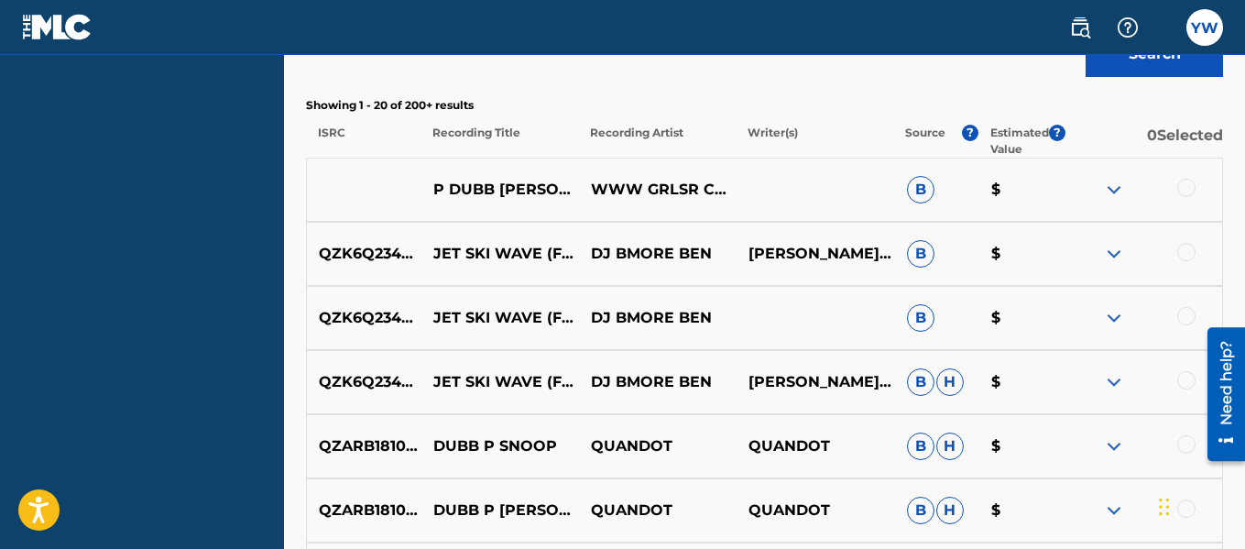
click at [1151, 140] on p "0 Selected" at bounding box center [1144, 141] width 158 height 33
click at [392, 251] on p "QZK6Q2344045" at bounding box center [374, 254] width 134 height 22
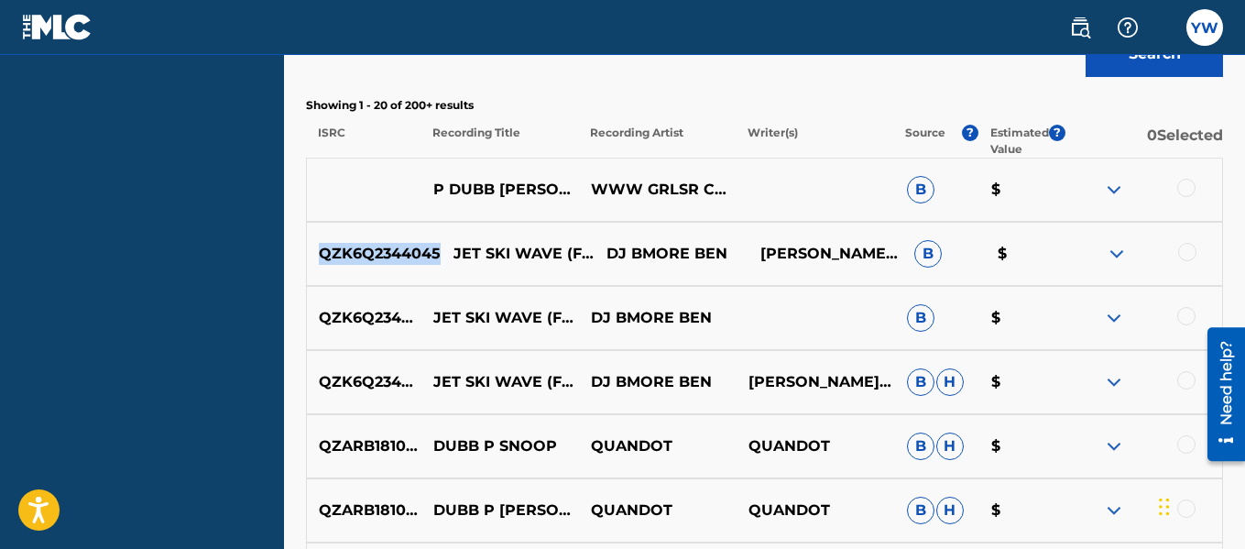
click at [392, 251] on p "QZK6Q2344045" at bounding box center [374, 254] width 134 height 22
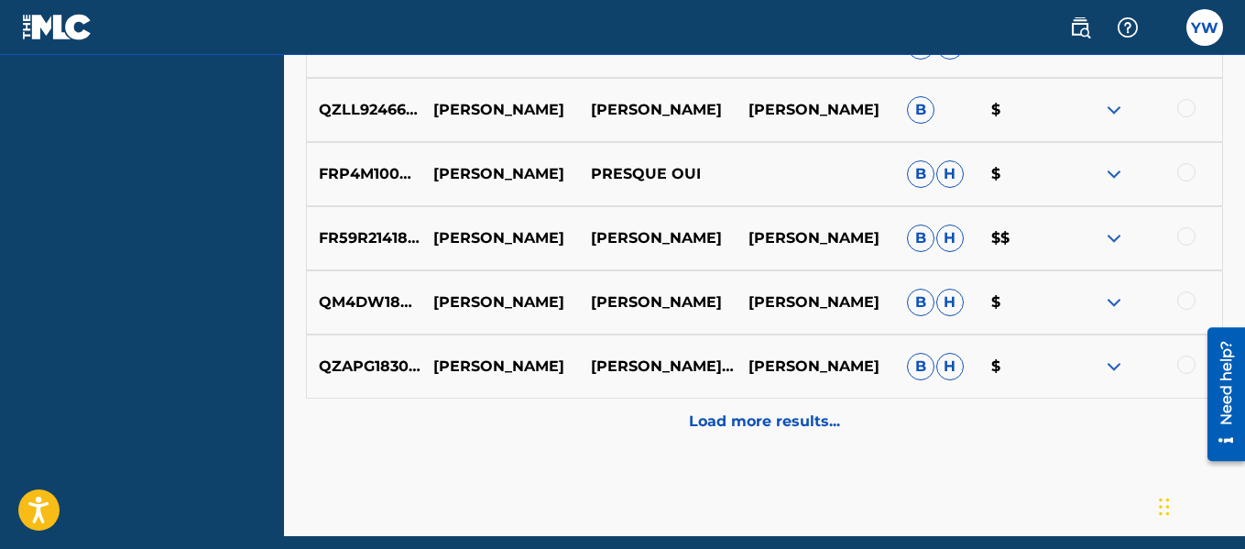
scroll to position [1663, 0]
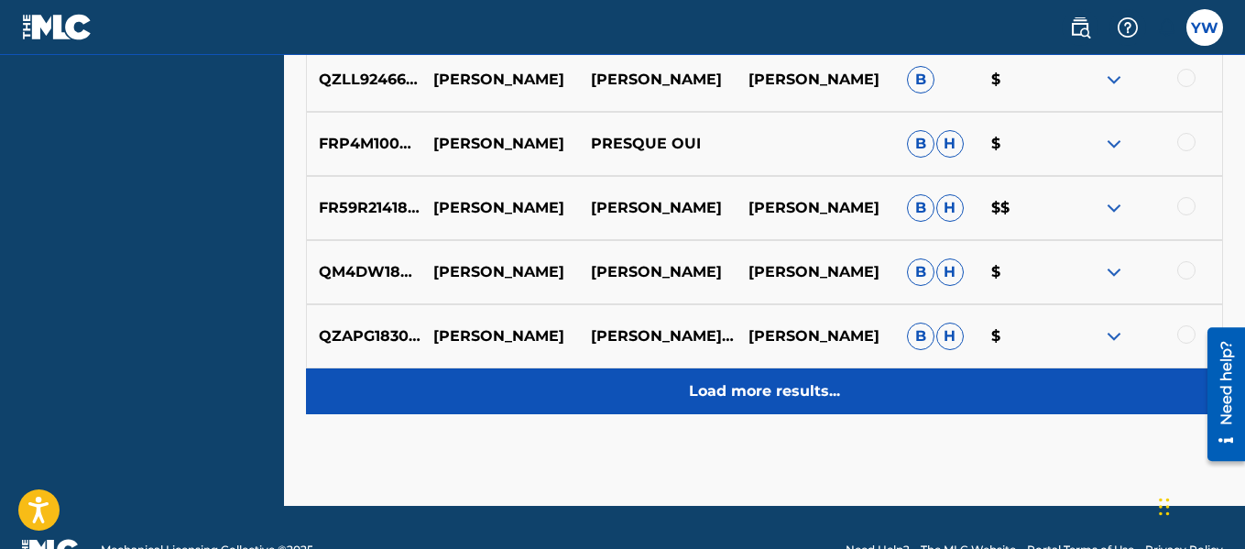
click at [794, 393] on p "Load more results..." at bounding box center [764, 391] width 151 height 22
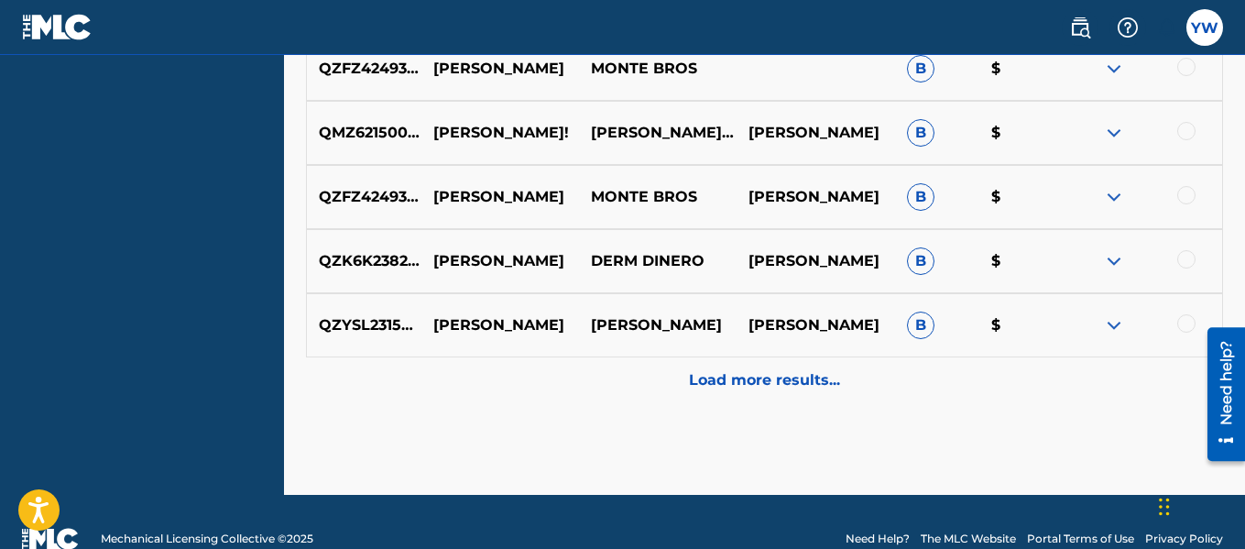
scroll to position [2349, 0]
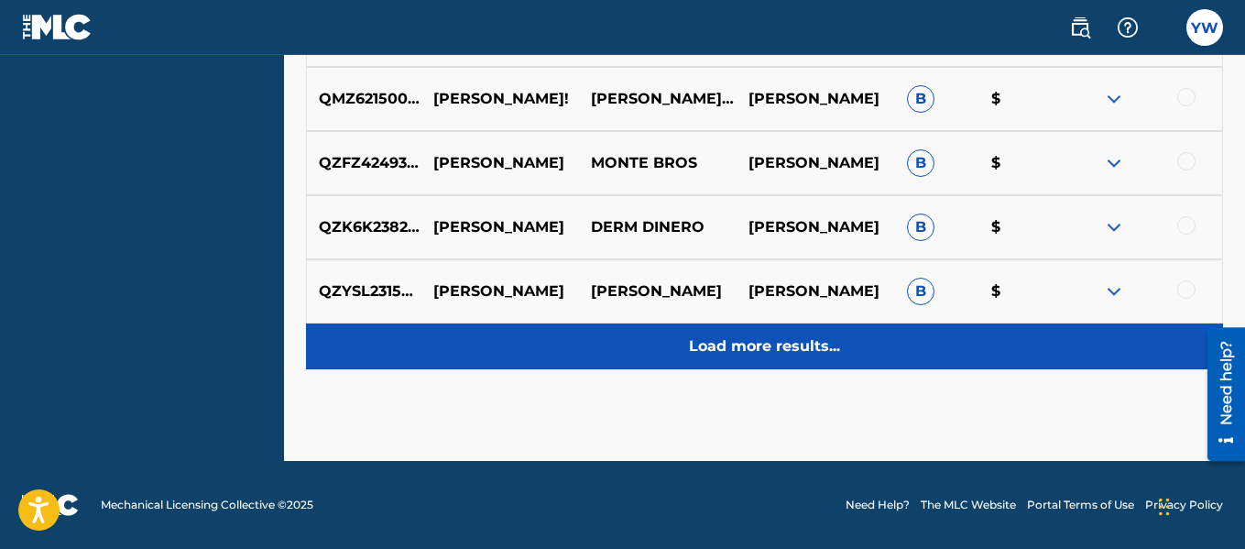
click at [793, 354] on p "Load more results..." at bounding box center [764, 346] width 151 height 22
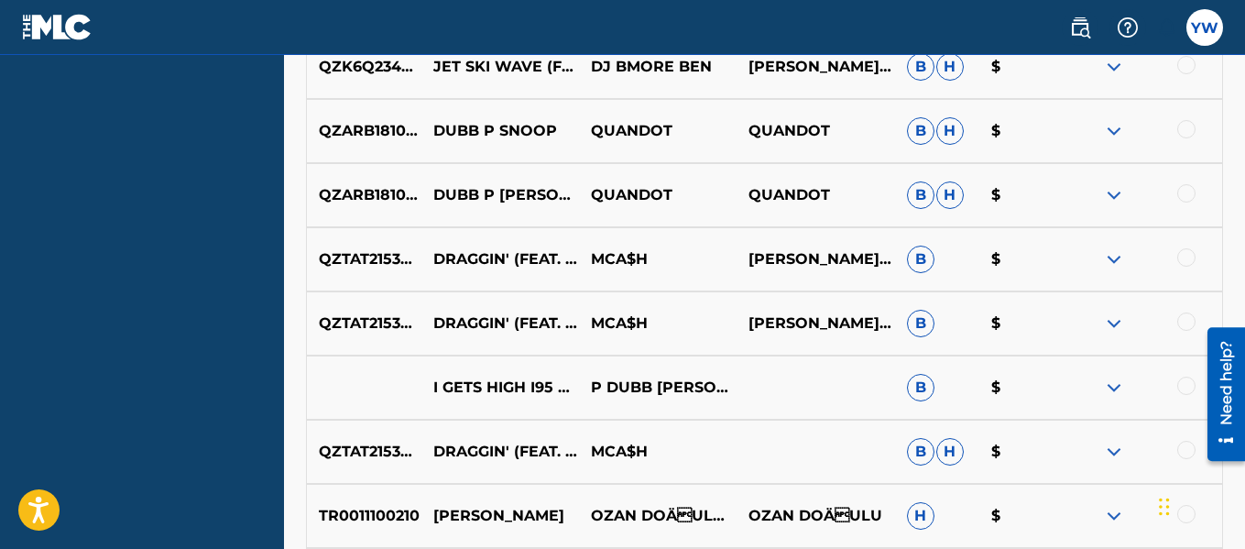
scroll to position [904, 0]
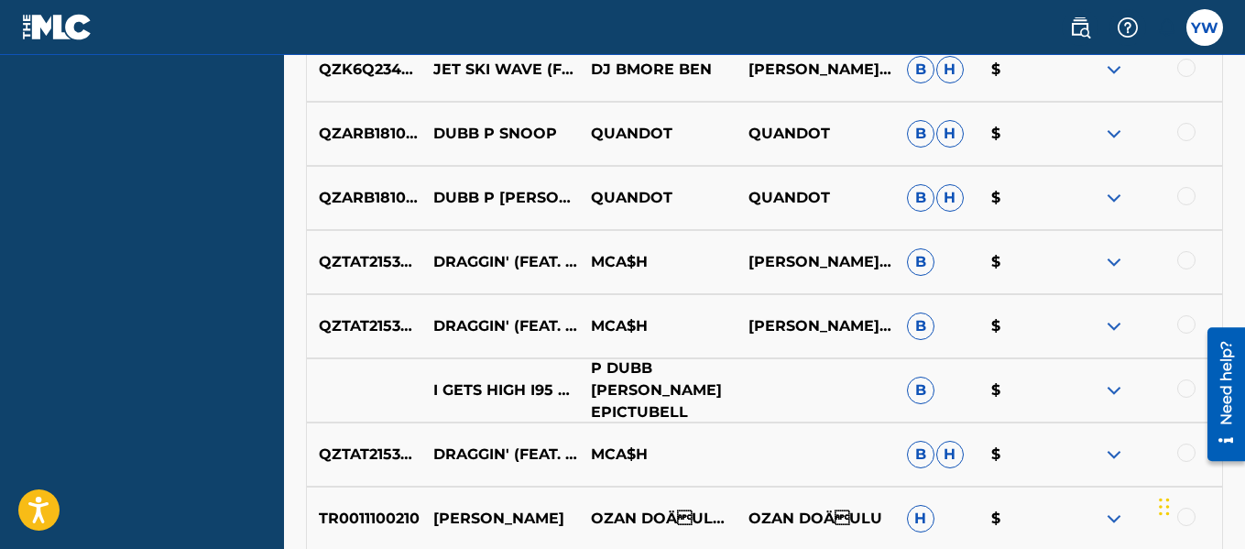
click at [650, 392] on p "P DUBB [PERSON_NAME] EPICTUBELL" at bounding box center [658, 390] width 158 height 66
click at [927, 390] on span "B" at bounding box center [920, 389] width 27 height 27
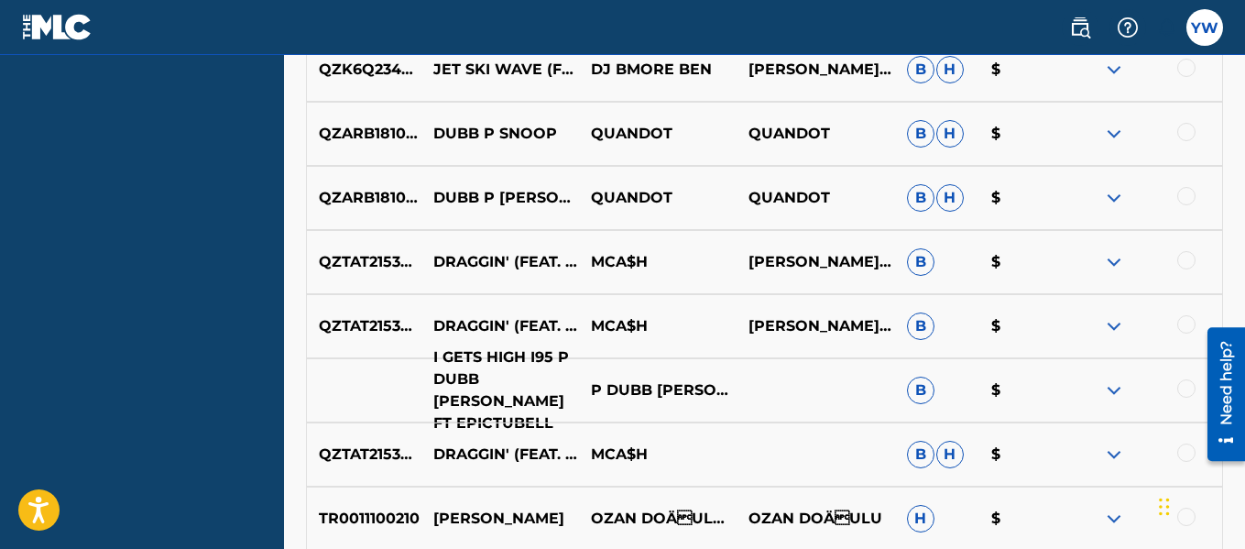
click at [512, 394] on p "I GETS HIGH I95 P DUBB [PERSON_NAME] FT EPICTUBELL" at bounding box center [500, 390] width 158 height 88
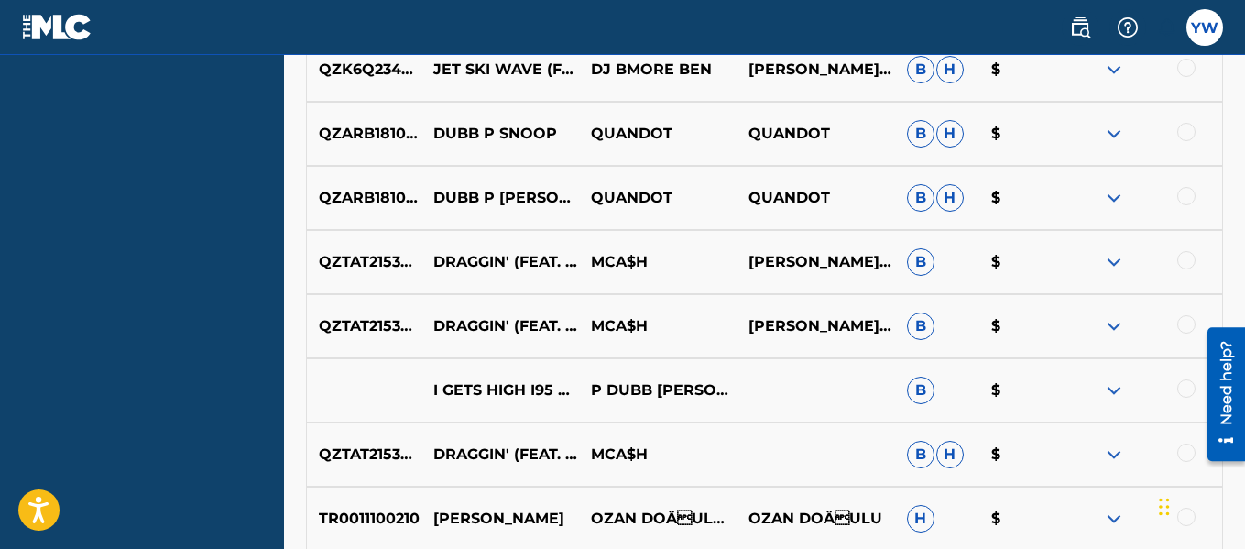
click at [1121, 387] on img at bounding box center [1114, 390] width 22 height 22
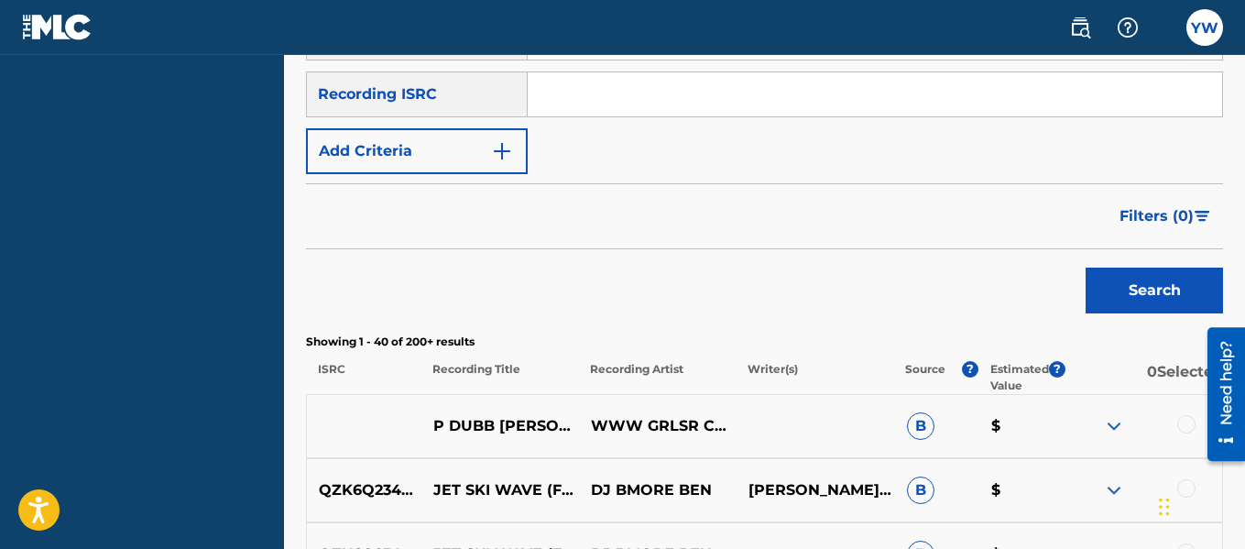
scroll to position [356, 0]
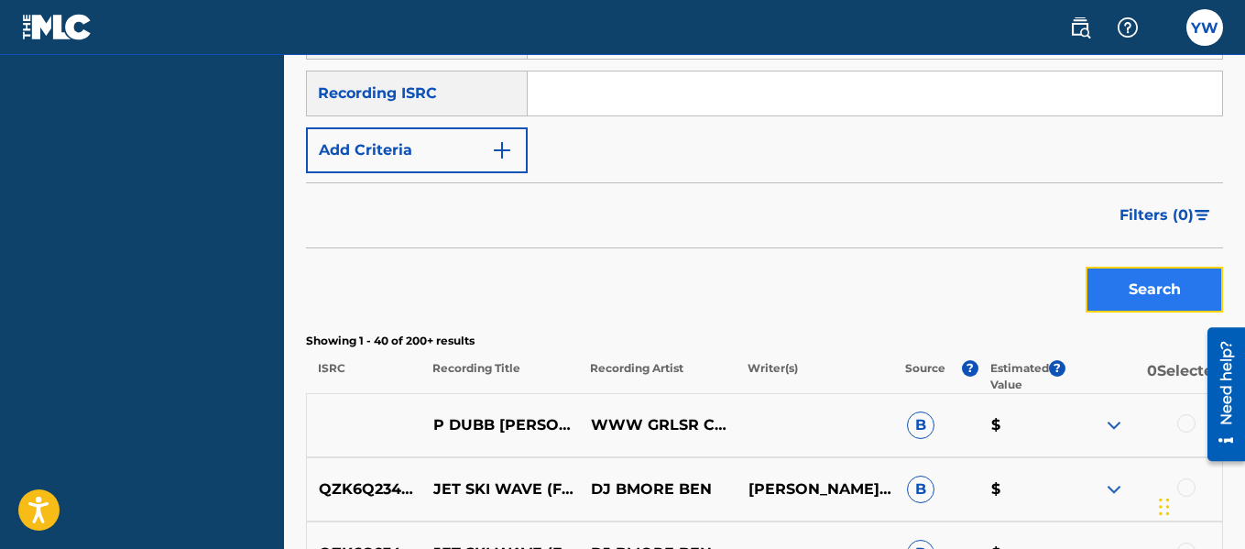
click at [1110, 300] on button "Search" at bounding box center [1153, 290] width 137 height 46
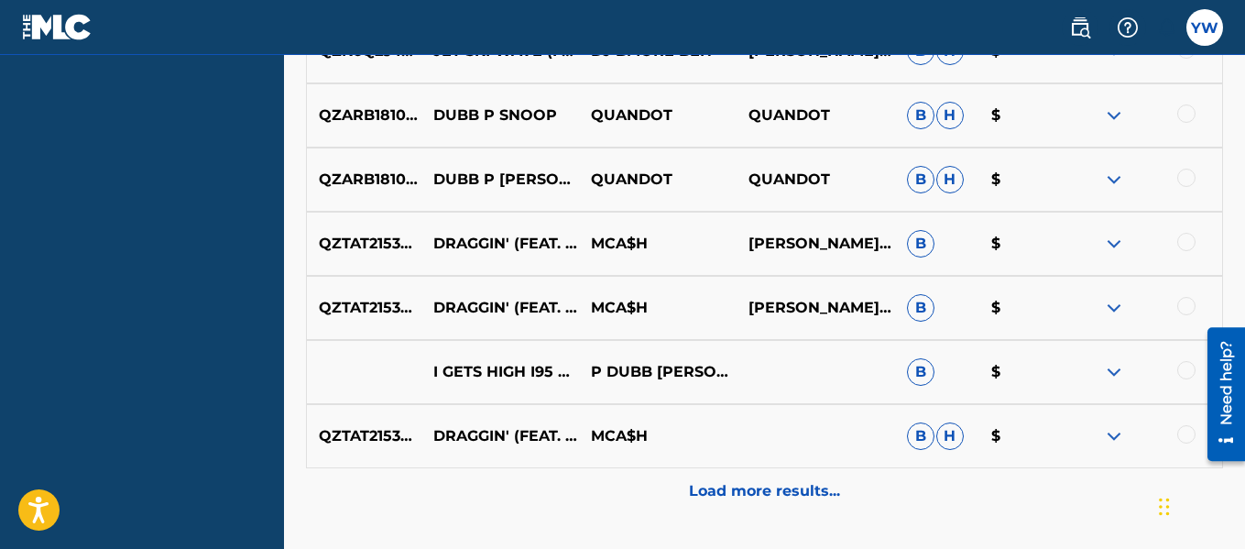
scroll to position [926, 0]
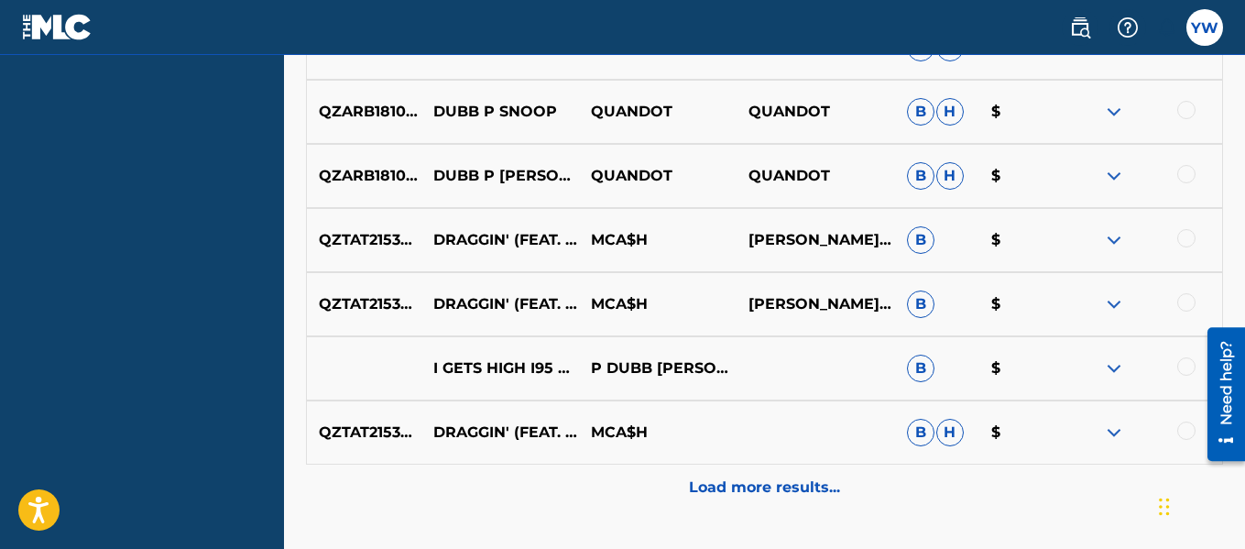
click at [920, 239] on span "B" at bounding box center [920, 239] width 27 height 27
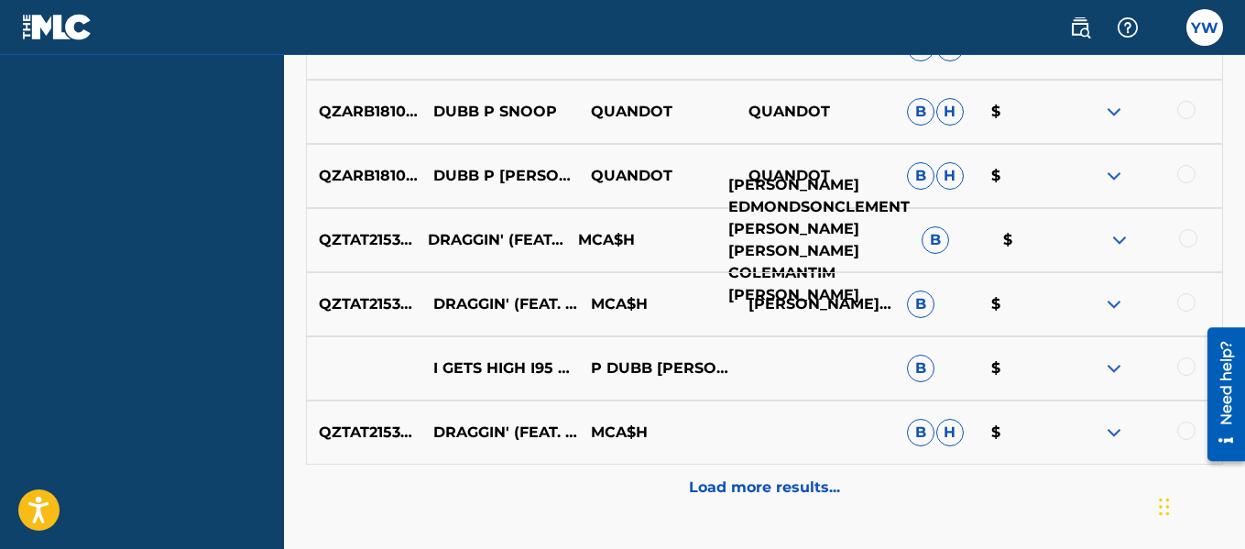
click at [840, 244] on p "[PERSON_NAME] EDMONDSONCLEMENT [PERSON_NAME] [PERSON_NAME] COLEMANTIM [PERSON_N…" at bounding box center [812, 240] width 193 height 132
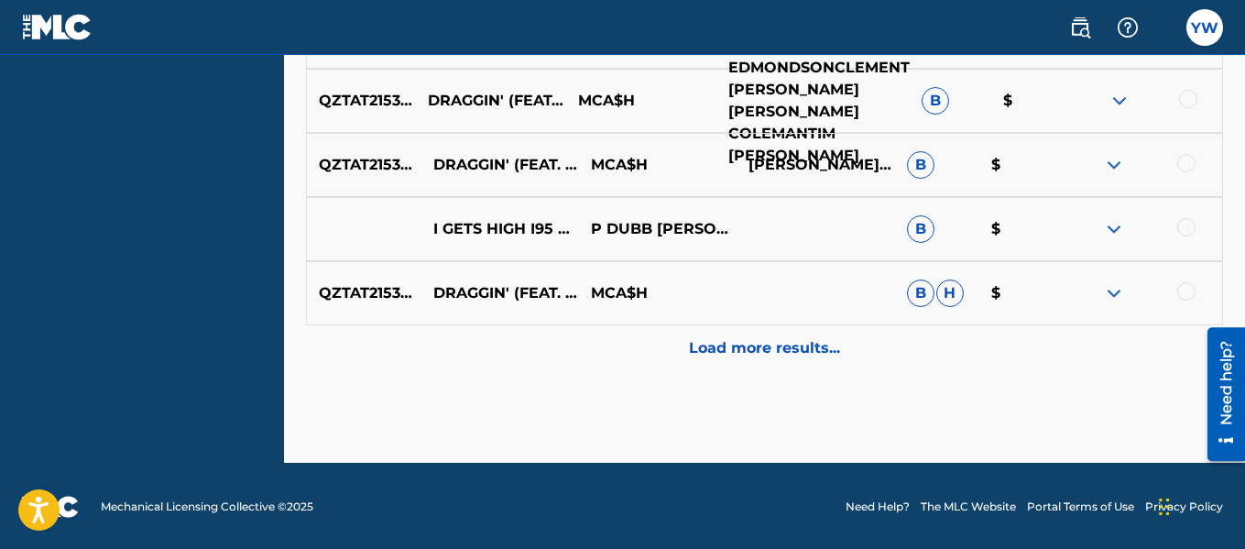
scroll to position [1067, 0]
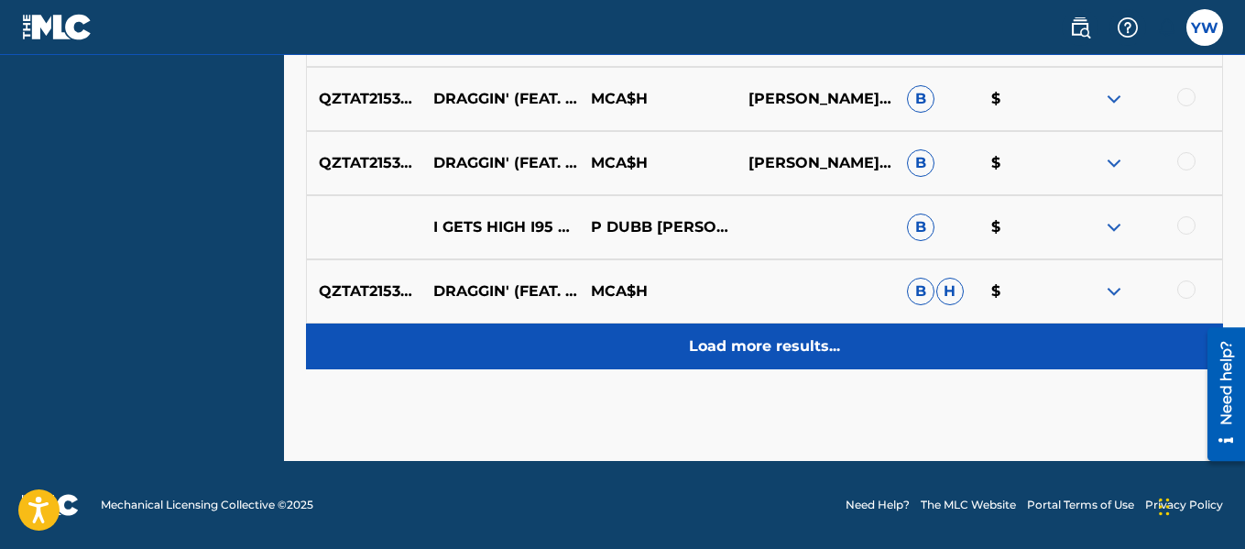
click at [800, 345] on p "Load more results..." at bounding box center [764, 346] width 151 height 22
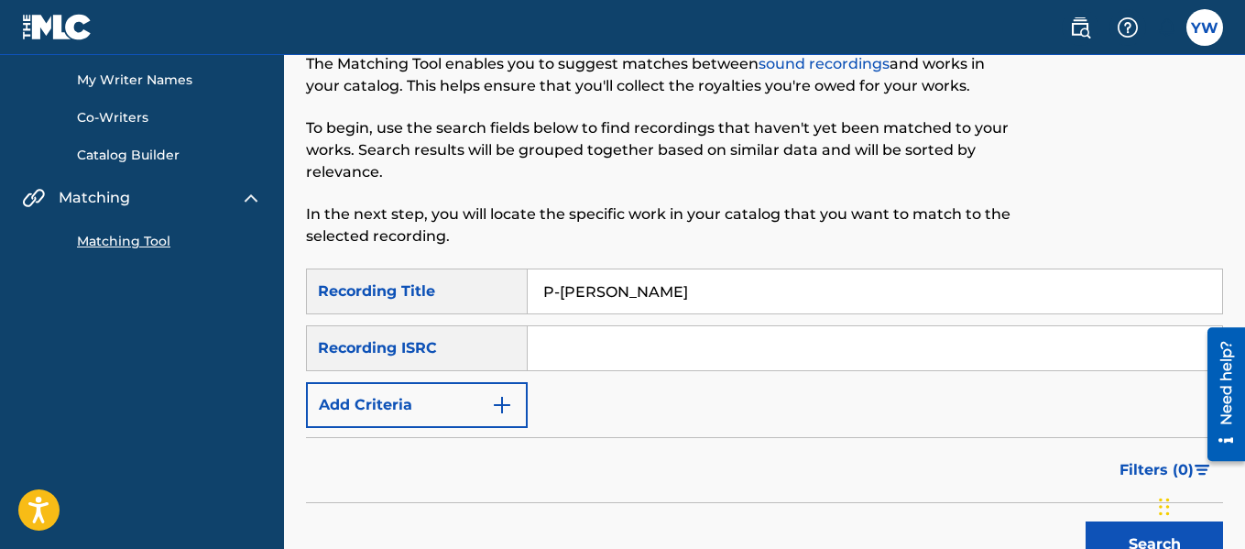
scroll to position [110, 0]
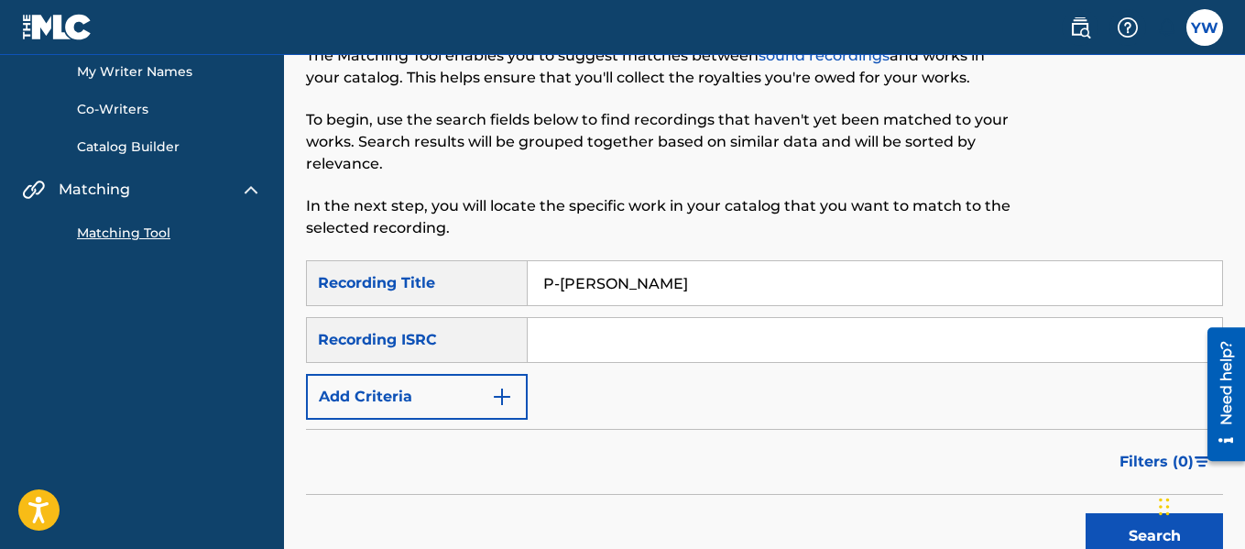
click at [801, 291] on input "P-[PERSON_NAME]" at bounding box center [875, 283] width 694 height 44
type input "P"
click at [1132, 516] on button "Search" at bounding box center [1153, 536] width 137 height 46
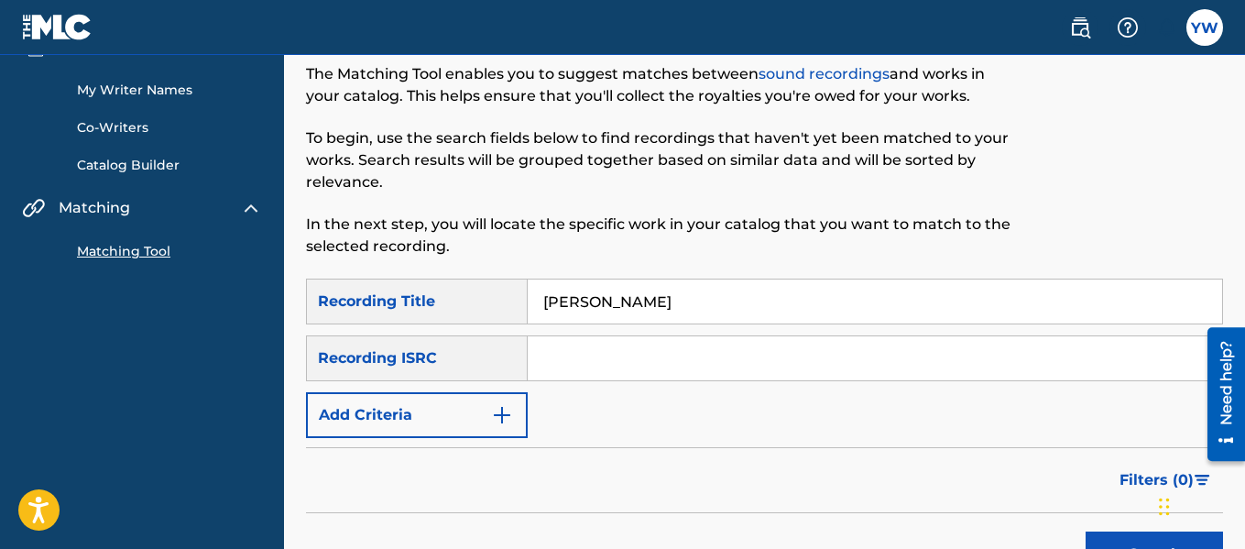
scroll to position [32, 0]
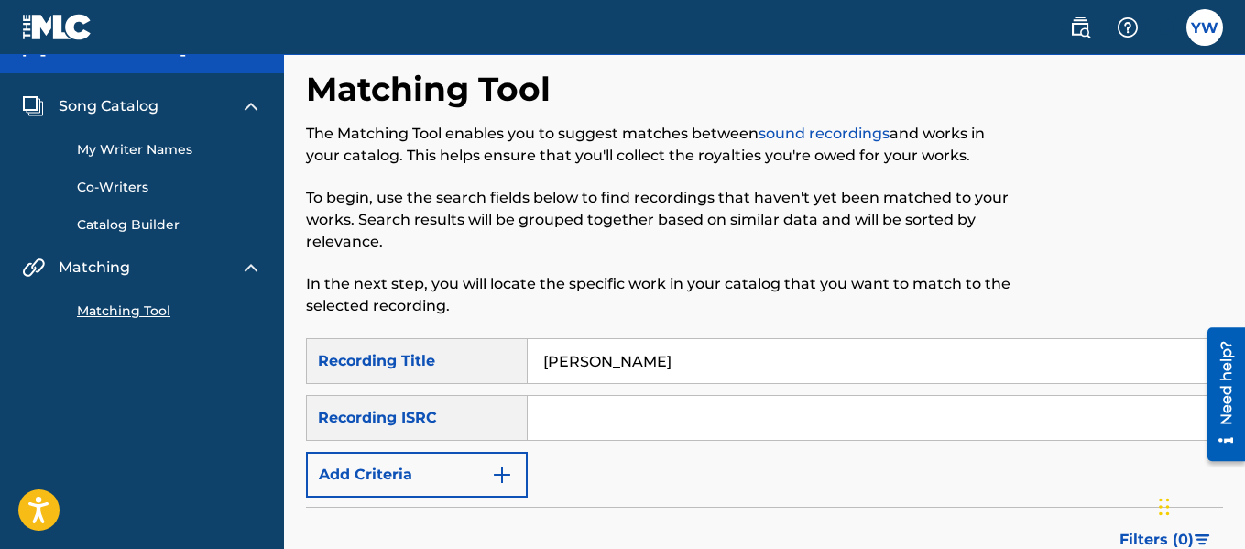
click at [119, 317] on link "Matching Tool" at bounding box center [169, 310] width 185 height 19
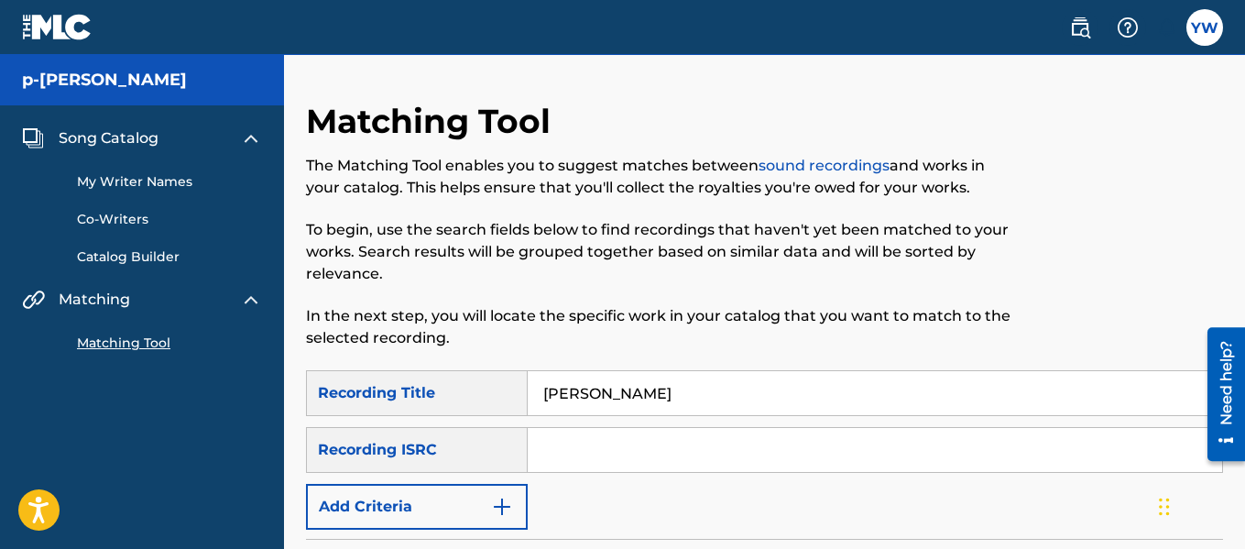
click at [258, 298] on img at bounding box center [251, 300] width 22 height 22
click at [241, 303] on img at bounding box center [251, 300] width 22 height 22
click at [638, 399] on input "[PERSON_NAME]" at bounding box center [875, 393] width 694 height 44
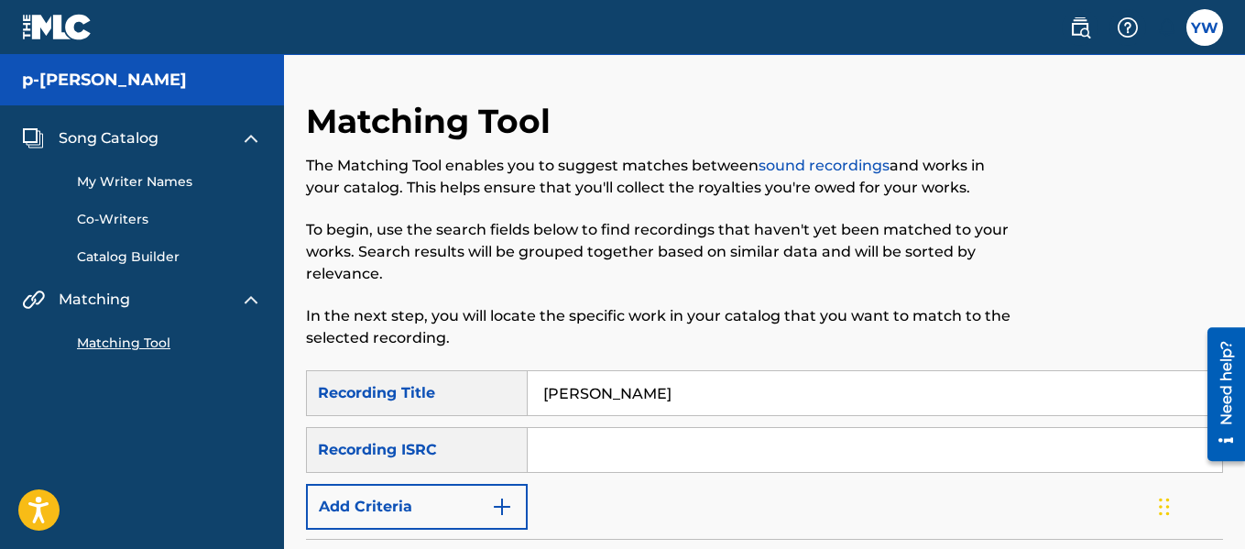
click at [638, 399] on input "[PERSON_NAME]" at bounding box center [875, 393] width 694 height 44
type input "P-[PERSON_NAME]"
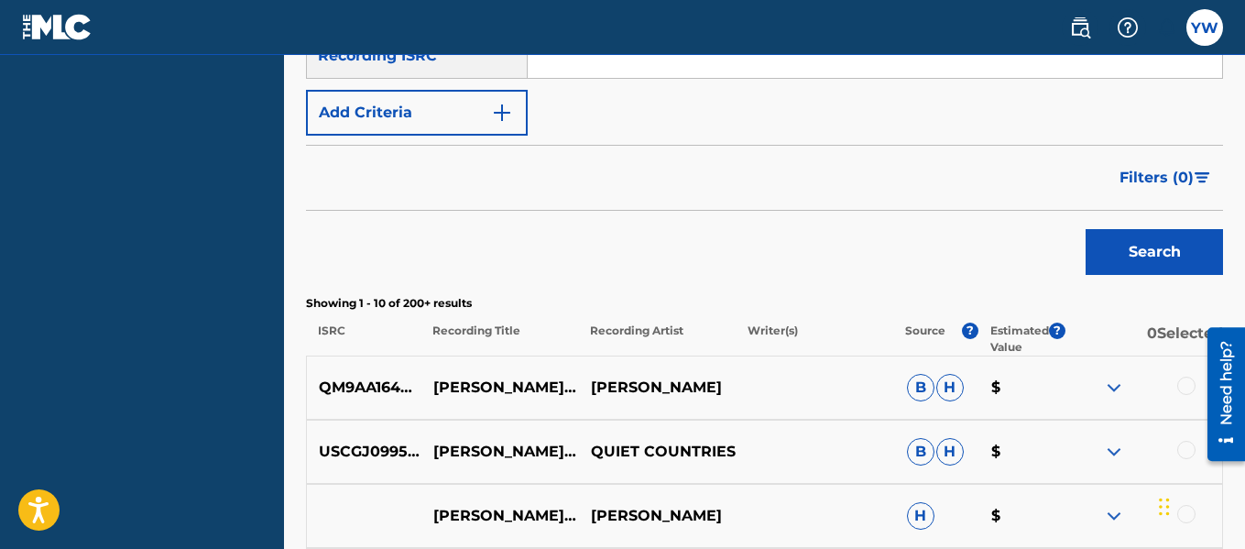
scroll to position [401, 0]
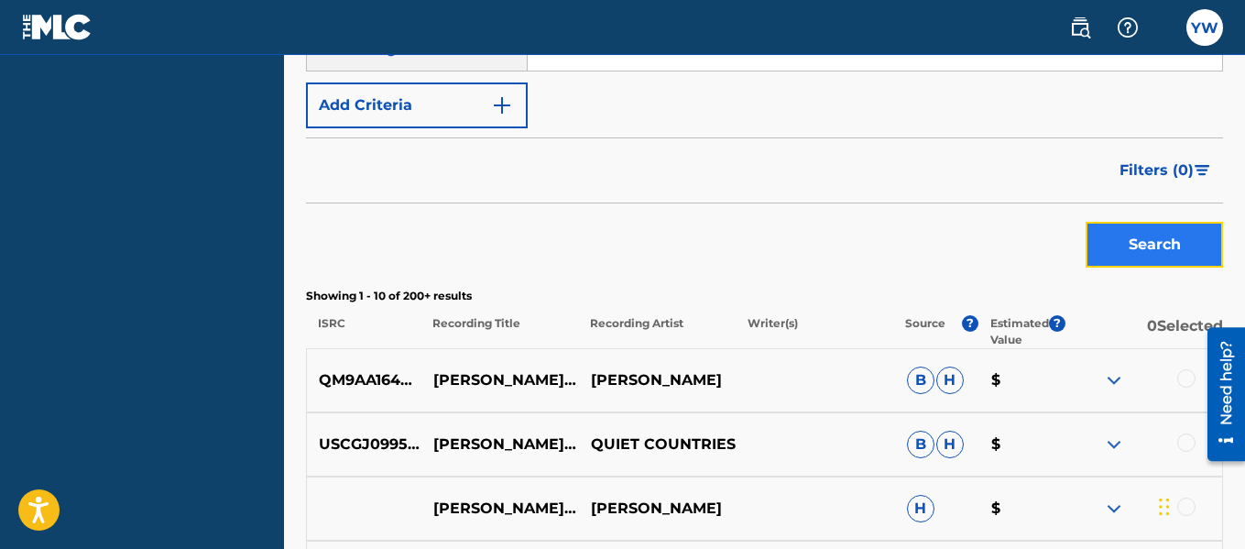
click at [1146, 249] on button "Search" at bounding box center [1153, 245] width 137 height 46
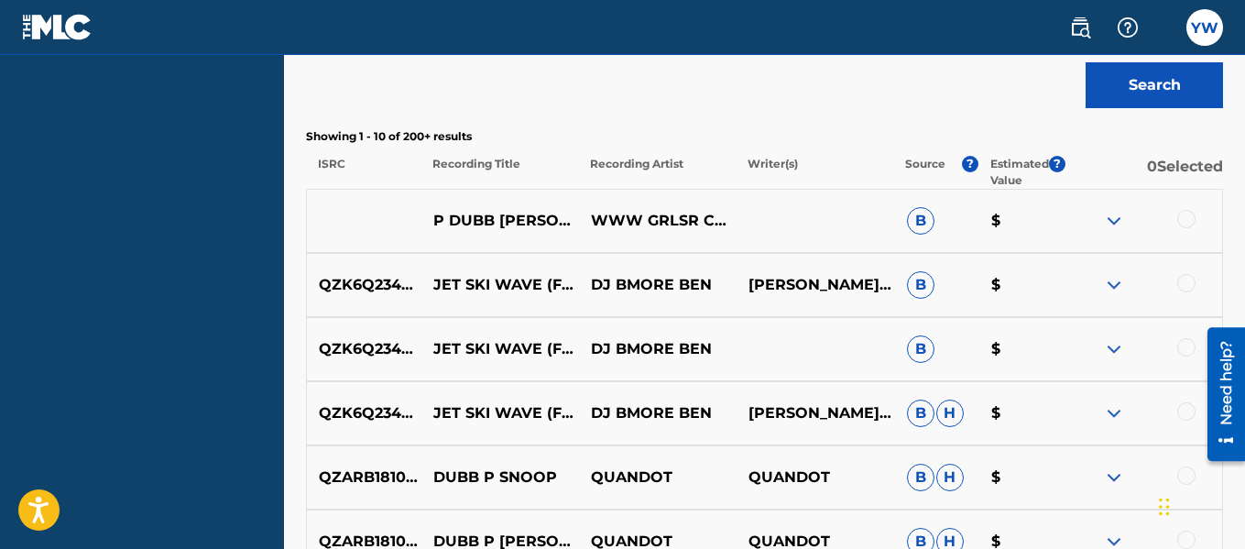
scroll to position [563, 0]
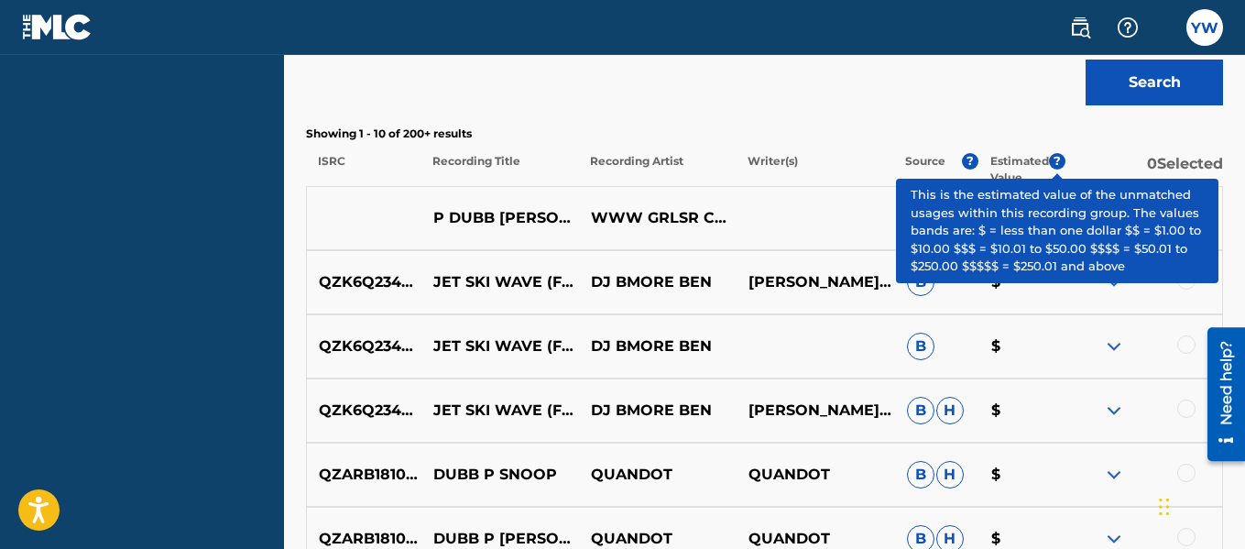
click at [1053, 158] on span "?" at bounding box center [1057, 161] width 16 height 16
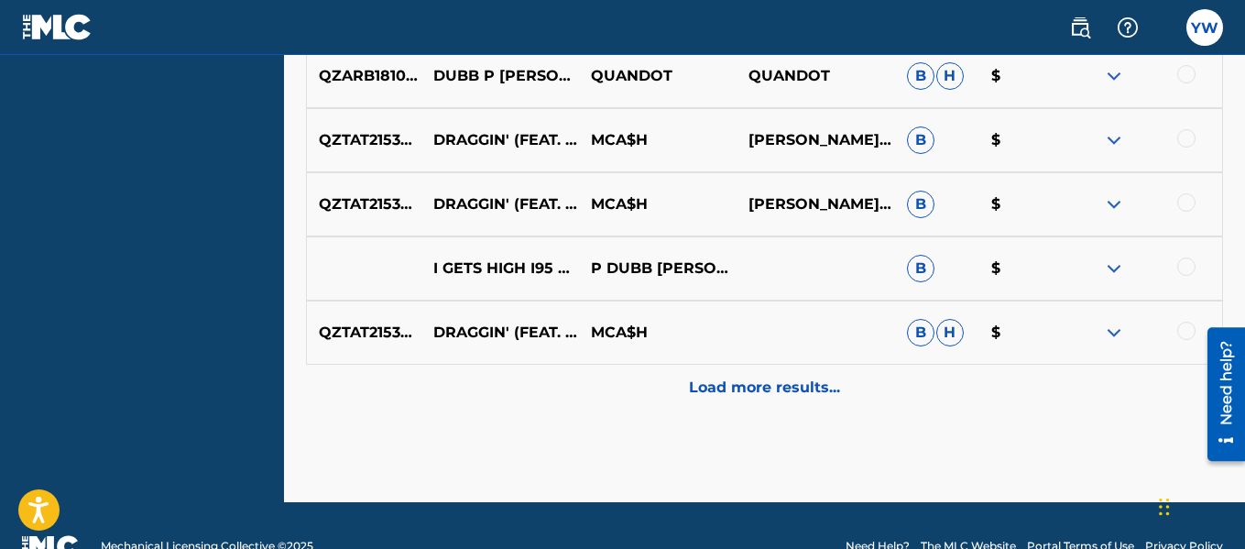
scroll to position [1067, 0]
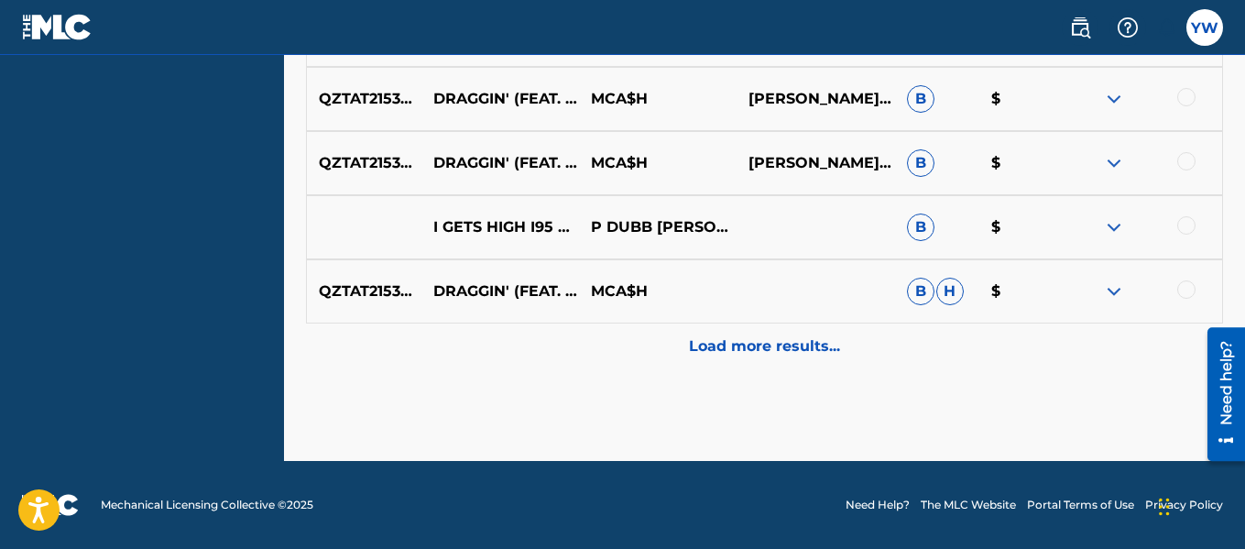
click at [1115, 294] on img at bounding box center [1114, 291] width 22 height 22
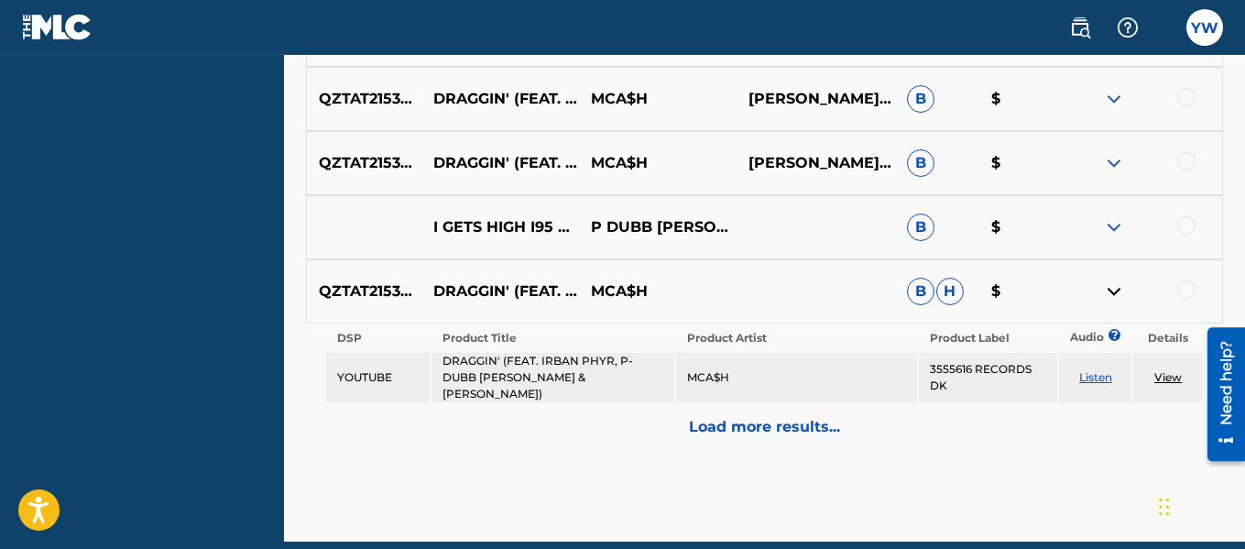
click at [1086, 370] on link "Listen" at bounding box center [1095, 377] width 33 height 14
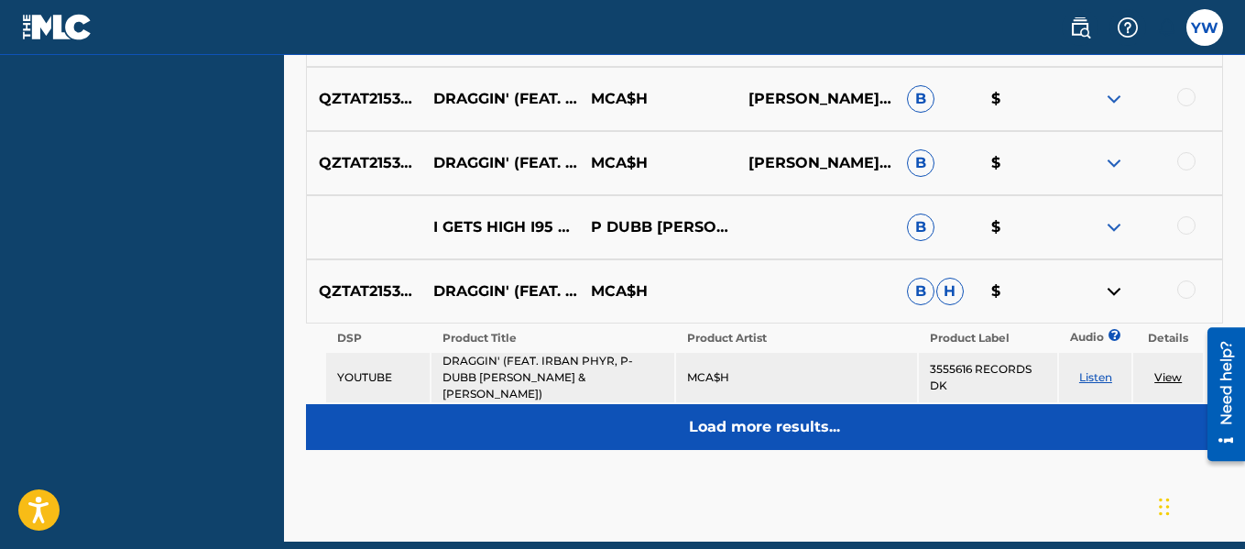
click at [725, 419] on p "Load more results..." at bounding box center [764, 427] width 151 height 22
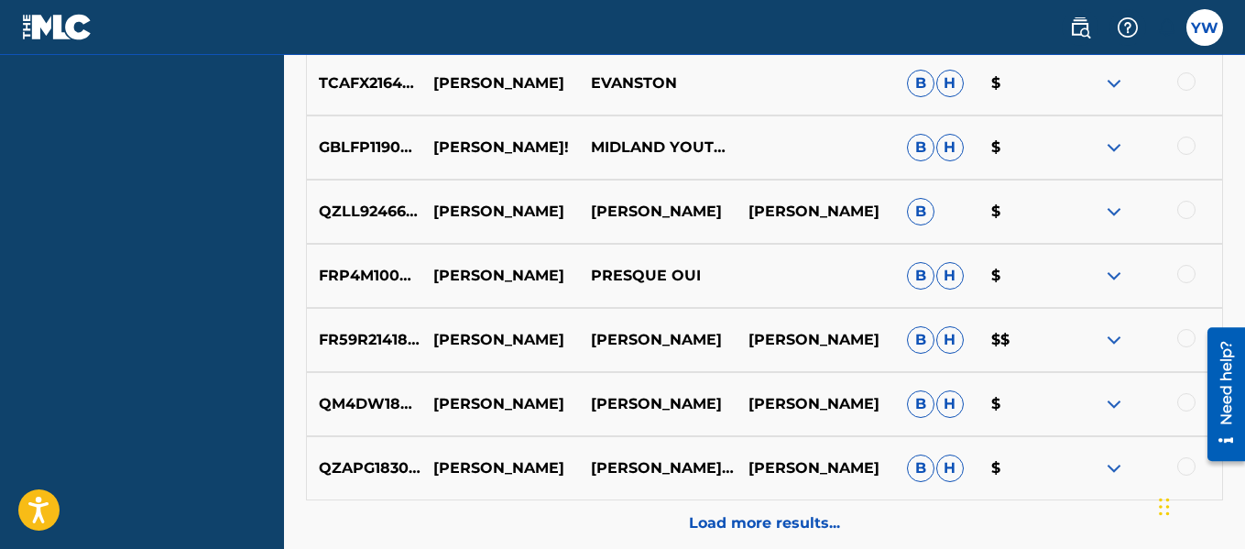
scroll to position [1708, 0]
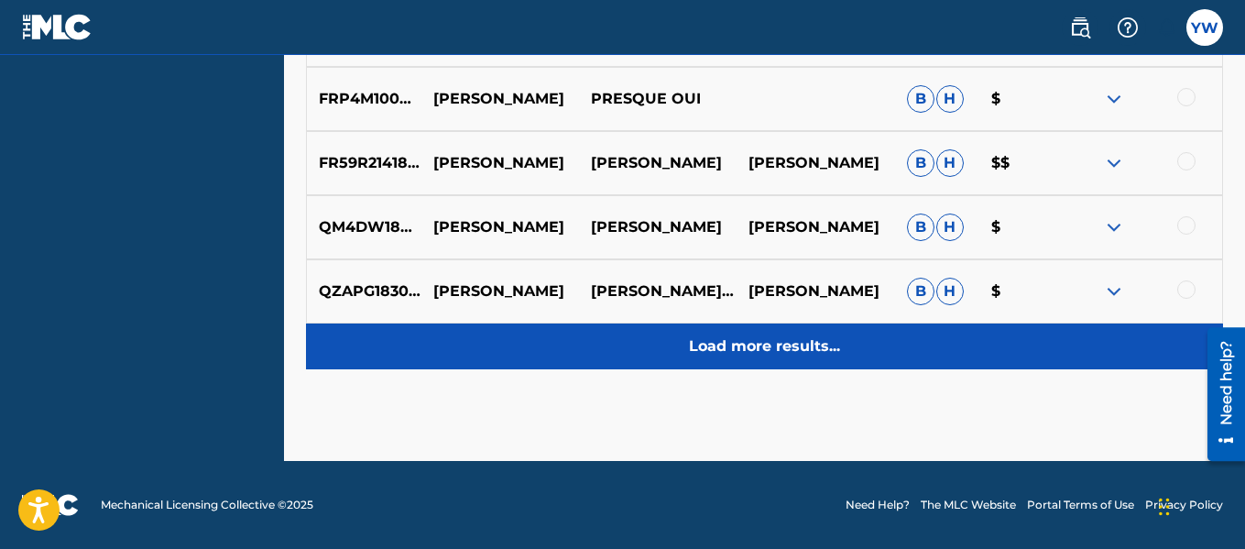
click at [799, 348] on p "Load more results..." at bounding box center [764, 346] width 151 height 22
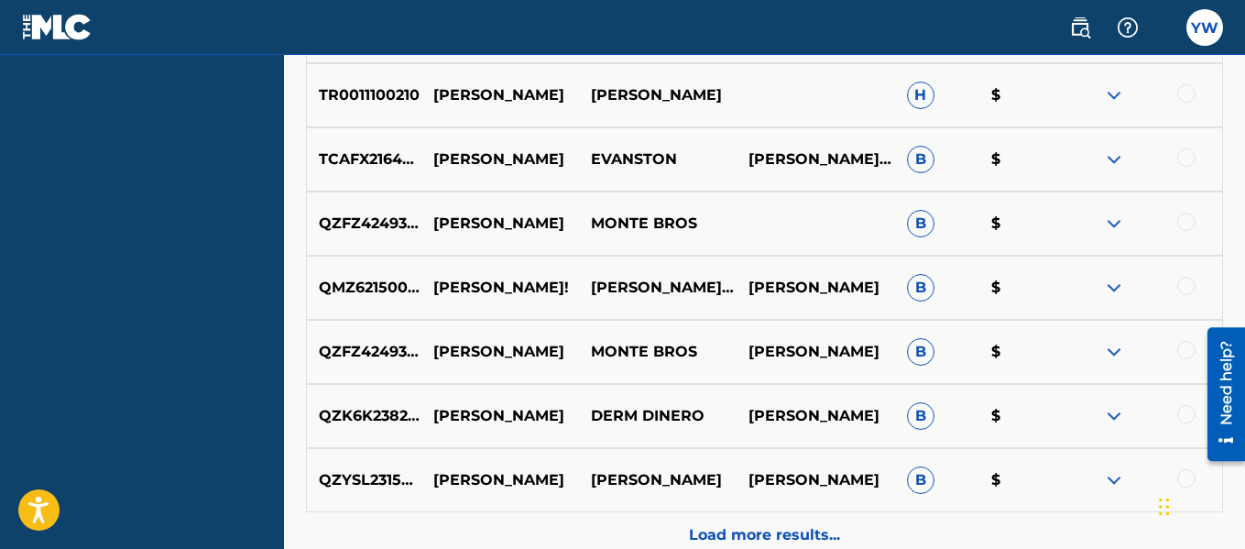
scroll to position [2320, 0]
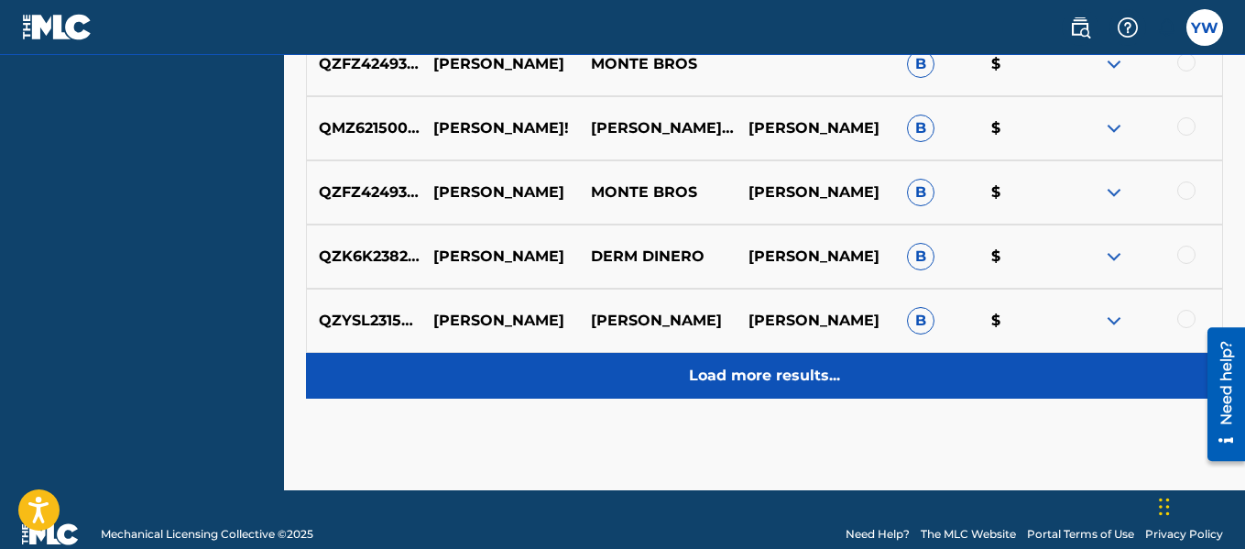
click at [810, 377] on p "Load more results..." at bounding box center [764, 376] width 151 height 22
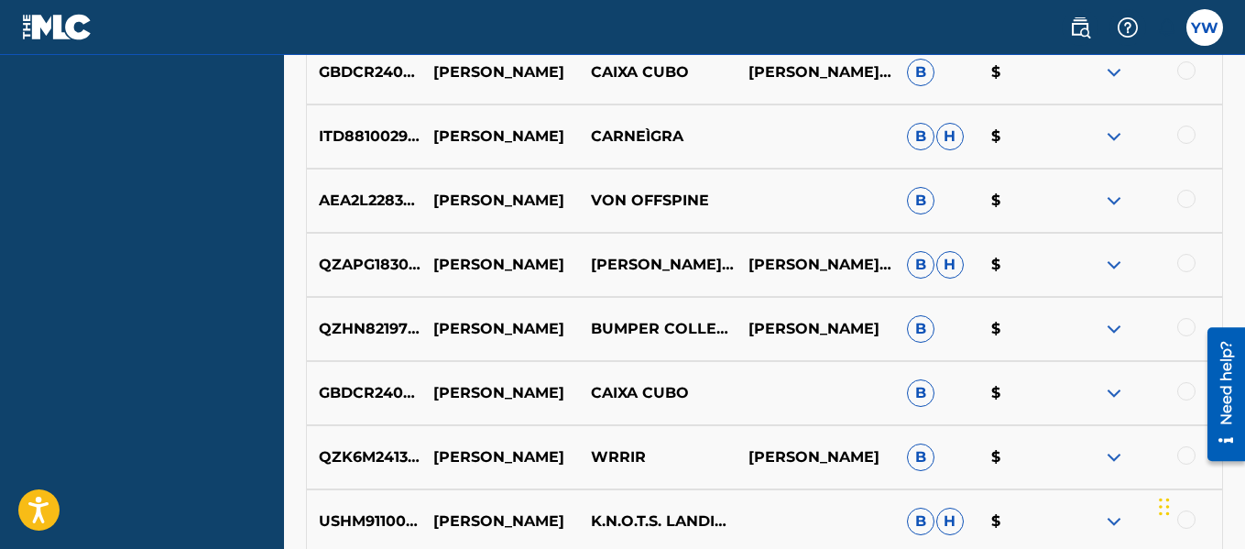
scroll to position [2991, 0]
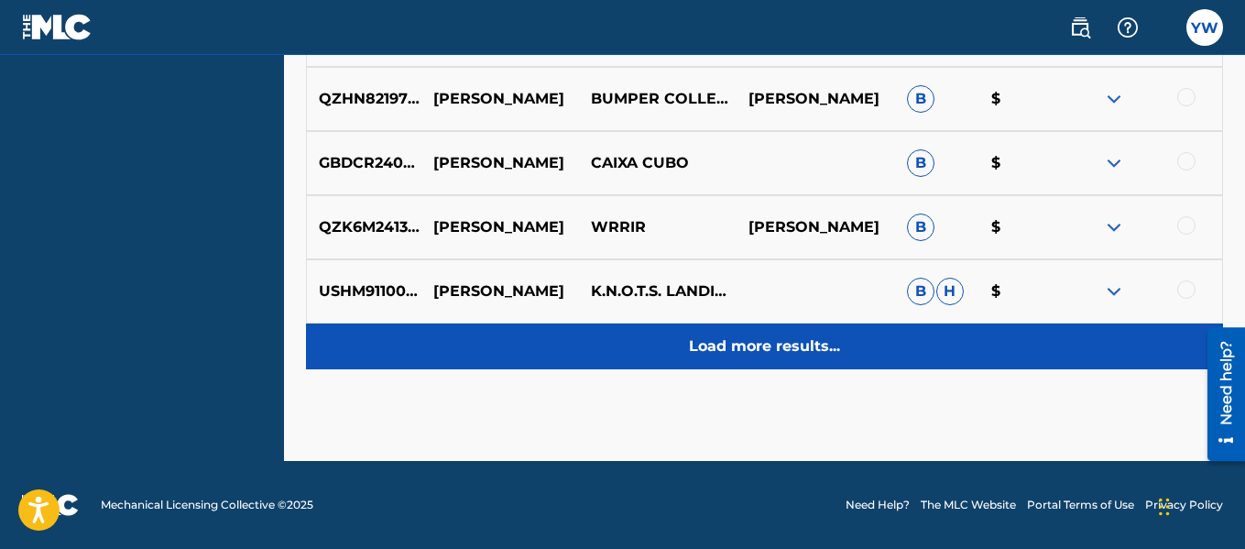
click at [805, 335] on p "Load more results..." at bounding box center [764, 346] width 151 height 22
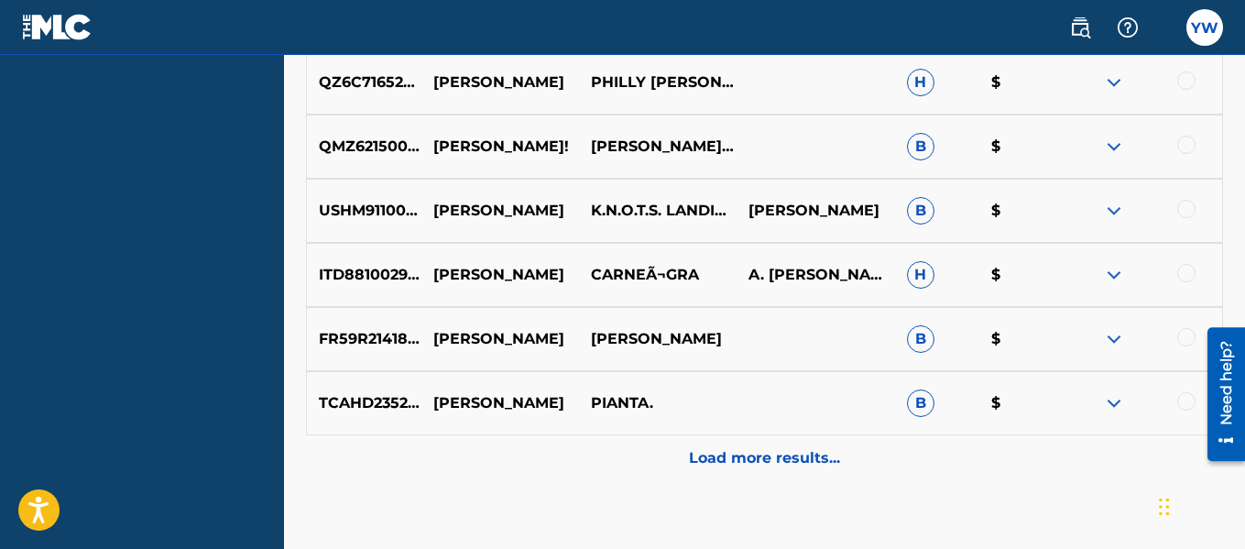
scroll to position [3632, 0]
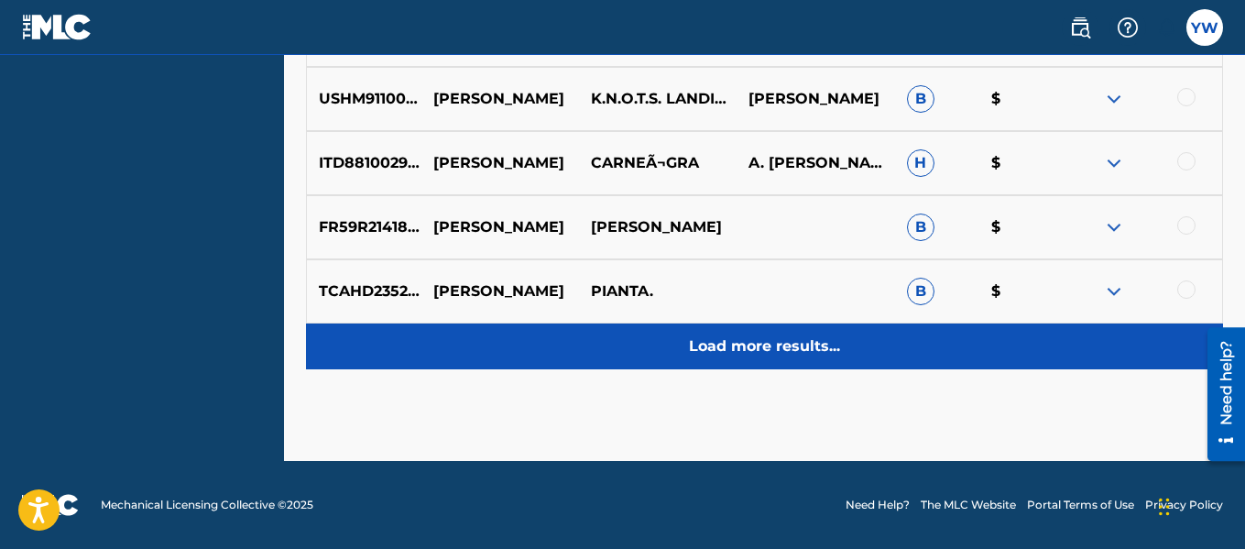
click at [809, 343] on p "Load more results..." at bounding box center [764, 346] width 151 height 22
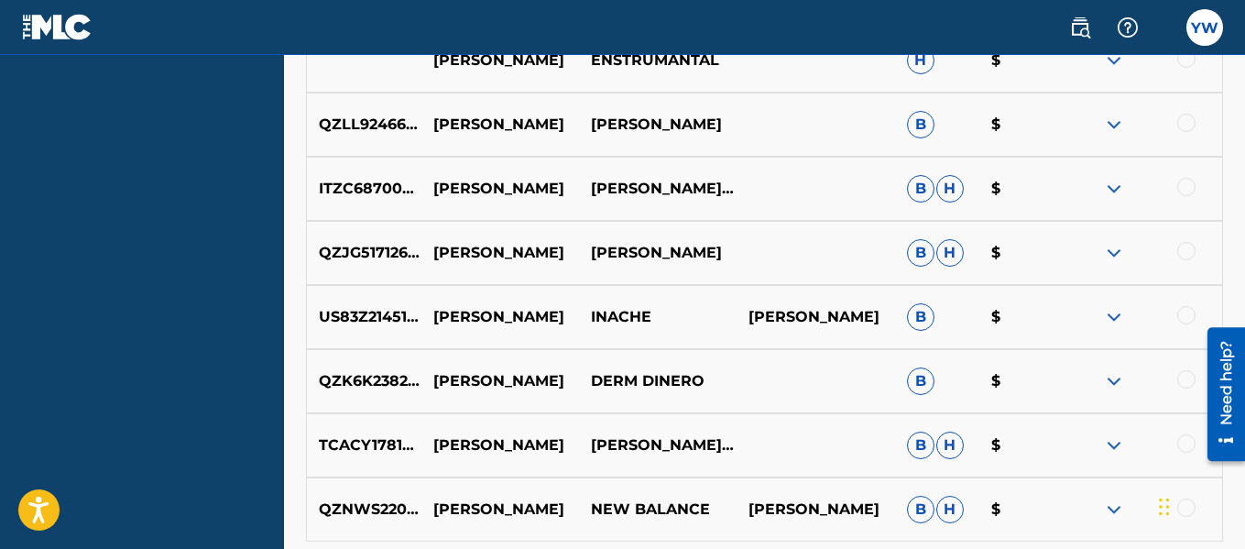
scroll to position [4273, 0]
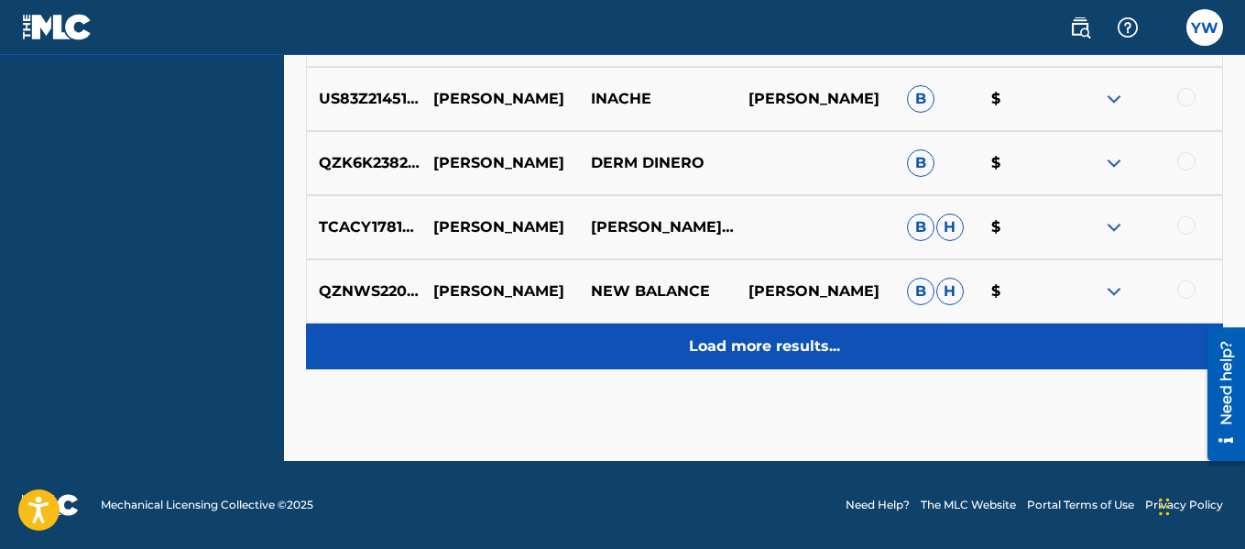
click at [876, 343] on div "Load more results..." at bounding box center [764, 346] width 917 height 46
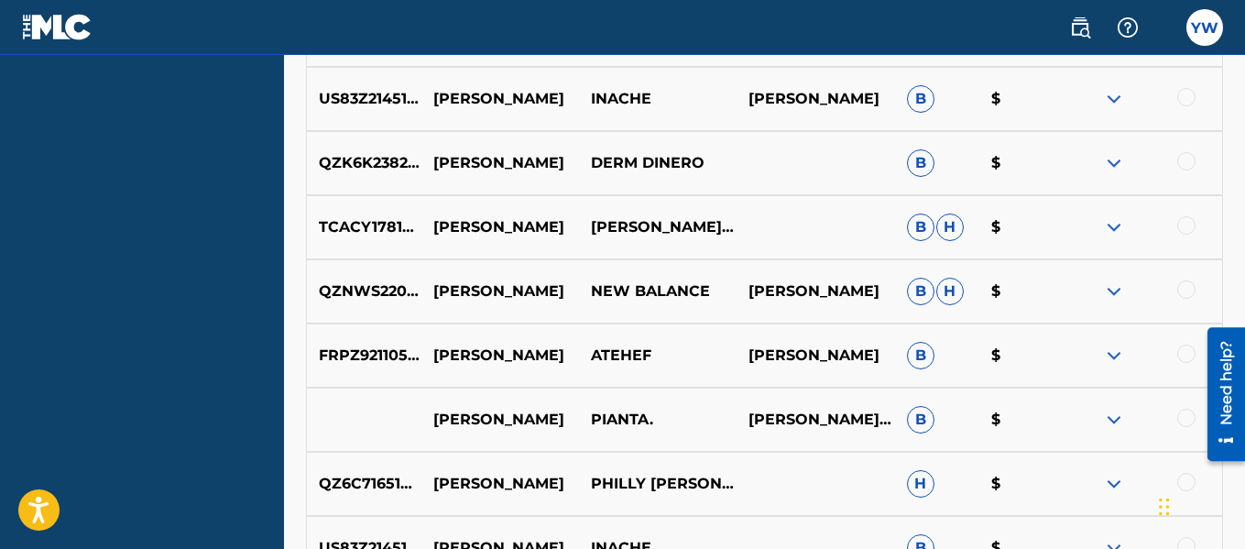
scroll to position [4914, 0]
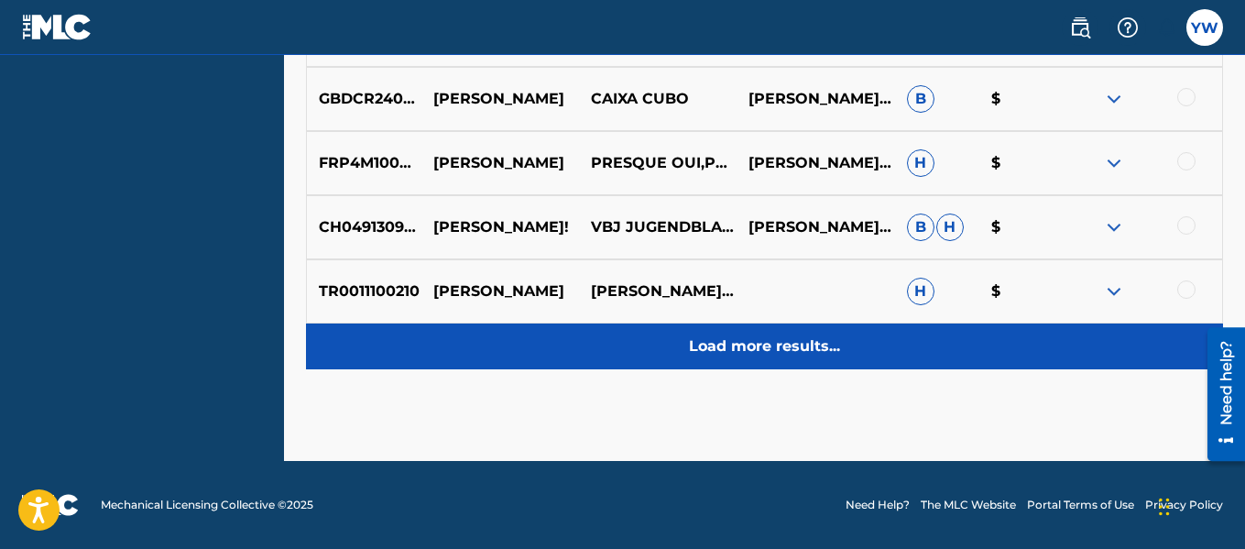
click at [799, 354] on p "Load more results..." at bounding box center [764, 346] width 151 height 22
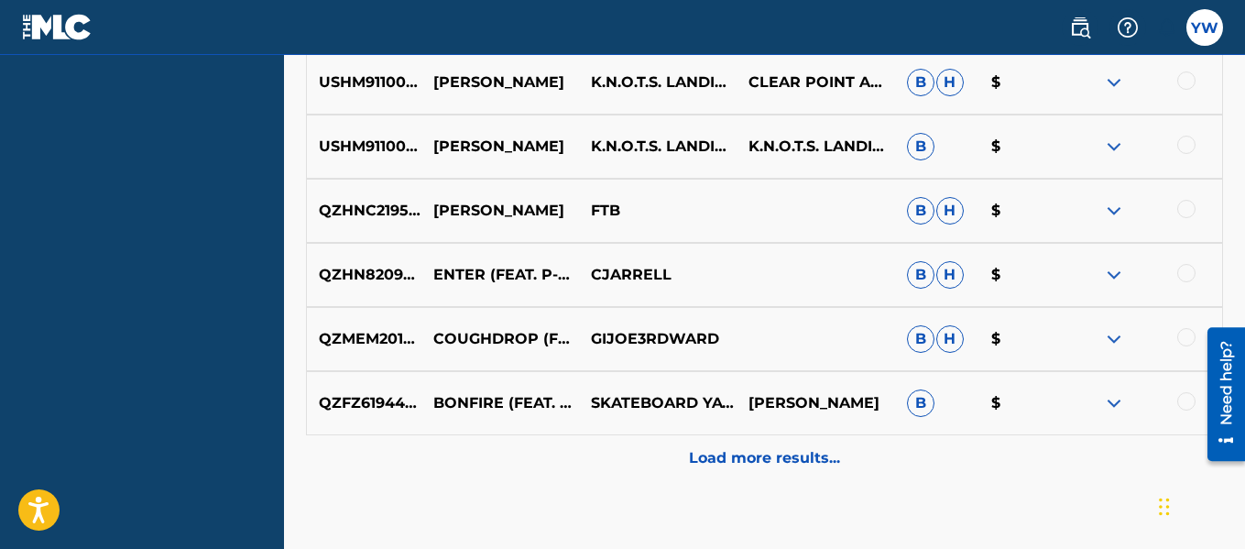
scroll to position [5453, 0]
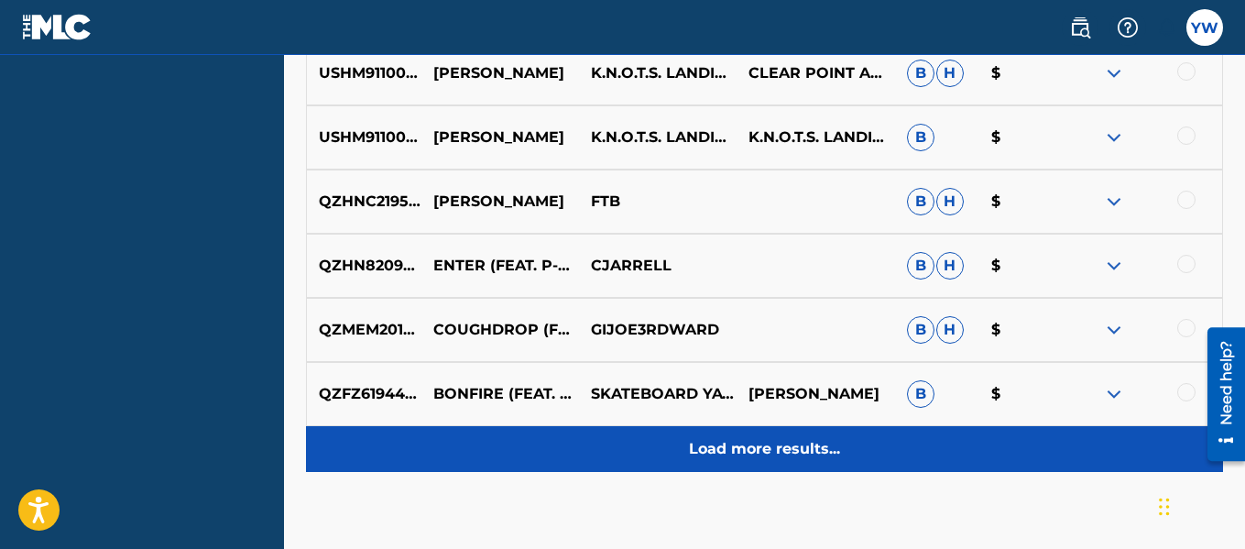
click at [809, 441] on p "Load more results..." at bounding box center [764, 449] width 151 height 22
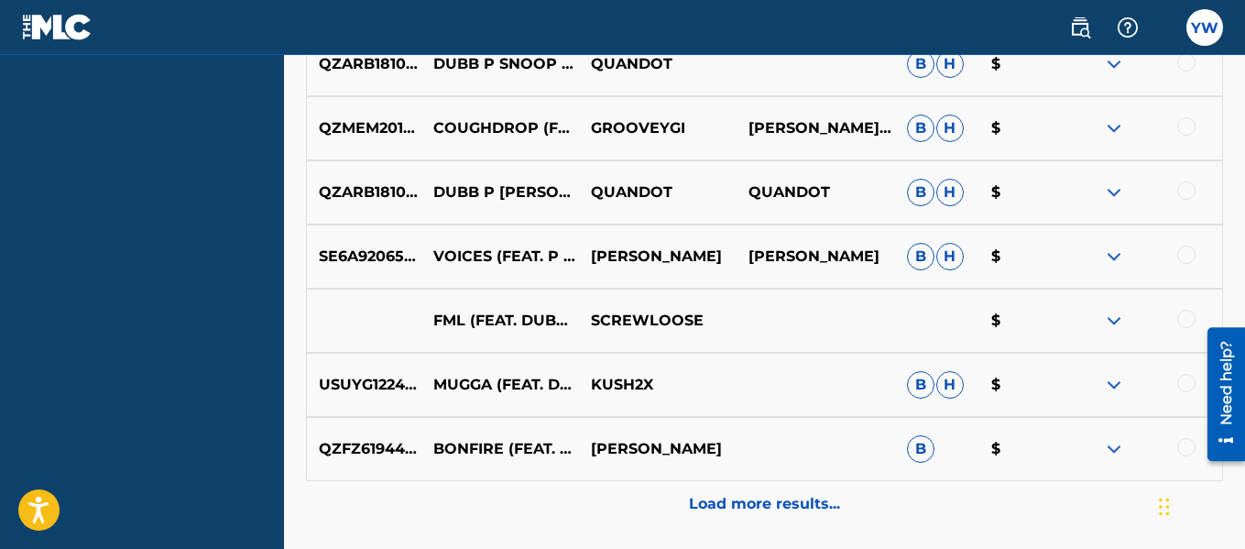
scroll to position [6084, 0]
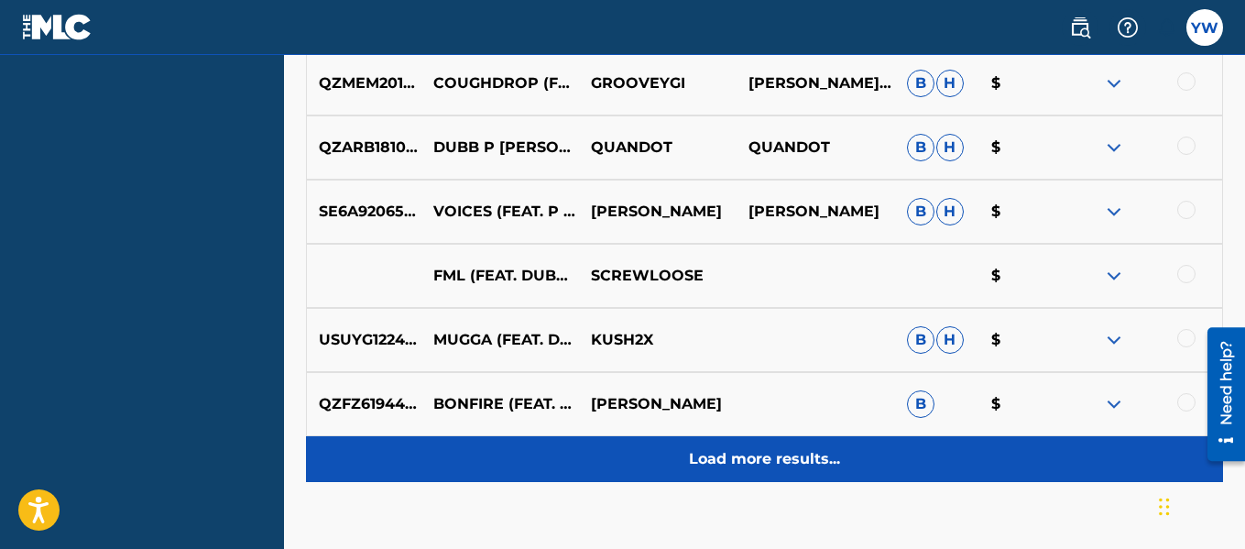
click at [779, 452] on p "Load more results..." at bounding box center [764, 459] width 151 height 22
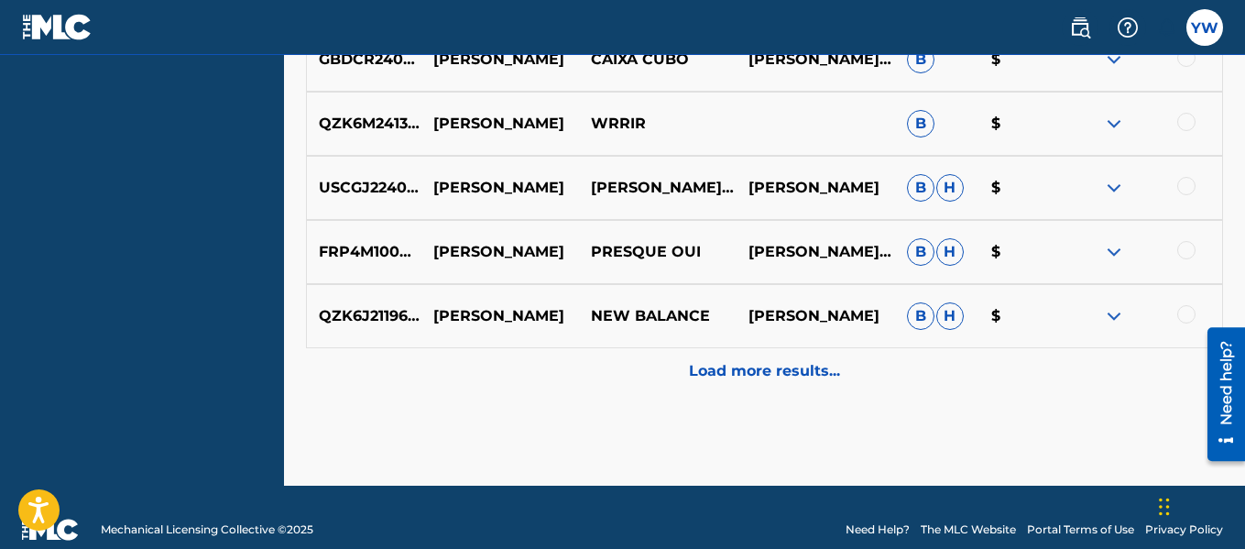
scroll to position [6838, 0]
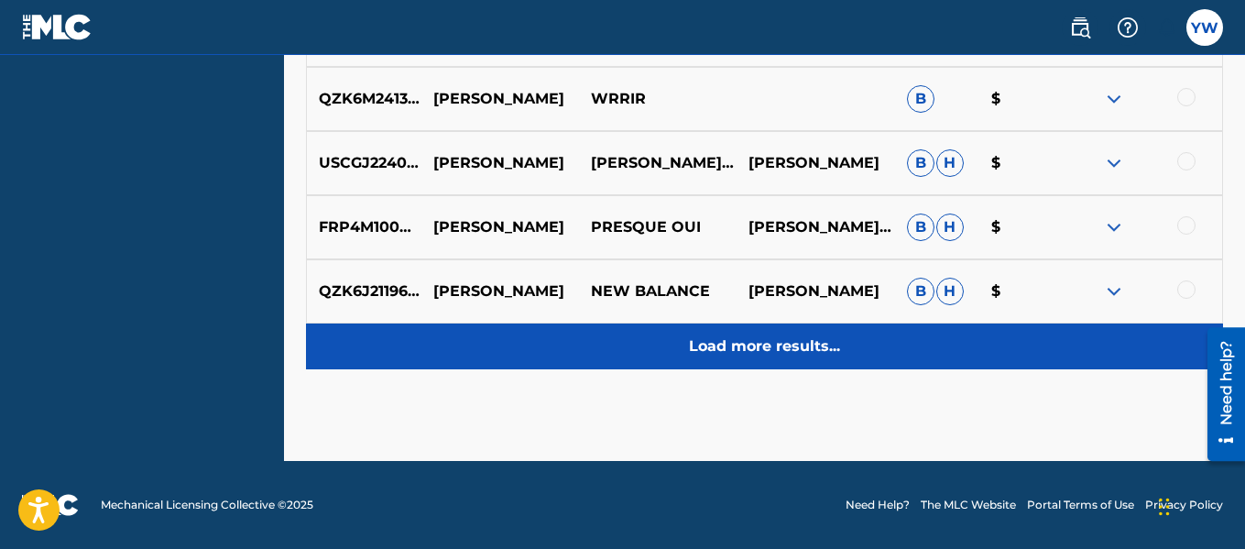
click at [812, 337] on p "Load more results..." at bounding box center [764, 346] width 151 height 22
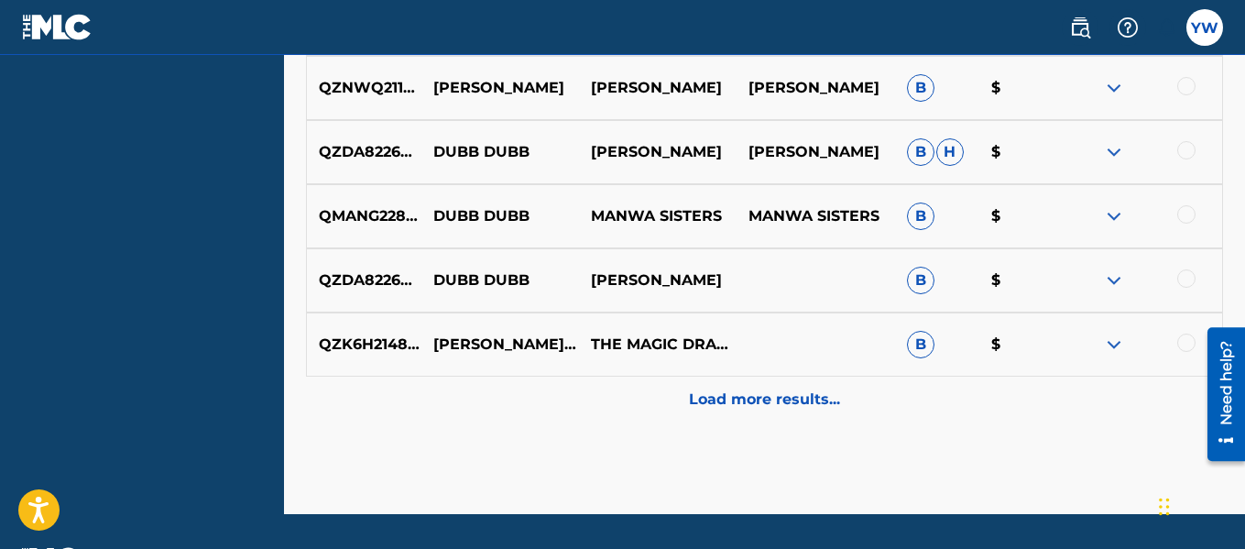
scroll to position [7479, 0]
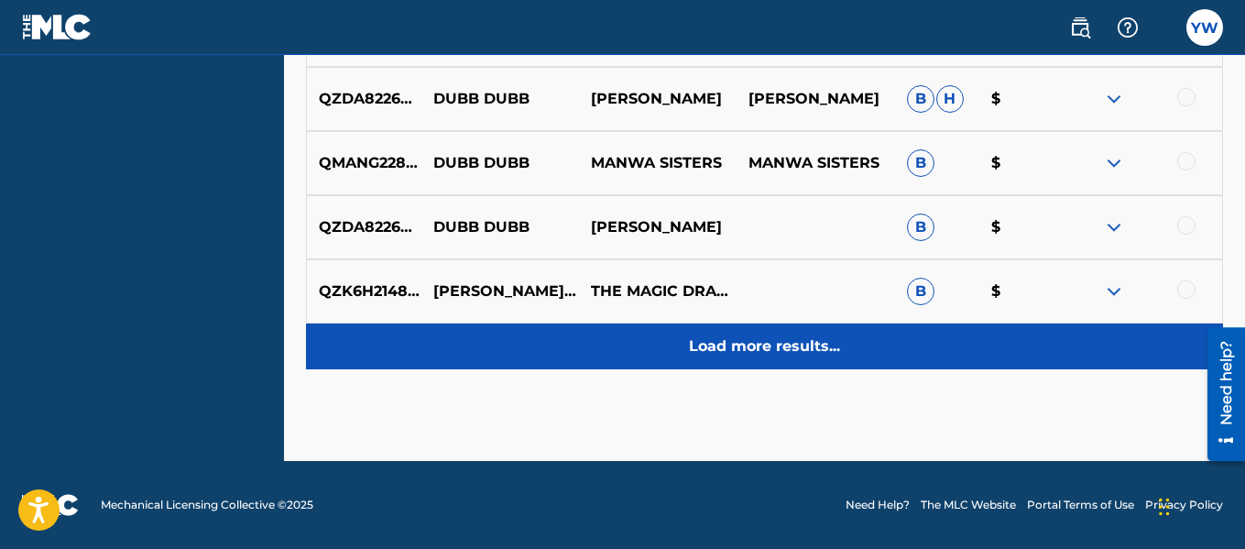
click at [796, 359] on div "Load more results..." at bounding box center [764, 346] width 917 height 46
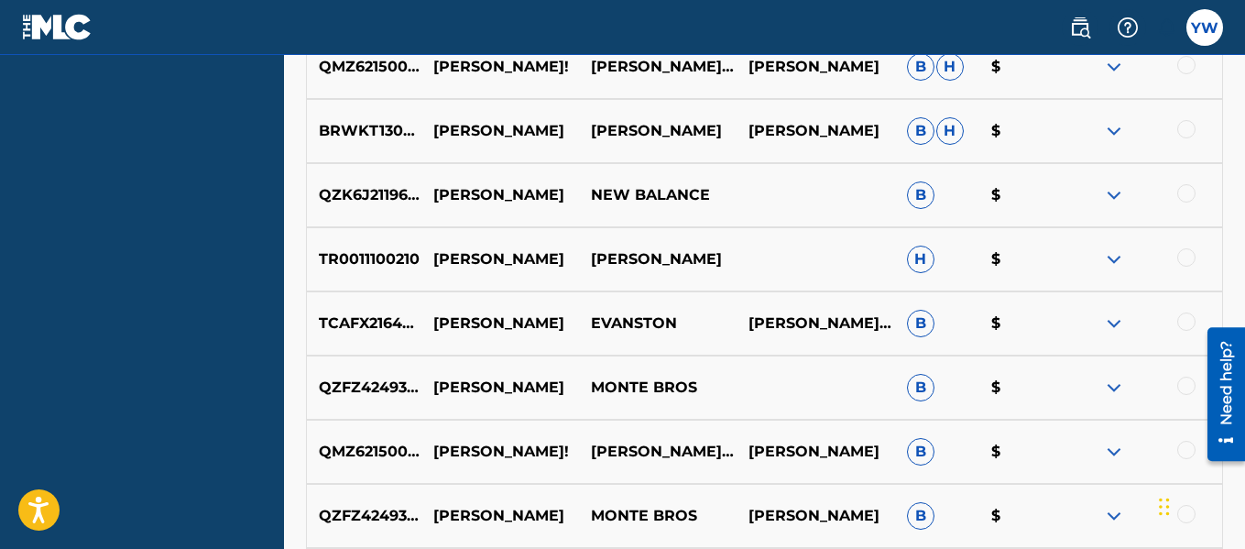
scroll to position [0, 0]
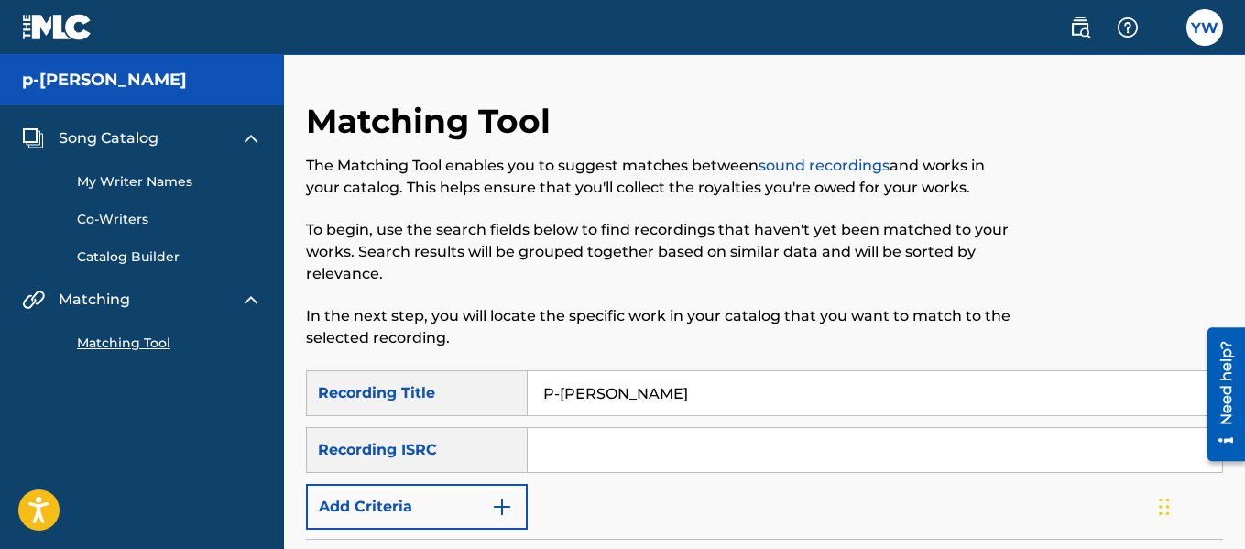
click at [108, 175] on link "My Writer Names" at bounding box center [169, 181] width 185 height 19
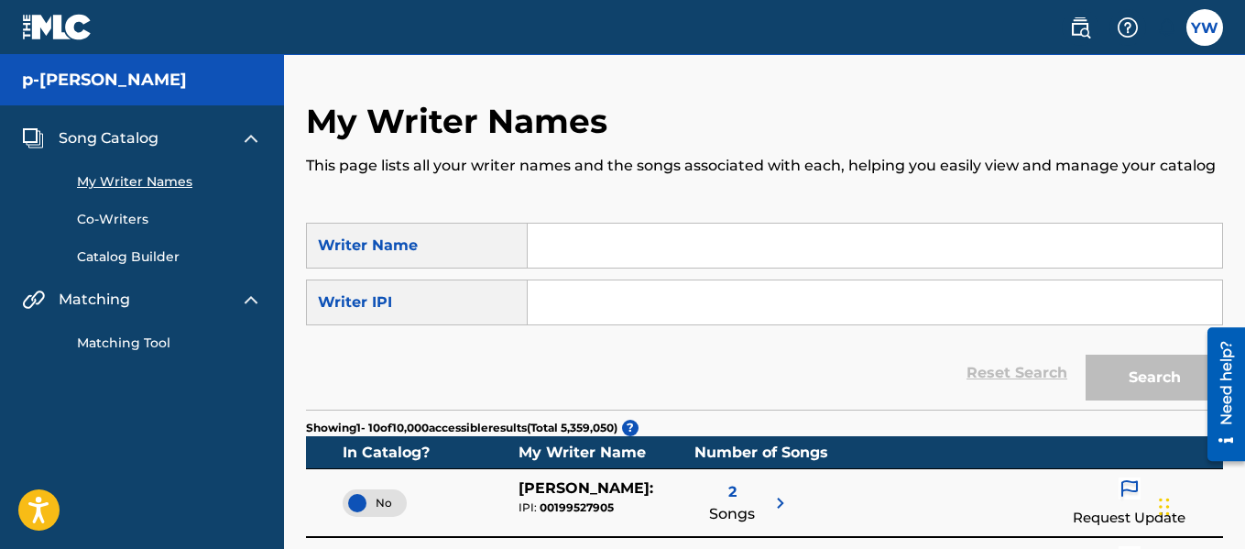
click at [628, 256] on input "Search Form" at bounding box center [875, 245] width 694 height 44
drag, startPoint x: 628, startPoint y: 256, endPoint x: 639, endPoint y: 266, distance: 14.9
click at [628, 256] on input "Search Form" at bounding box center [875, 245] width 694 height 44
type input "[PERSON_NAME]"
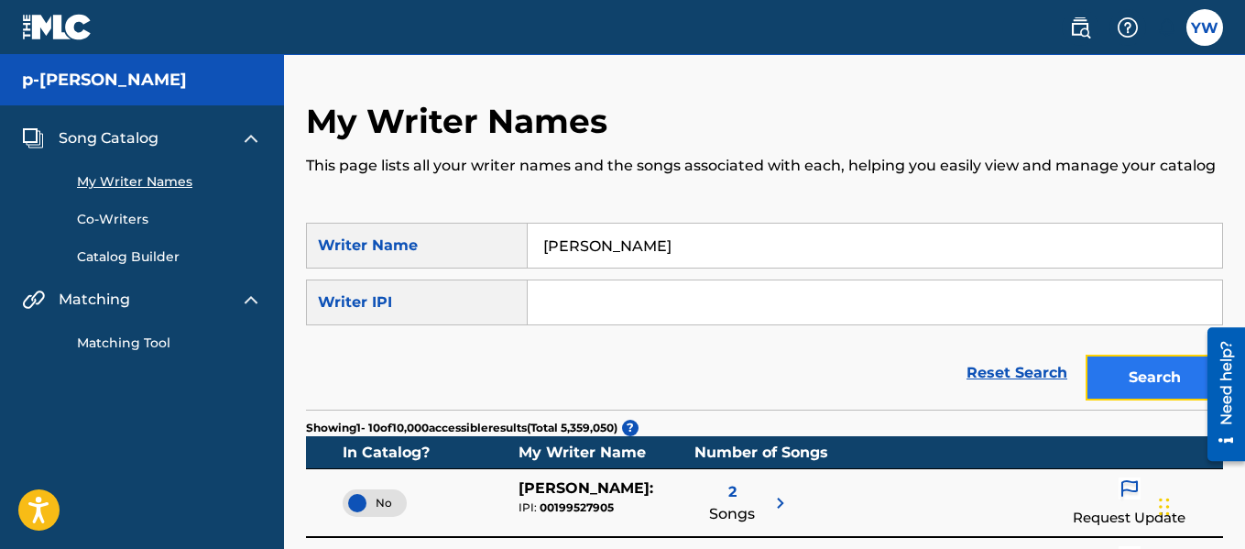
click at [1121, 369] on button "Search" at bounding box center [1153, 377] width 137 height 46
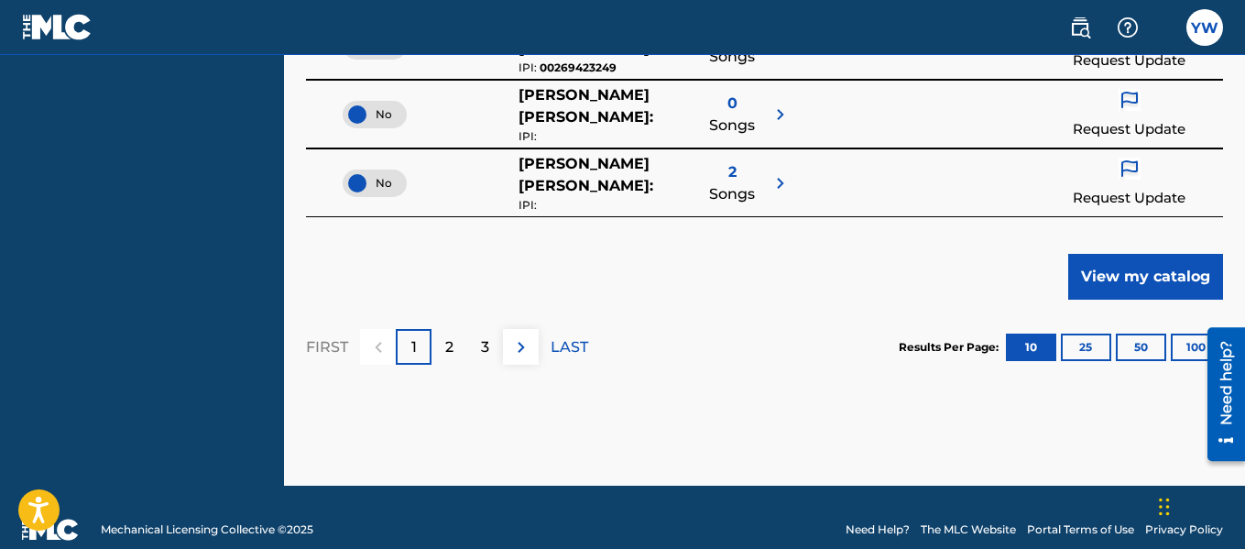
scroll to position [960, 0]
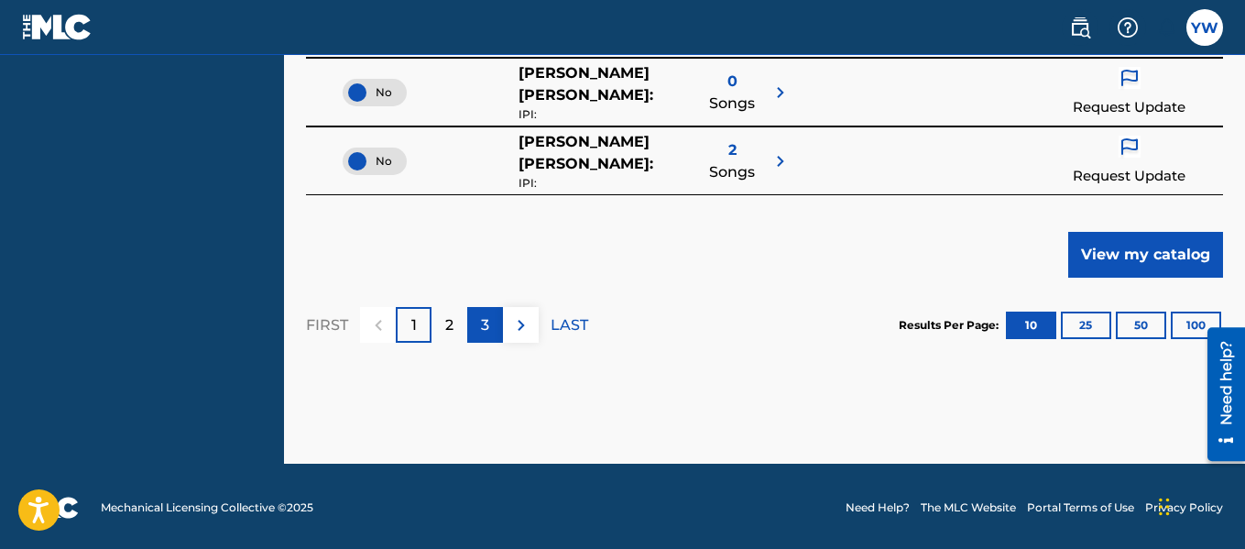
click at [491, 330] on div "3" at bounding box center [485, 325] width 36 height 36
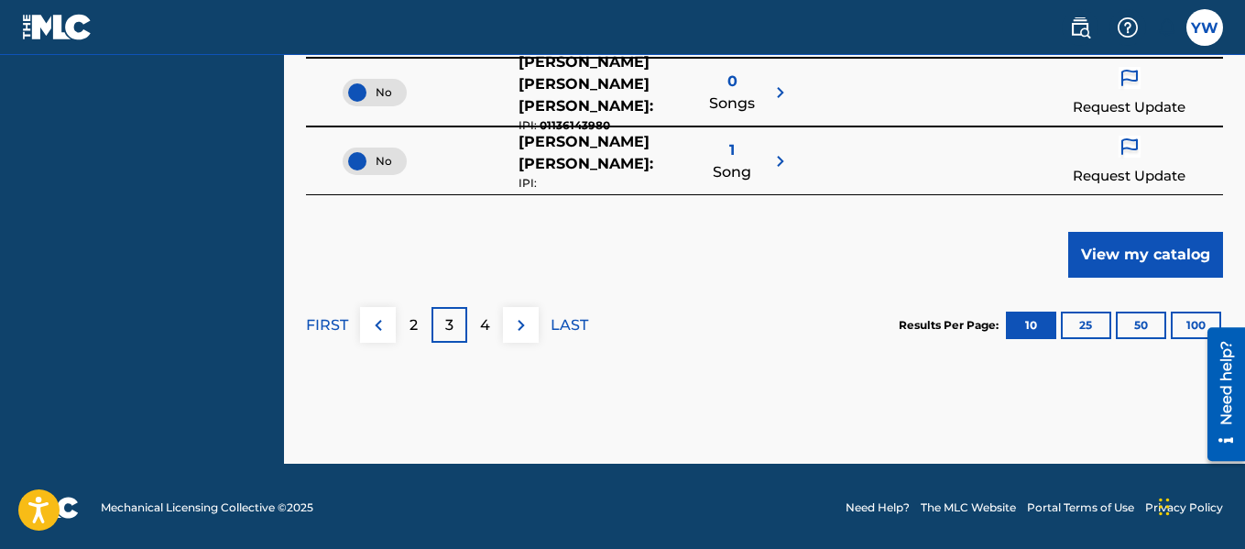
click at [52, 36] on img at bounding box center [57, 27] width 71 height 27
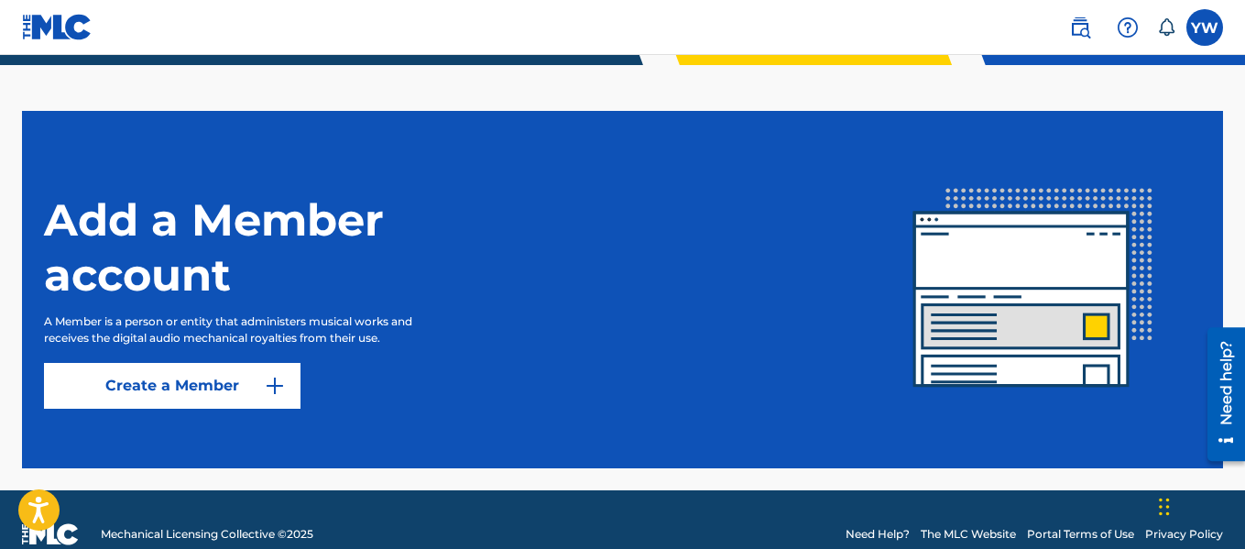
scroll to position [441, 0]
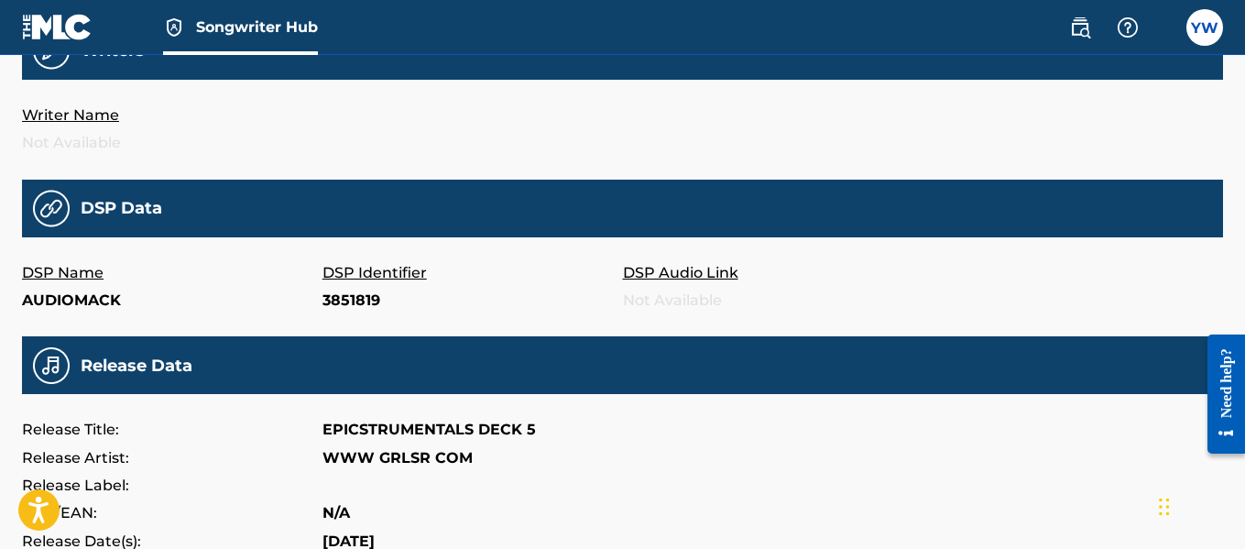
scroll to position [273, 0]
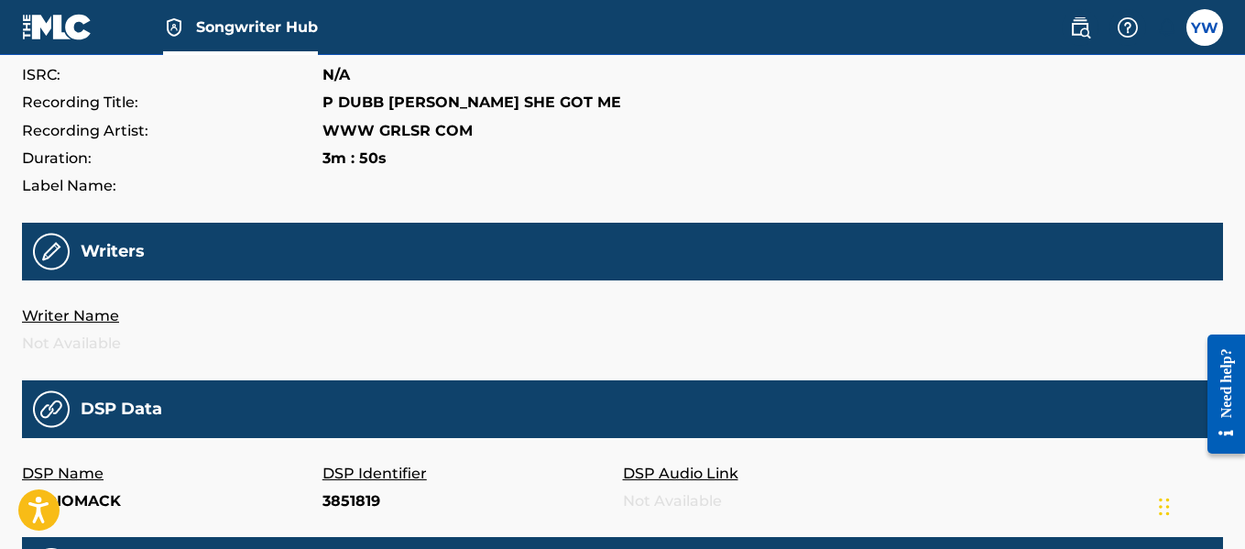
click at [53, 240] on img at bounding box center [51, 252] width 37 height 38
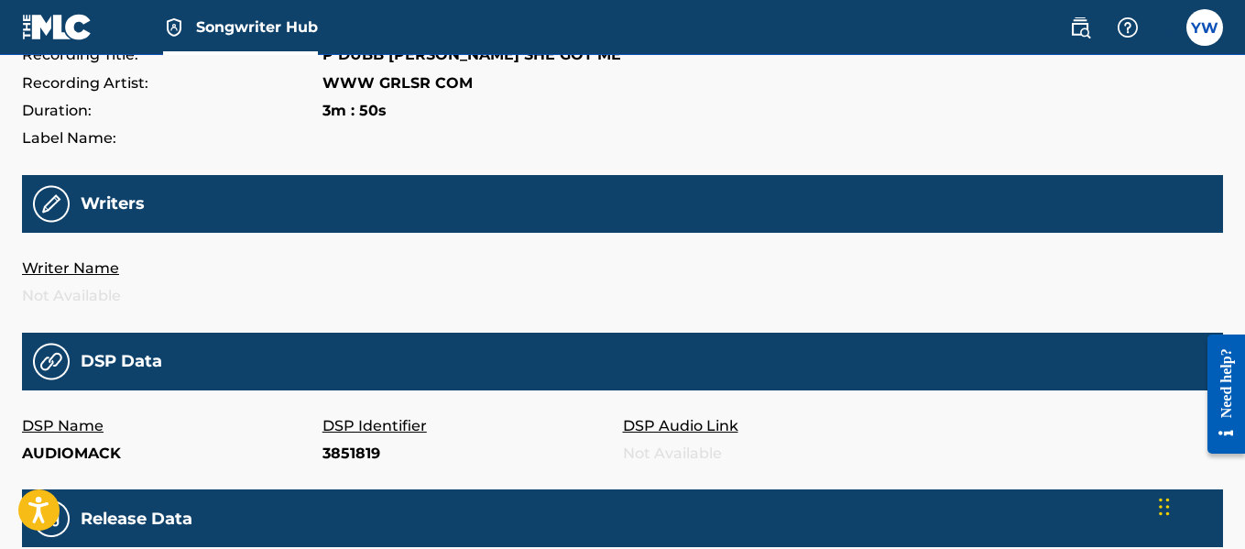
scroll to position [0, 0]
